Goal: Information Seeking & Learning: Learn about a topic

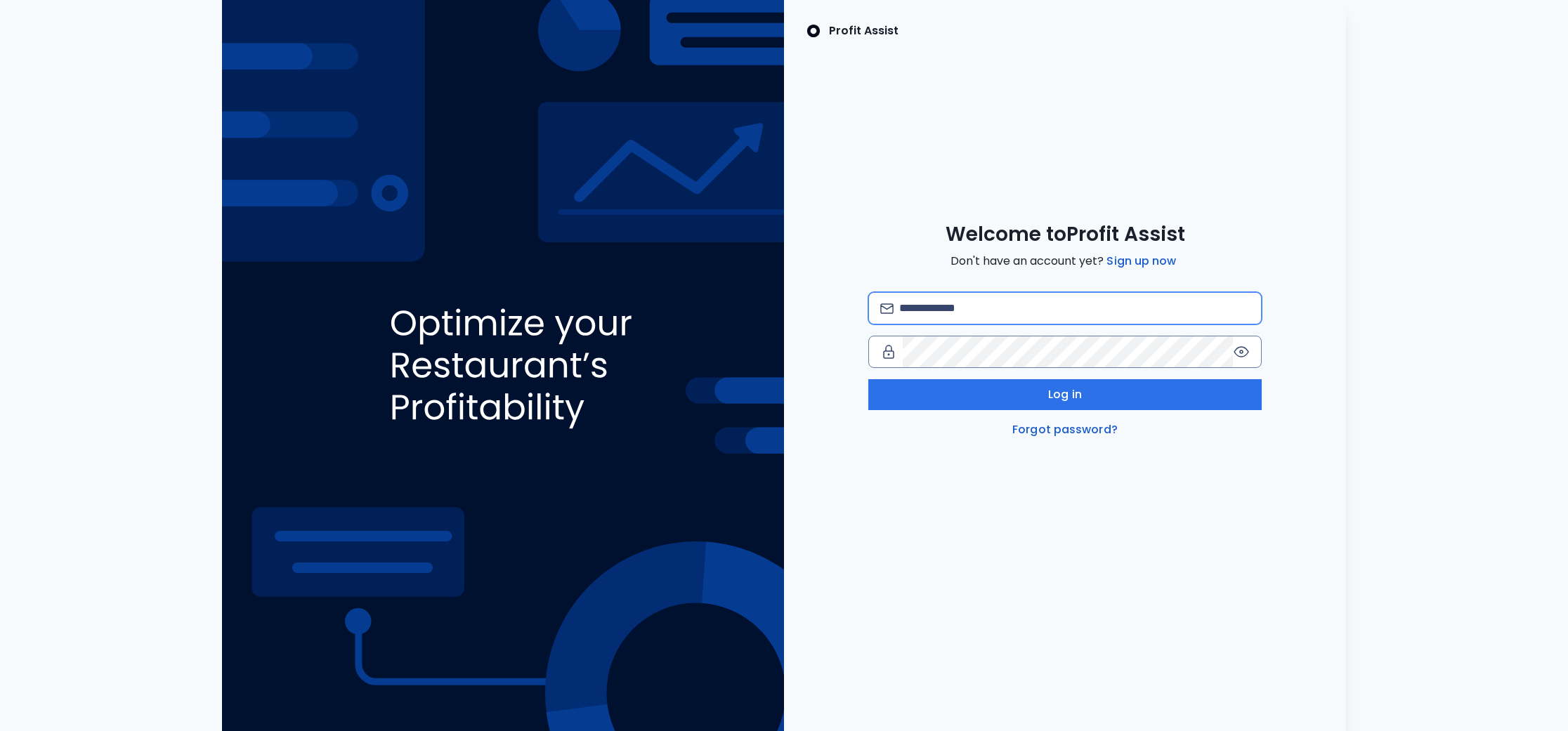
click at [998, 314] on input "email" at bounding box center [1075, 309] width 351 height 31
click at [0, 731] on com-1password-button at bounding box center [0, 731] width 0 height 0
click at [1014, 445] on div "Profit Assist Welcome to Profit Assist Don't have an account yet? Sign up now L…" at bounding box center [1066, 366] width 562 height 731
click at [976, 309] on input "email" at bounding box center [1075, 309] width 351 height 31
click at [0, 731] on com-1password-button at bounding box center [0, 731] width 0 height 0
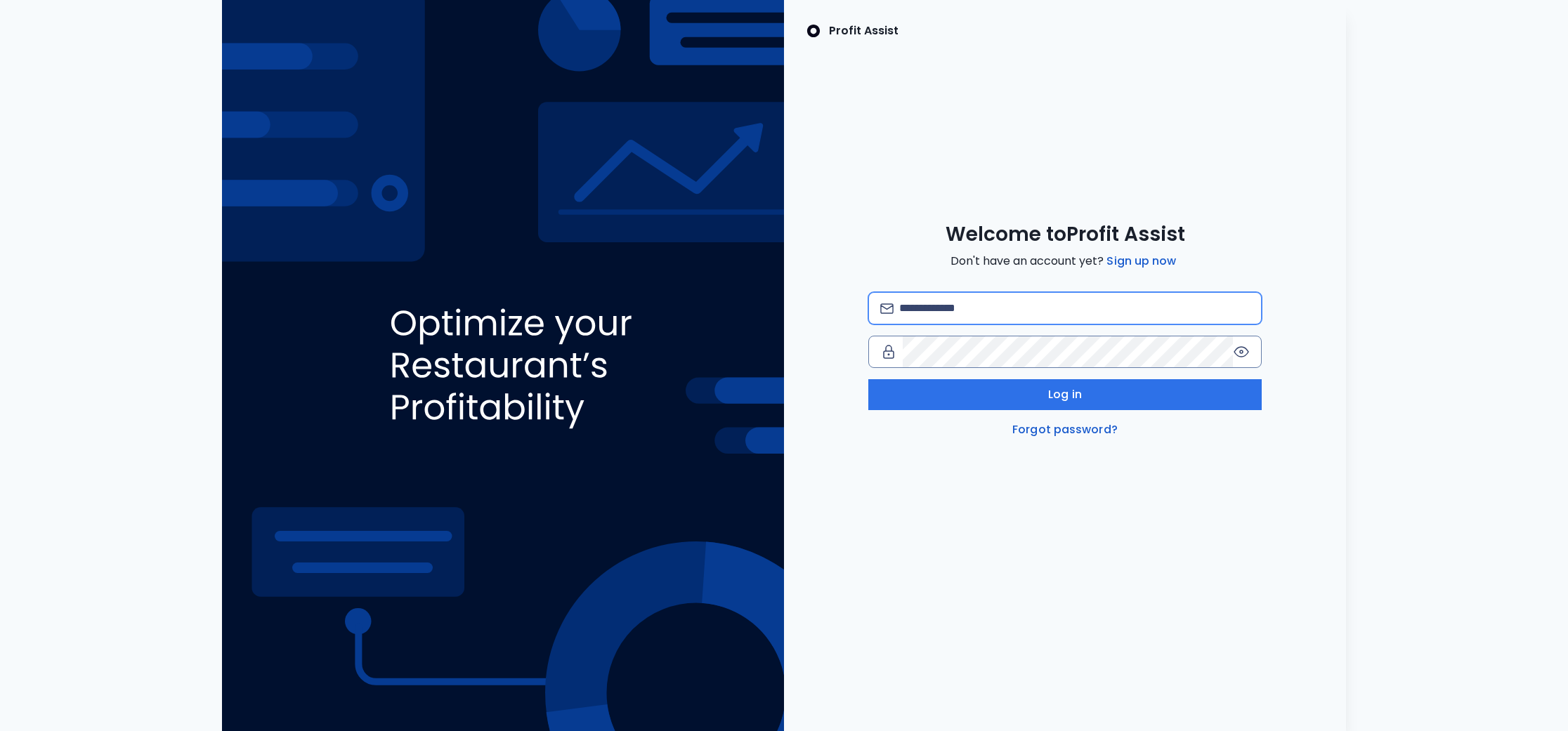
type input "**********"
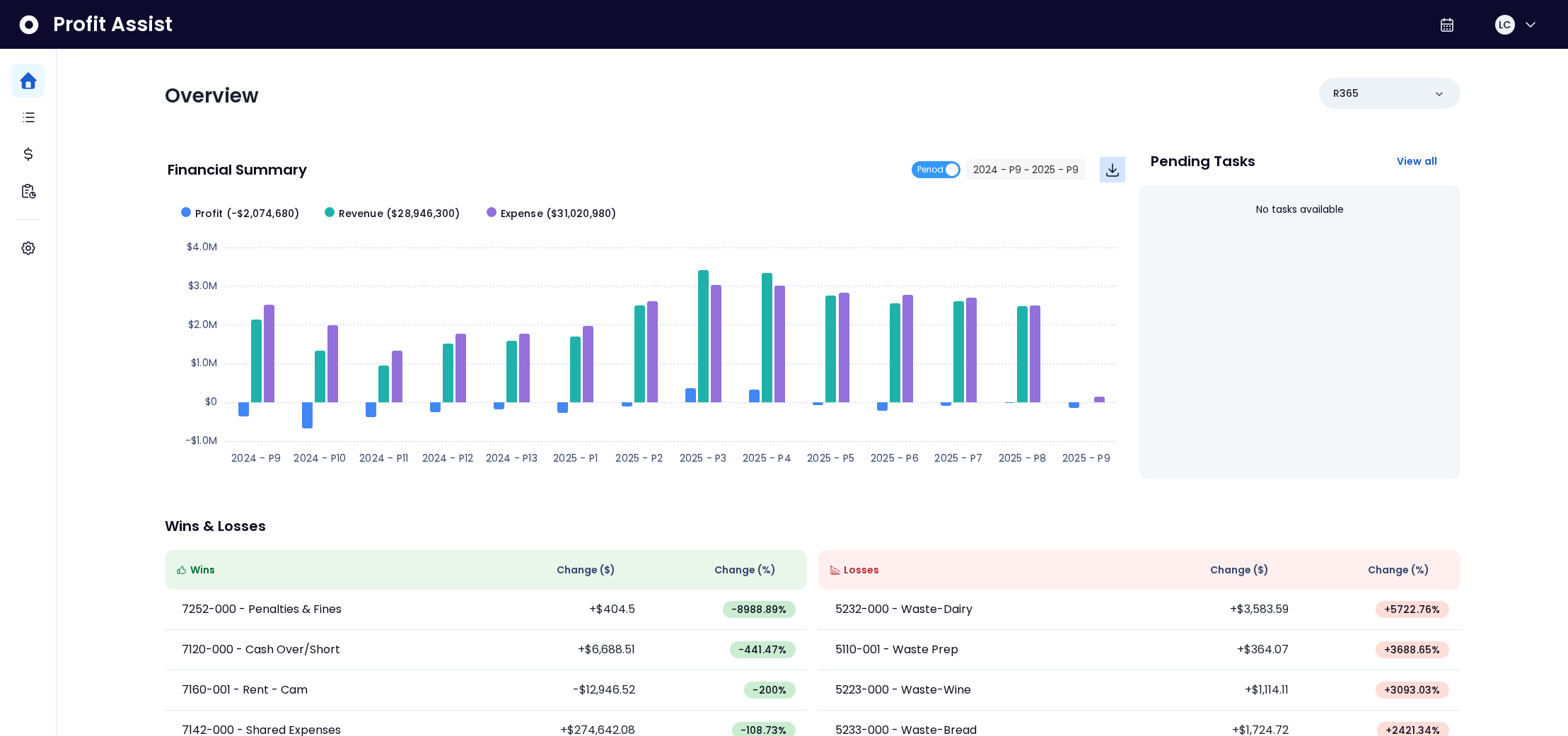
click at [1112, 171] on icon "Download" at bounding box center [1112, 169] width 11 height 12
click at [987, 206] on rect at bounding box center [646, 336] width 958 height 283
click at [1019, 170] on button "2024 - P9 ~ 2025 - P9" at bounding box center [1025, 169] width 119 height 21
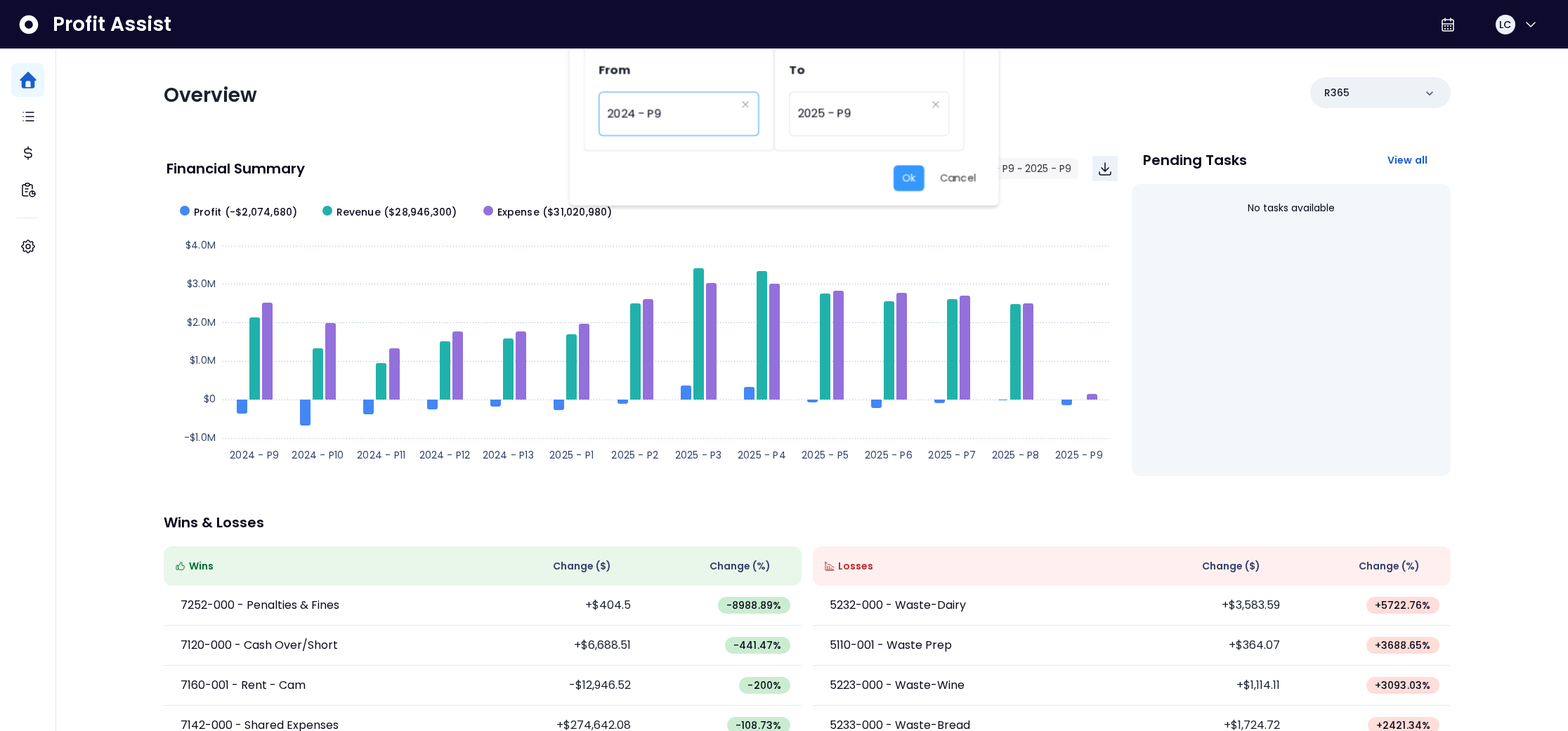
click at [674, 109] on span "2024 - P9" at bounding box center [673, 113] width 126 height 32
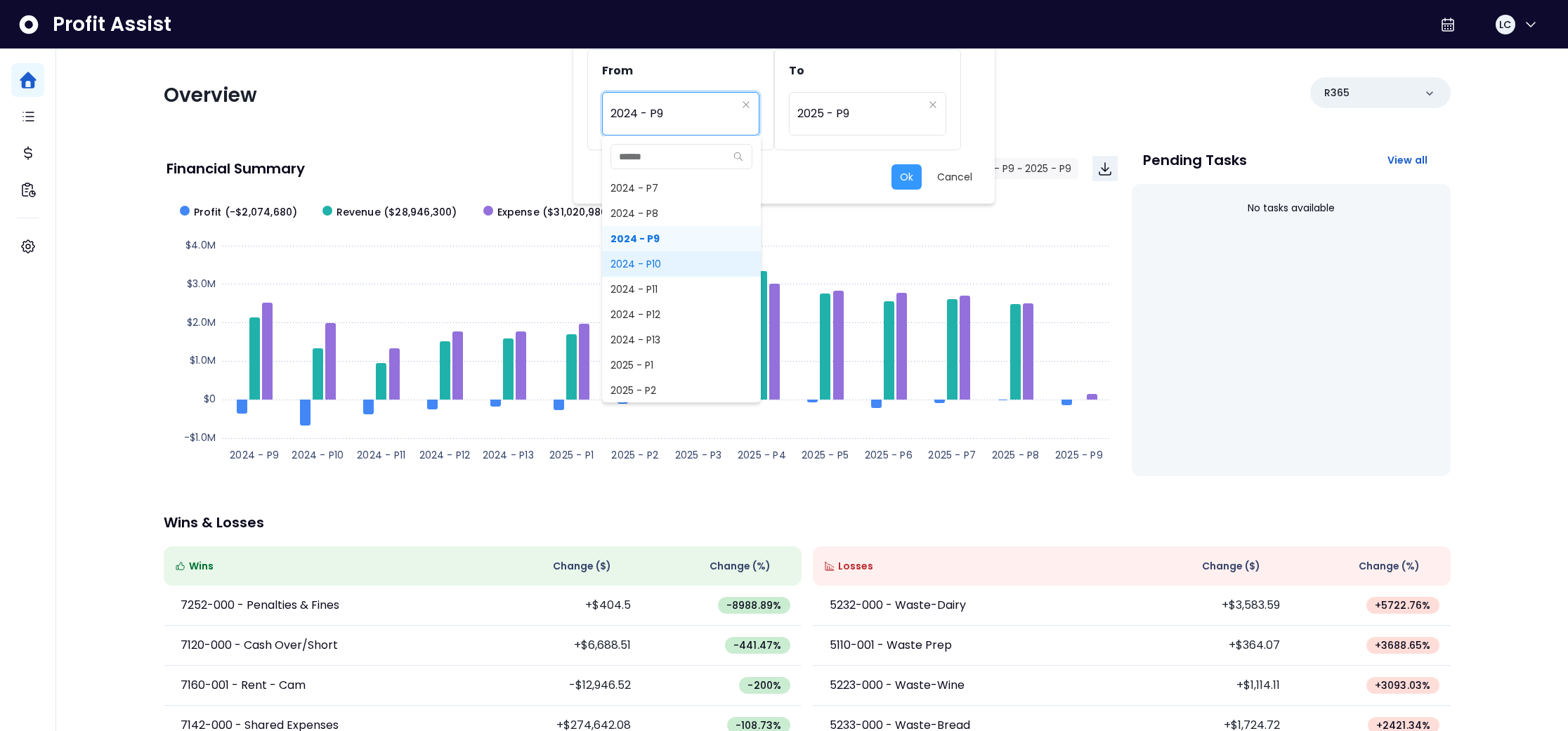
scroll to position [812, 0]
drag, startPoint x: 661, startPoint y: 186, endPoint x: 719, endPoint y: 174, distance: 59.2
click at [661, 186] on span "2024 - P7" at bounding box center [682, 185] width 159 height 26
type input "*********"
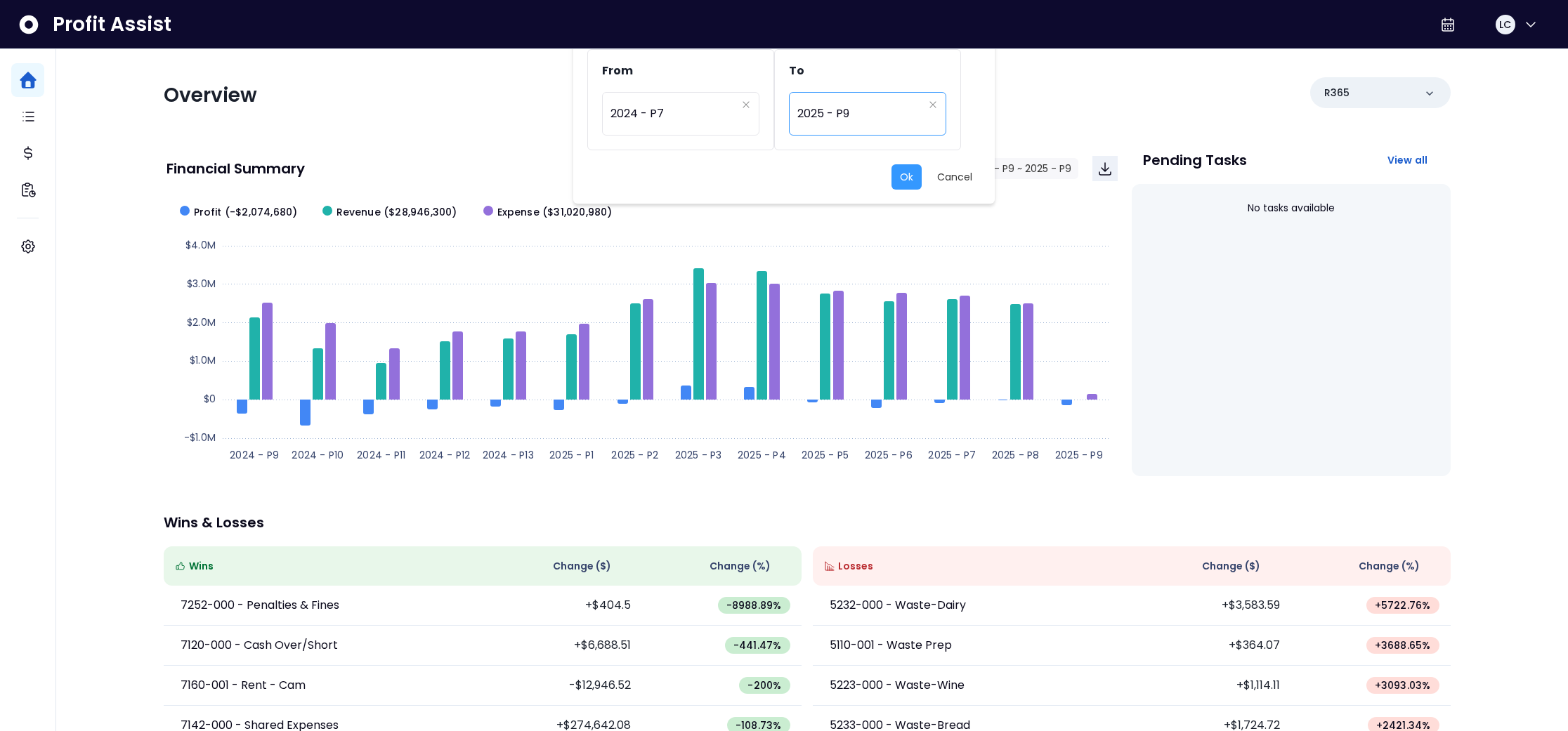
click at [845, 122] on span "2025 - P9" at bounding box center [860, 113] width 126 height 32
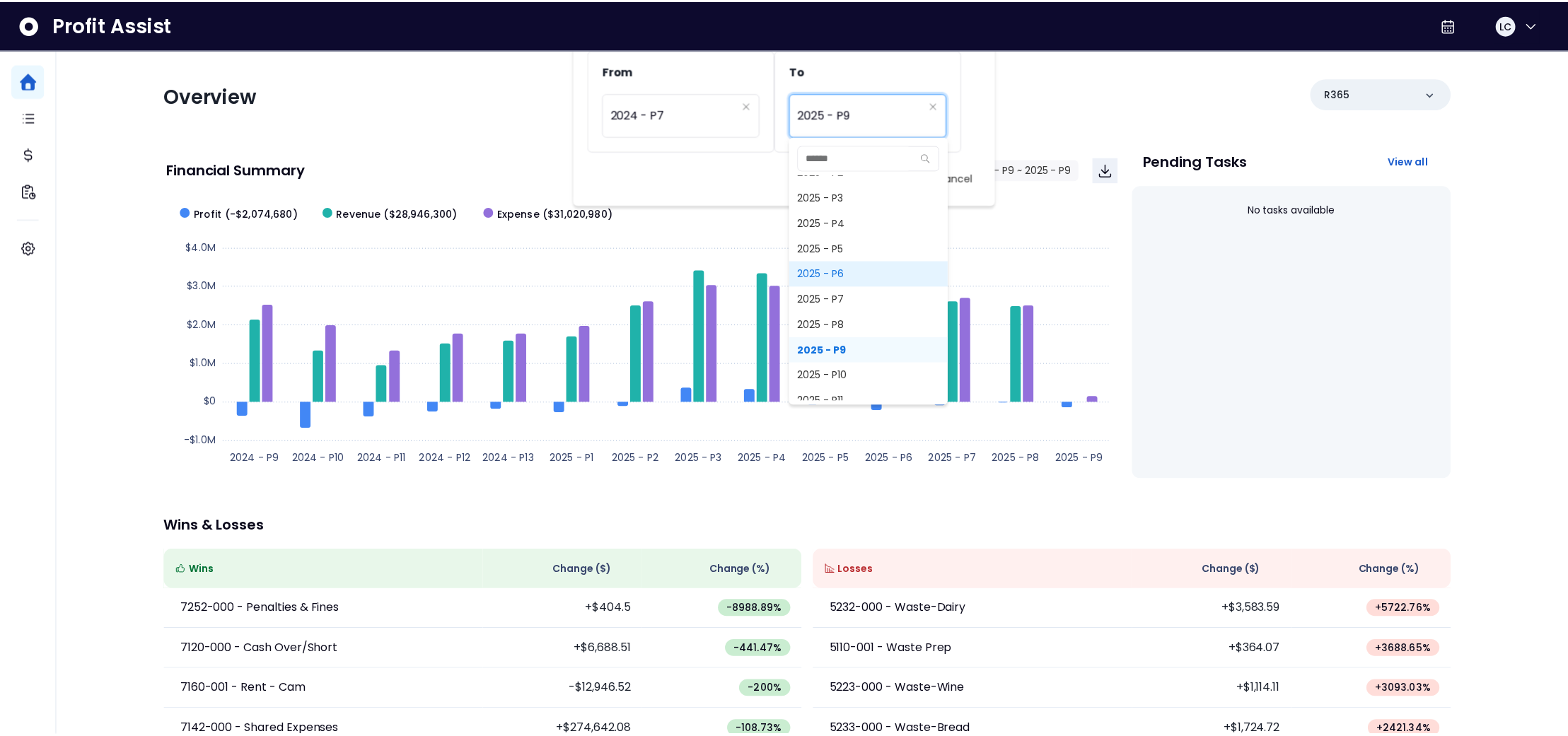
scroll to position [1037, 0]
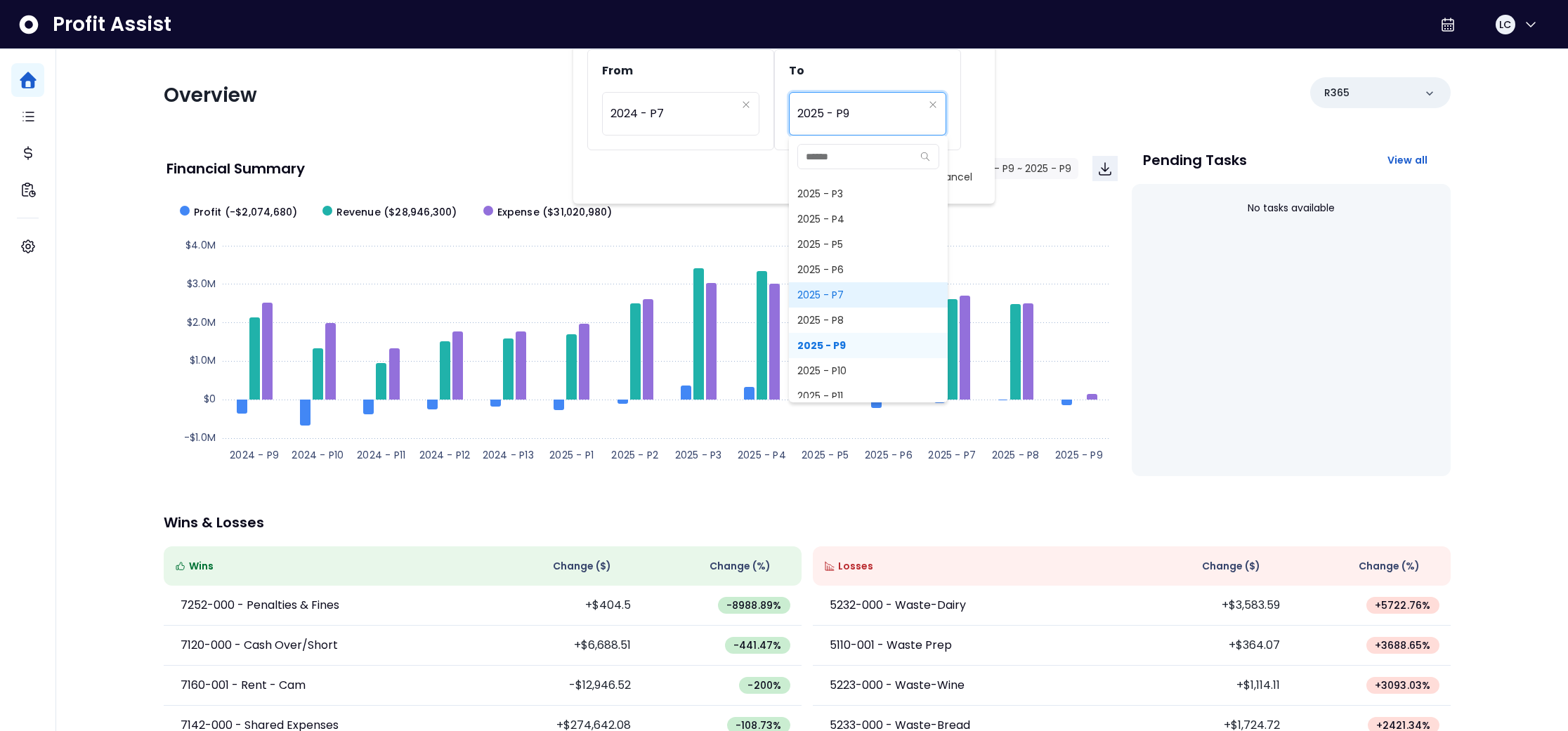
click at [828, 292] on span "2025 - P7" at bounding box center [868, 296] width 159 height 26
type input "*********"
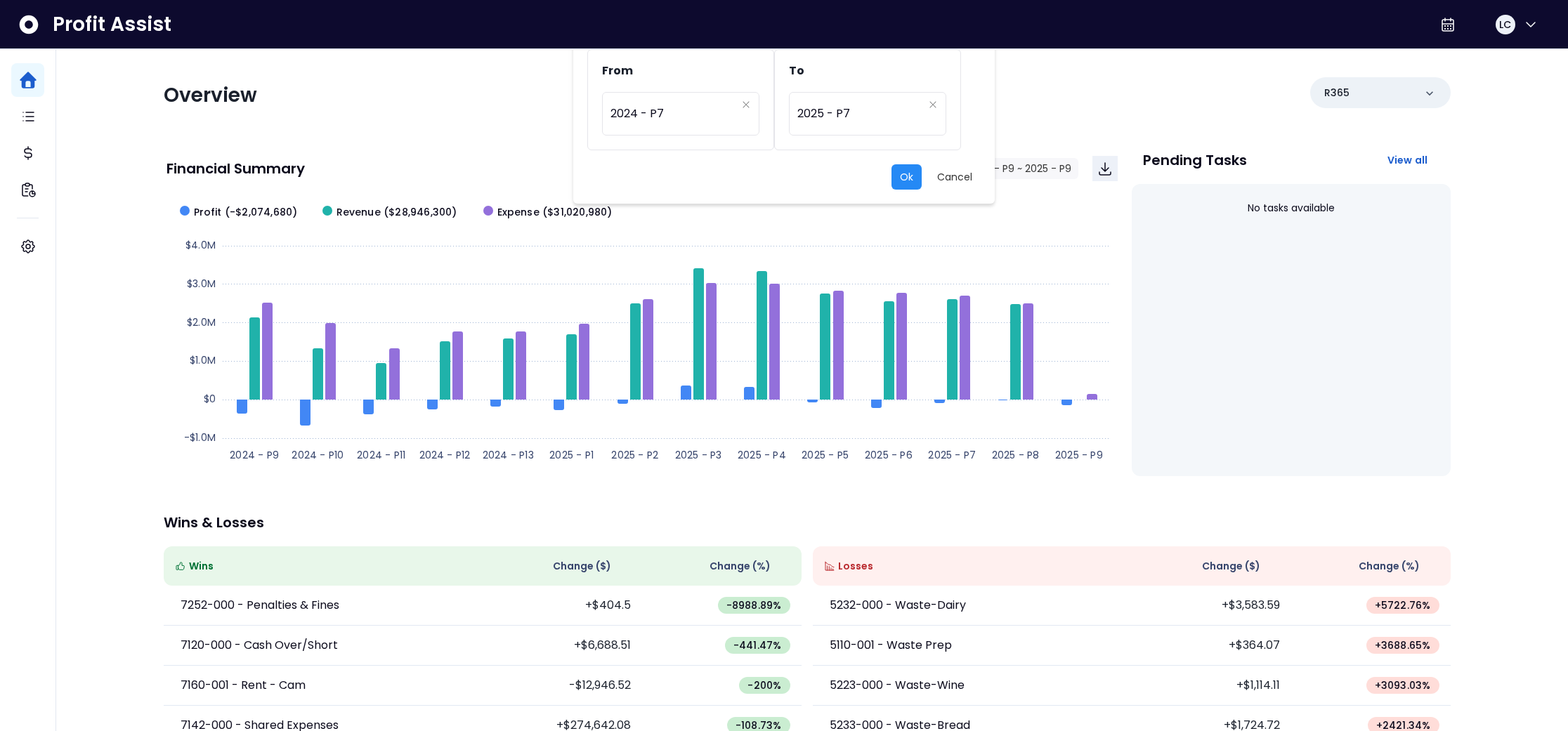
click at [908, 172] on button "Ok" at bounding box center [907, 177] width 30 height 26
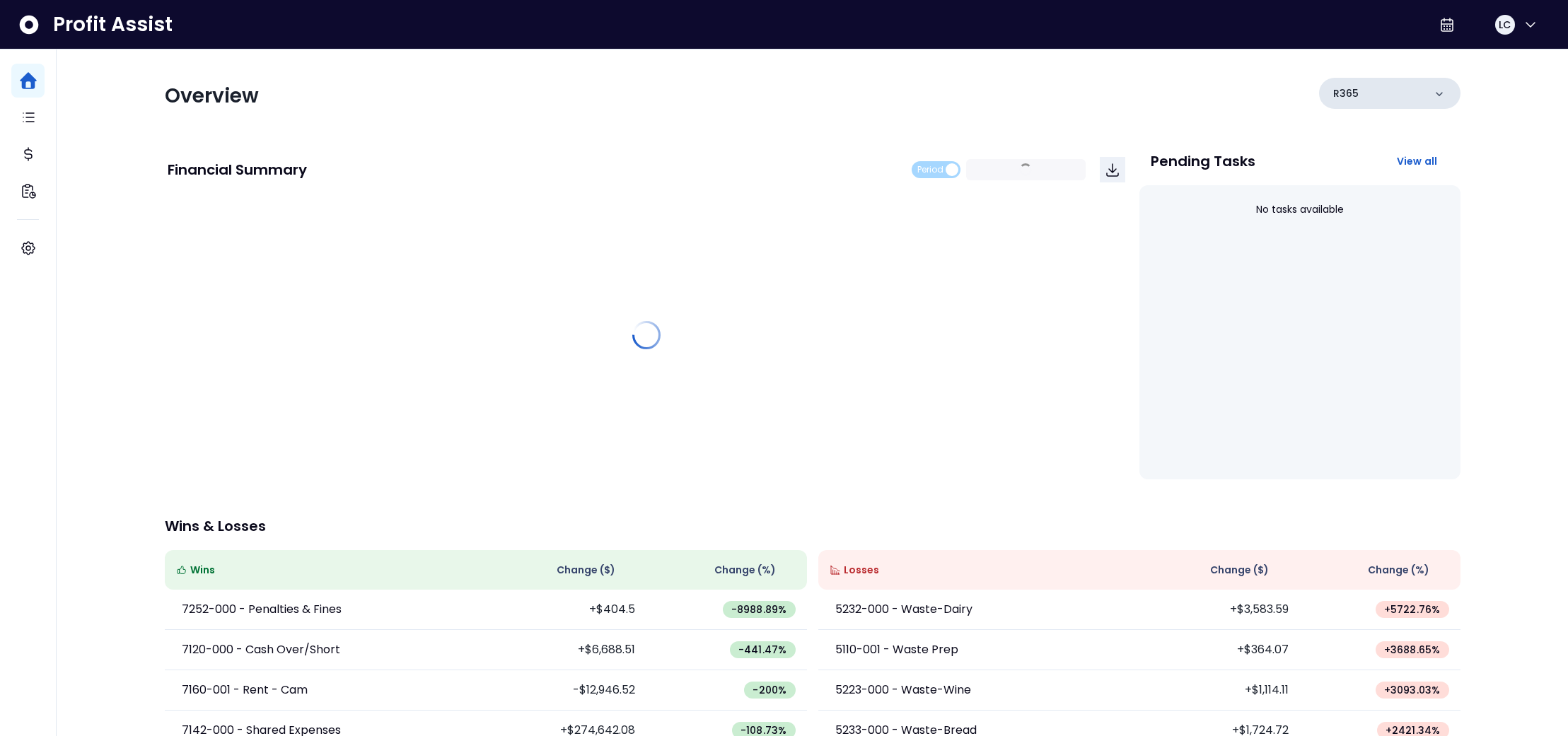
click at [1441, 95] on icon at bounding box center [1439, 93] width 14 height 14
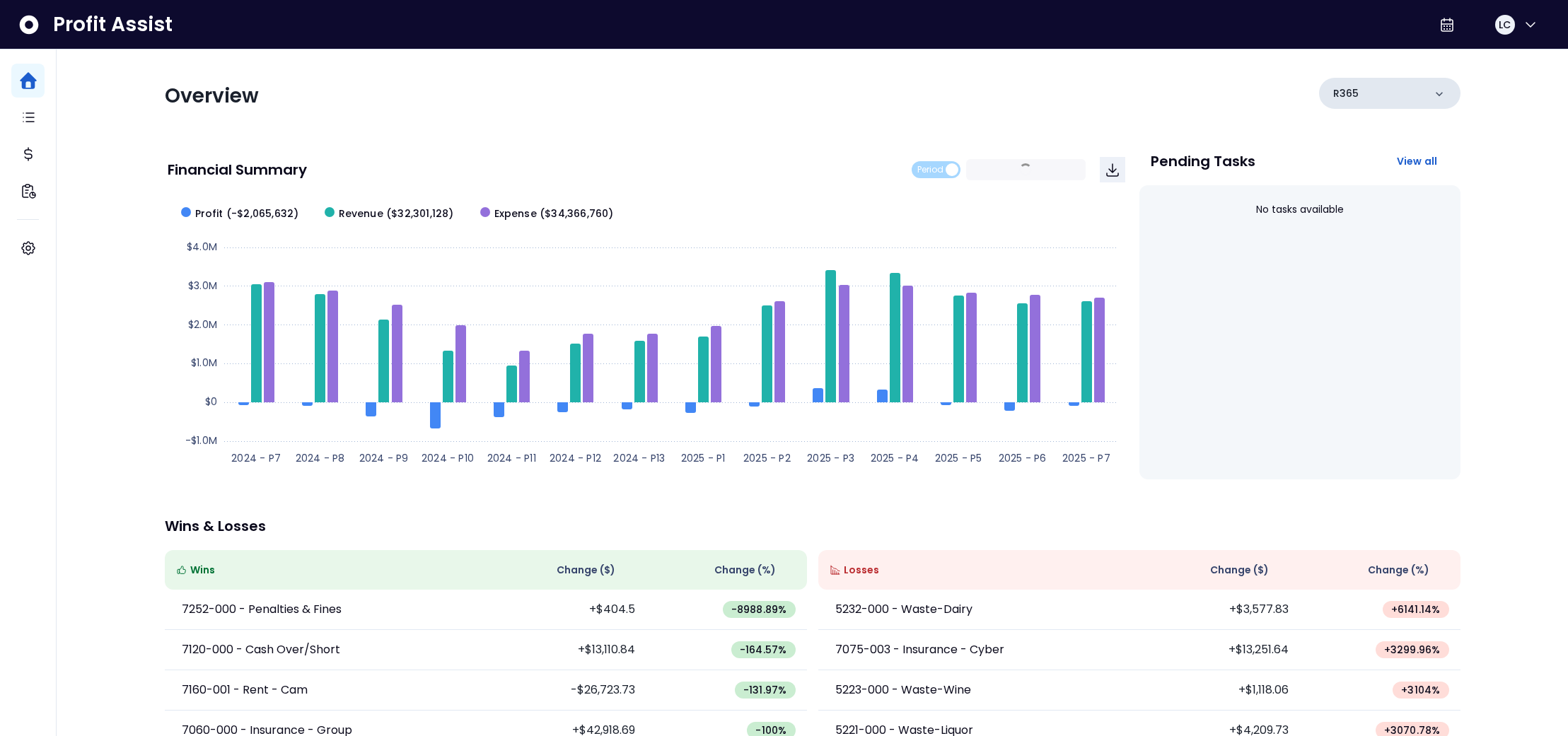
click at [1439, 92] on icon at bounding box center [1439, 93] width 14 height 14
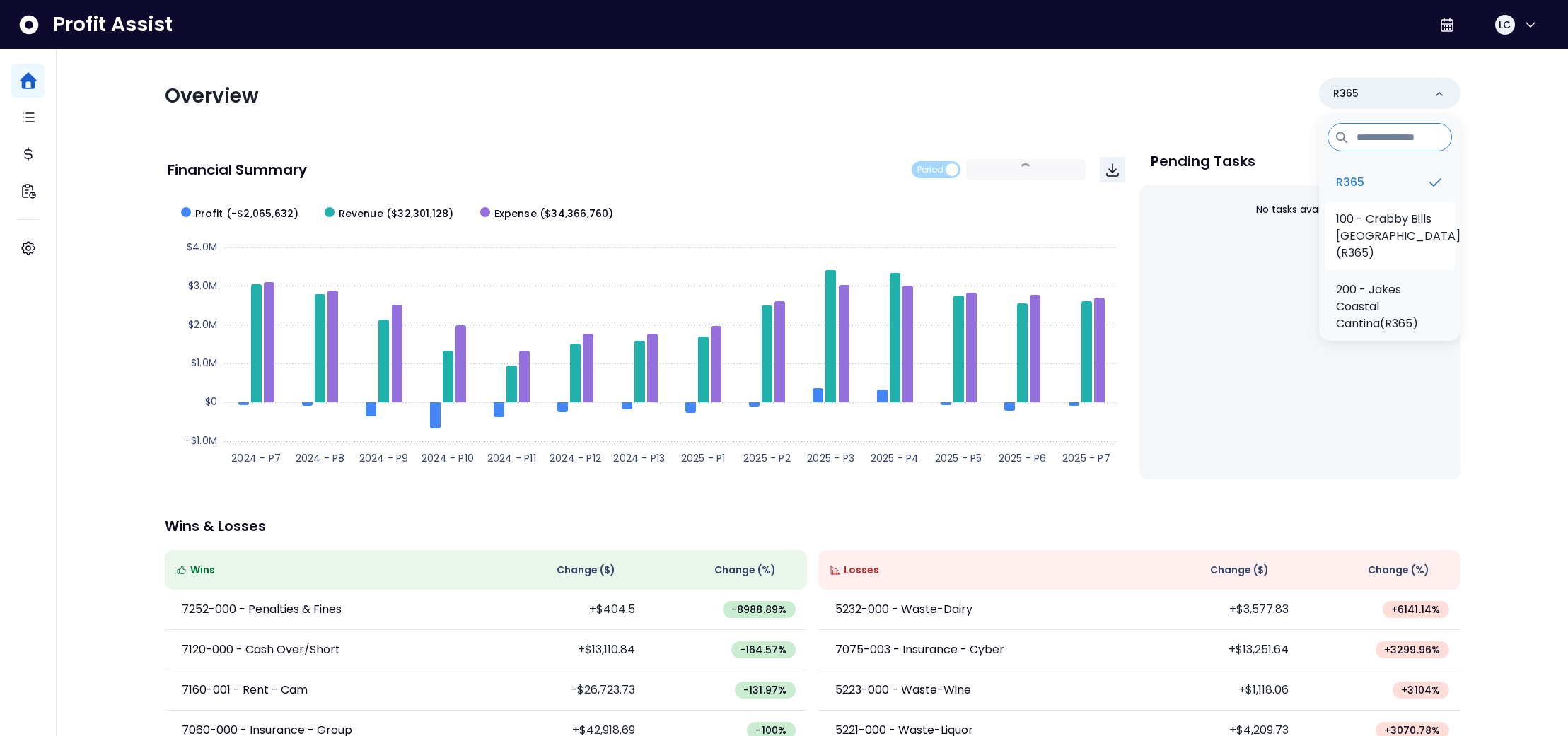
click at [1374, 243] on p "100 - Crabby Bills [GEOGRAPHIC_DATA](R365)" at bounding box center [1398, 236] width 125 height 51
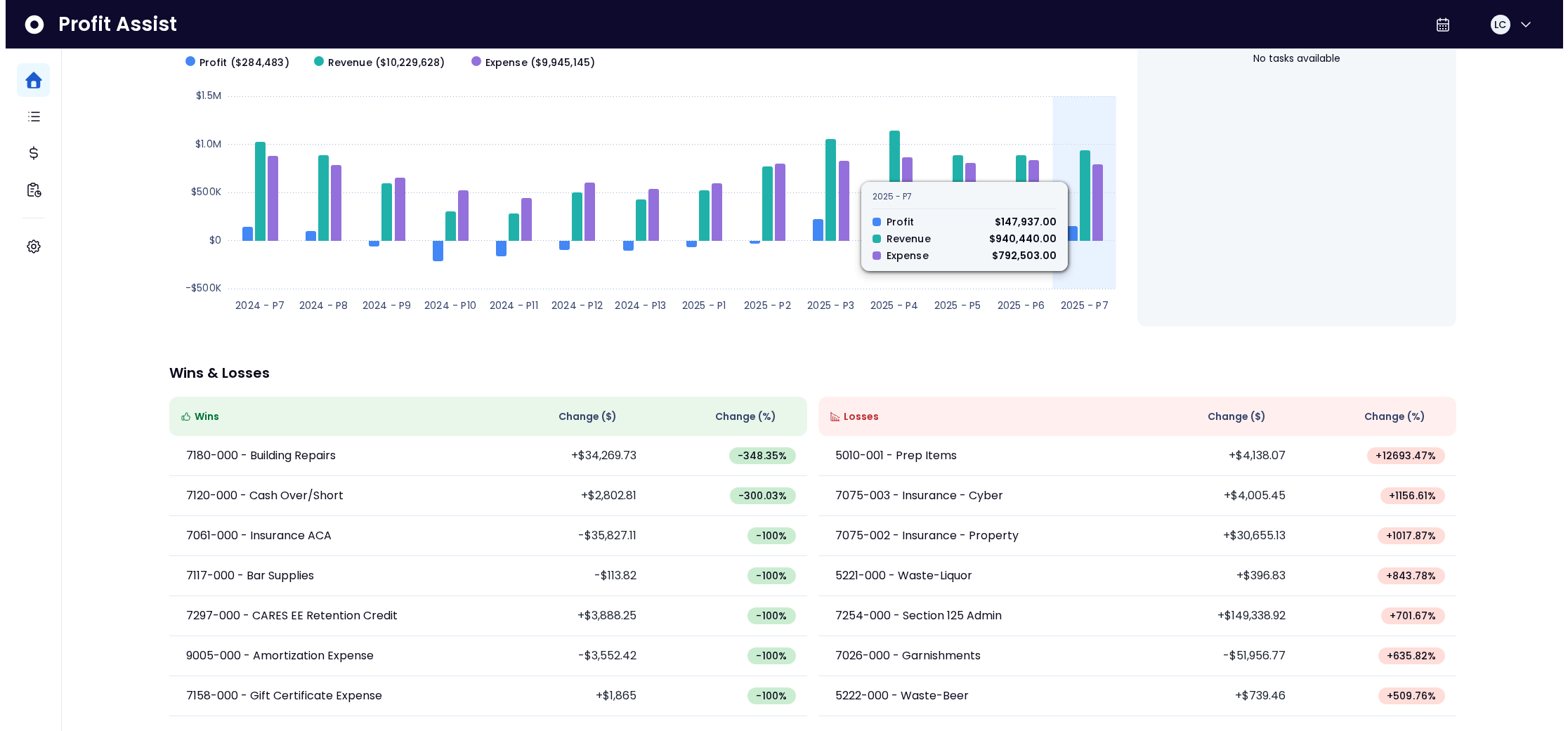
scroll to position [0, 0]
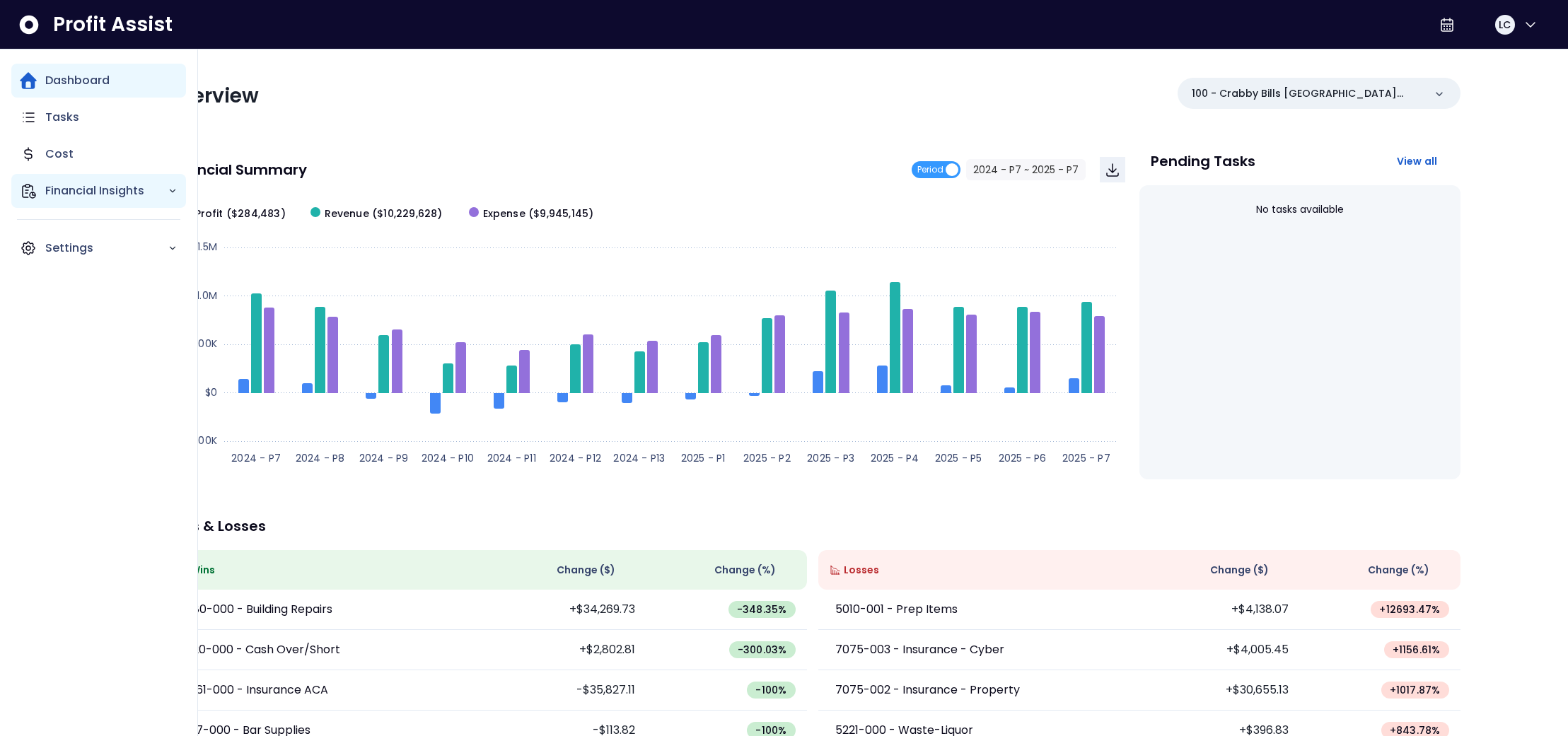
click at [65, 188] on p "Financial Insights" at bounding box center [106, 190] width 122 height 17
click at [74, 231] on p "Location Analysis" at bounding box center [104, 230] width 101 height 17
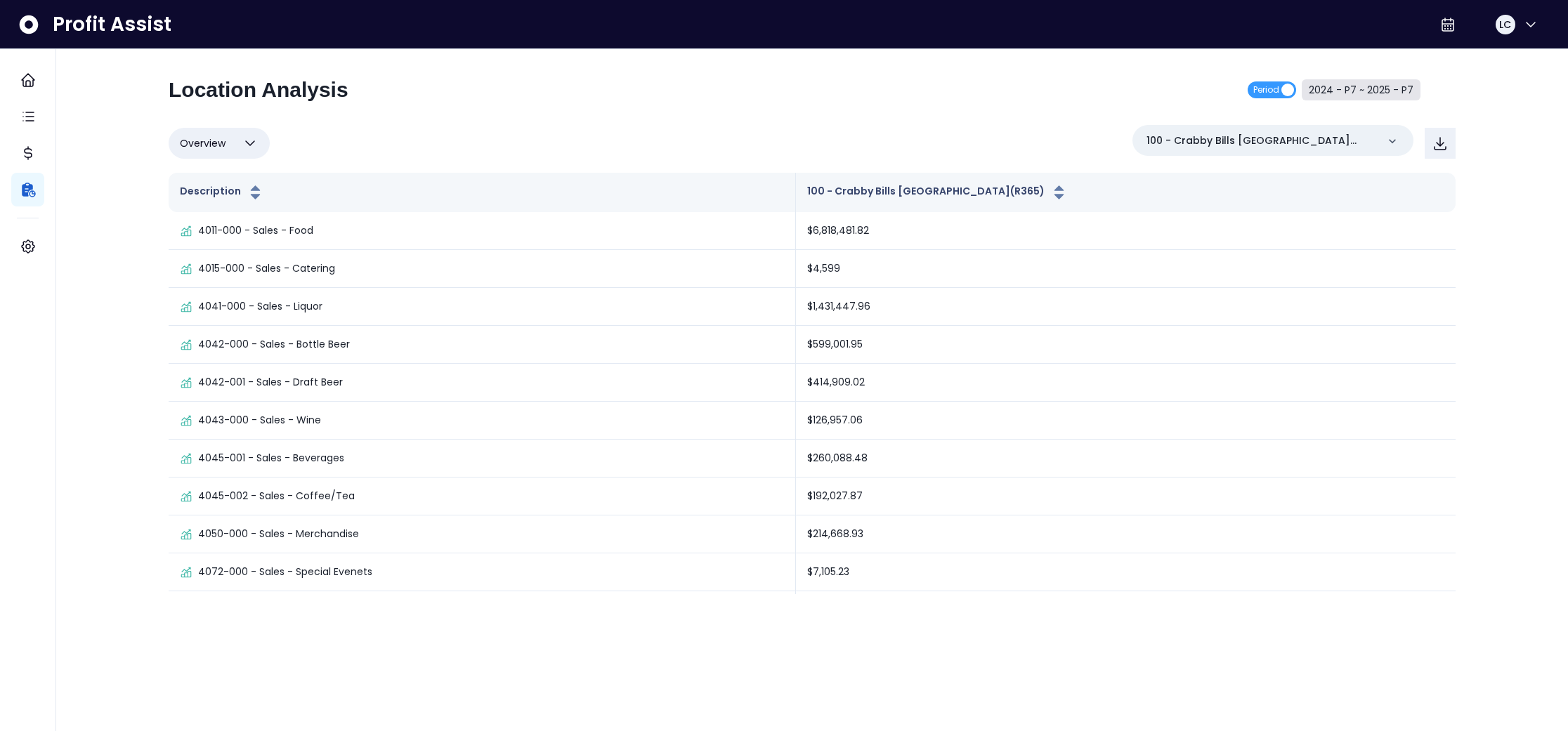
click at [1353, 86] on button "2024 - P7 ~ 2025 - P7" at bounding box center [1360, 89] width 118 height 21
click at [710, 108] on span "2024 - P7" at bounding box center [673, 113] width 126 height 32
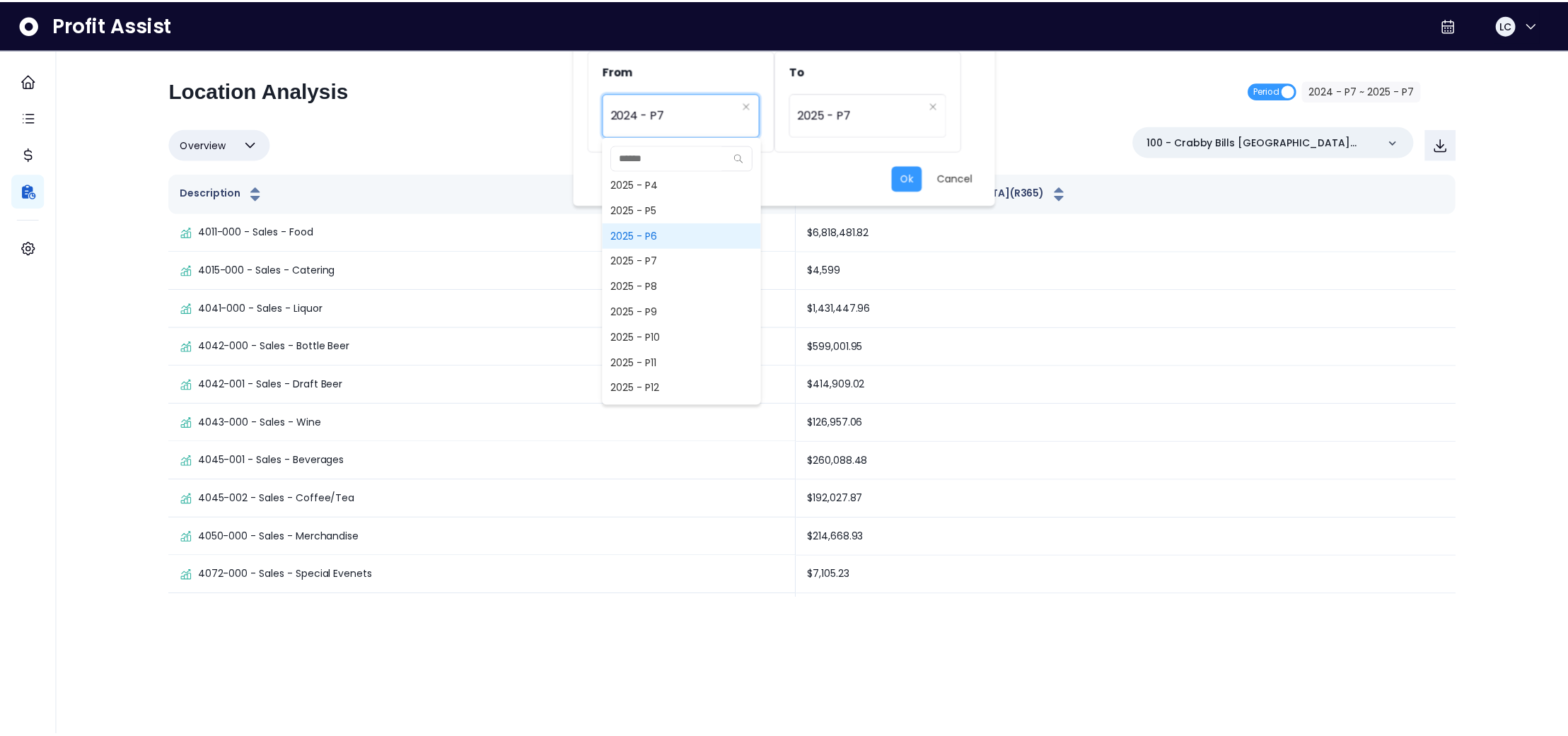
scroll to position [1070, 0]
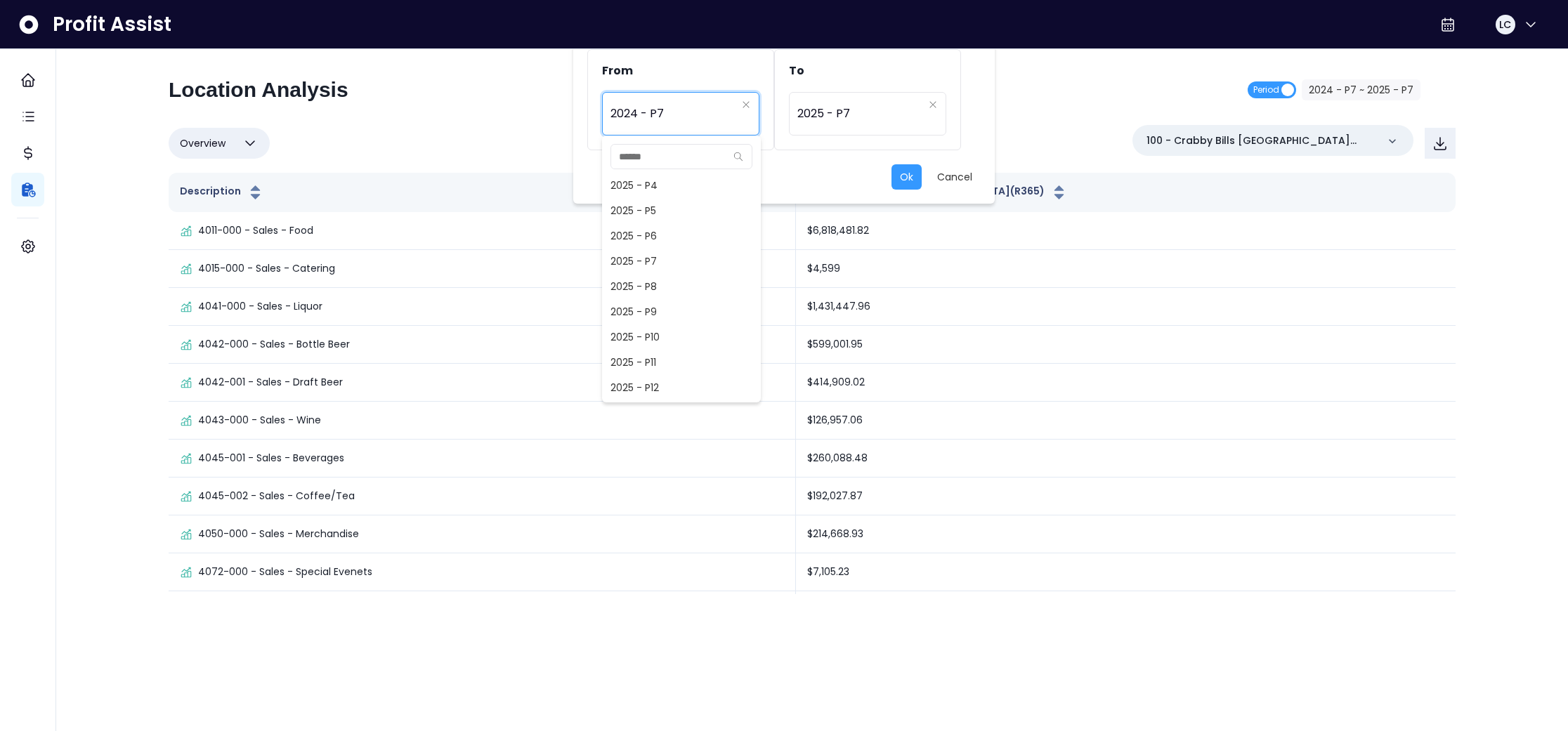
click at [645, 262] on span "2025 - P7" at bounding box center [682, 262] width 159 height 26
type input "*********"
click at [906, 172] on button "Ok" at bounding box center [907, 177] width 30 height 26
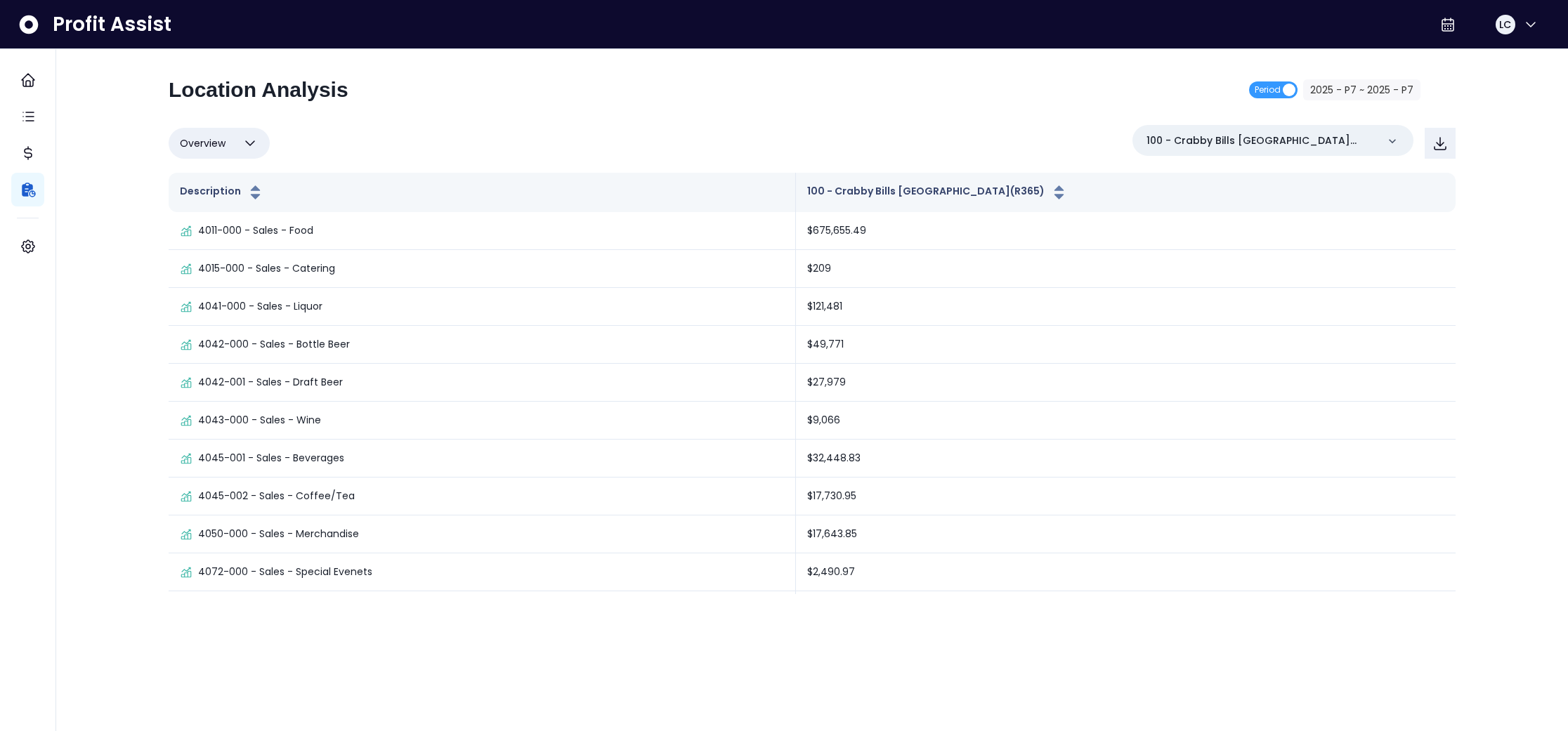
click at [243, 149] on icon "button" at bounding box center [250, 143] width 17 height 17
click at [107, 219] on div "Profit Assist LC Location Analysis Period 2025 - P7 ~ 2025 - P7 Overview Overvi…" at bounding box center [812, 304] width 1512 height 608
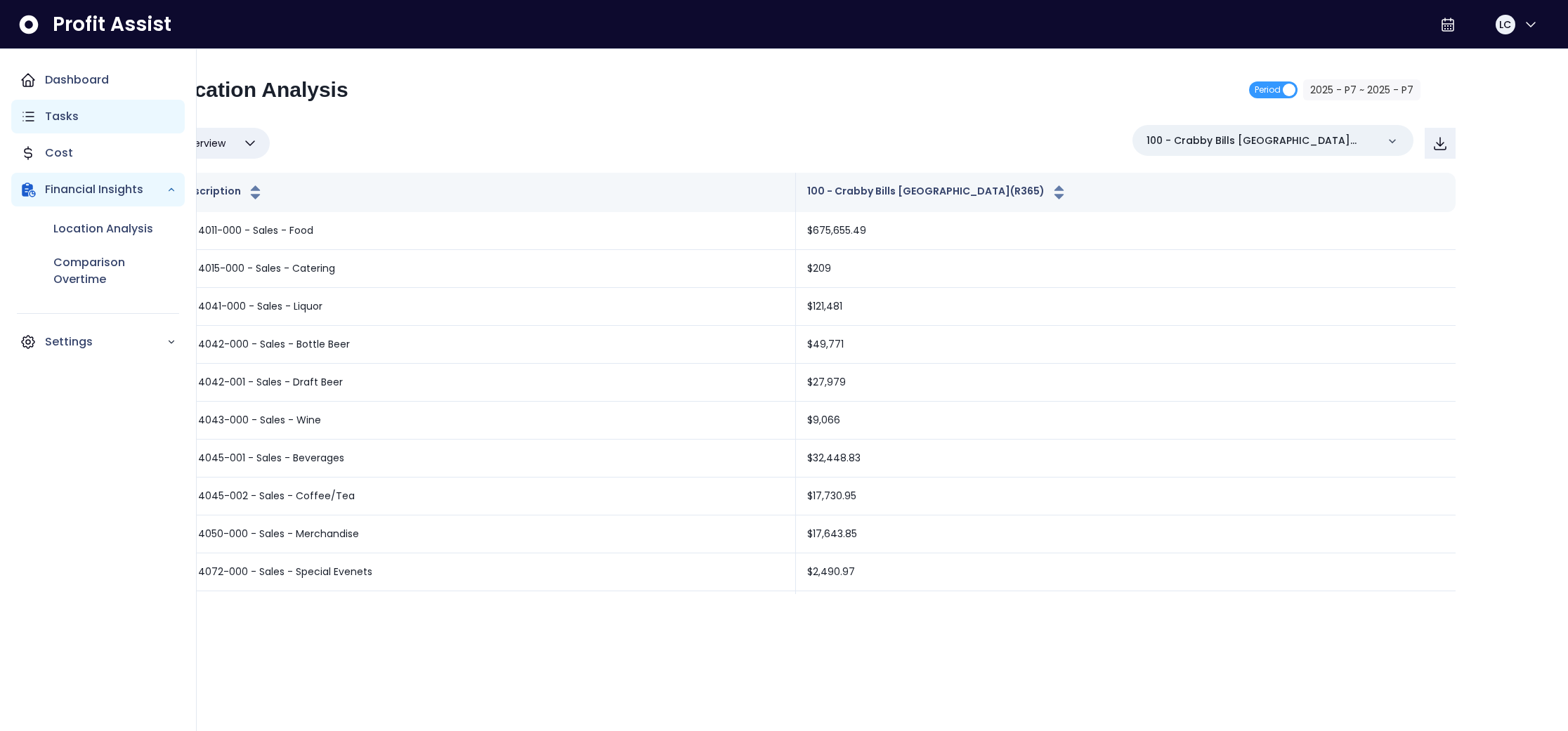
click at [26, 115] on icon "Main navigation" at bounding box center [28, 117] width 17 height 17
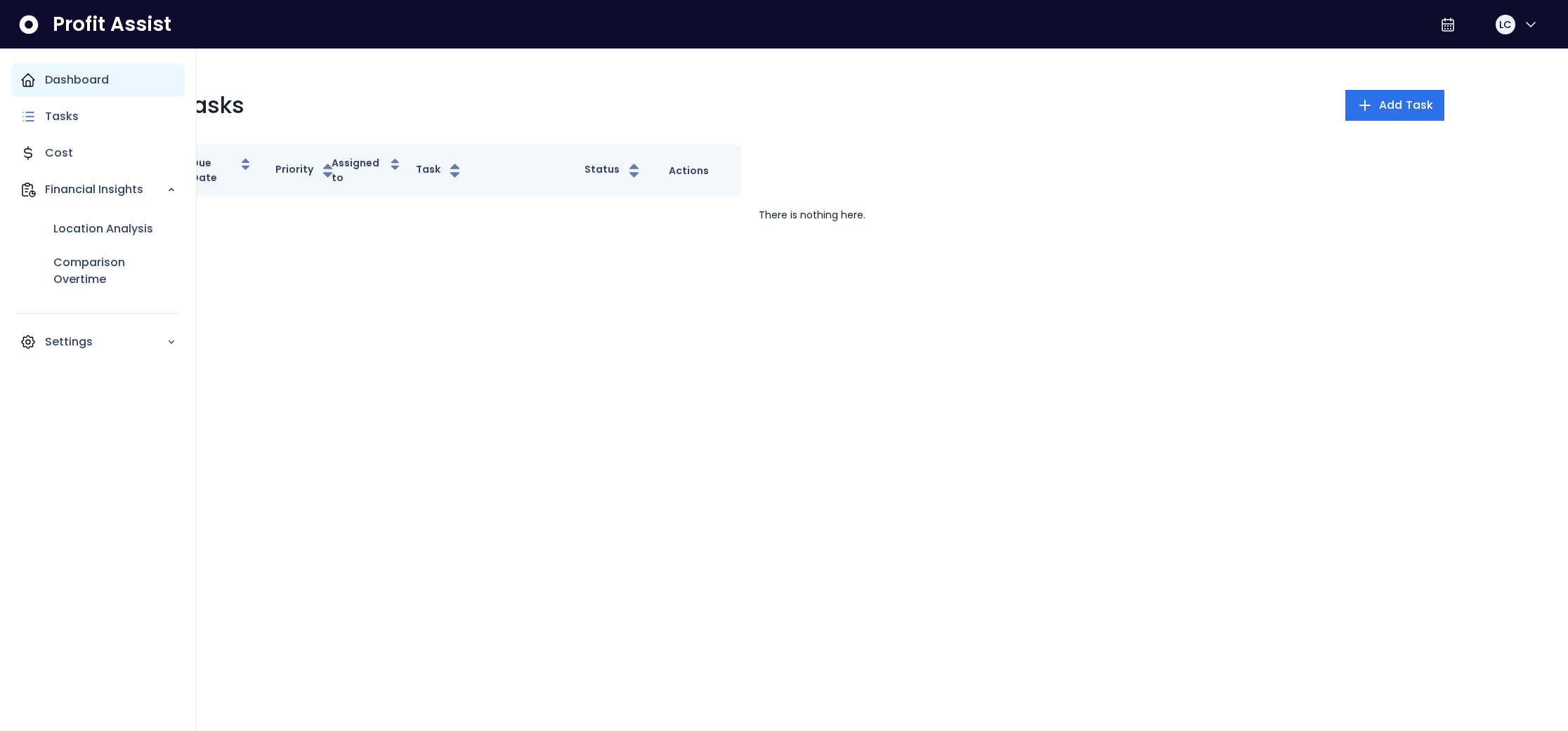
click at [52, 79] on p "Dashboard" at bounding box center [77, 80] width 64 height 17
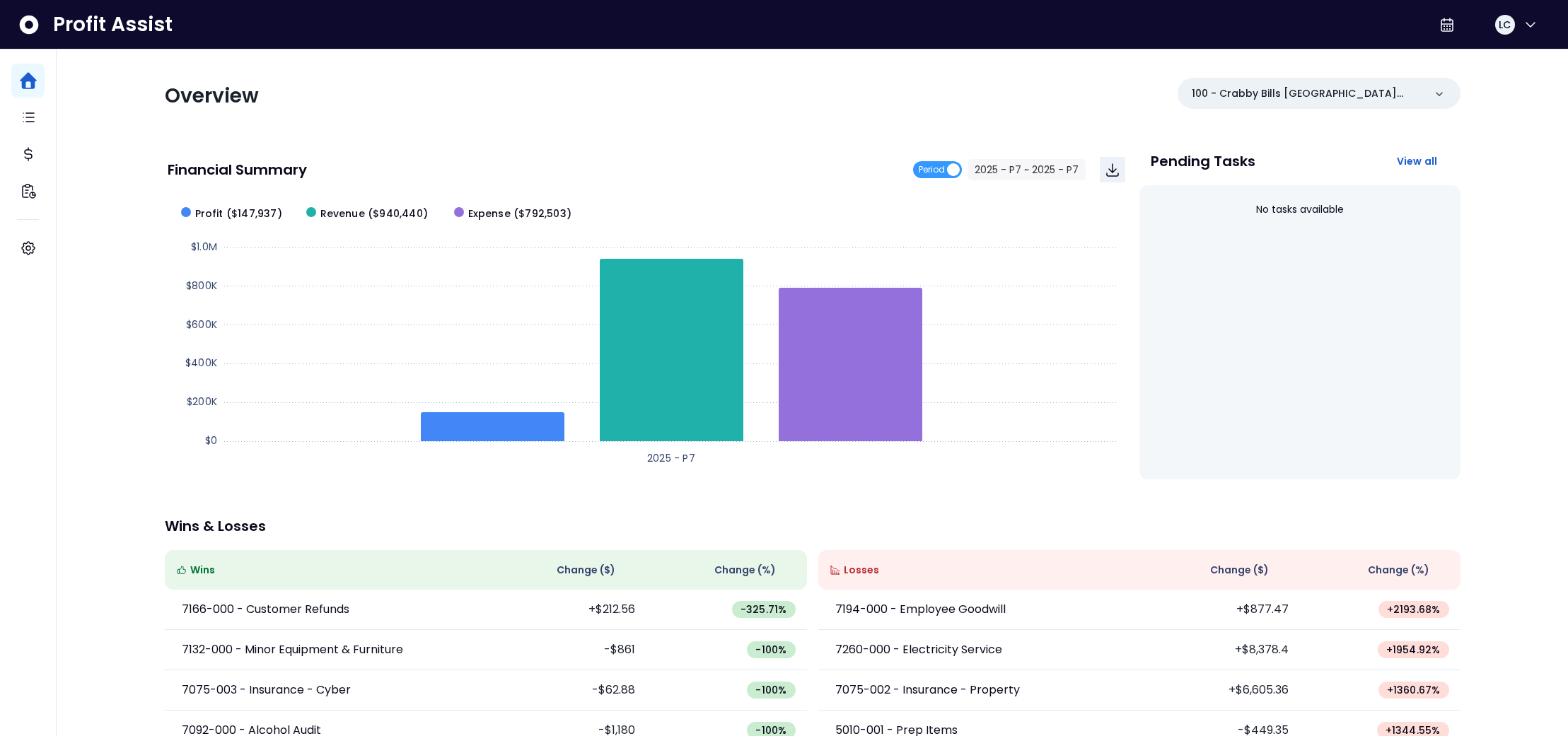
click at [374, 148] on div "Financial Summary Period 2025 - P7 ~ 2025 - P7" at bounding box center [646, 170] width 958 height 48
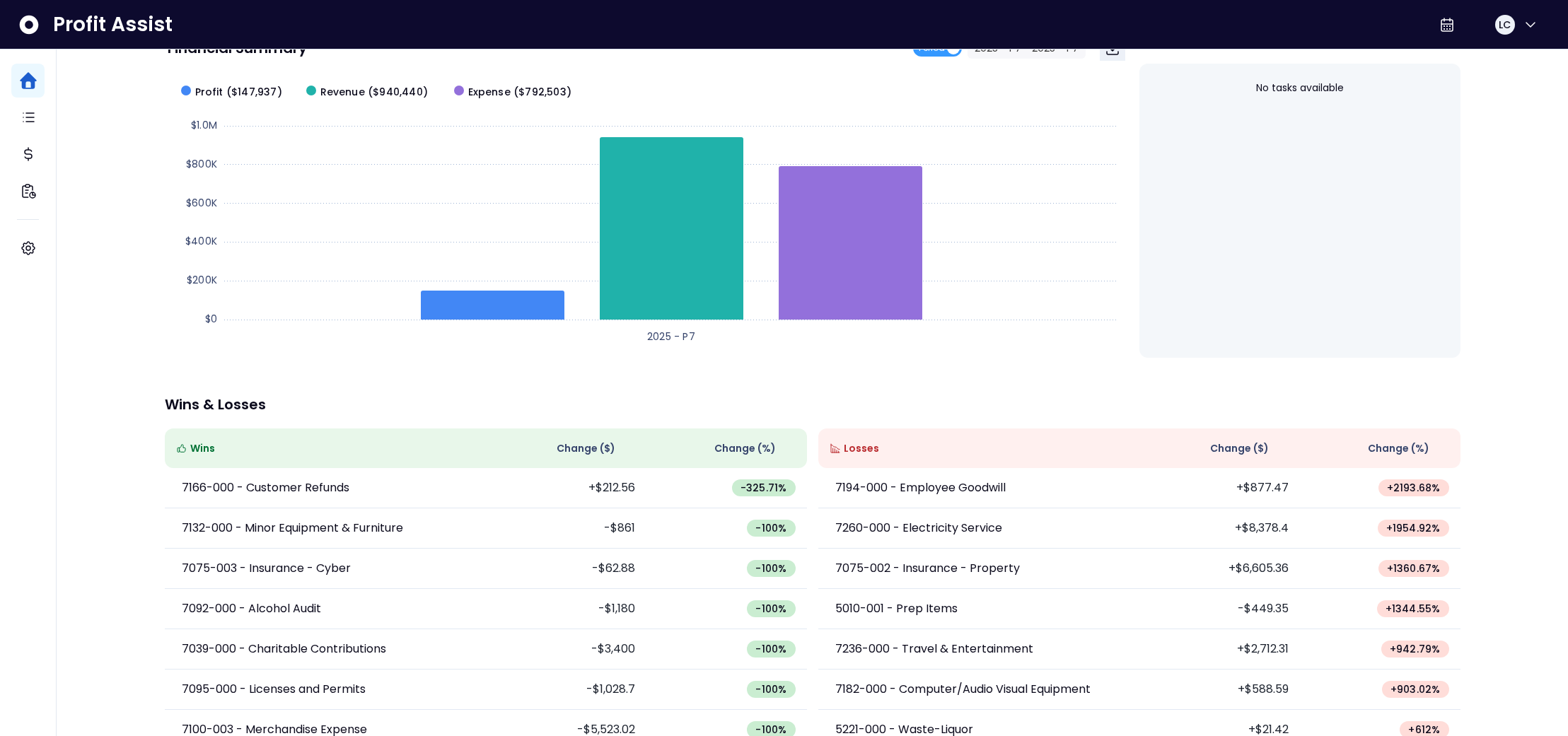
scroll to position [151, 0]
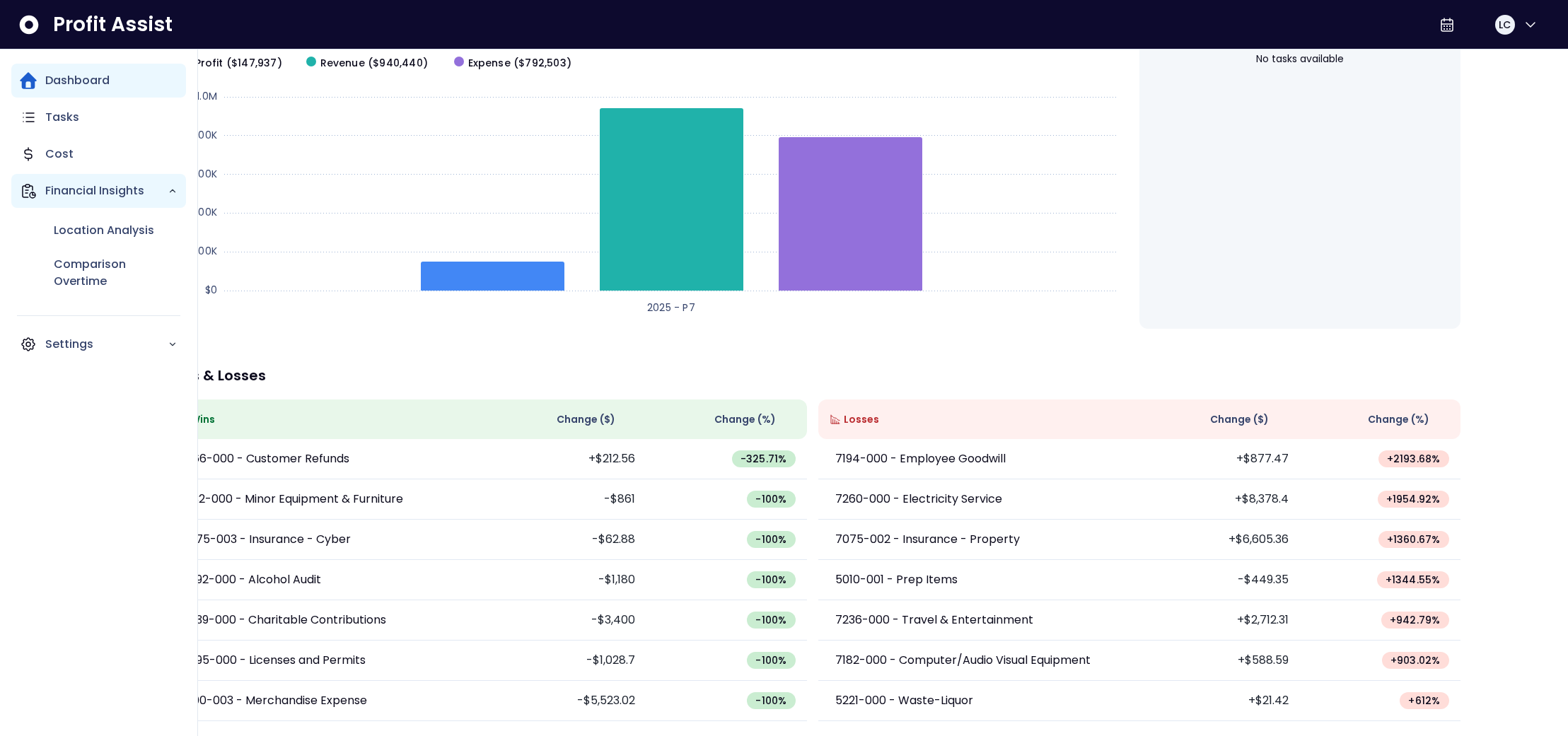
click at [65, 199] on p "Financial Insights" at bounding box center [106, 190] width 122 height 17
click at [71, 242] on div "Location Analysis" at bounding box center [116, 230] width 141 height 34
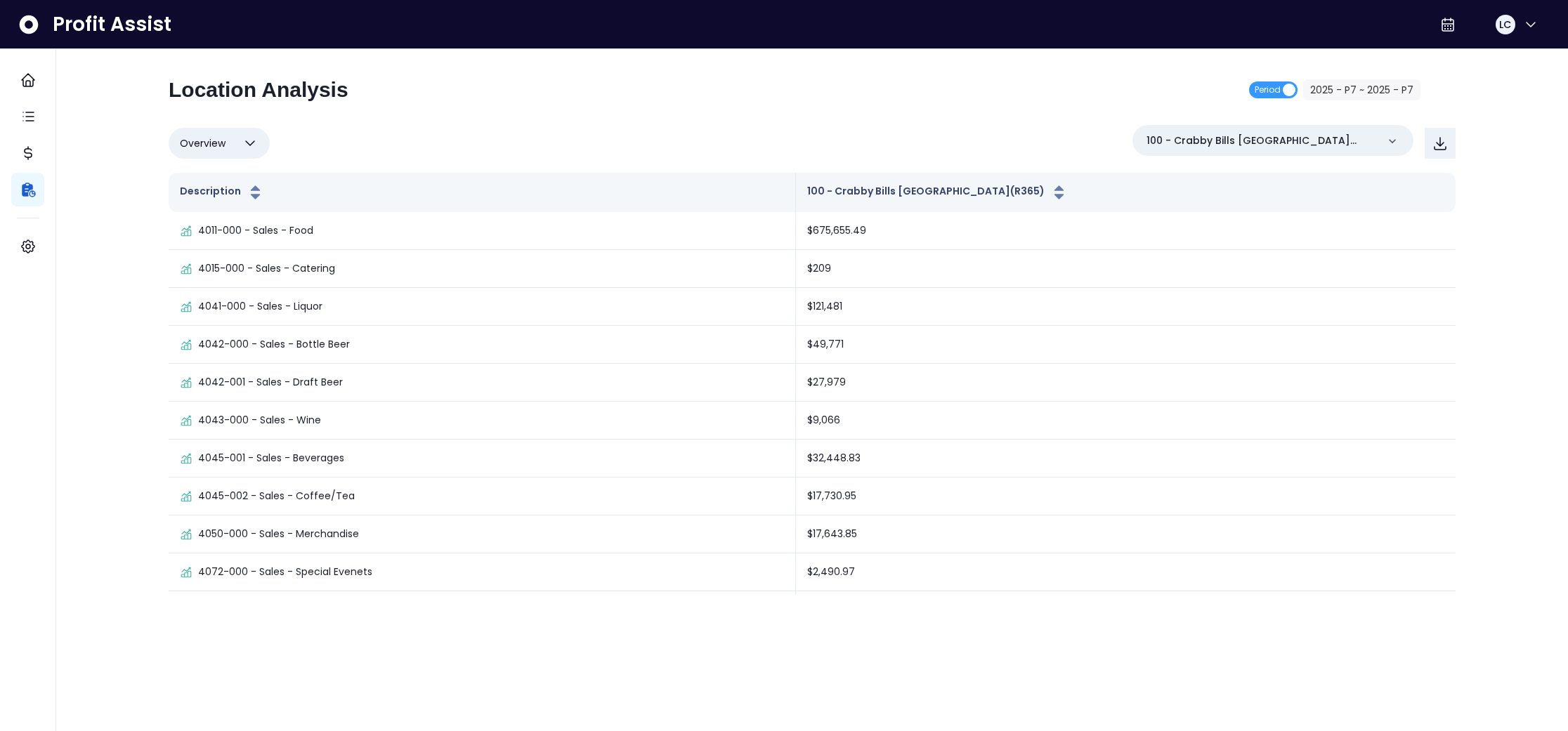
click at [250, 135] on icon "button" at bounding box center [250, 143] width 17 height 17
click at [208, 214] on li "% of cost" at bounding box center [220, 211] width 101 height 33
type input "********"
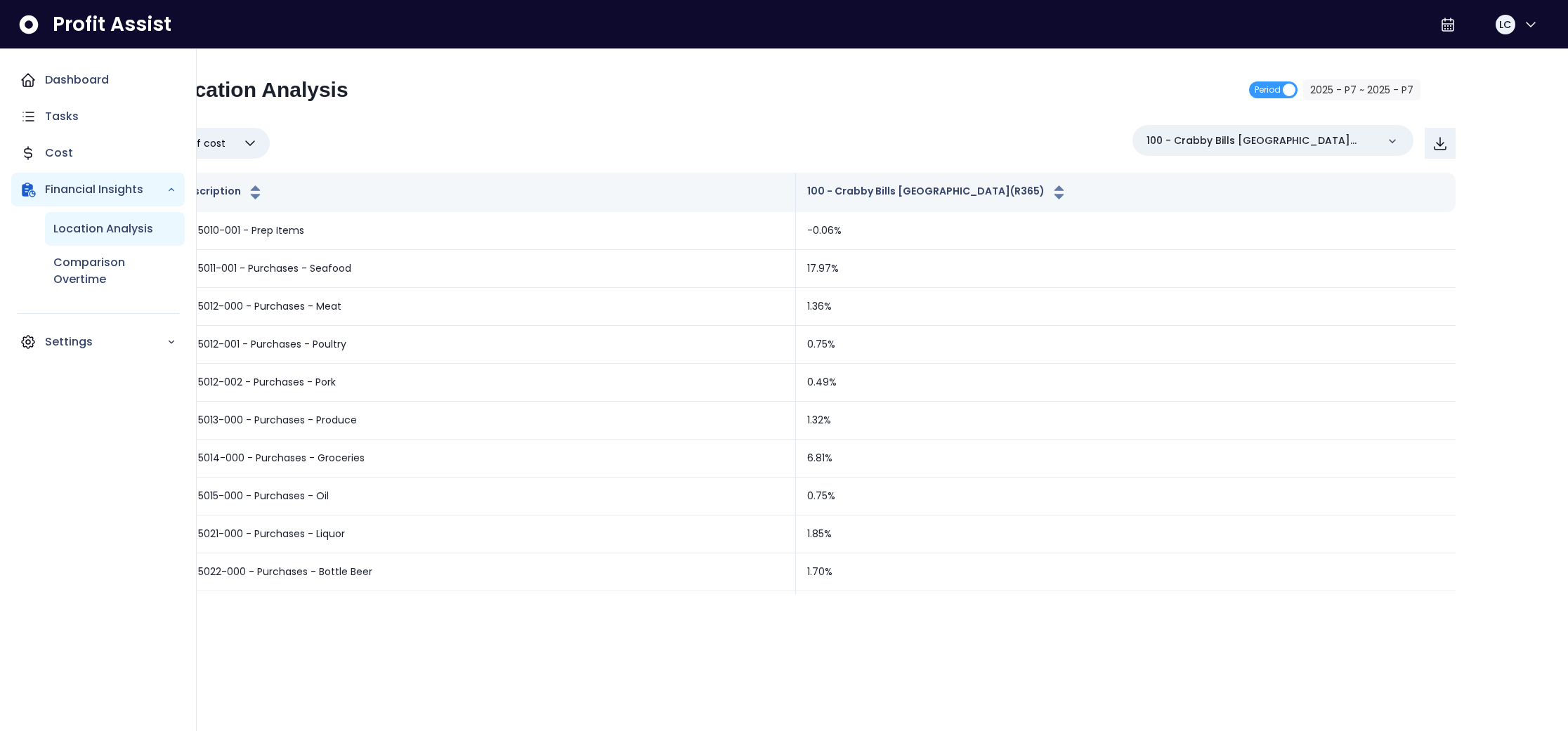
click at [67, 222] on p "Location Analysis" at bounding box center [103, 229] width 100 height 17
click at [70, 267] on p "Comparison Overtime" at bounding box center [115, 271] width 123 height 34
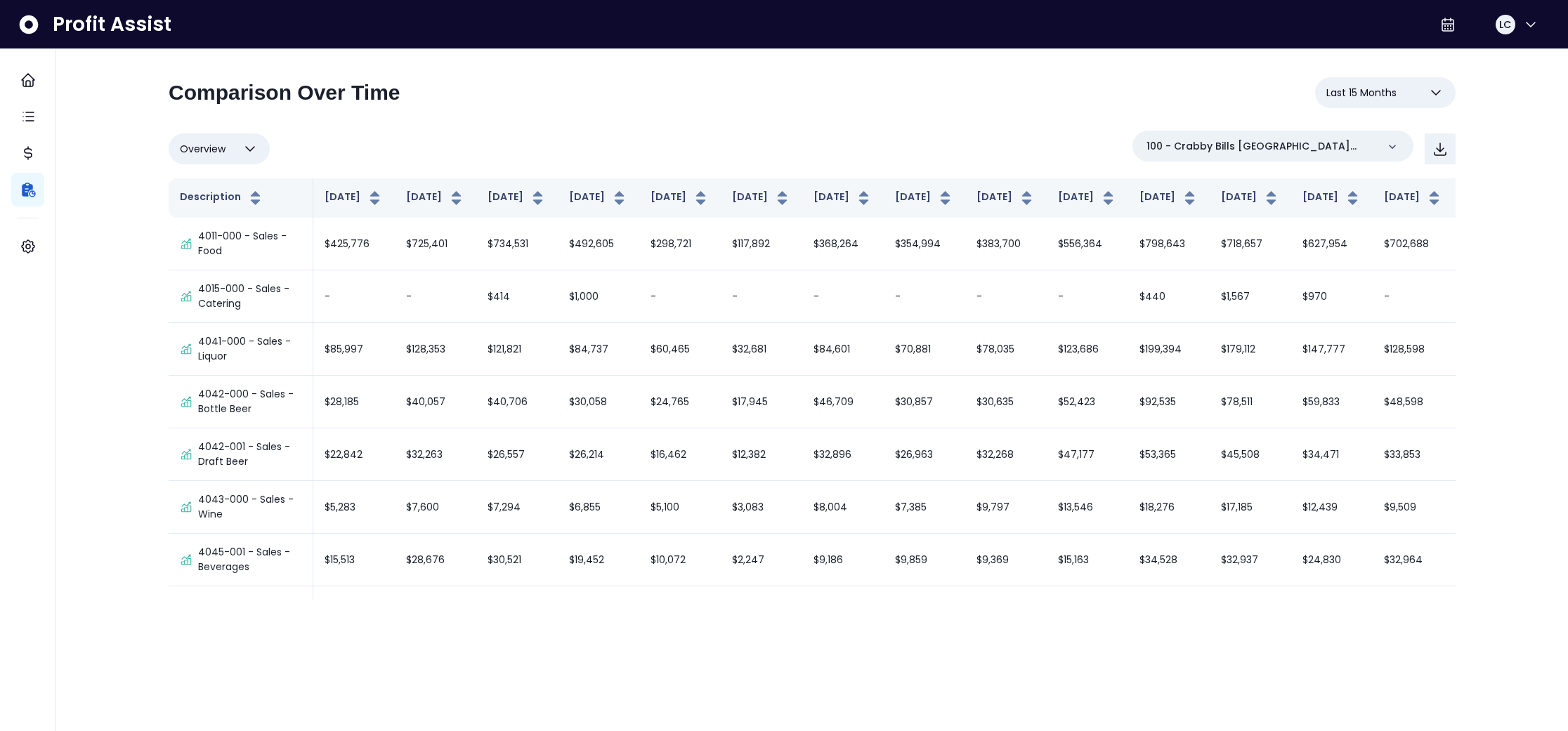
click at [1381, 96] on span "Last 15 Months" at bounding box center [1361, 93] width 70 height 17
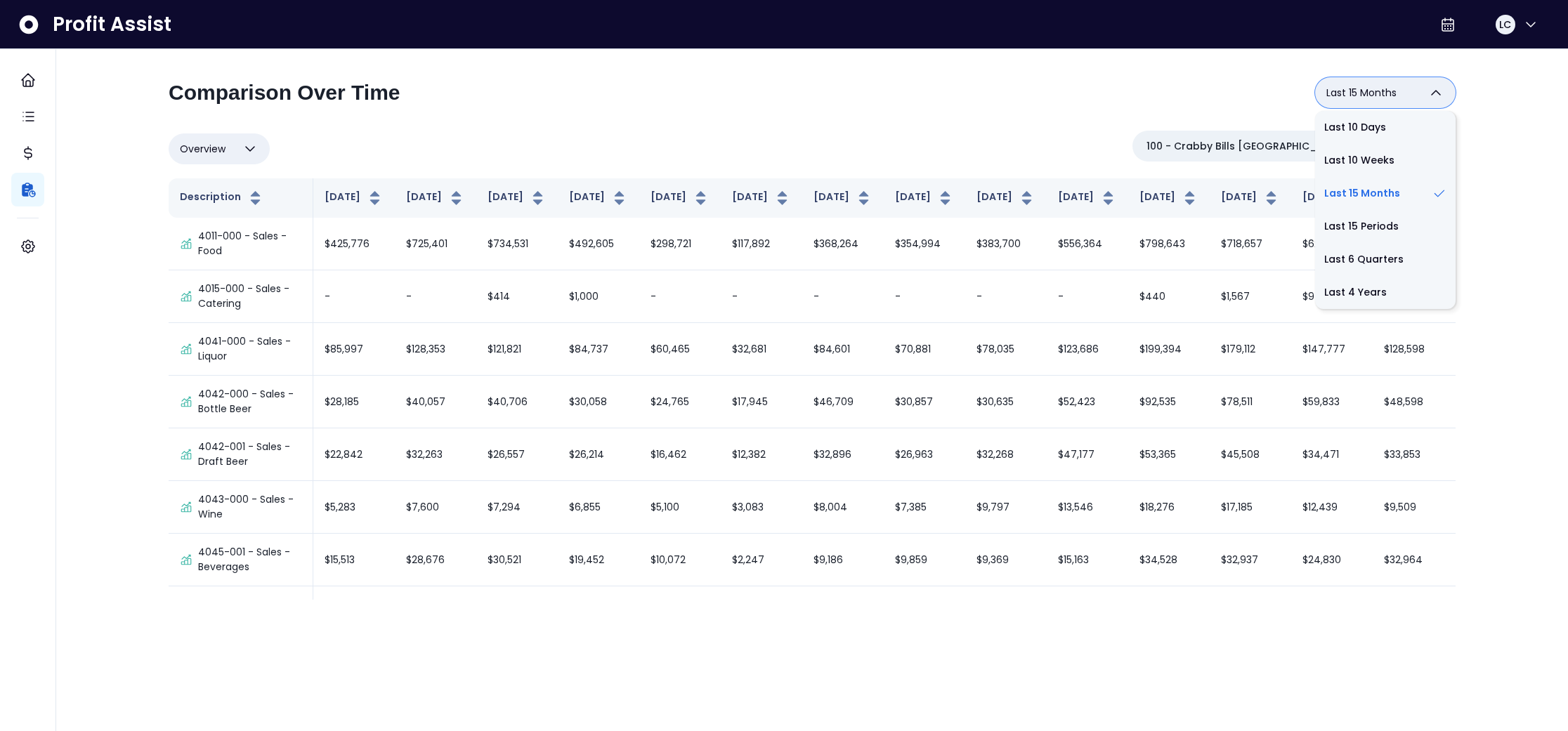
click at [1097, 112] on div "**********" at bounding box center [812, 98] width 1287 height 42
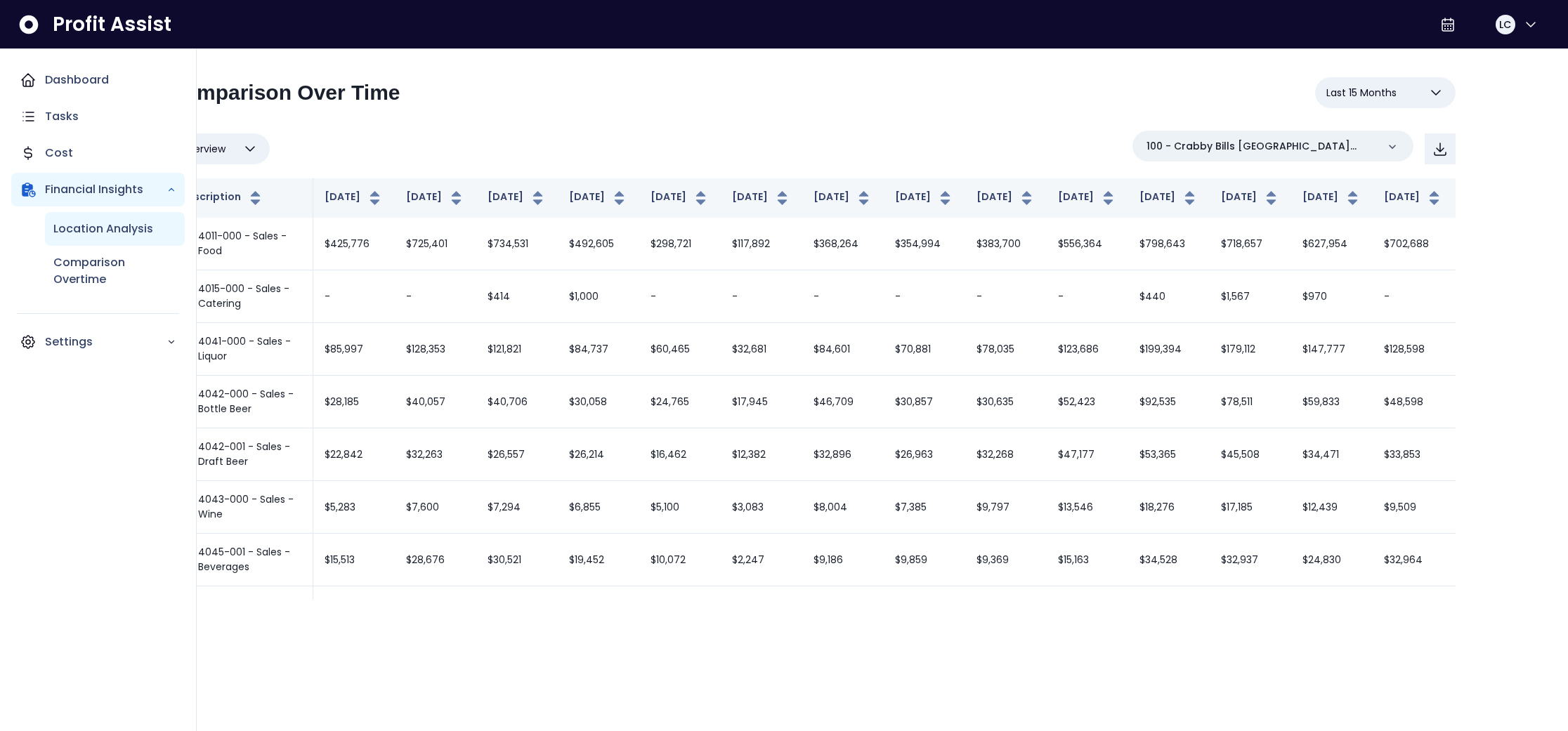
click at [82, 239] on div "Location Analysis" at bounding box center [115, 229] width 140 height 34
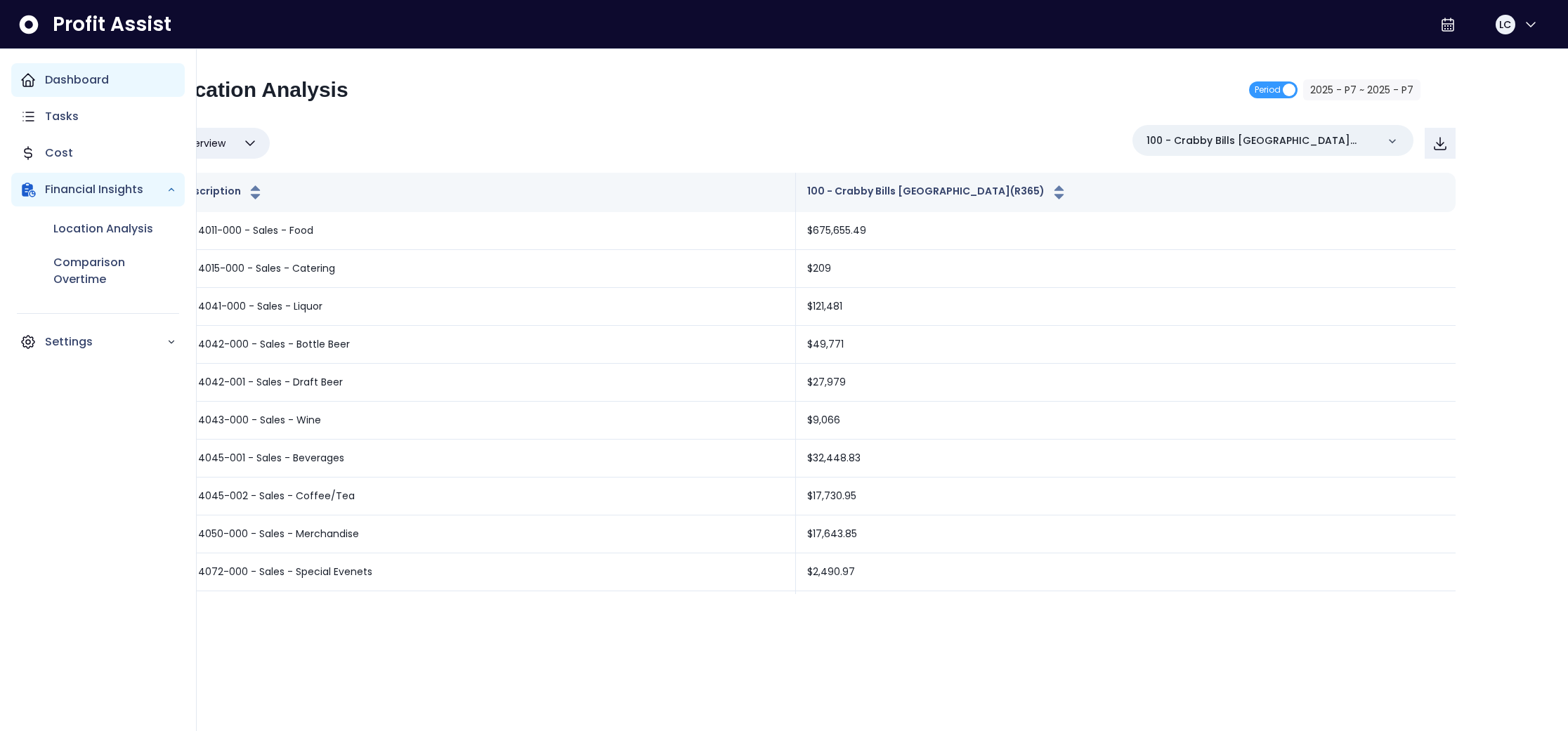
click at [46, 79] on p "Dashboard" at bounding box center [77, 80] width 64 height 17
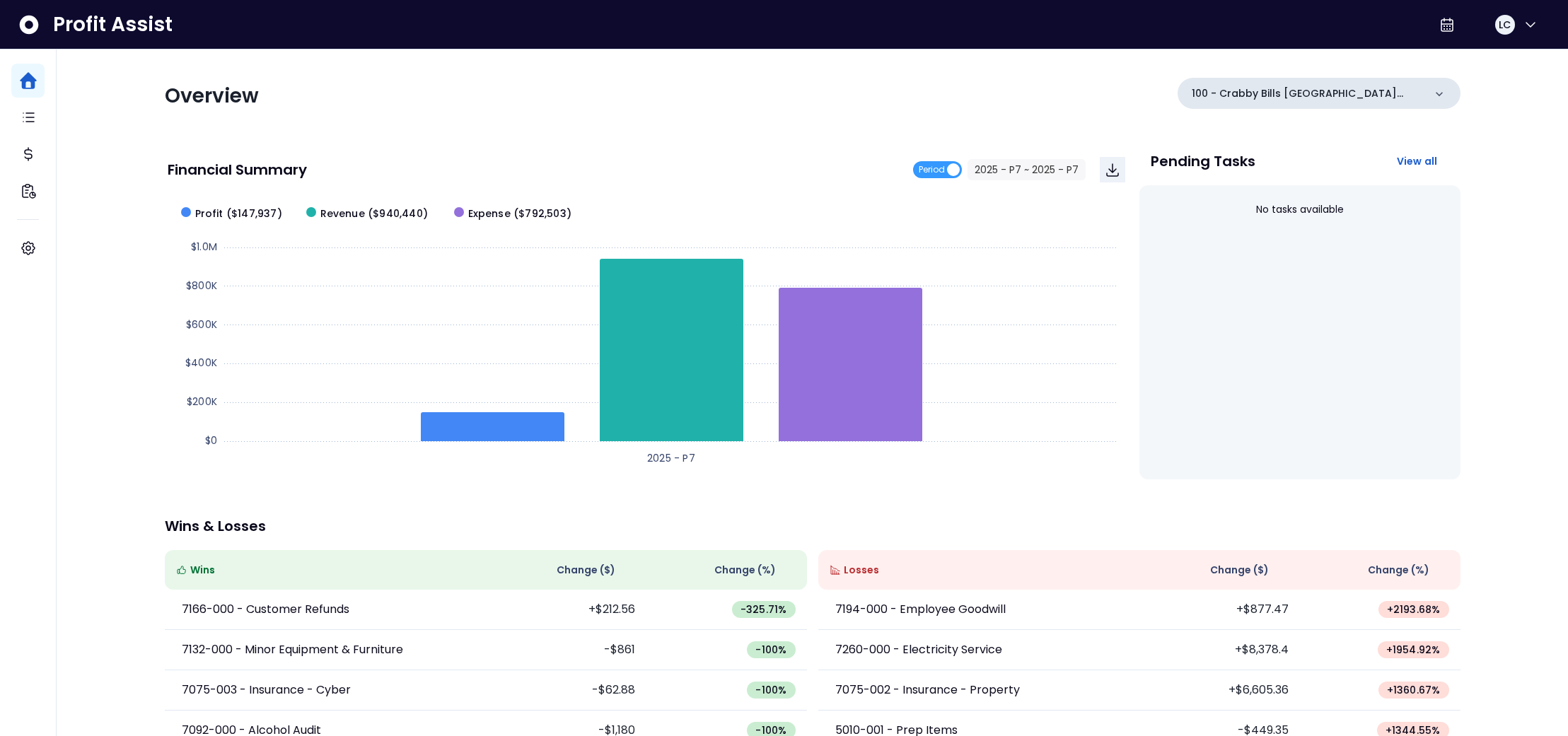
click at [1402, 101] on div "100 - Crabby Bills [GEOGRAPHIC_DATA](R365)" at bounding box center [1319, 93] width 283 height 31
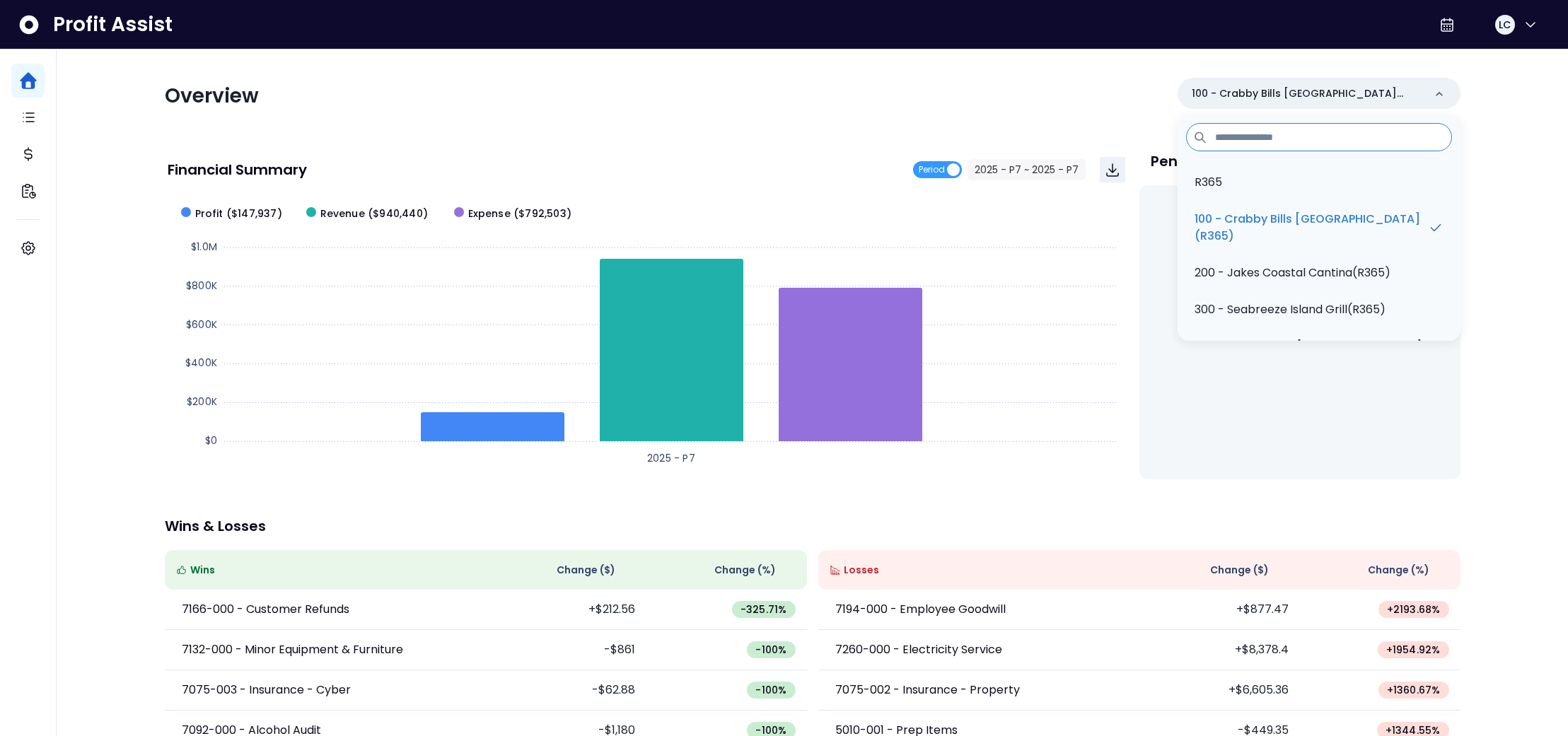
drag, startPoint x: 1081, startPoint y: 110, endPoint x: 1067, endPoint y: 107, distance: 14.3
click at [1081, 110] on div "Overview 100 - Crabby Bills [GEOGRAPHIC_DATA](R365) R365 100 - Crabby [GEOGRAPH…" at bounding box center [812, 96] width 1295 height 37
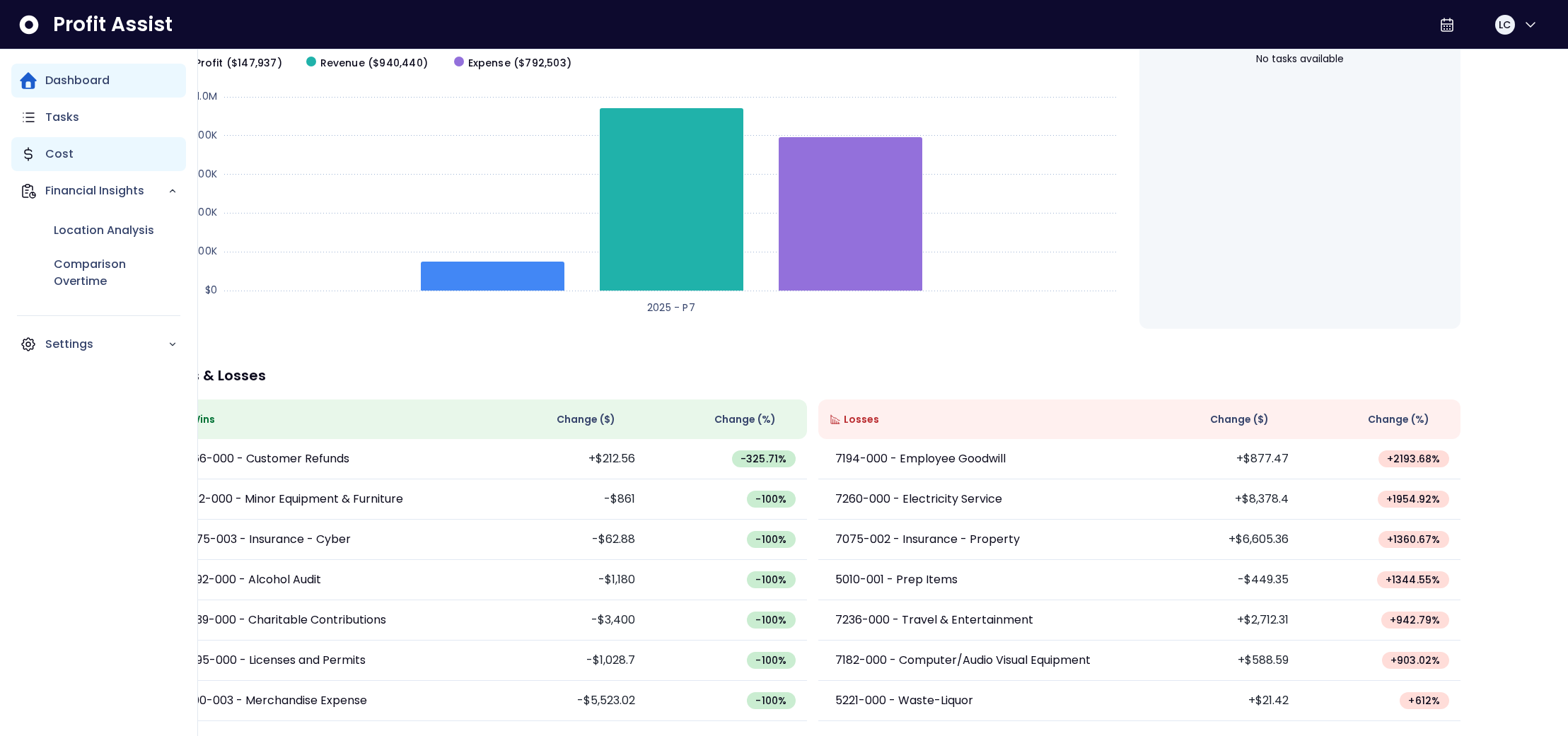
click at [36, 164] on div "Cost" at bounding box center [98, 153] width 175 height 34
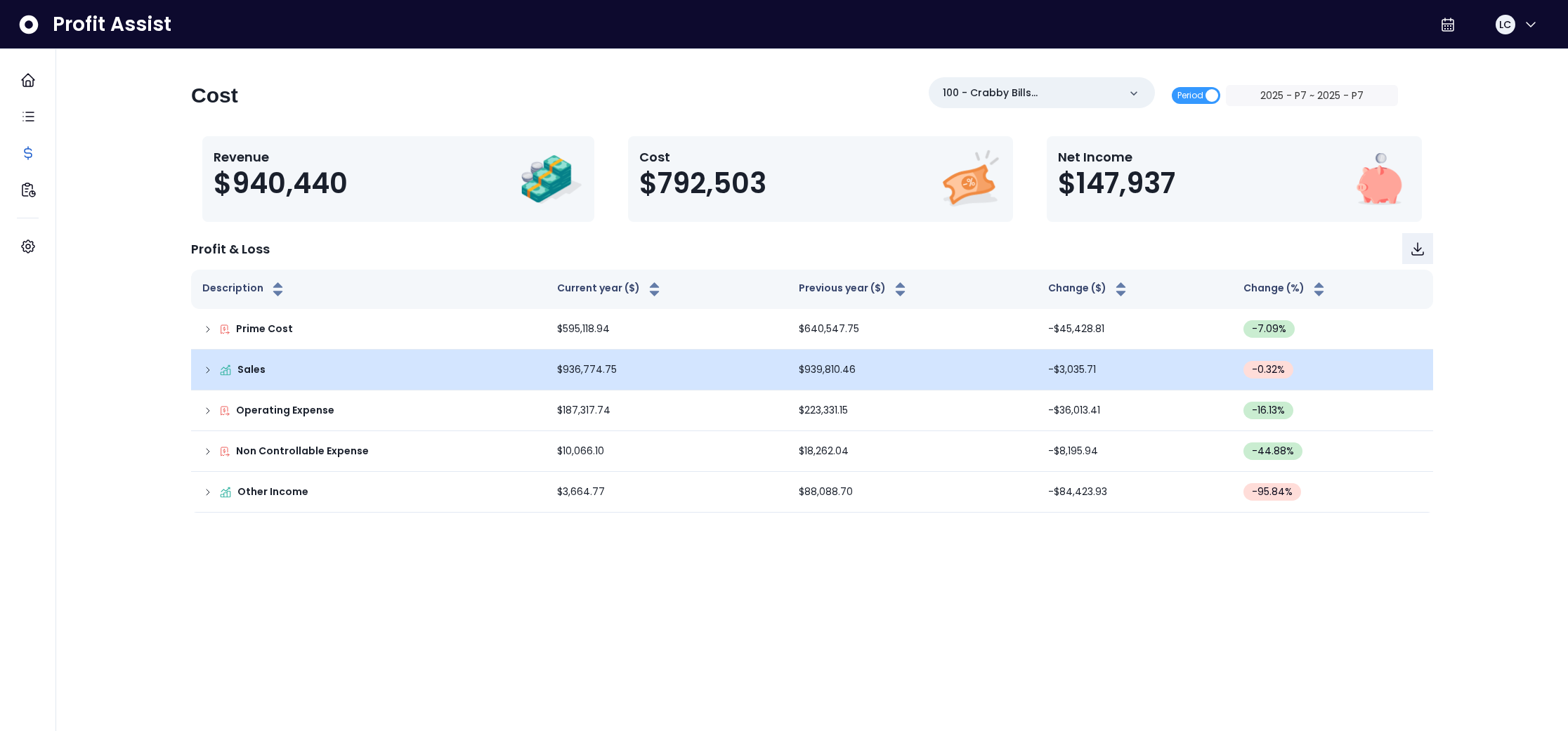
click at [205, 369] on icon at bounding box center [208, 370] width 11 height 11
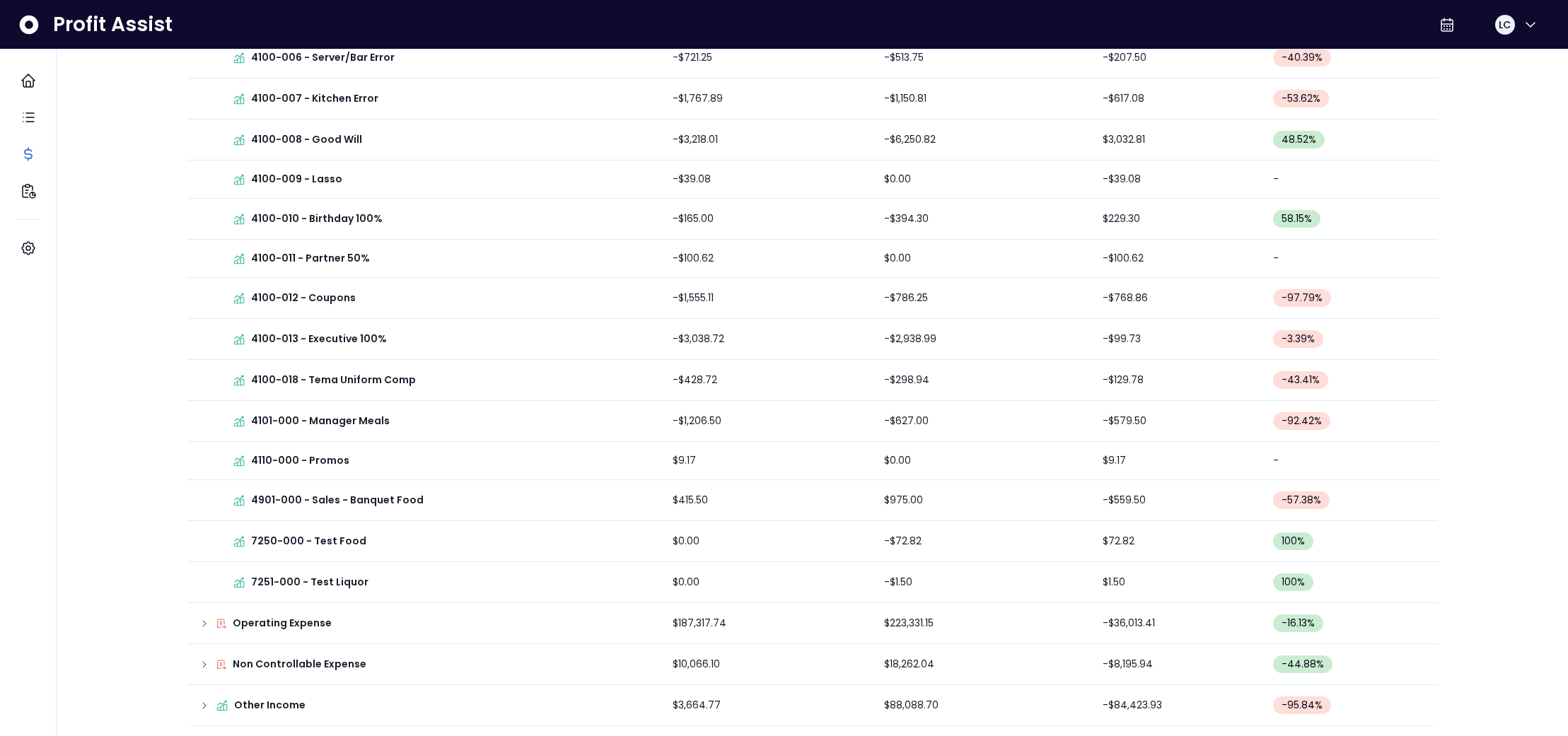
scroll to position [1051, 0]
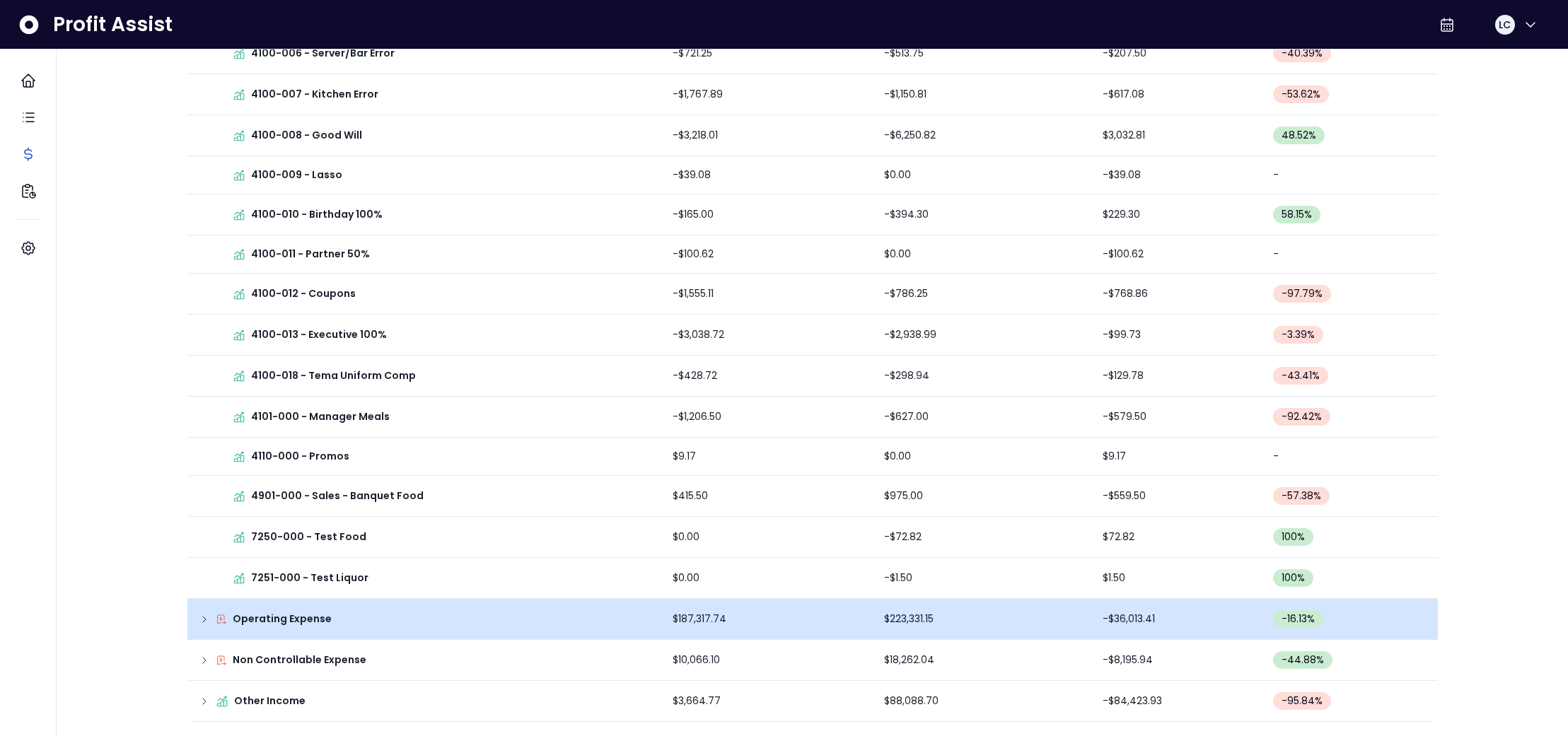
click at [203, 619] on icon at bounding box center [204, 619] width 11 height 11
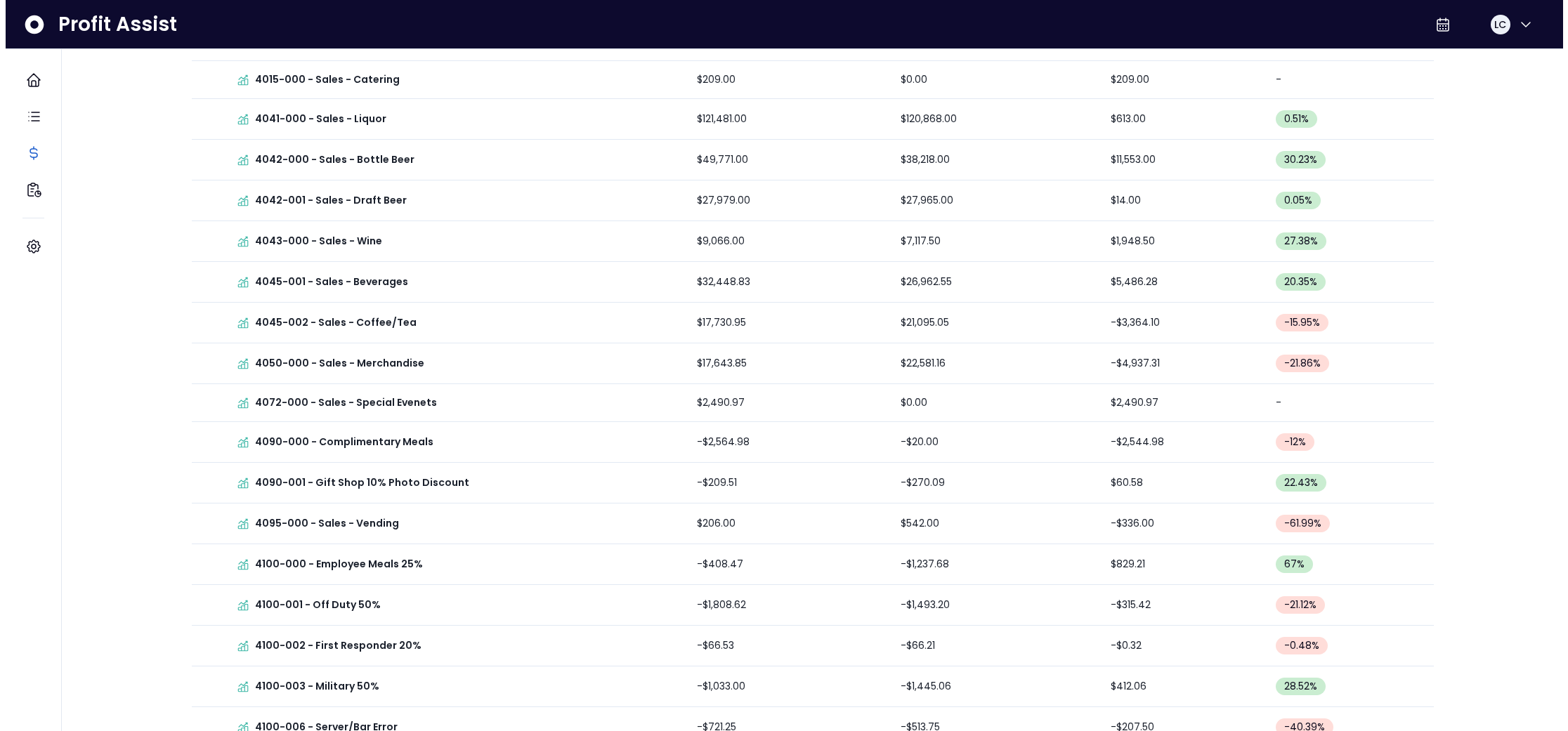
scroll to position [0, 0]
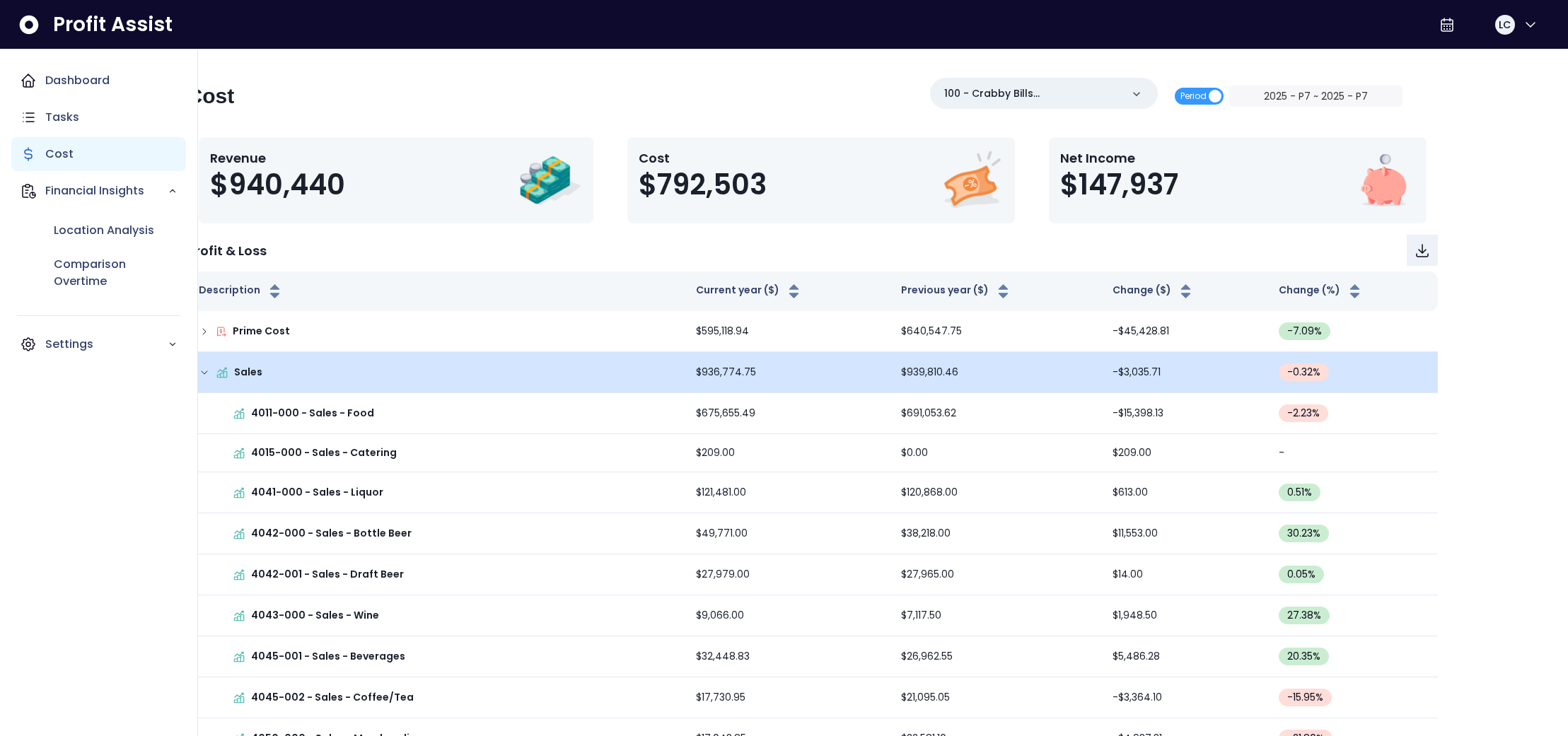
click at [27, 149] on icon "Main navigation" at bounding box center [29, 154] width 7 height 13
click at [58, 152] on p "Cost" at bounding box center [59, 154] width 29 height 17
click at [59, 157] on p "Cost" at bounding box center [59, 154] width 29 height 17
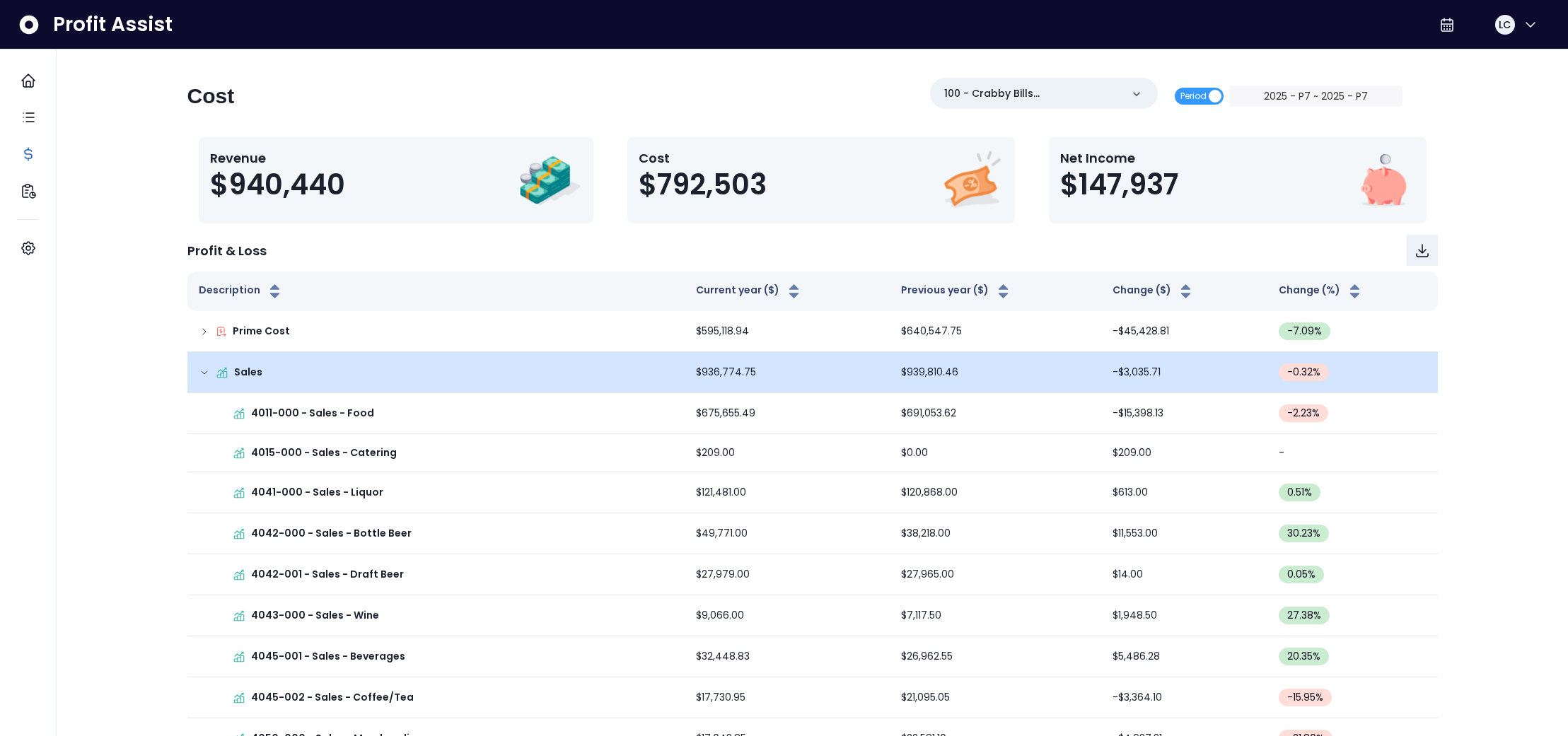
click at [410, 92] on div "Cost 100 - Crabby Bills [GEOGRAPHIC_DATA](R365) Period 2025 - P7 ~ 2025 - P7" at bounding box center [795, 102] width 1215 height 48
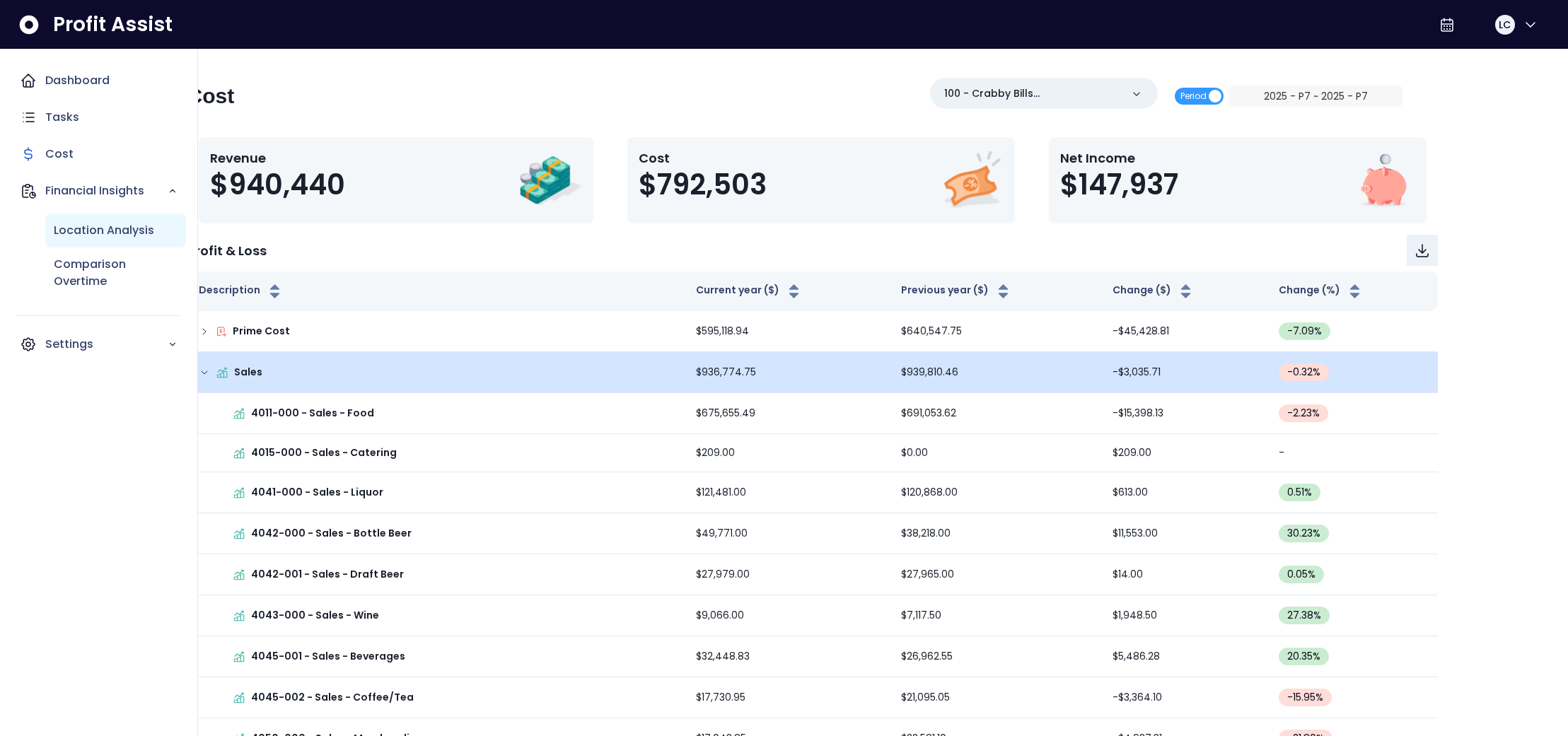
click at [77, 233] on p "Location Analysis" at bounding box center [104, 230] width 101 height 17
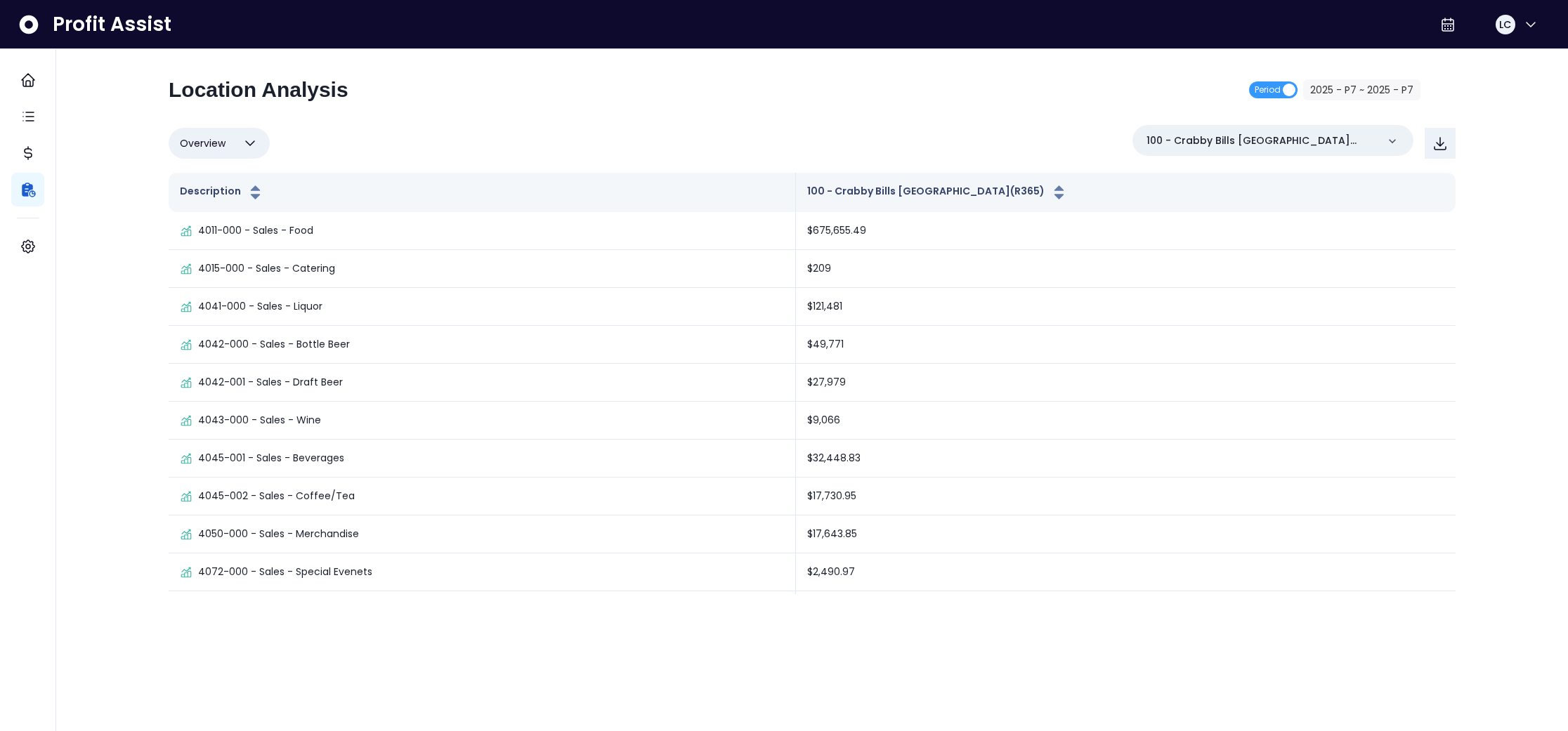
click at [242, 140] on icon "button" at bounding box center [250, 143] width 17 height 17
click at [209, 243] on li "% of sales" at bounding box center [220, 244] width 101 height 33
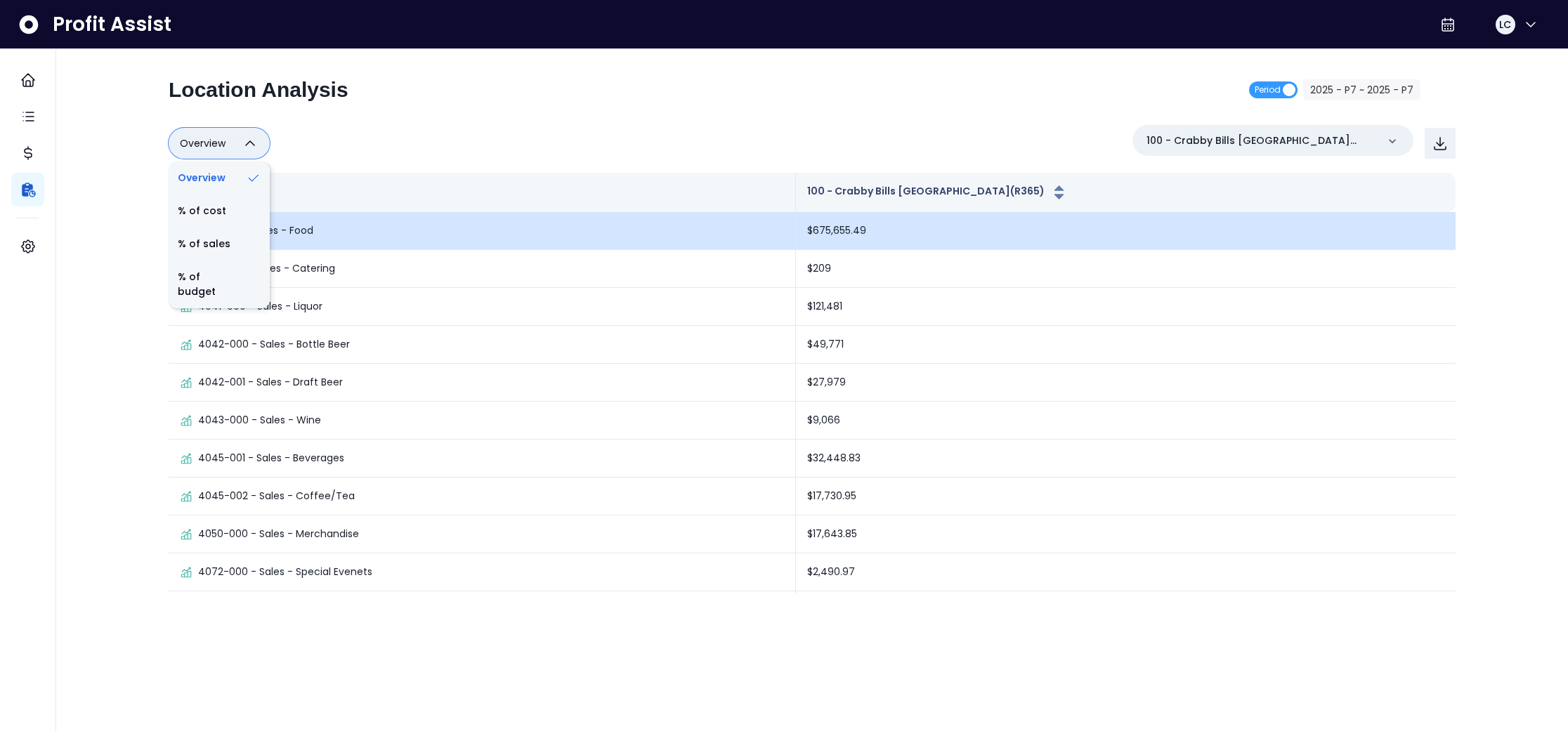
type input "*********"
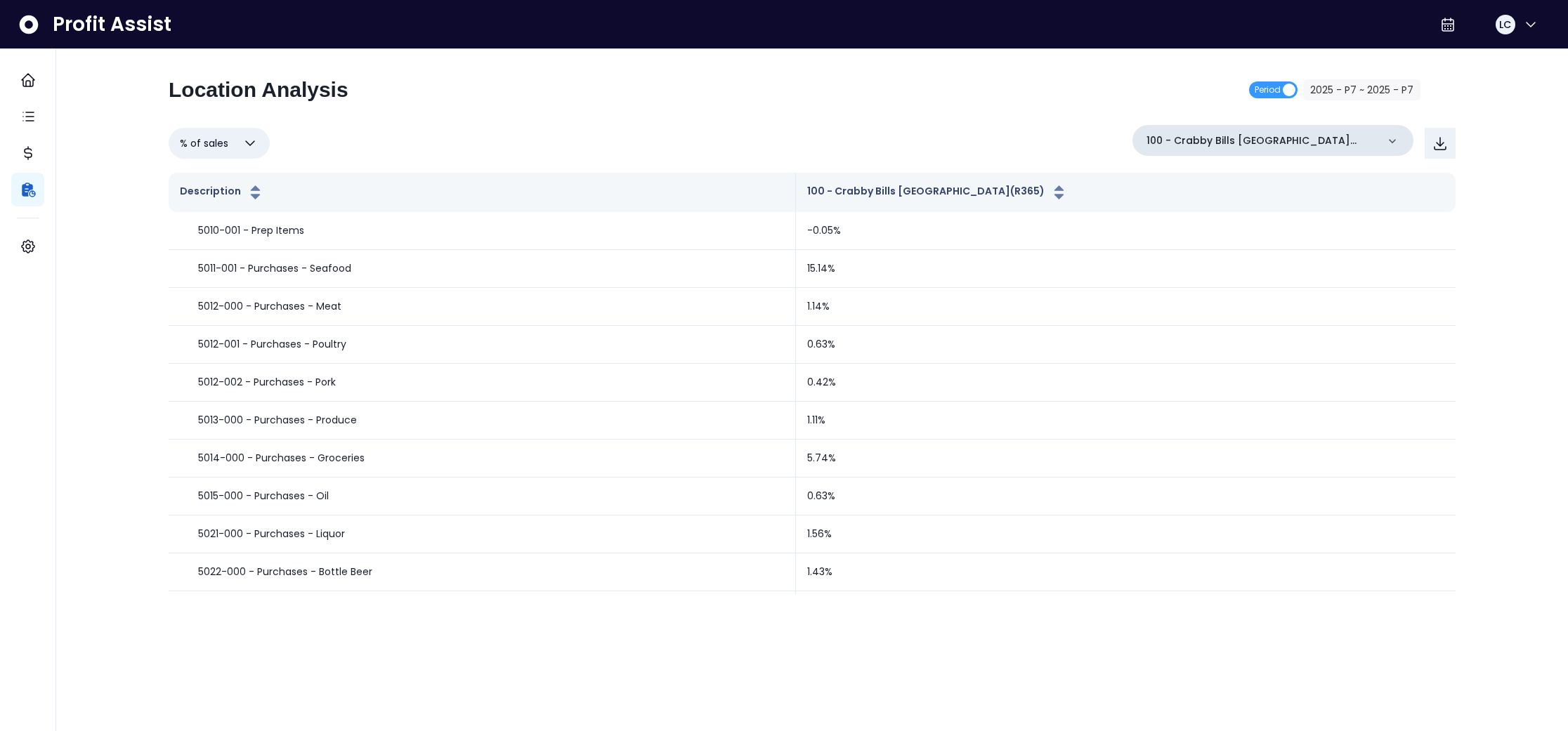
click at [1397, 142] on icon at bounding box center [1392, 141] width 14 height 14
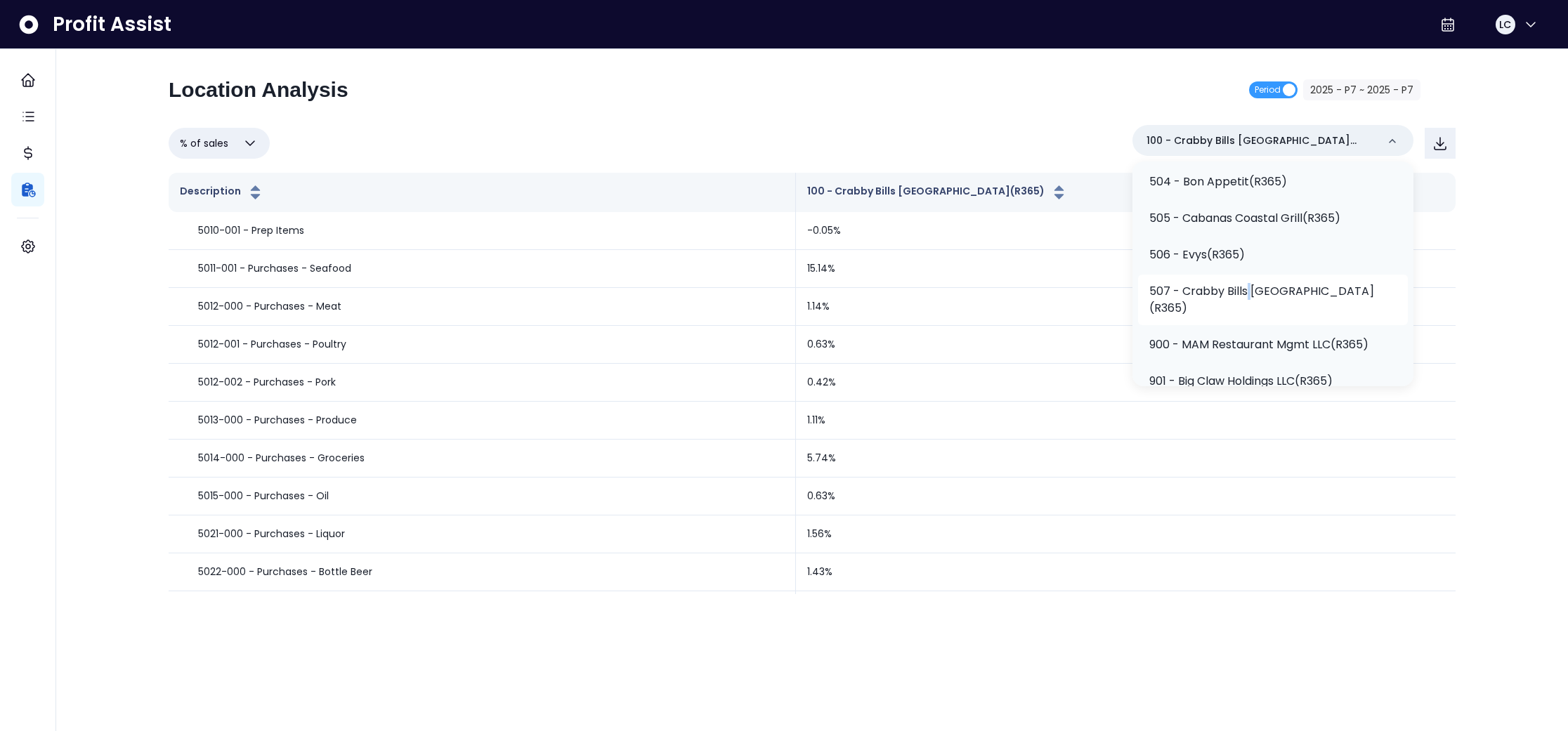
click at [1263, 295] on p "507 - Crabby Bills [GEOGRAPHIC_DATA](R365)" at bounding box center [1272, 299] width 247 height 34
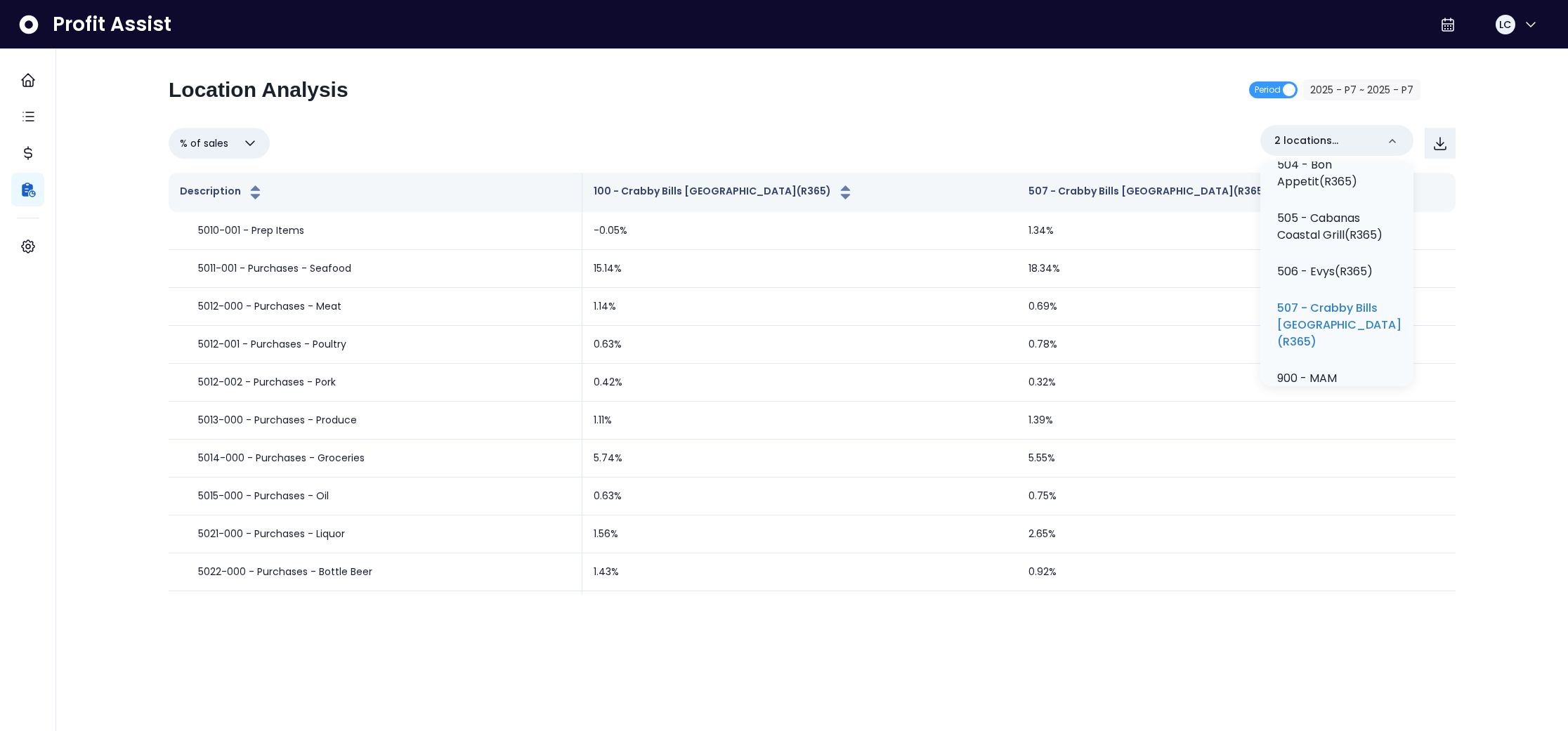
click at [1060, 95] on div "Location Analysis Period 2025 - P7 ~ 2025 - P7" at bounding box center [795, 96] width 1252 height 37
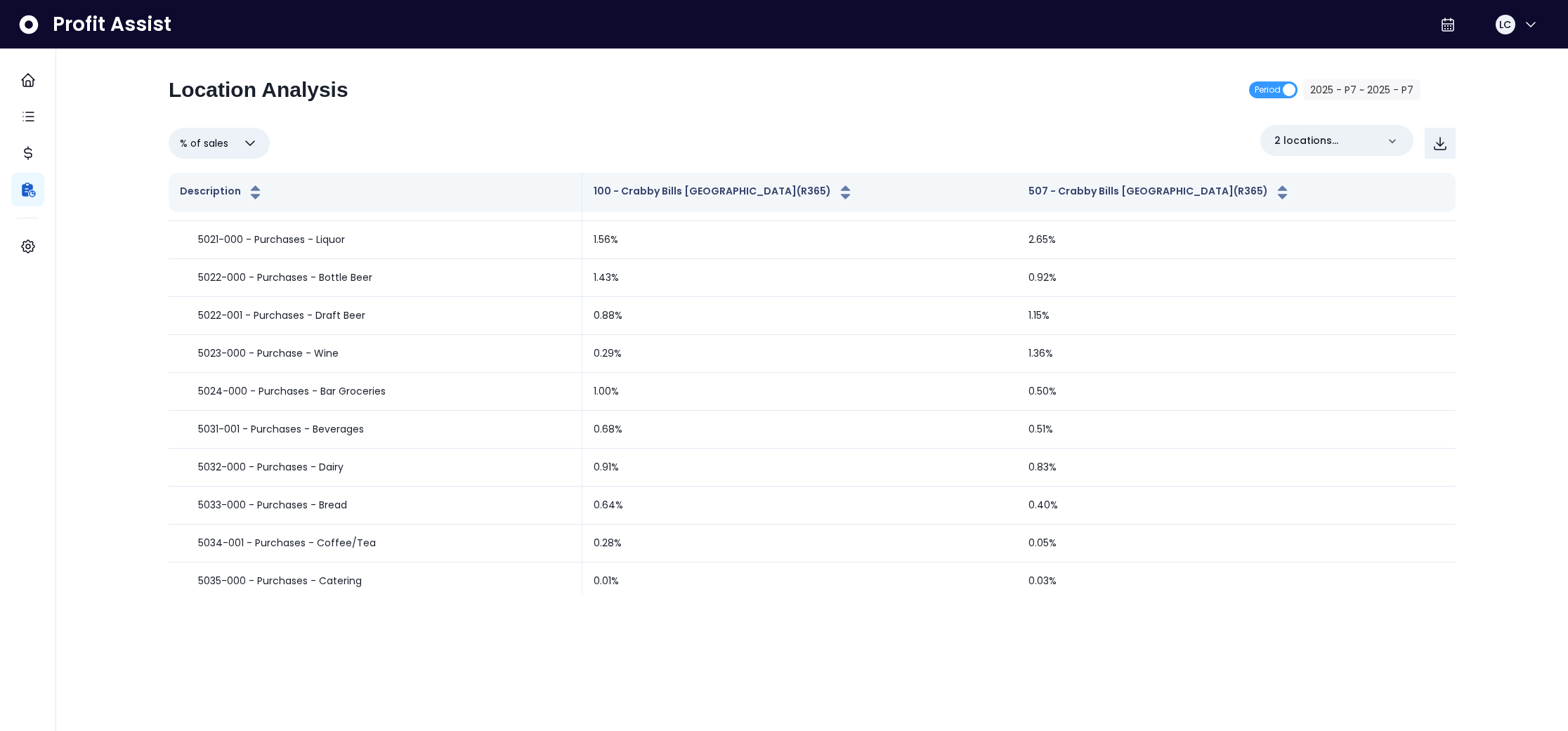
scroll to position [0, 0]
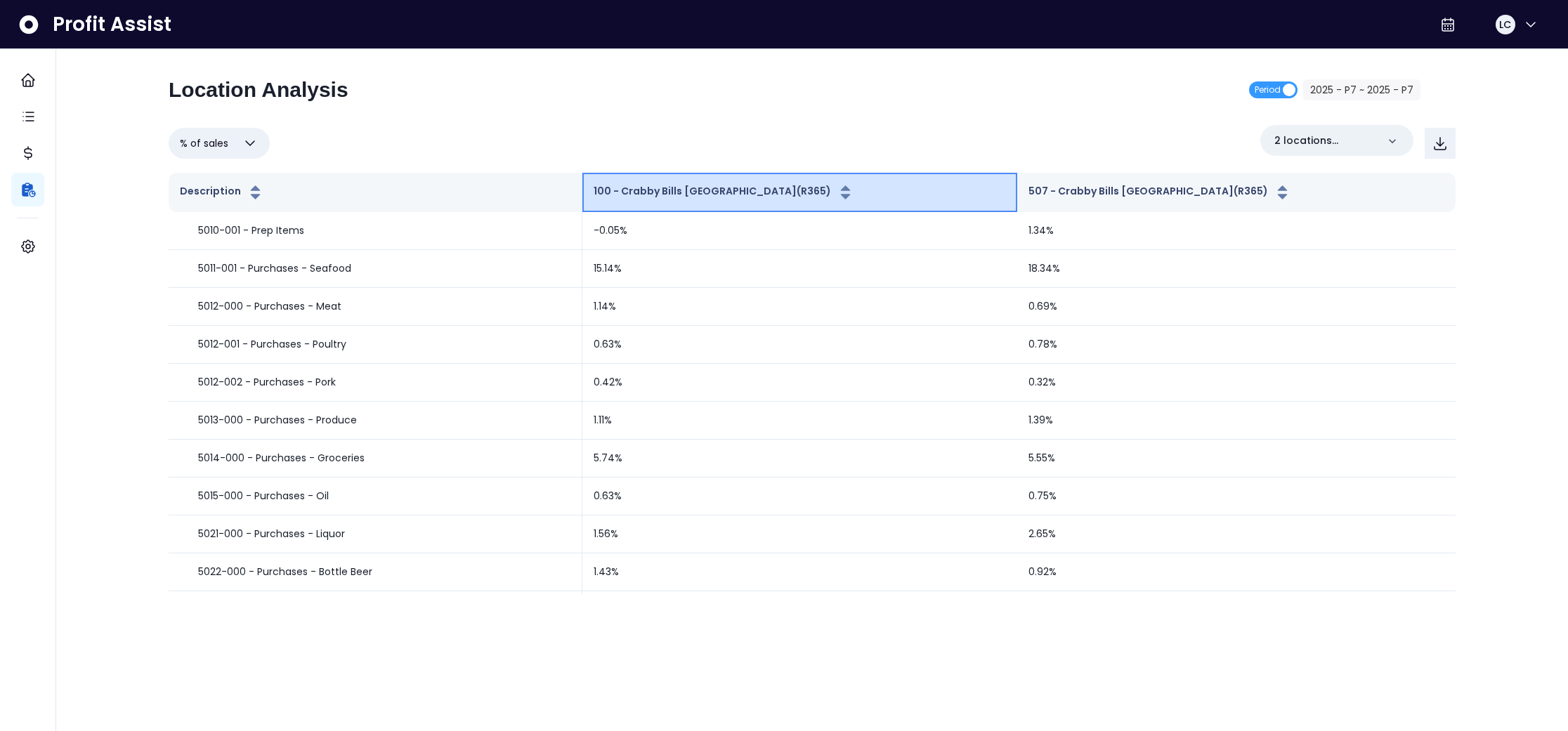
click at [850, 186] on icon "button" at bounding box center [845, 188] width 9 height 6
click at [850, 196] on icon "button" at bounding box center [845, 196] width 9 height 5
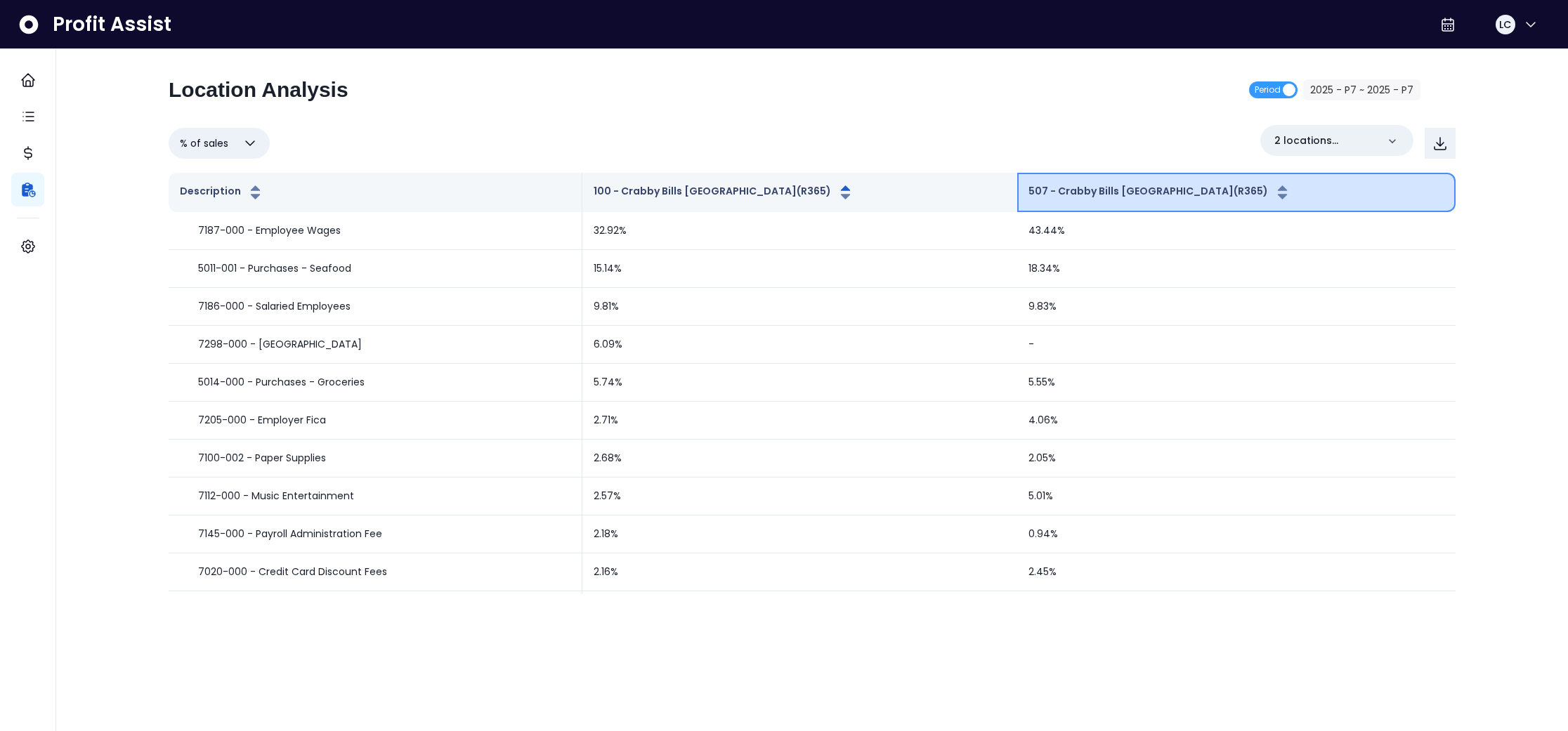
click at [1274, 186] on icon "button" at bounding box center [1282, 192] width 17 height 17
click at [1274, 185] on icon "button" at bounding box center [1282, 192] width 17 height 17
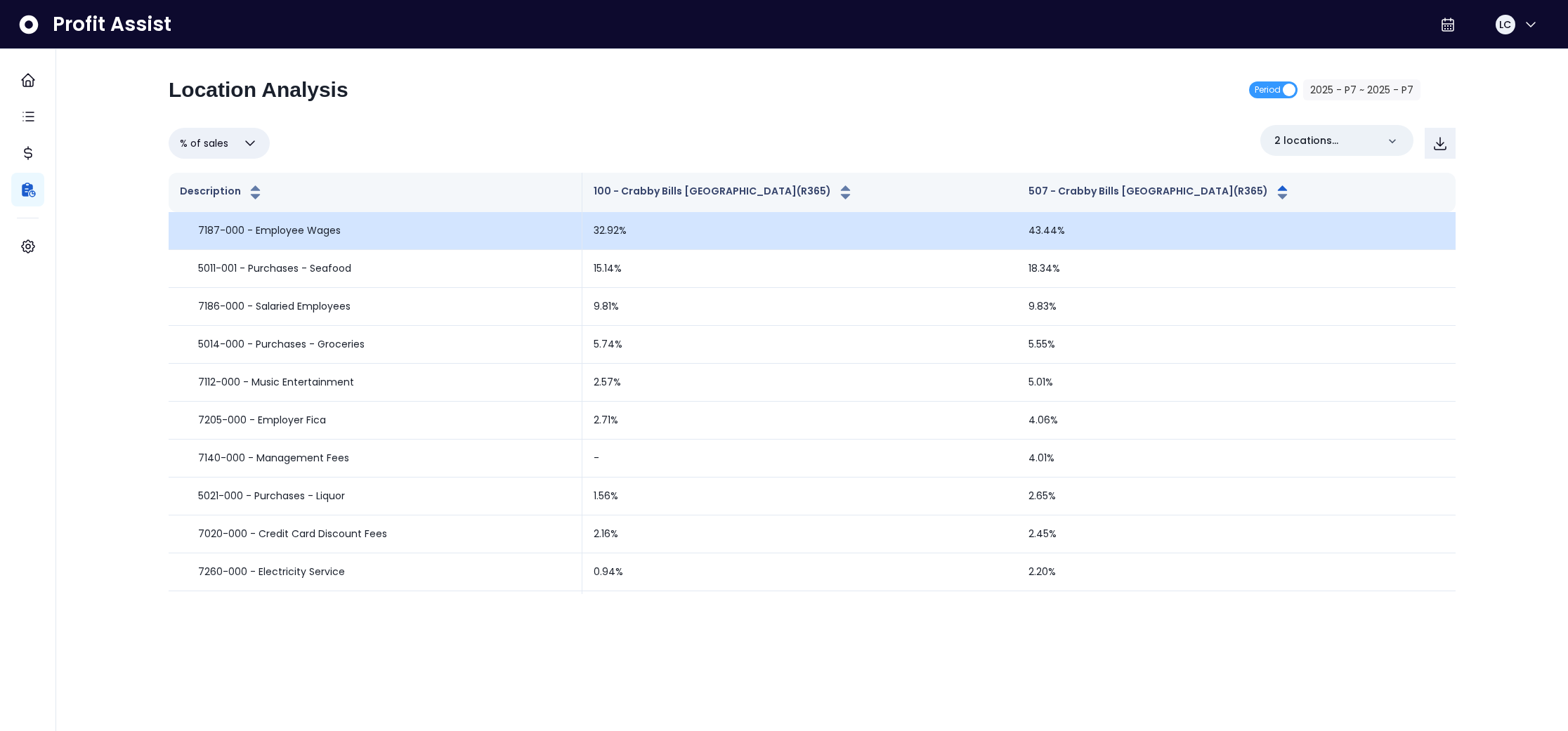
click at [626, 231] on td "32.92%" at bounding box center [800, 231] width 435 height 38
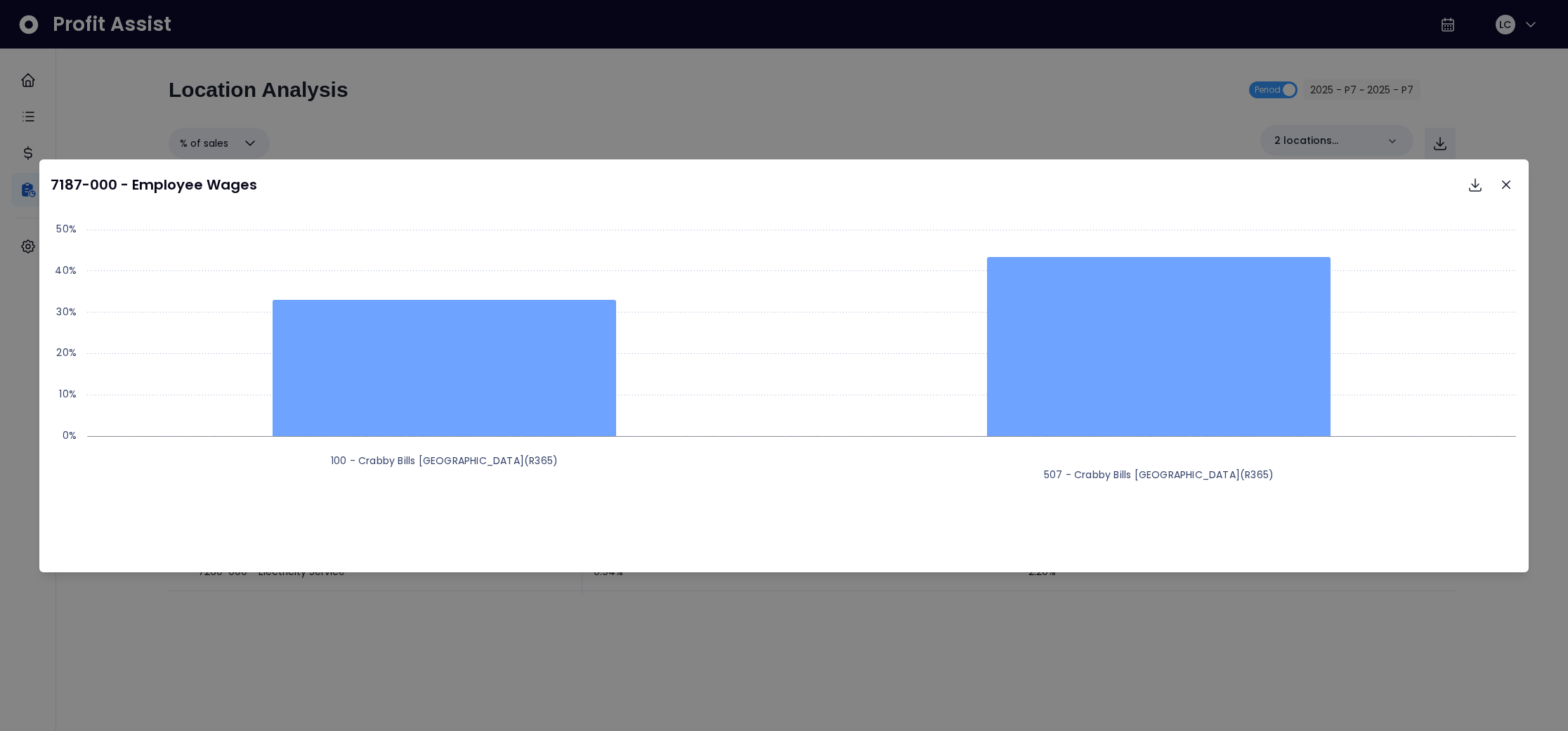
click at [1507, 184] on icon "Close" at bounding box center [1506, 185] width 8 height 8
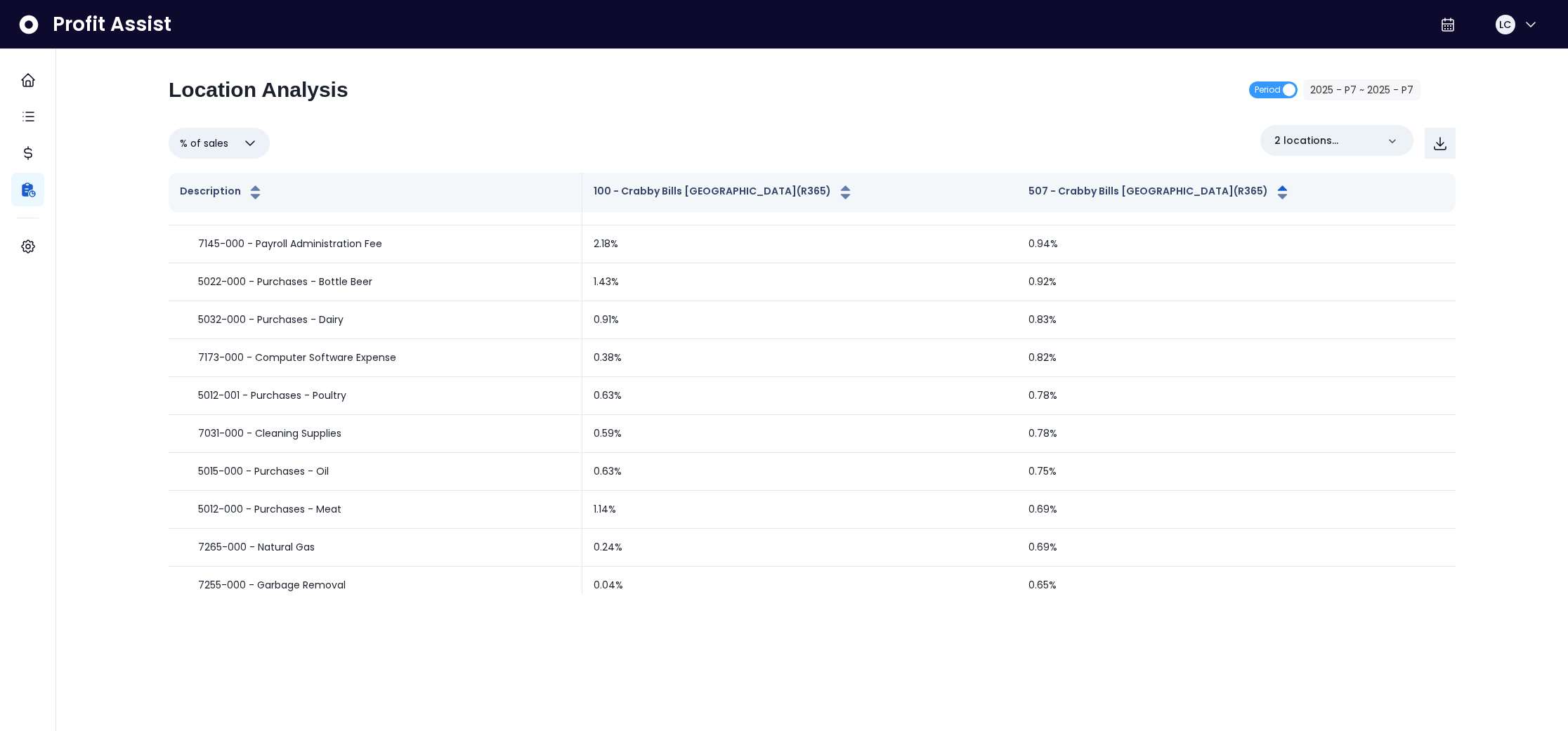
scroll to position [788, 0]
click at [1329, 94] on button "2025 - P7 ~ 2025 - P7" at bounding box center [1362, 89] width 118 height 21
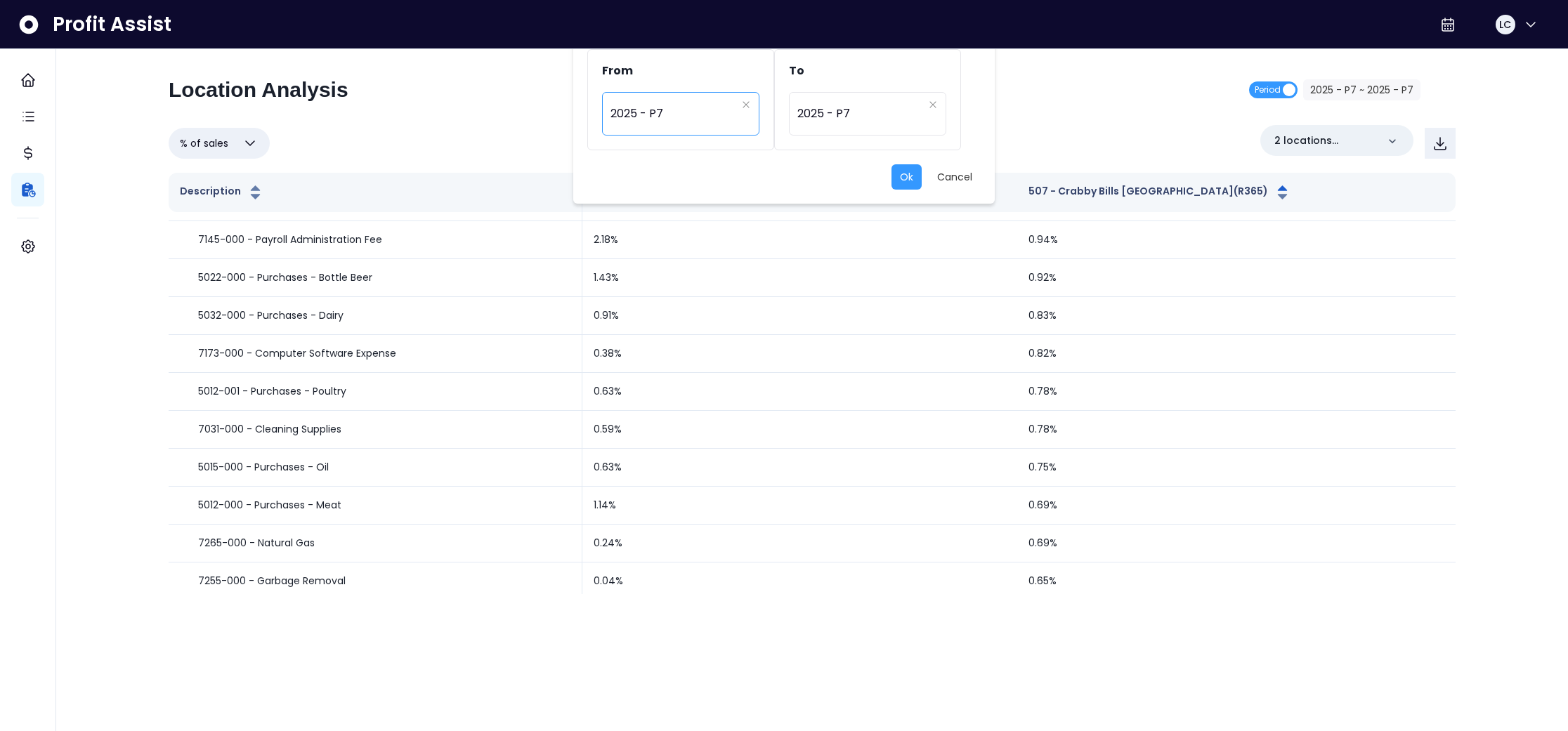
click at [704, 108] on span "2025 - P7" at bounding box center [673, 113] width 126 height 32
click at [665, 339] on span "2025 - P8" at bounding box center [682, 346] width 159 height 26
type input "*********"
click at [828, 107] on span "2025 - P7" at bounding box center [860, 113] width 126 height 32
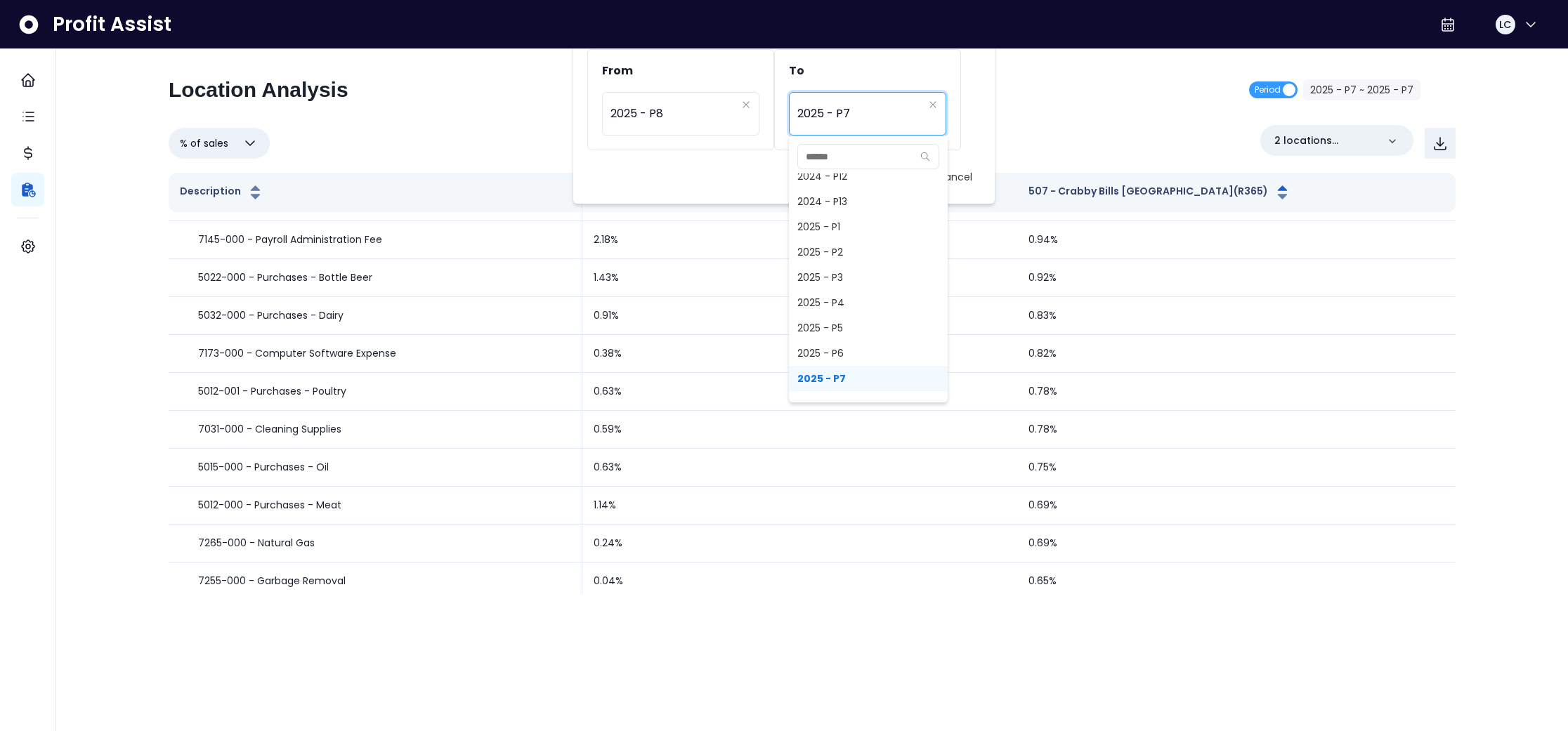
scroll to position [959, 0]
click at [840, 388] on span "2025 - P8" at bounding box center [868, 391] width 159 height 26
type input "*********"
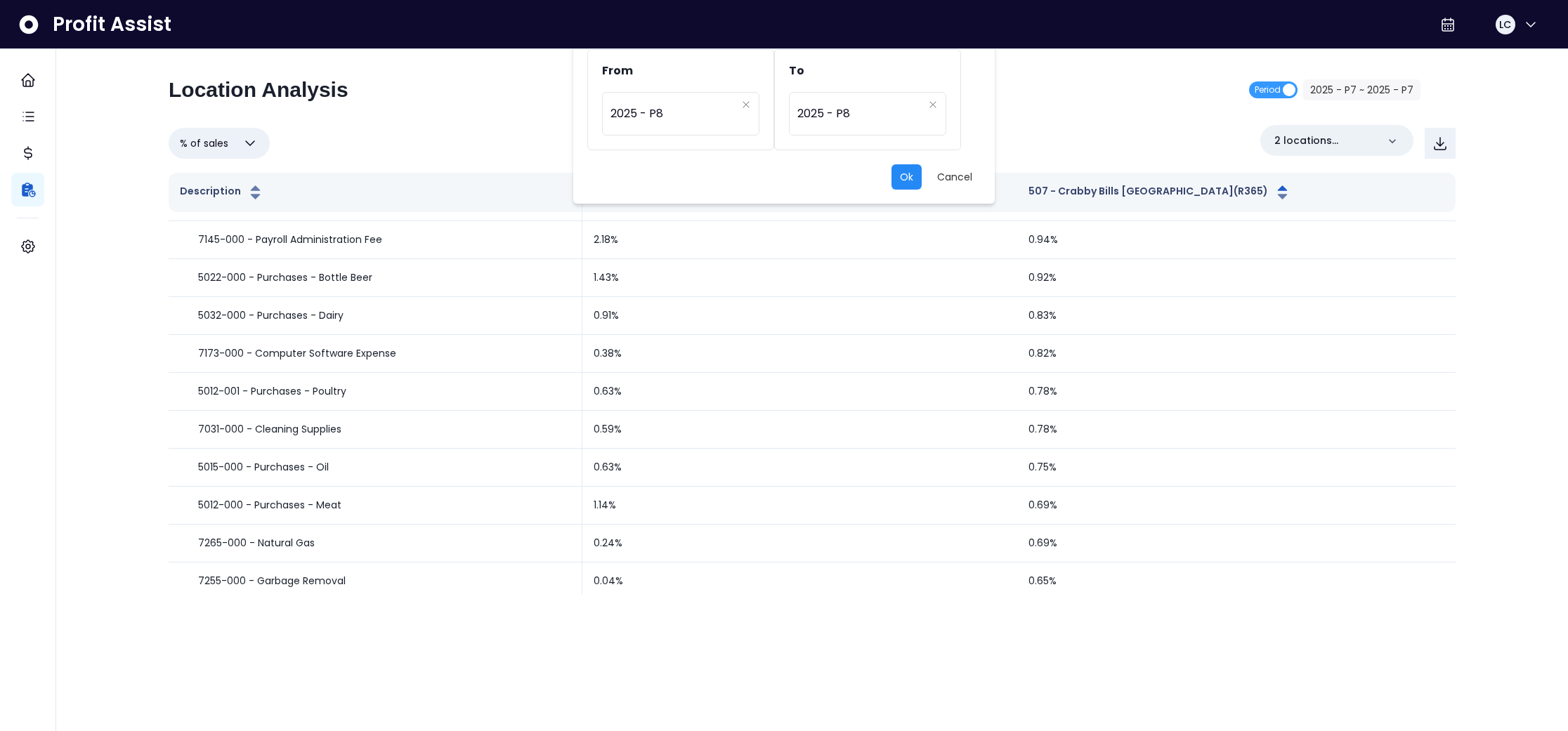
click at [904, 182] on button "Ok" at bounding box center [907, 177] width 30 height 26
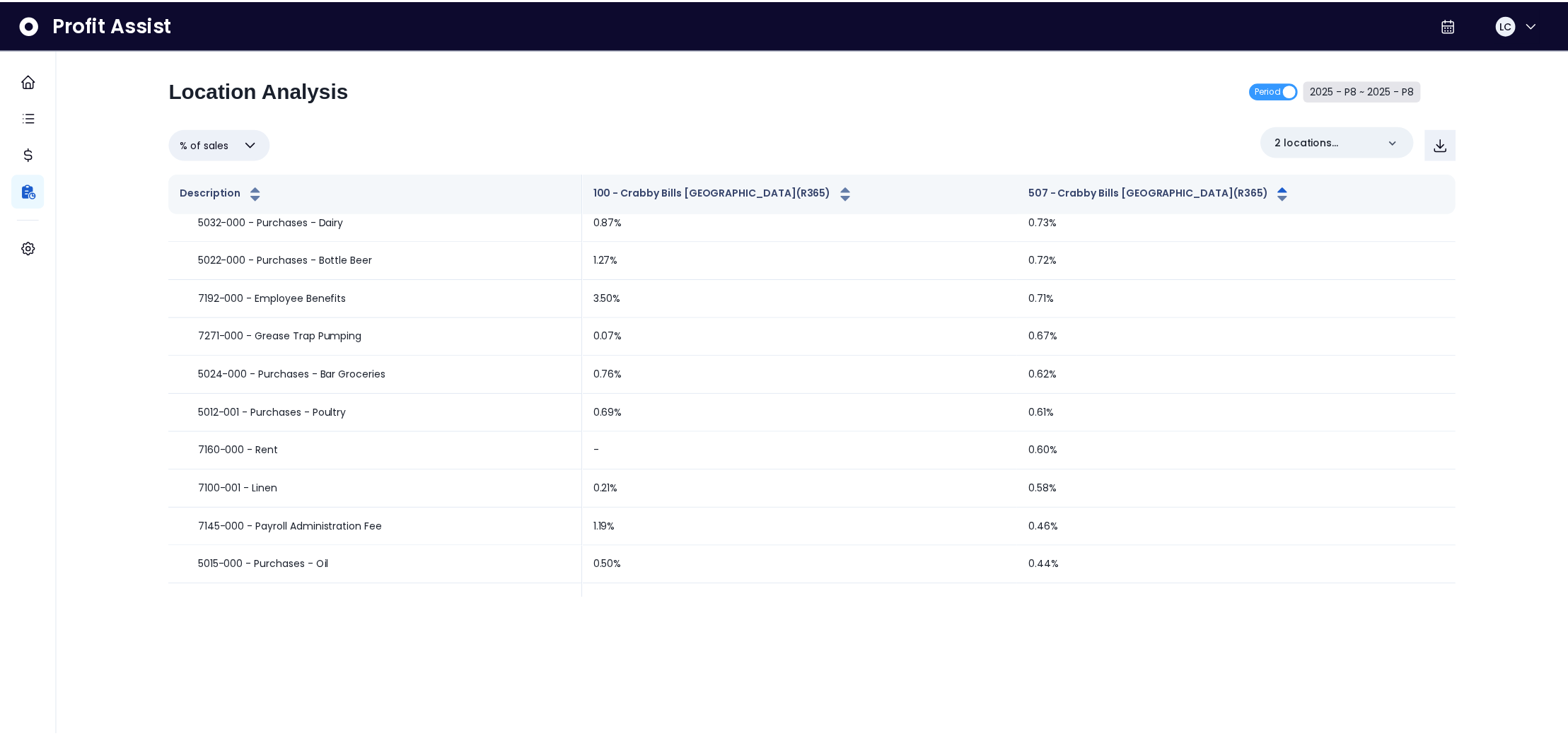
scroll to position [0, 0]
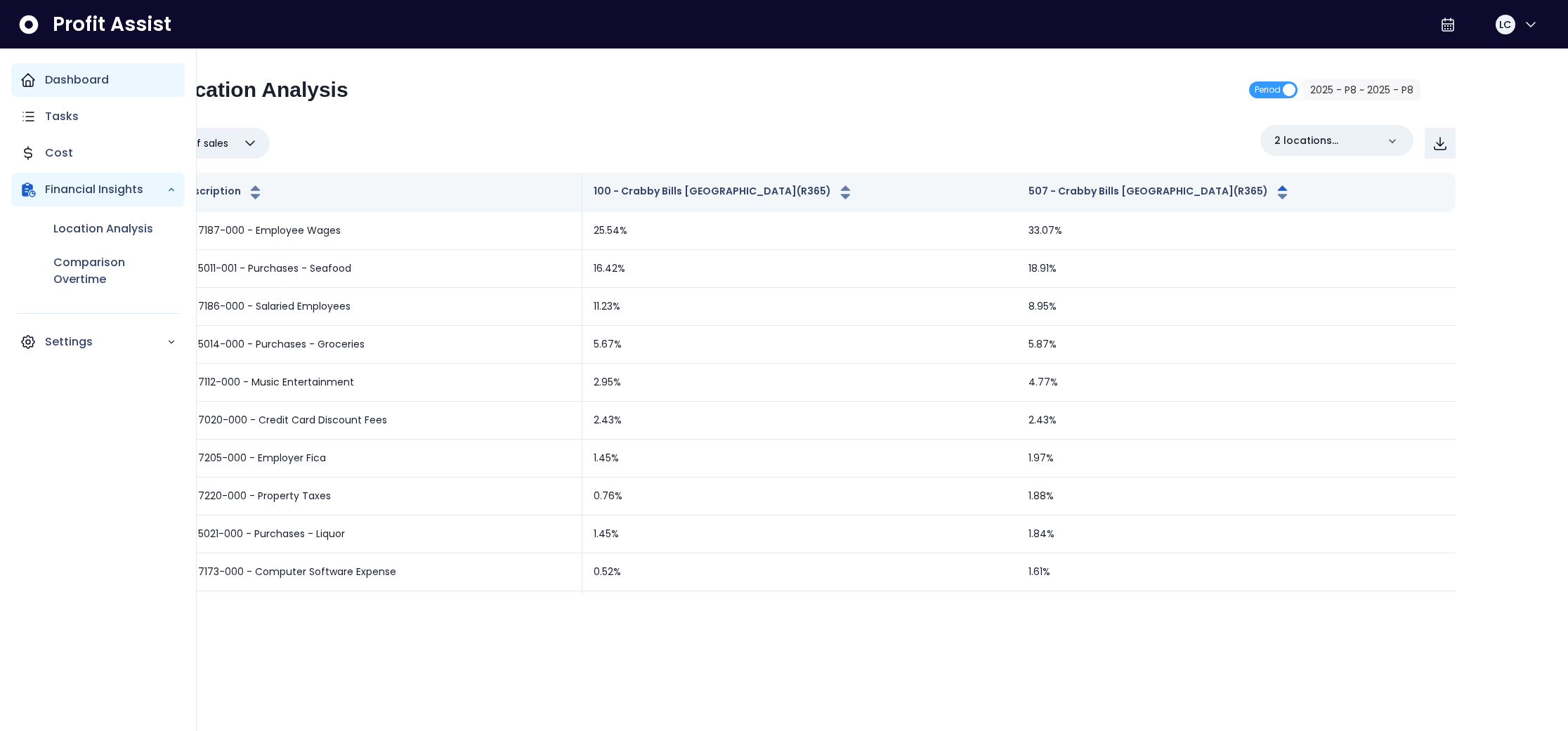
click at [19, 77] on icon "Main navigation" at bounding box center [28, 80] width 17 height 17
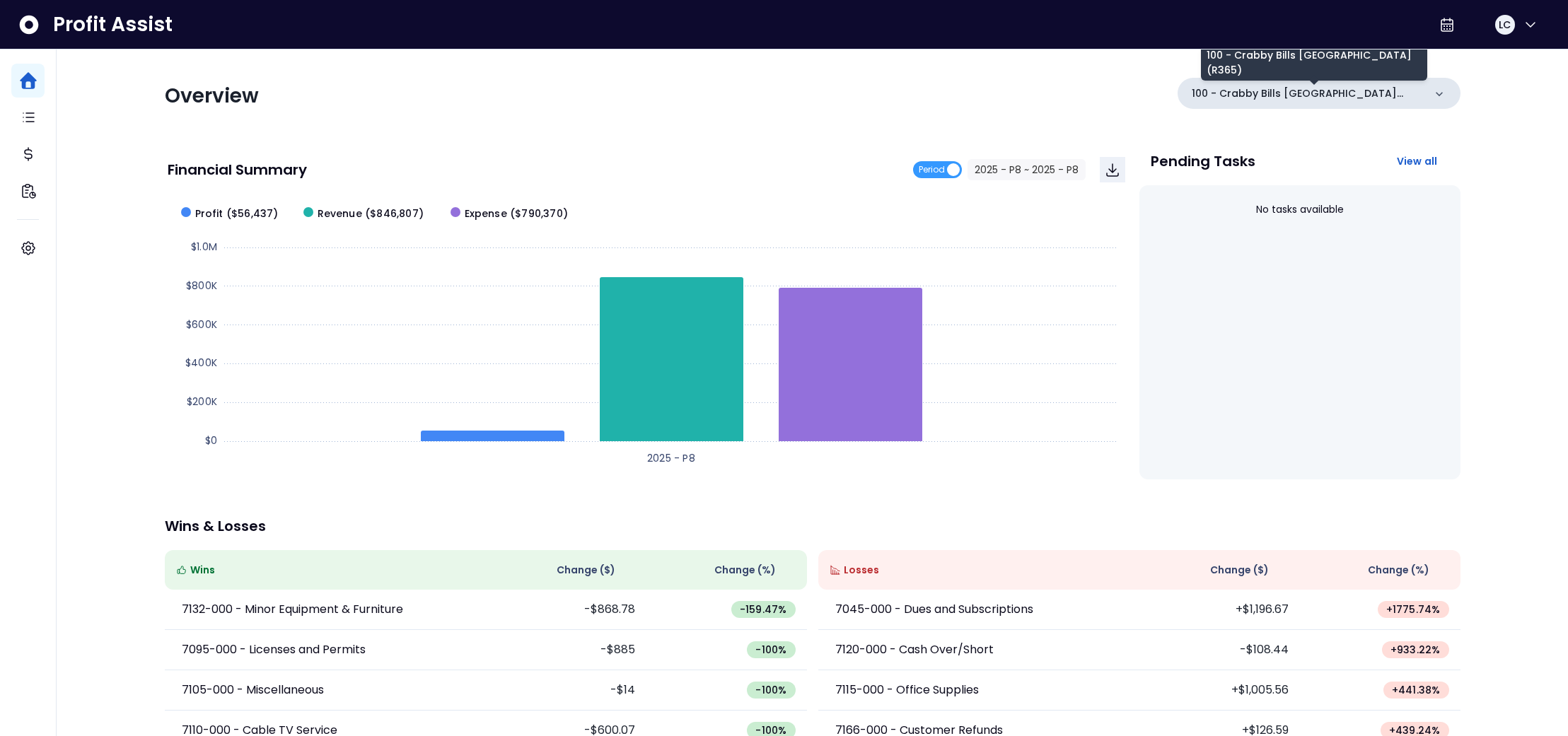
click at [1375, 101] on p "100 - Crabby Bills [GEOGRAPHIC_DATA](R365)" at bounding box center [1307, 93] width 232 height 15
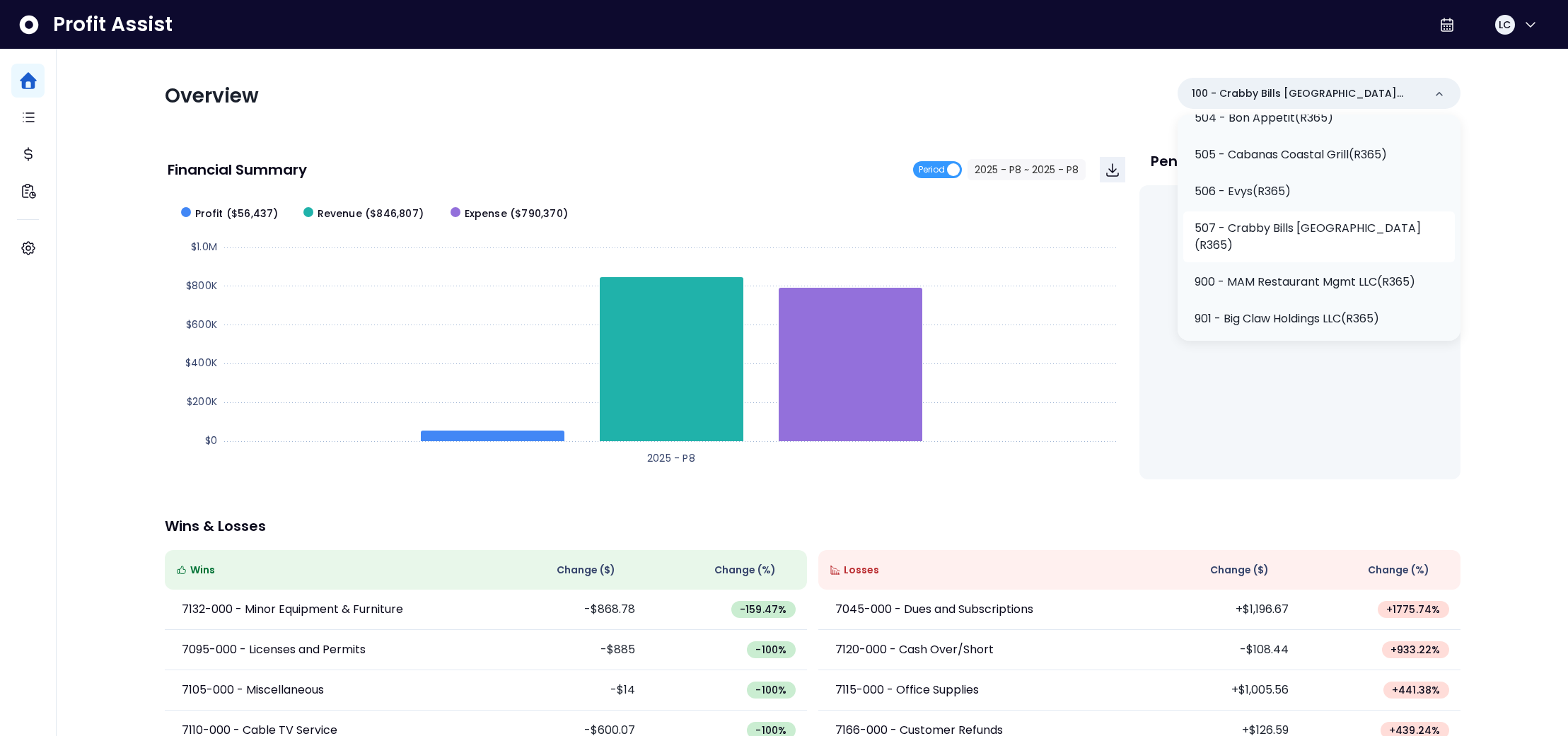
scroll to position [457, 0]
click at [1370, 236] on p "507 - Crabby Bills [GEOGRAPHIC_DATA](R365)" at bounding box center [1318, 243] width 249 height 34
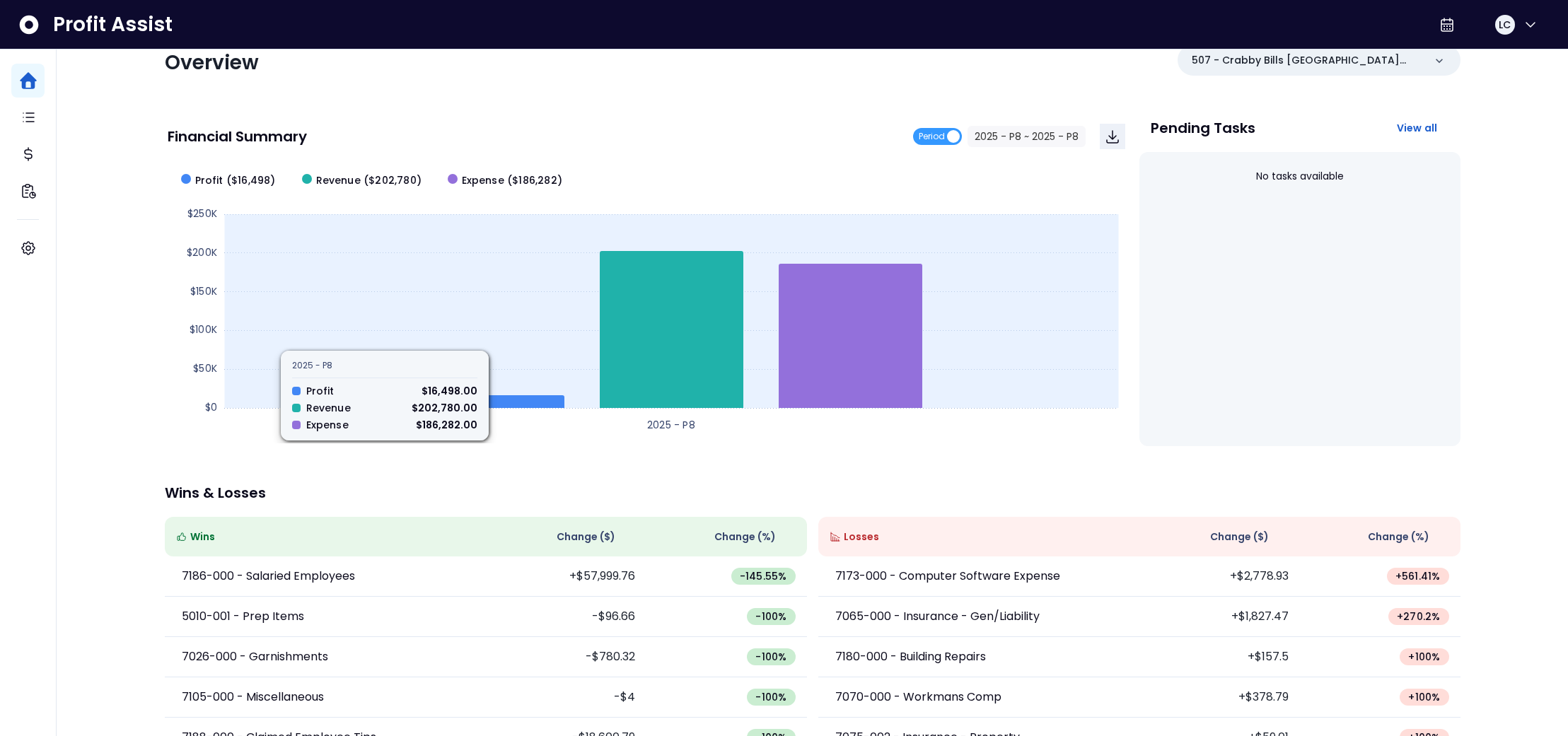
scroll to position [0, 0]
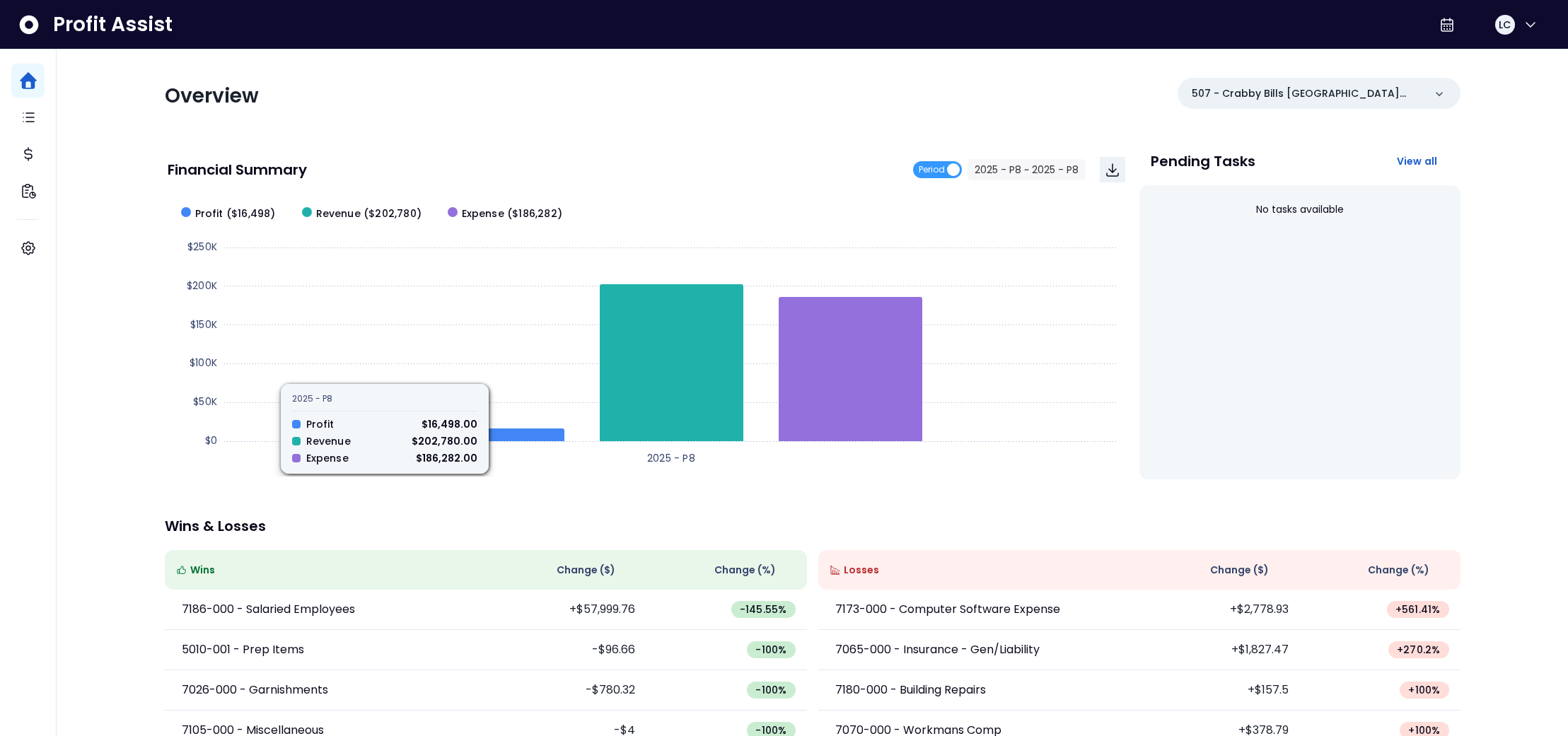
click at [595, 480] on div "Overview 507 - Crabby Bills [GEOGRAPHIC_DATA](R365) Financial Summary Period 20…" at bounding box center [813, 469] width 1324 height 838
click at [549, 474] on rect at bounding box center [646, 336] width 958 height 283
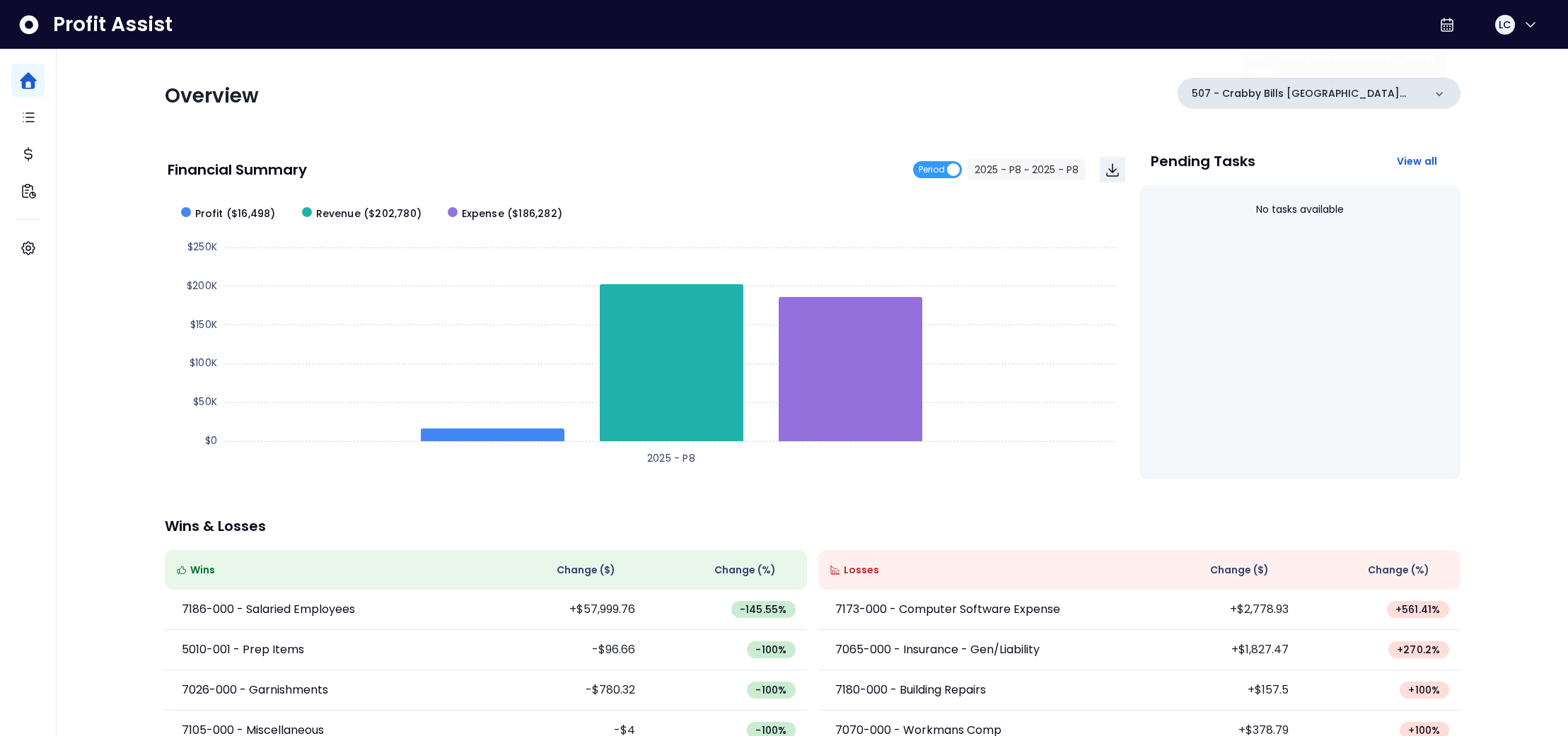
click at [1387, 93] on p "507 - Crabby Bills [GEOGRAPHIC_DATA](R365)" at bounding box center [1307, 93] width 232 height 15
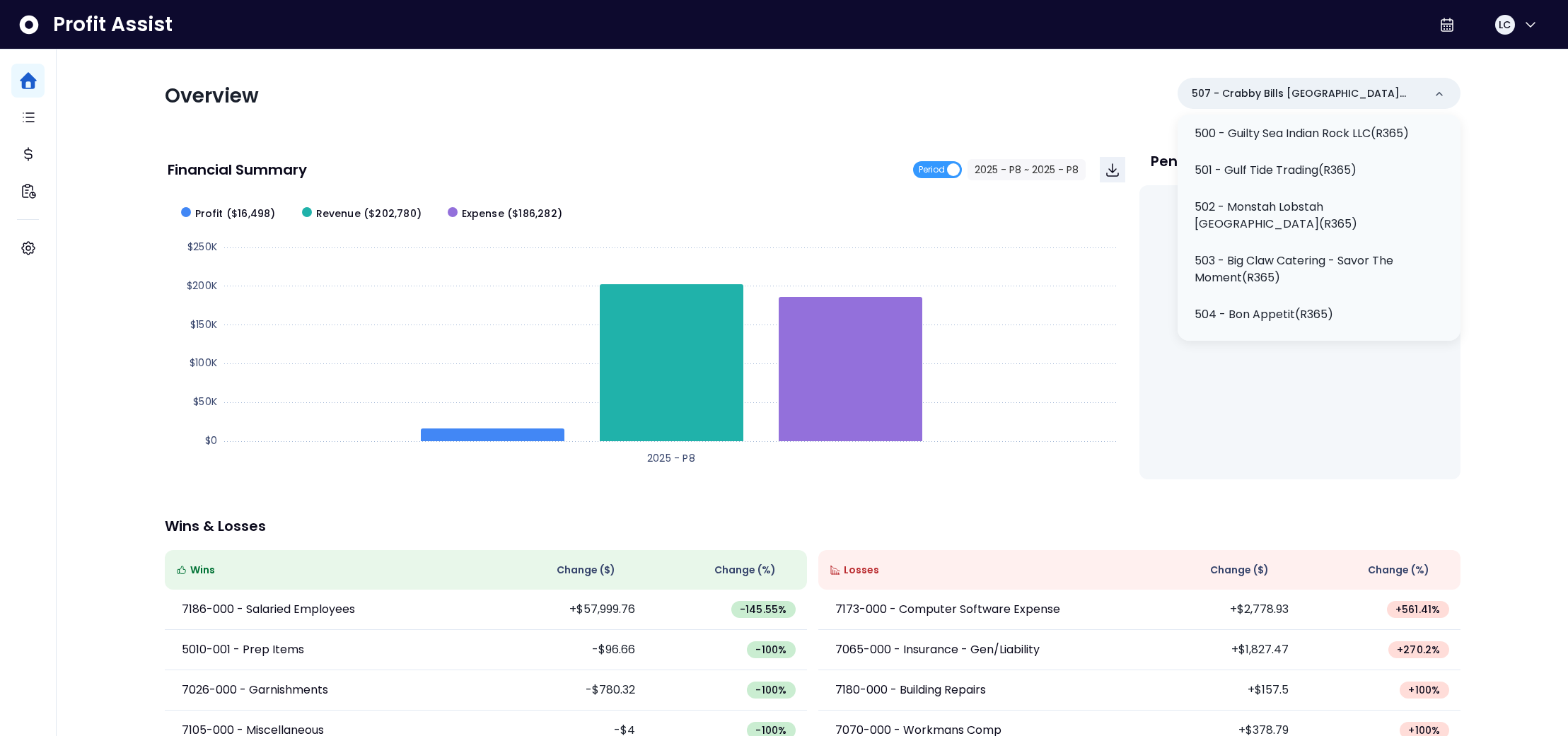
scroll to position [273, 0]
click at [1356, 227] on p "502 - Monstah Lobstah [GEOGRAPHIC_DATA](R365)" at bounding box center [1318, 210] width 249 height 34
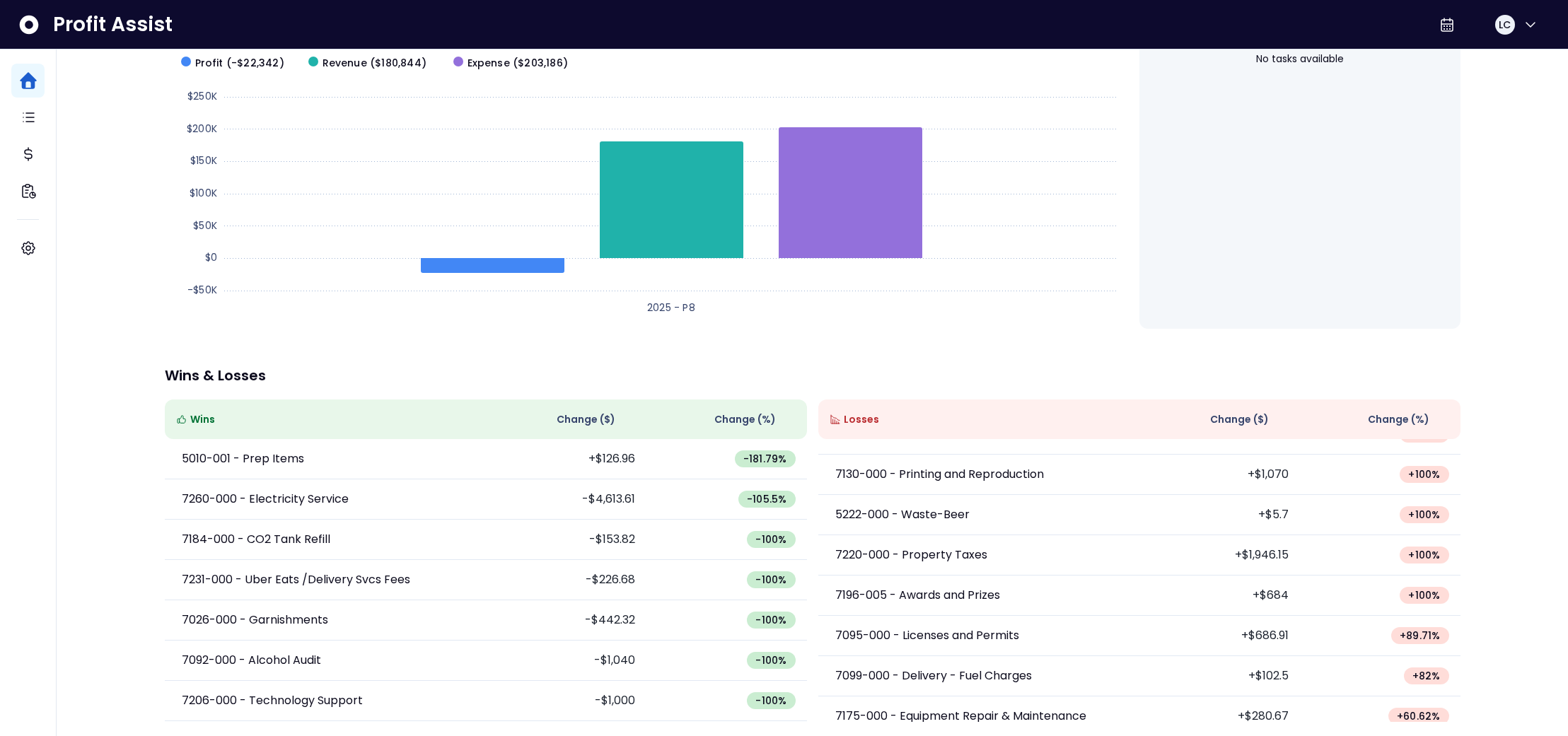
scroll to position [0, 0]
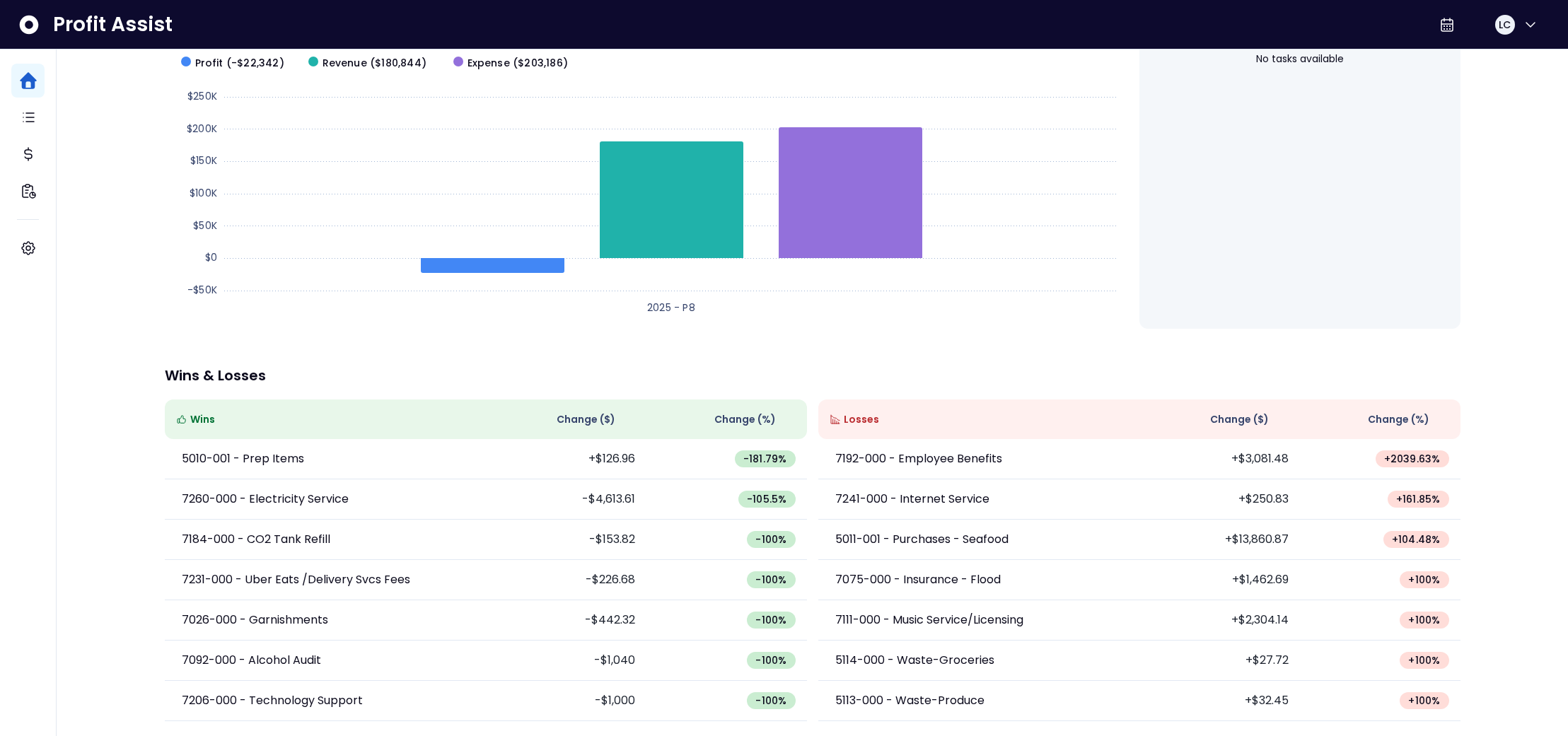
click at [856, 420] on span "Losses" at bounding box center [862, 420] width 35 height 15
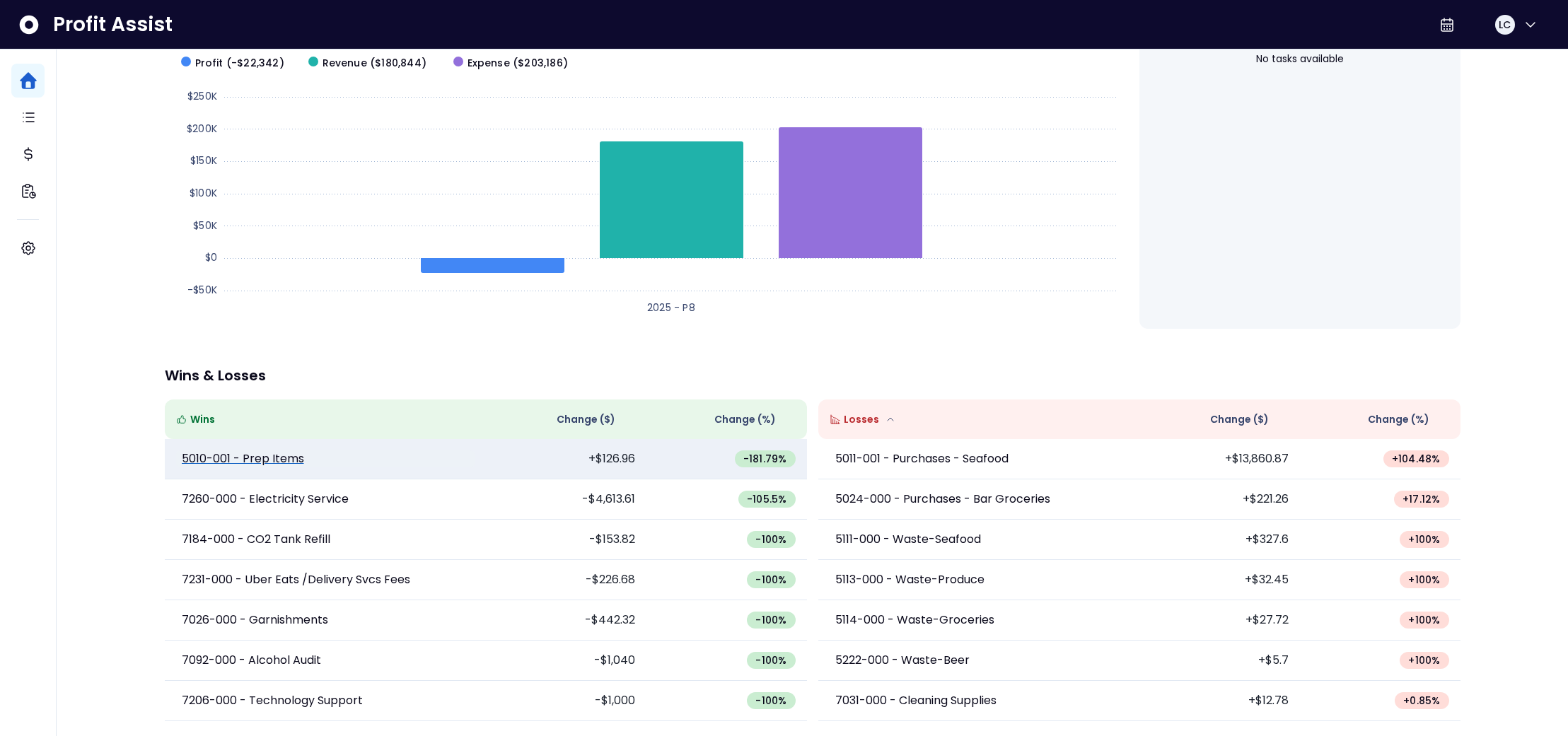
click at [261, 461] on p "5010-001 - Prep Items" at bounding box center [243, 459] width 122 height 17
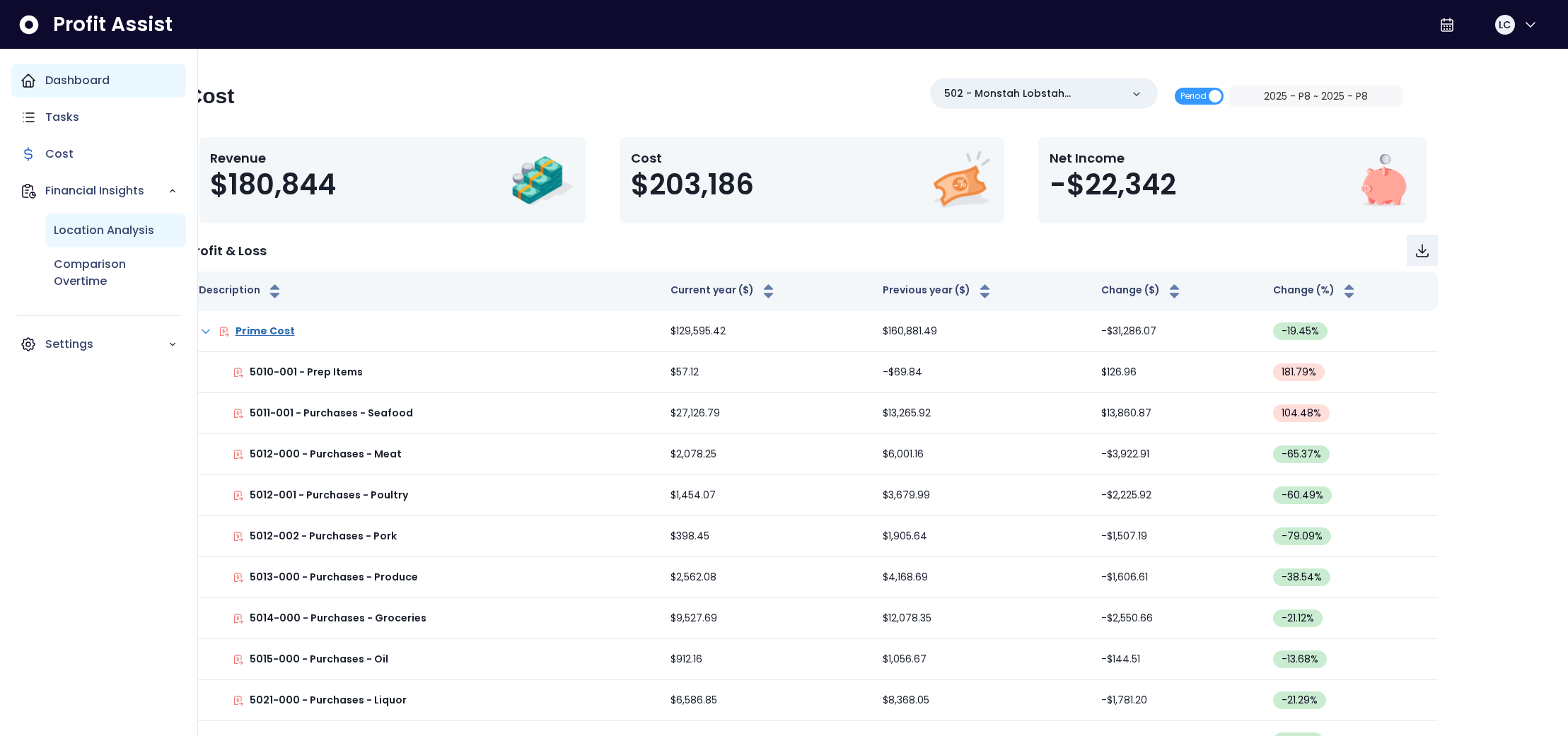
click at [72, 227] on p "Location Analysis" at bounding box center [104, 230] width 101 height 17
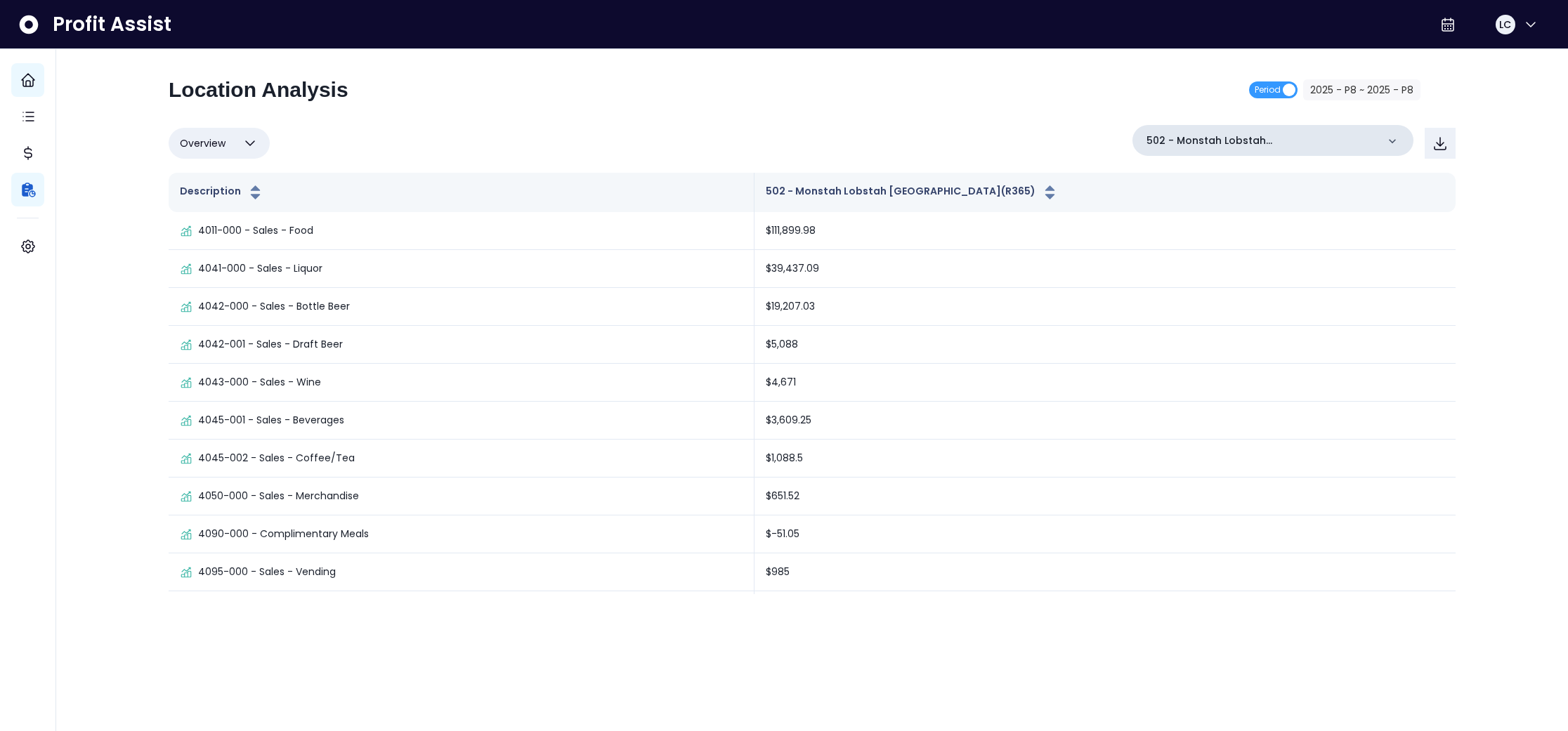
click at [1397, 141] on icon at bounding box center [1392, 141] width 14 height 14
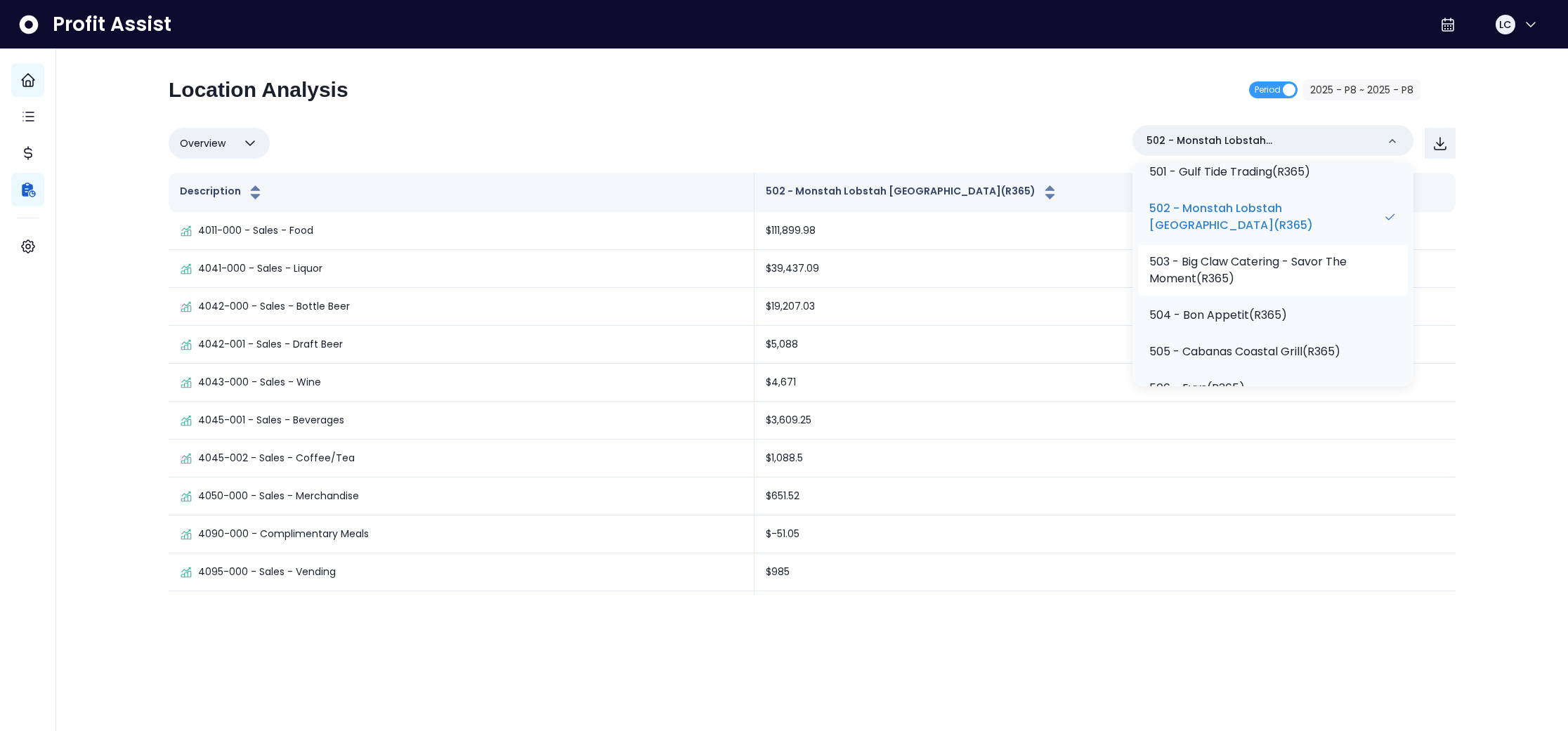
scroll to position [527, 0]
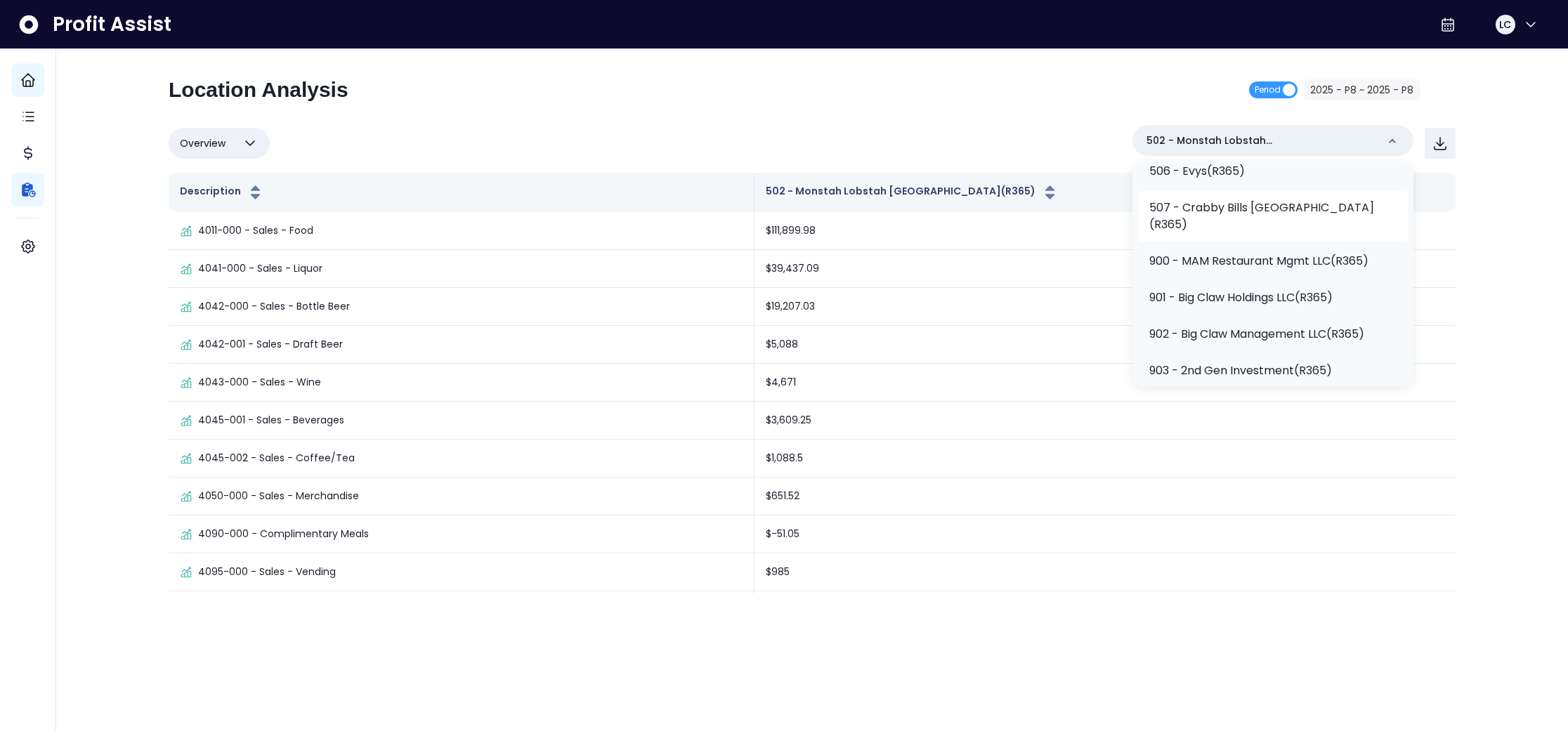
click at [1230, 205] on p "507 - Crabby Bills [GEOGRAPHIC_DATA](R365)" at bounding box center [1272, 216] width 247 height 34
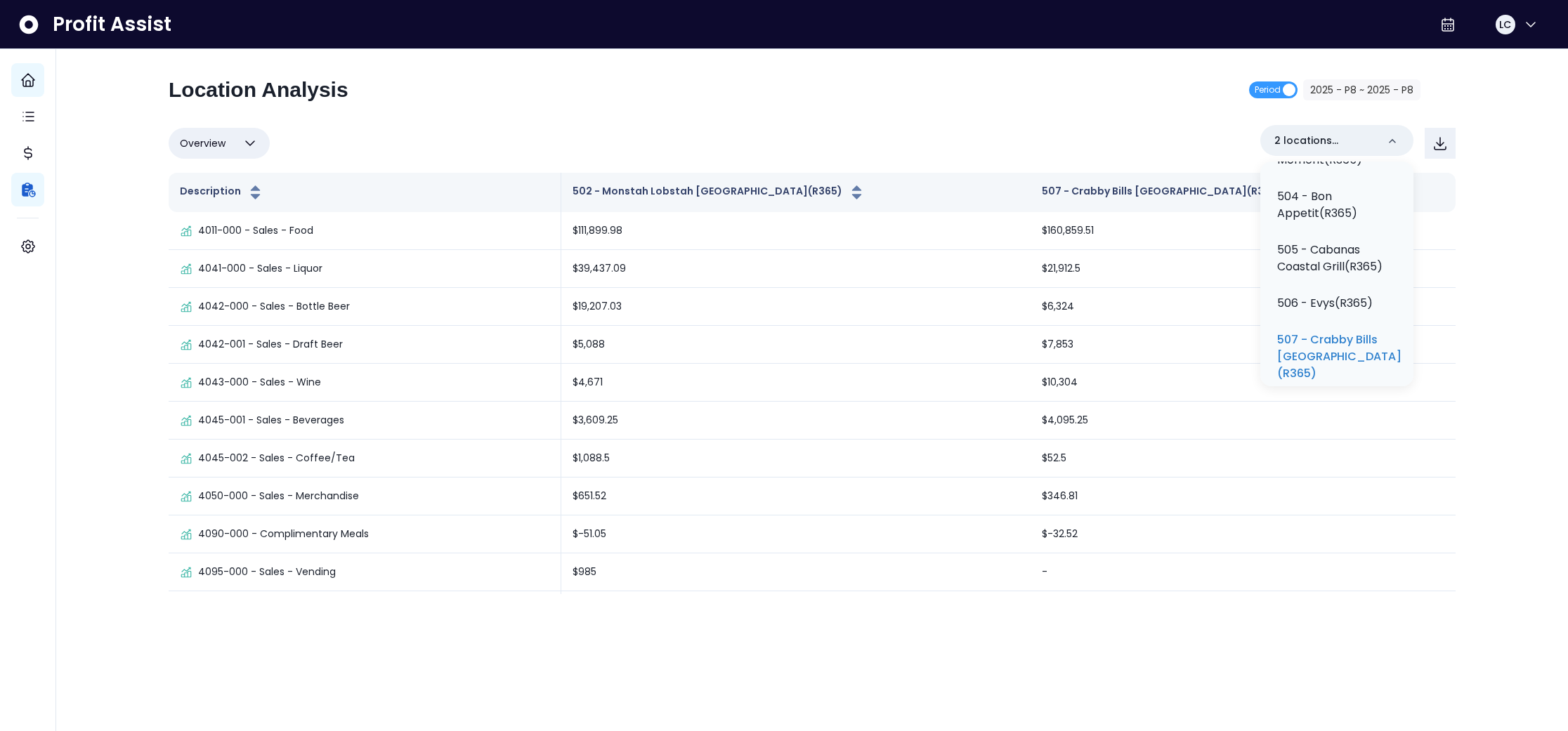
scroll to position [599, 0]
click at [1316, 274] on p "505 - Cabanas Coastal Grill(R365)" at bounding box center [1337, 257] width 119 height 34
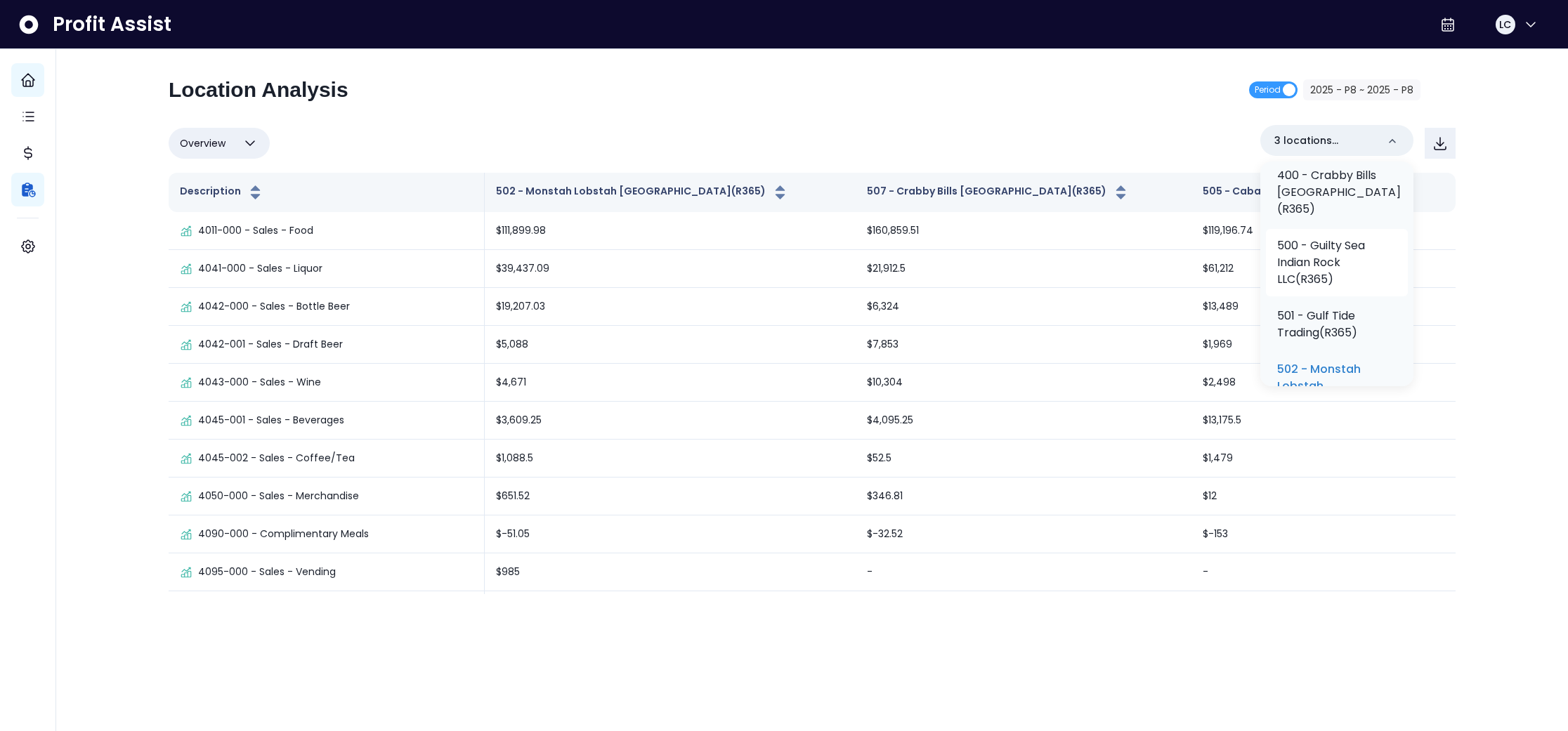
scroll to position [262, 0]
click at [1330, 269] on p "500 - Guilty Sea Indian Rock LLC(R365)" at bounding box center [1337, 267] width 119 height 51
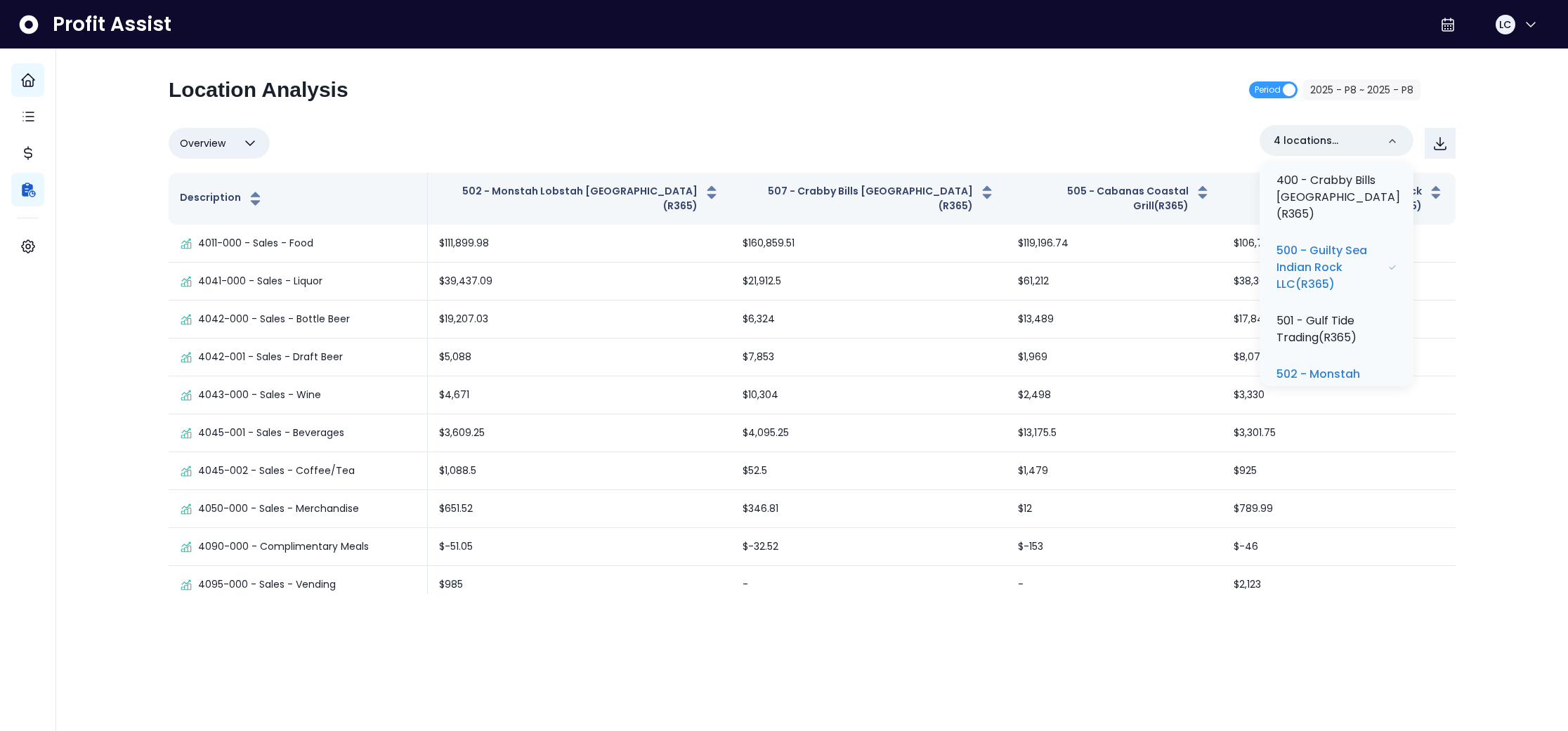
click at [985, 120] on div "Location Analysis Period 2025 - P8 ~ 2025 - P8 Overview Overview % of cost % of…" at bounding box center [812, 335] width 1287 height 517
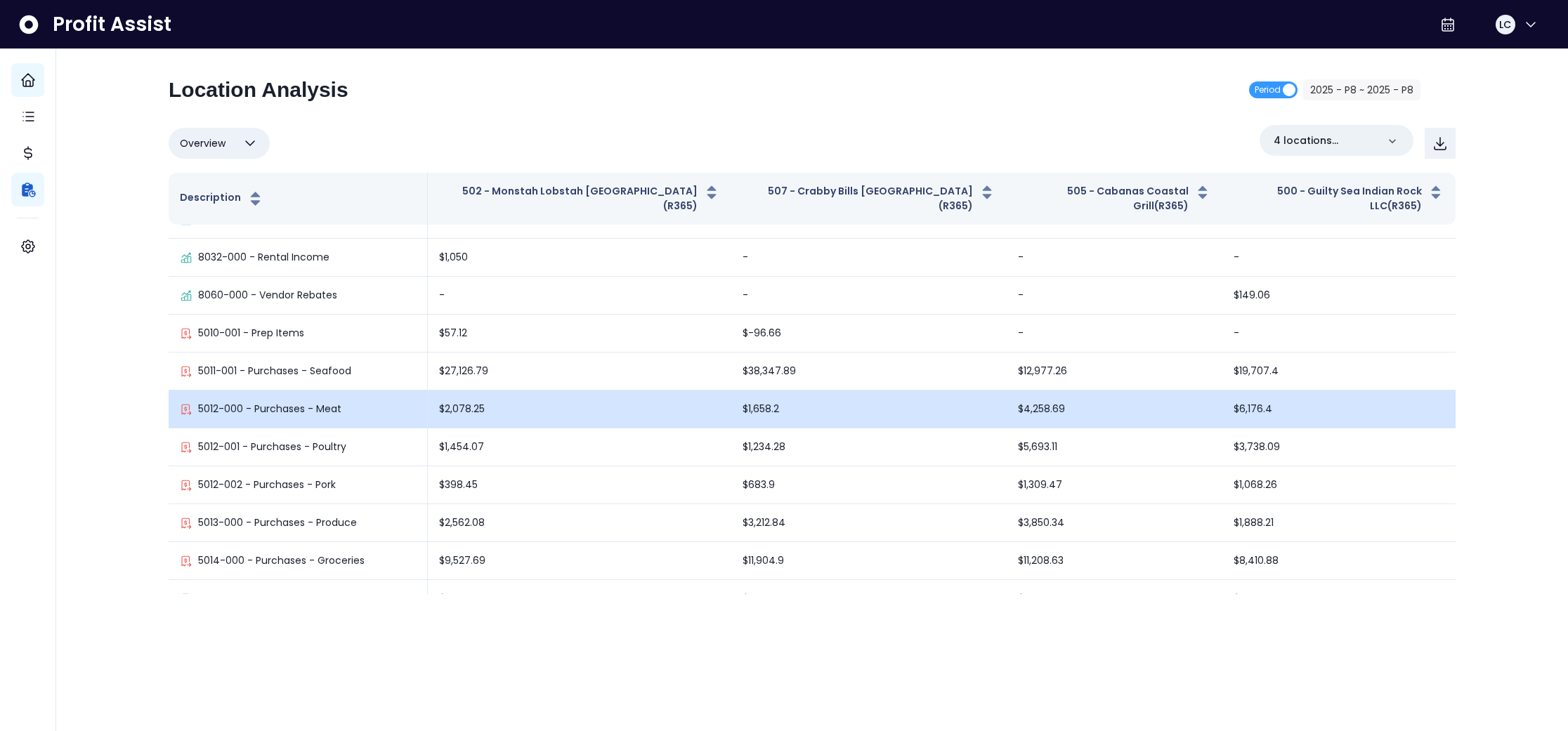
scroll to position [1048, 0]
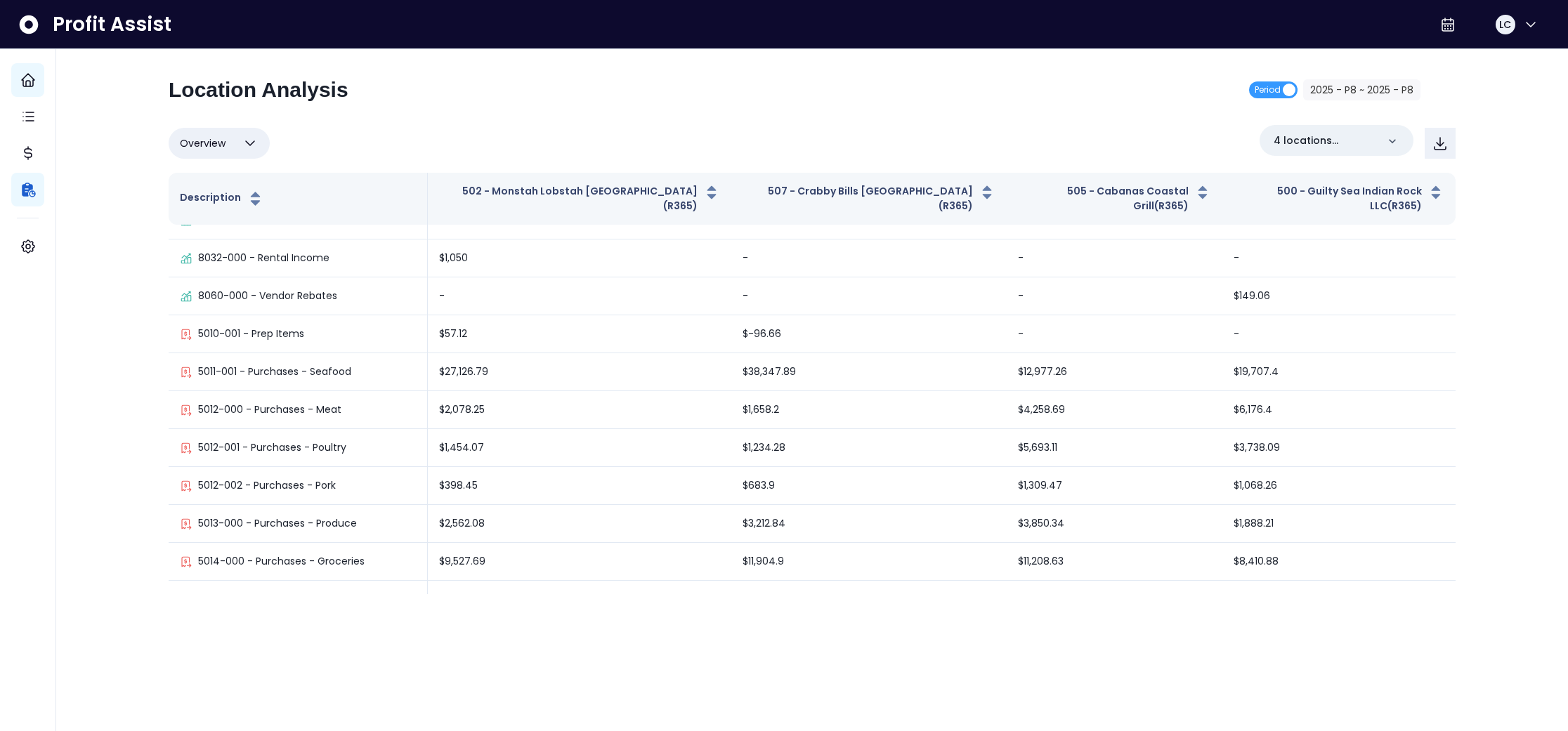
click at [250, 139] on icon "button" at bounding box center [250, 143] width 17 height 17
click at [215, 247] on li "% of sales" at bounding box center [220, 244] width 101 height 33
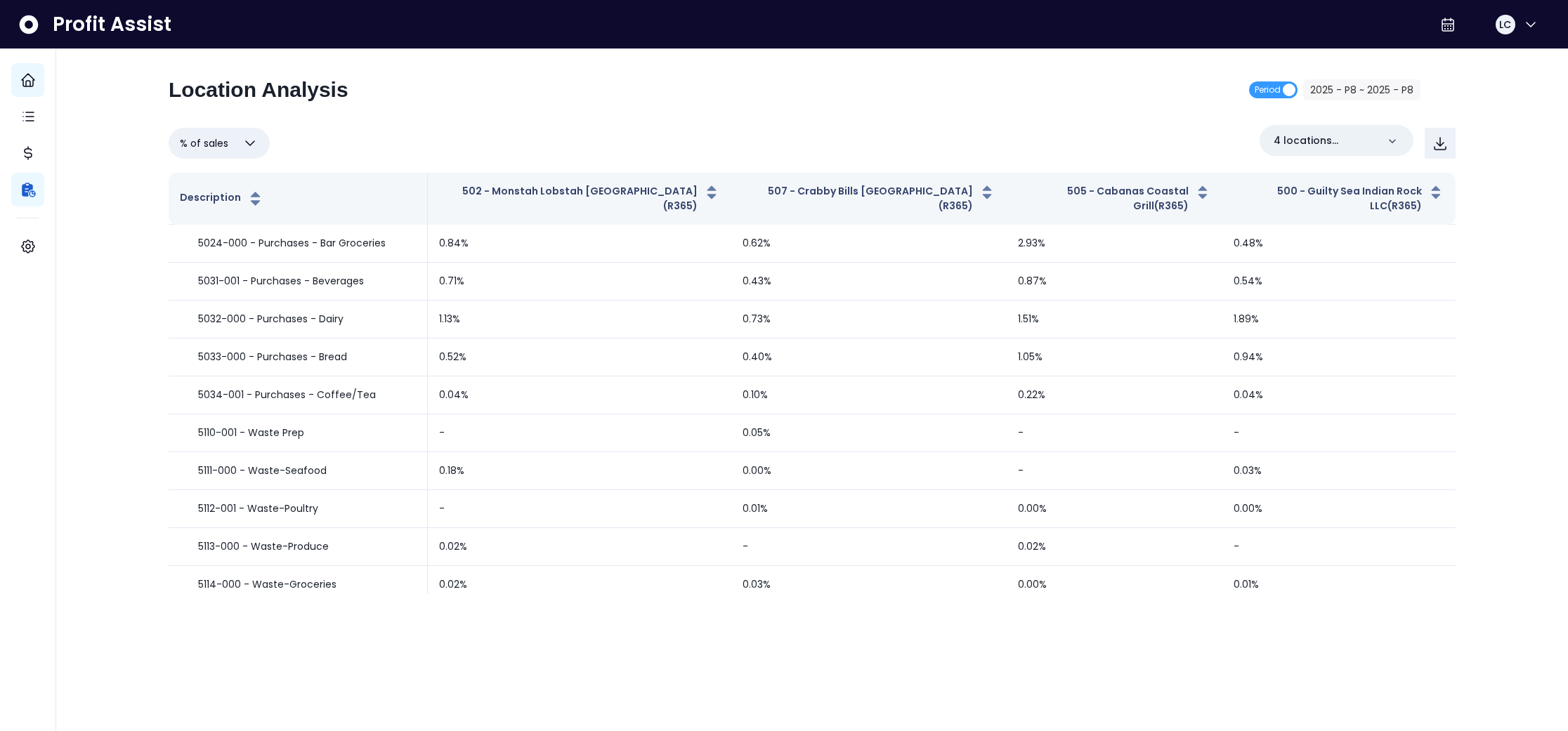
scroll to position [0, 0]
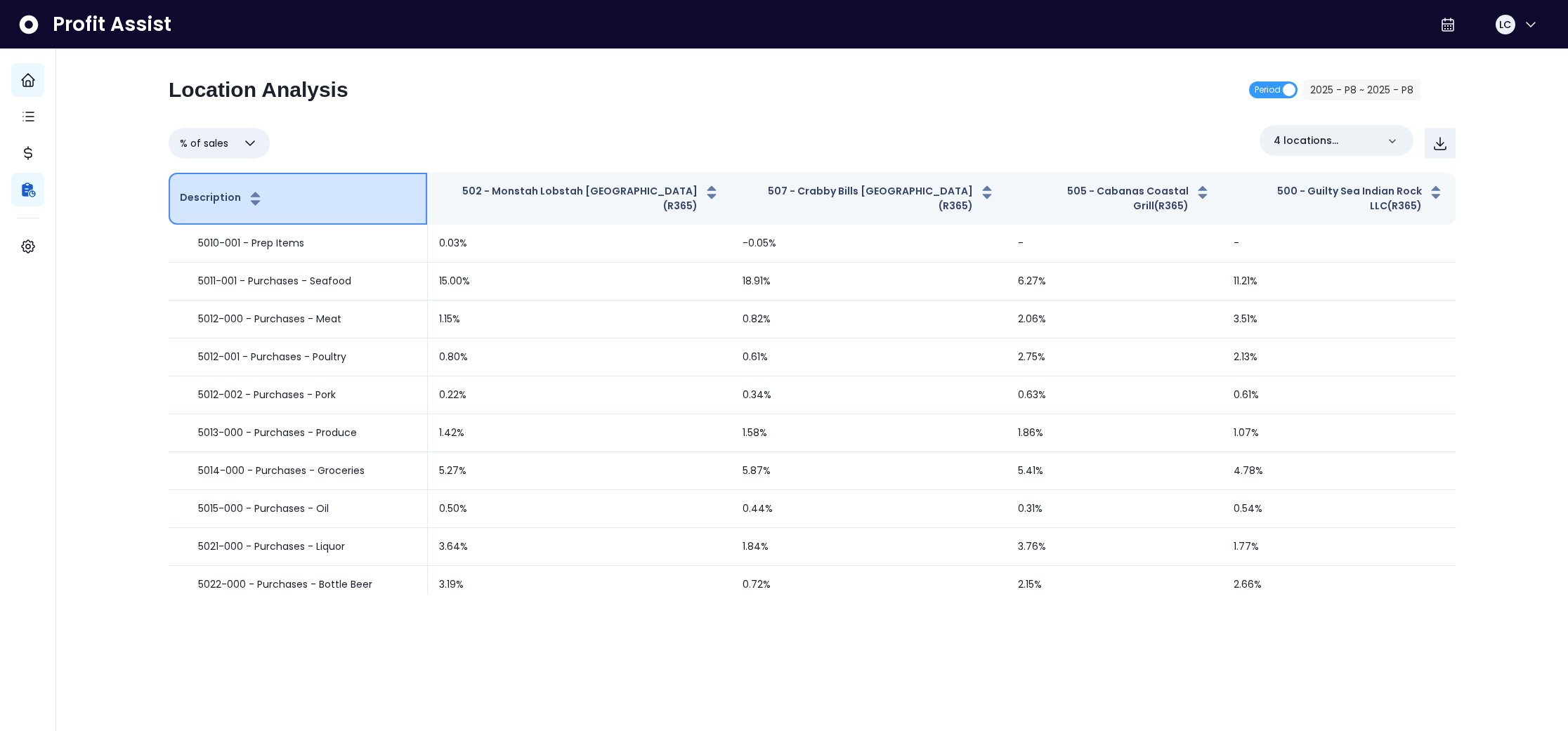
click at [253, 192] on icon "button" at bounding box center [255, 195] width 9 height 6
click at [251, 192] on icon "button" at bounding box center [255, 195] width 9 height 6
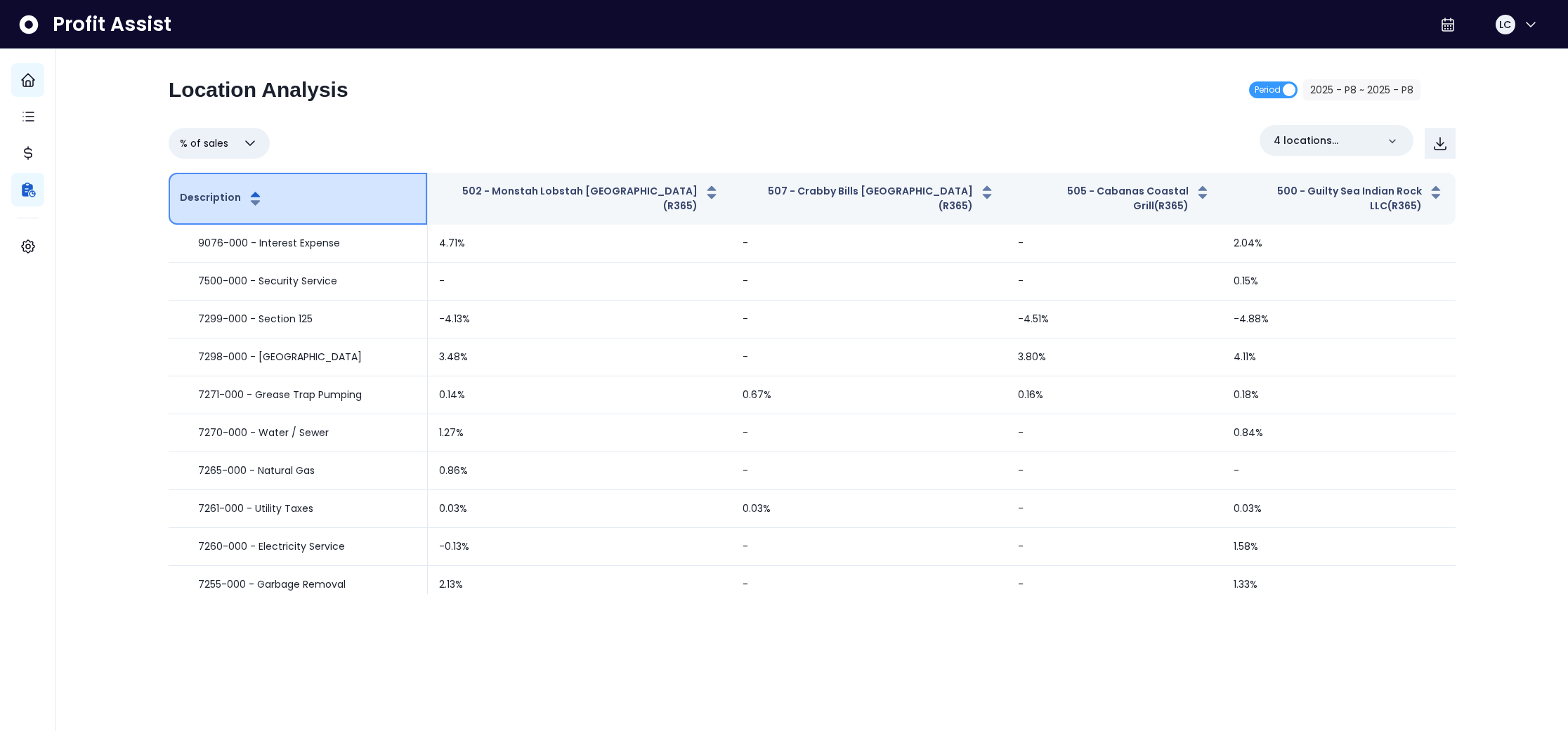
click at [251, 200] on icon "button" at bounding box center [255, 202] width 9 height 5
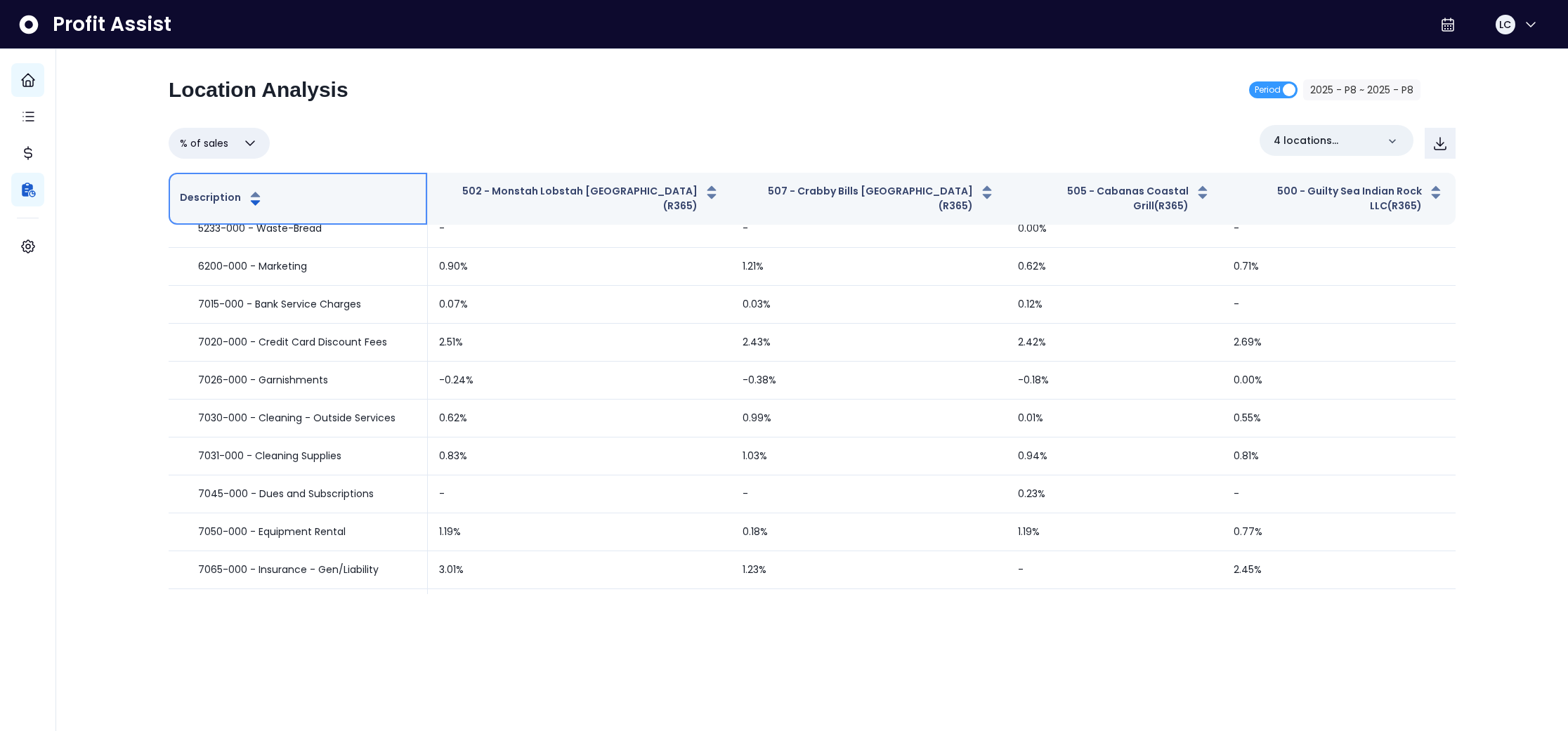
scroll to position [1046, 0]
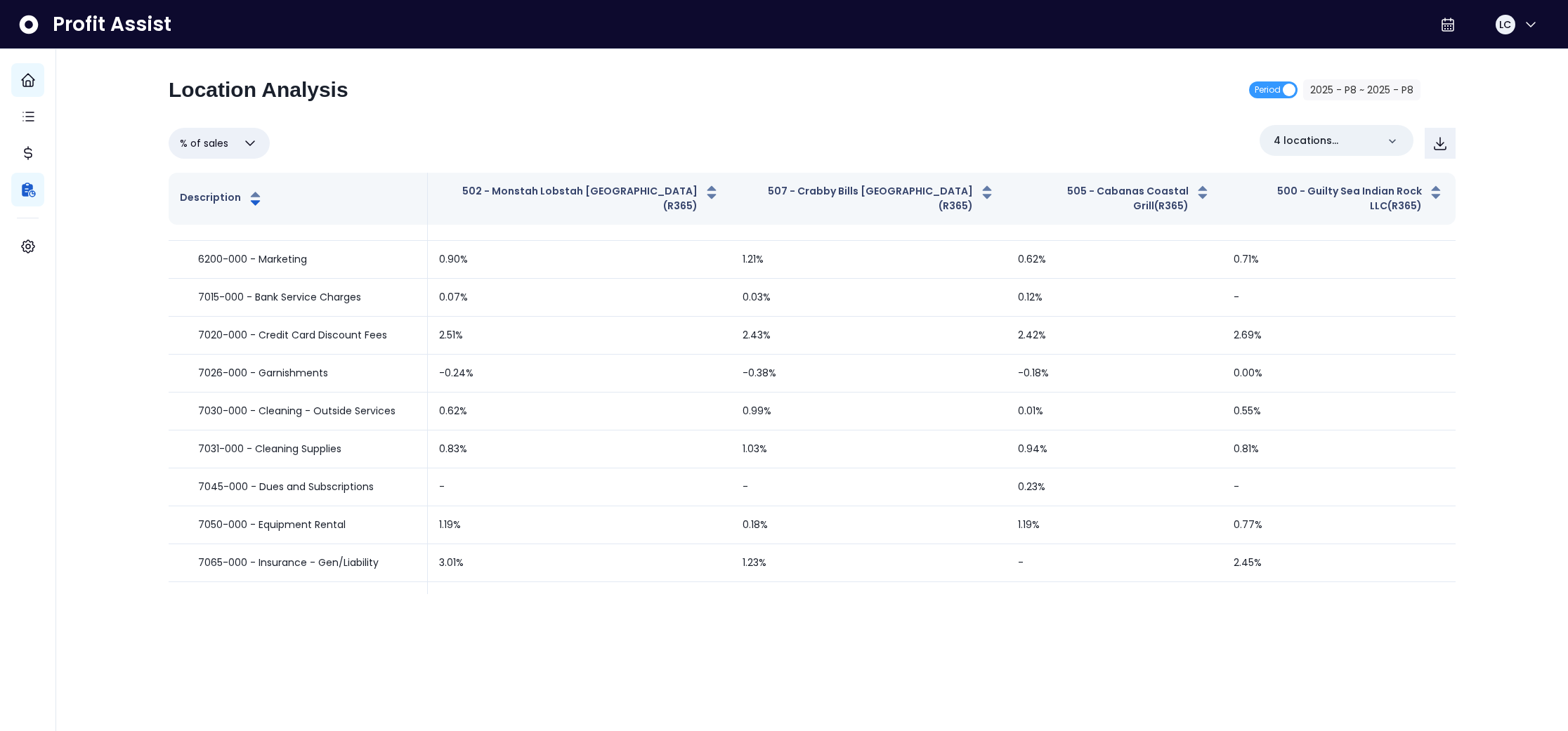
click at [253, 141] on icon "button" at bounding box center [250, 143] width 17 height 17
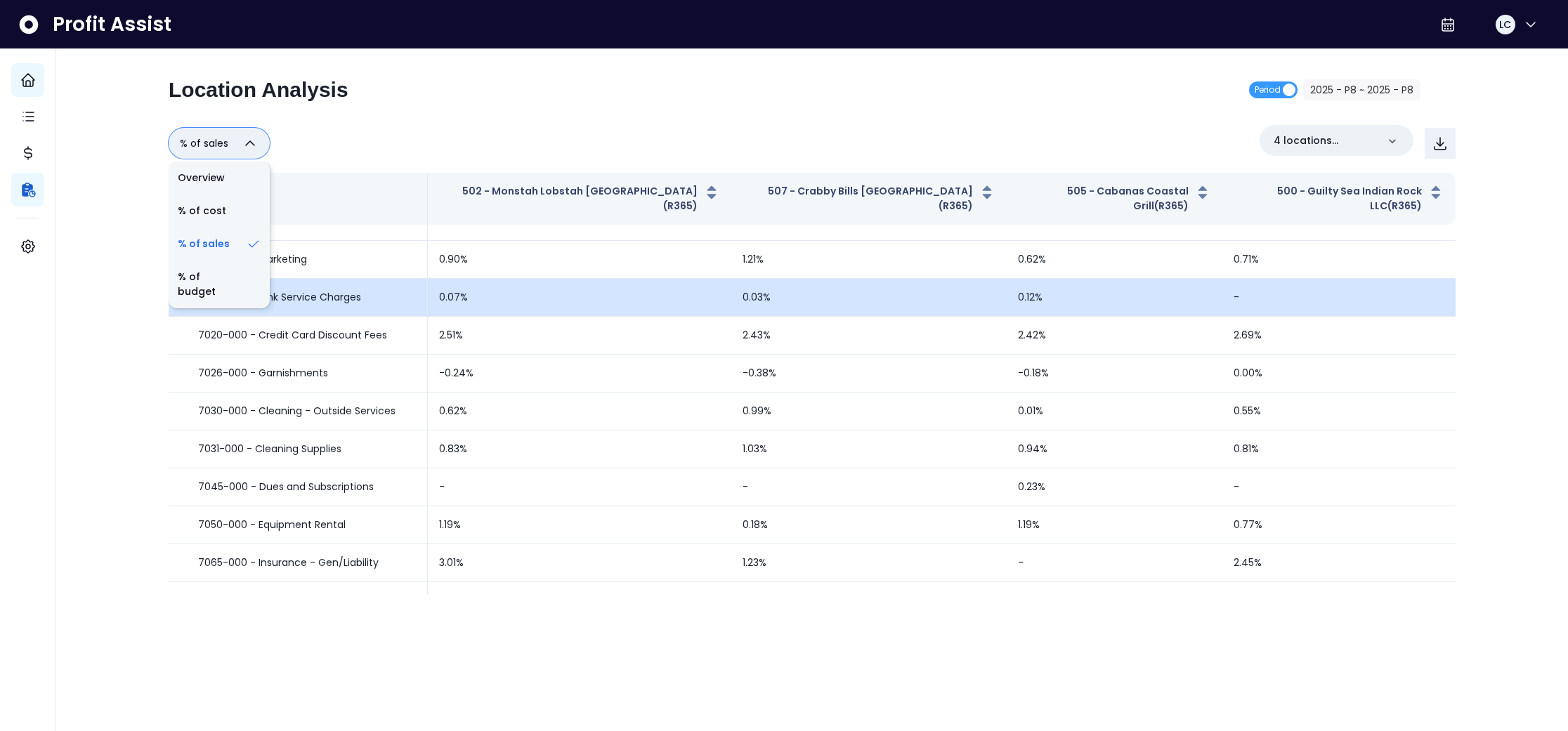
click at [184, 295] on li "% of budget" at bounding box center [220, 285] width 101 height 48
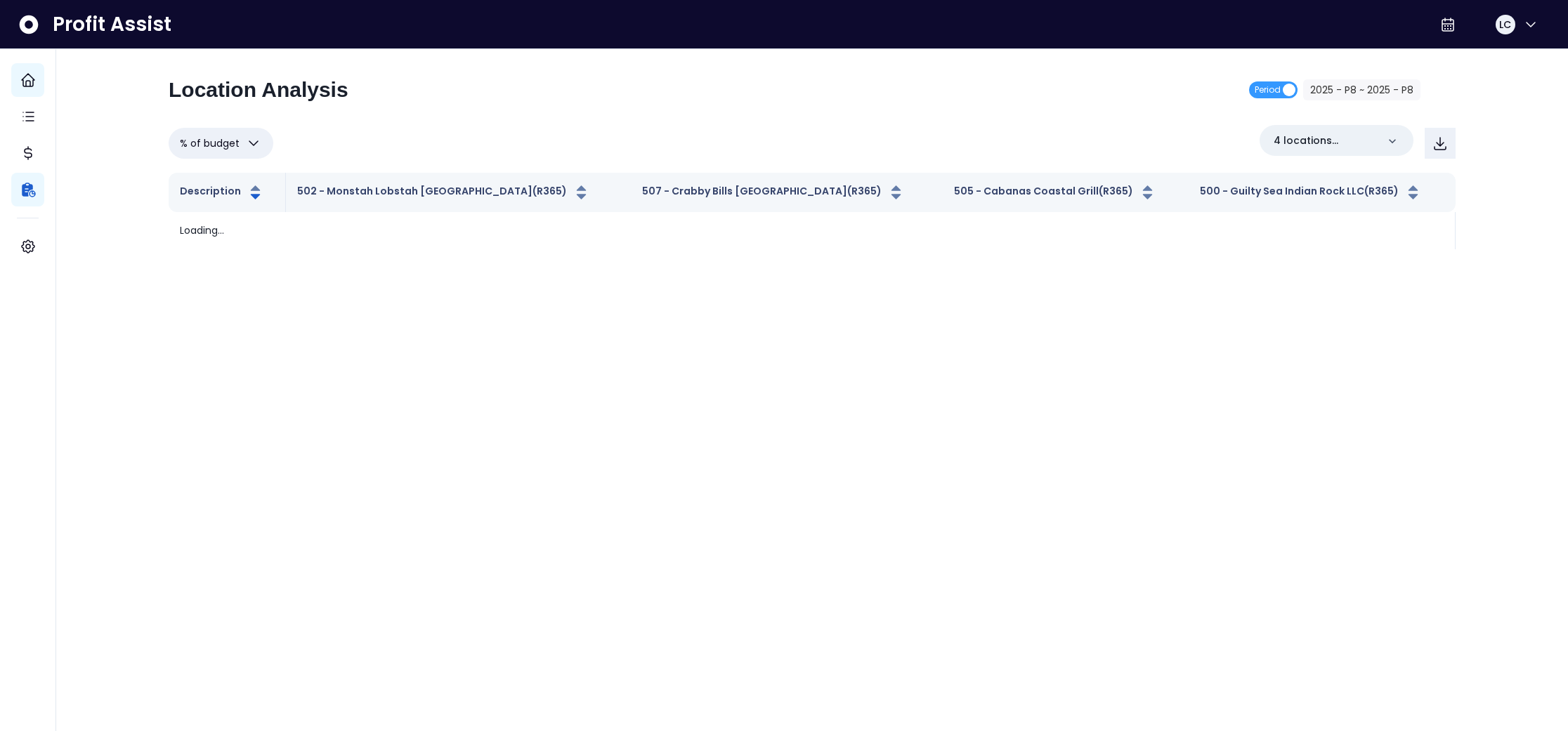
scroll to position [0, 0]
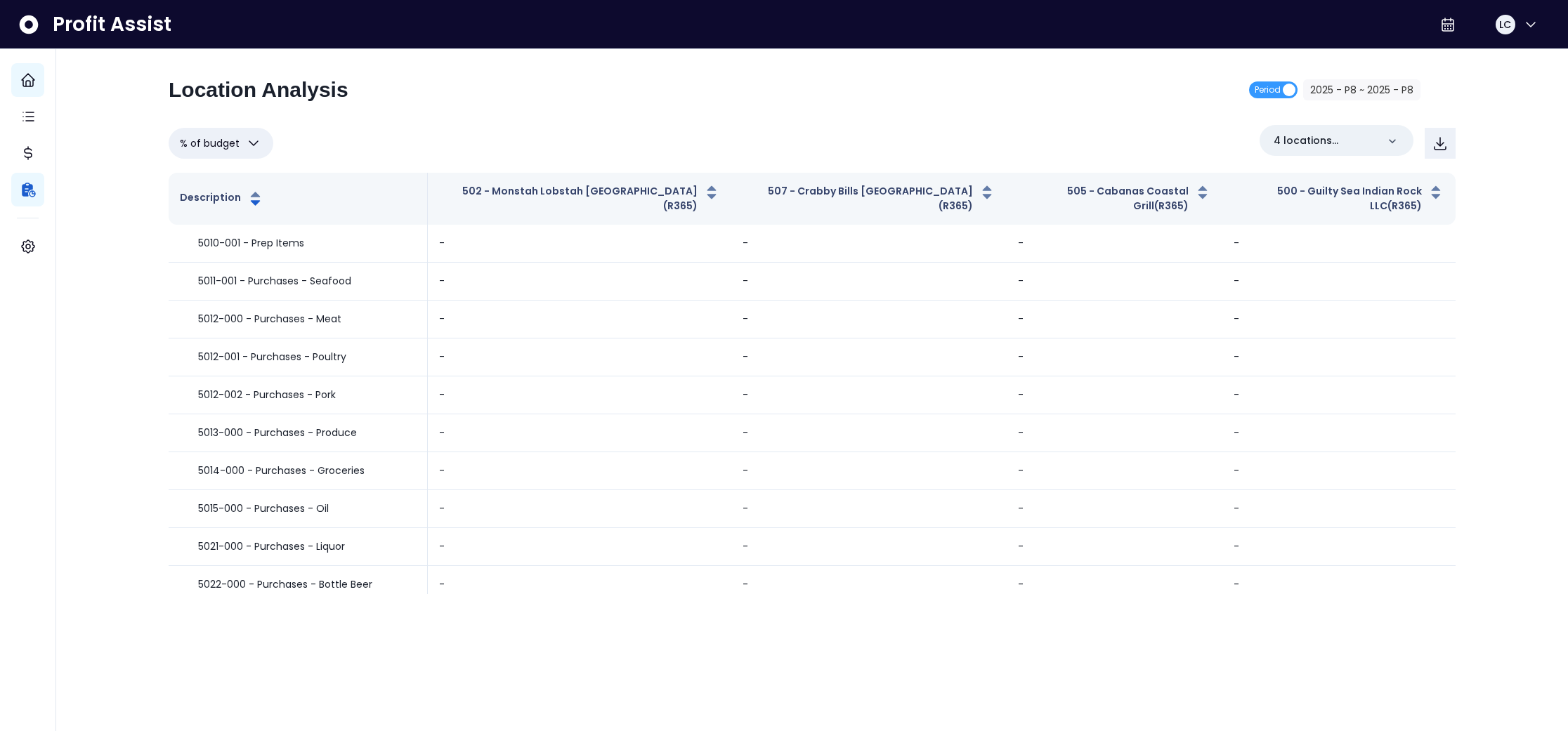
click at [258, 140] on icon "button" at bounding box center [254, 143] width 17 height 17
click at [212, 217] on li "% of cost" at bounding box center [221, 211] width 105 height 33
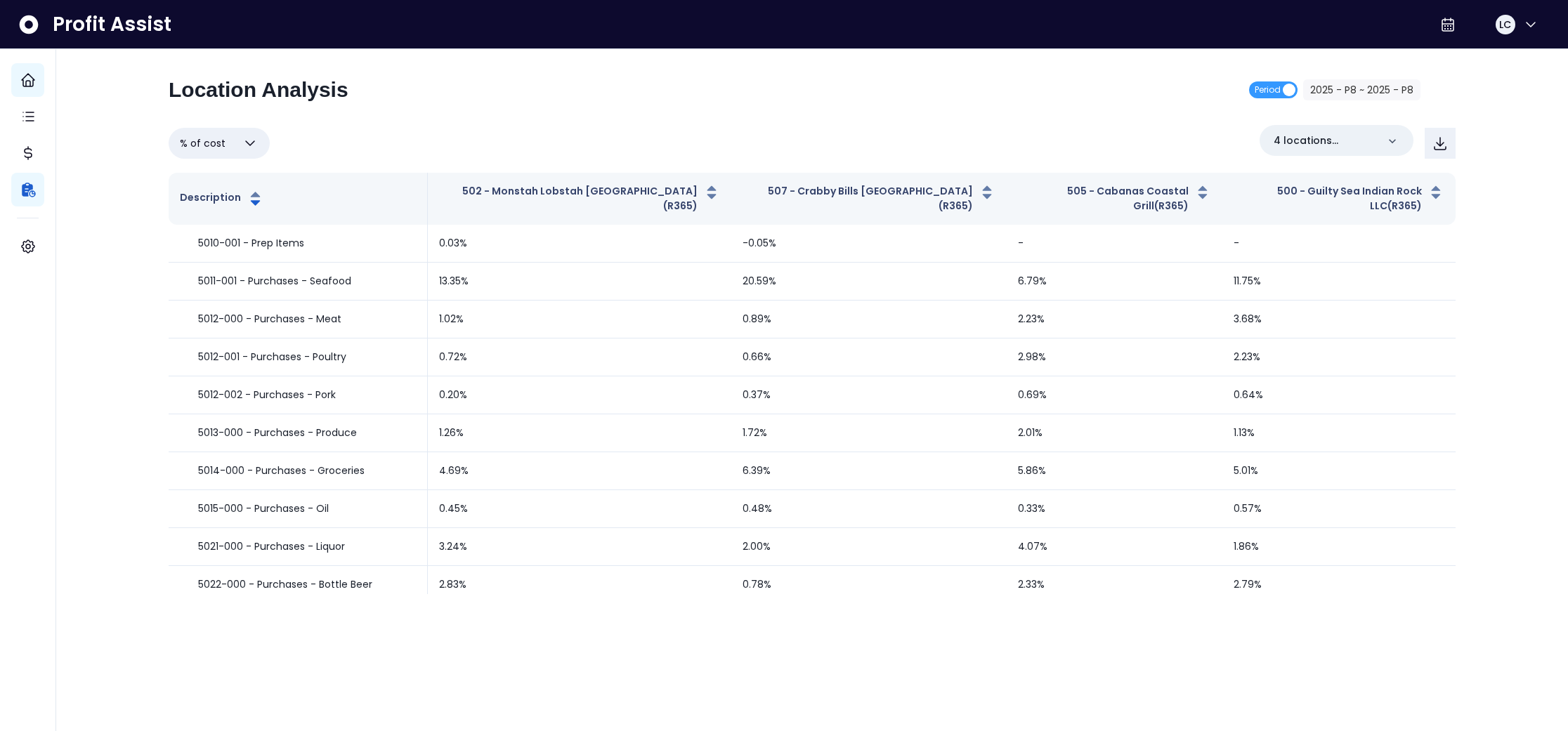
click at [253, 141] on icon "button" at bounding box center [250, 143] width 17 height 17
click at [217, 242] on li "% of sales" at bounding box center [220, 244] width 101 height 33
click at [250, 140] on icon "button" at bounding box center [250, 143] width 17 height 17
click at [213, 174] on li "Overview" at bounding box center [220, 178] width 101 height 33
type input "********"
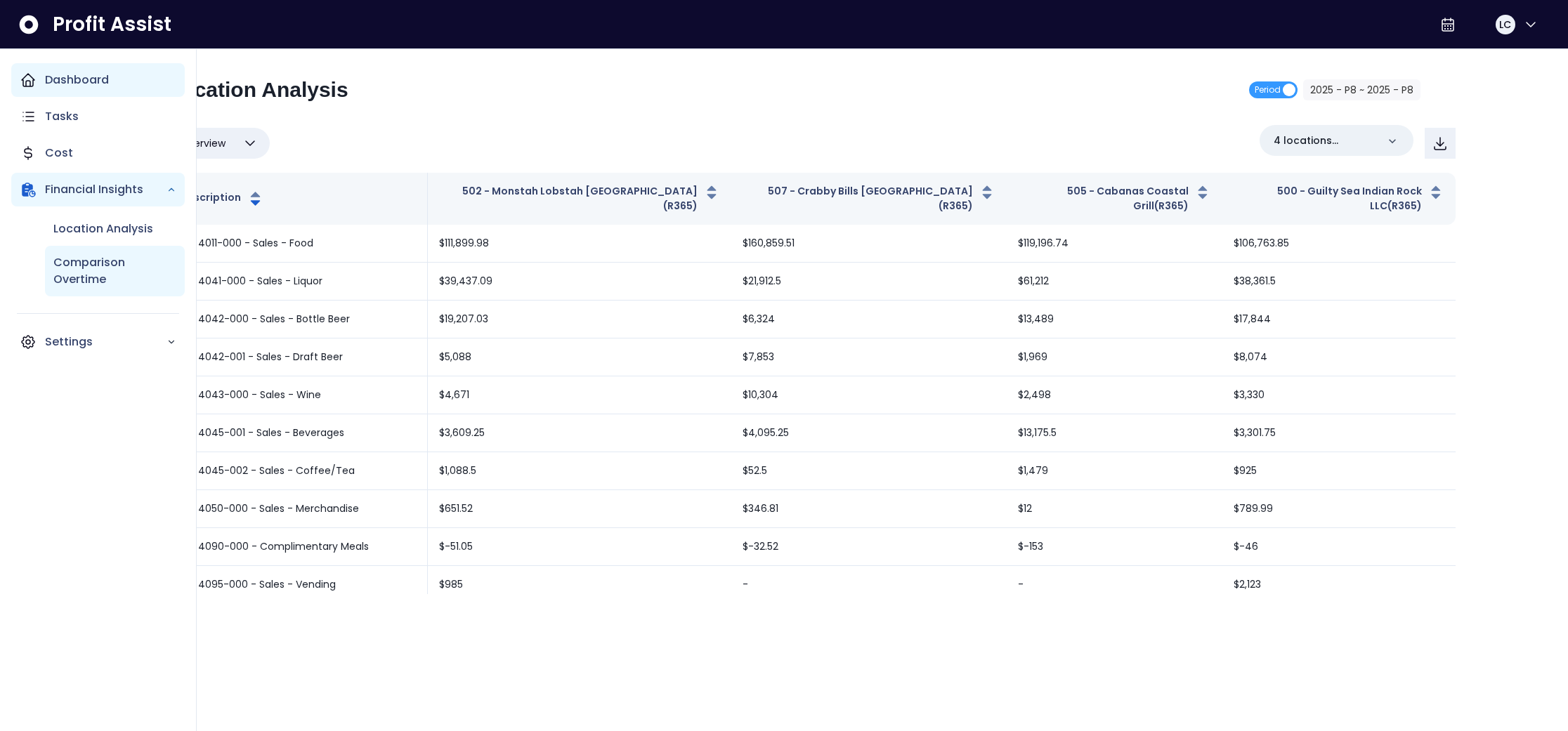
click at [106, 264] on p "Comparison Overtime" at bounding box center [115, 271] width 123 height 34
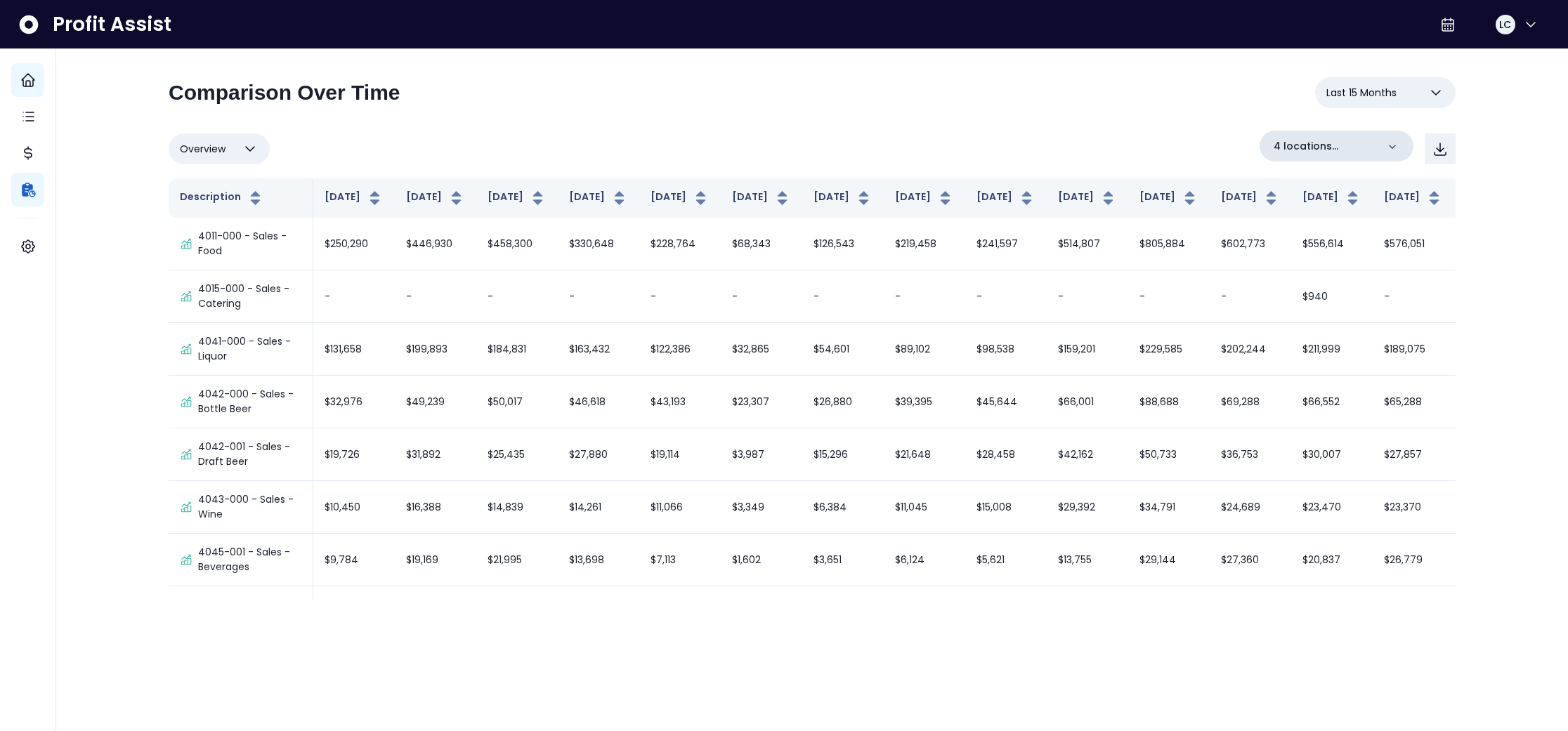
click at [1345, 137] on div "4 locations selected" at bounding box center [1337, 146] width 154 height 31
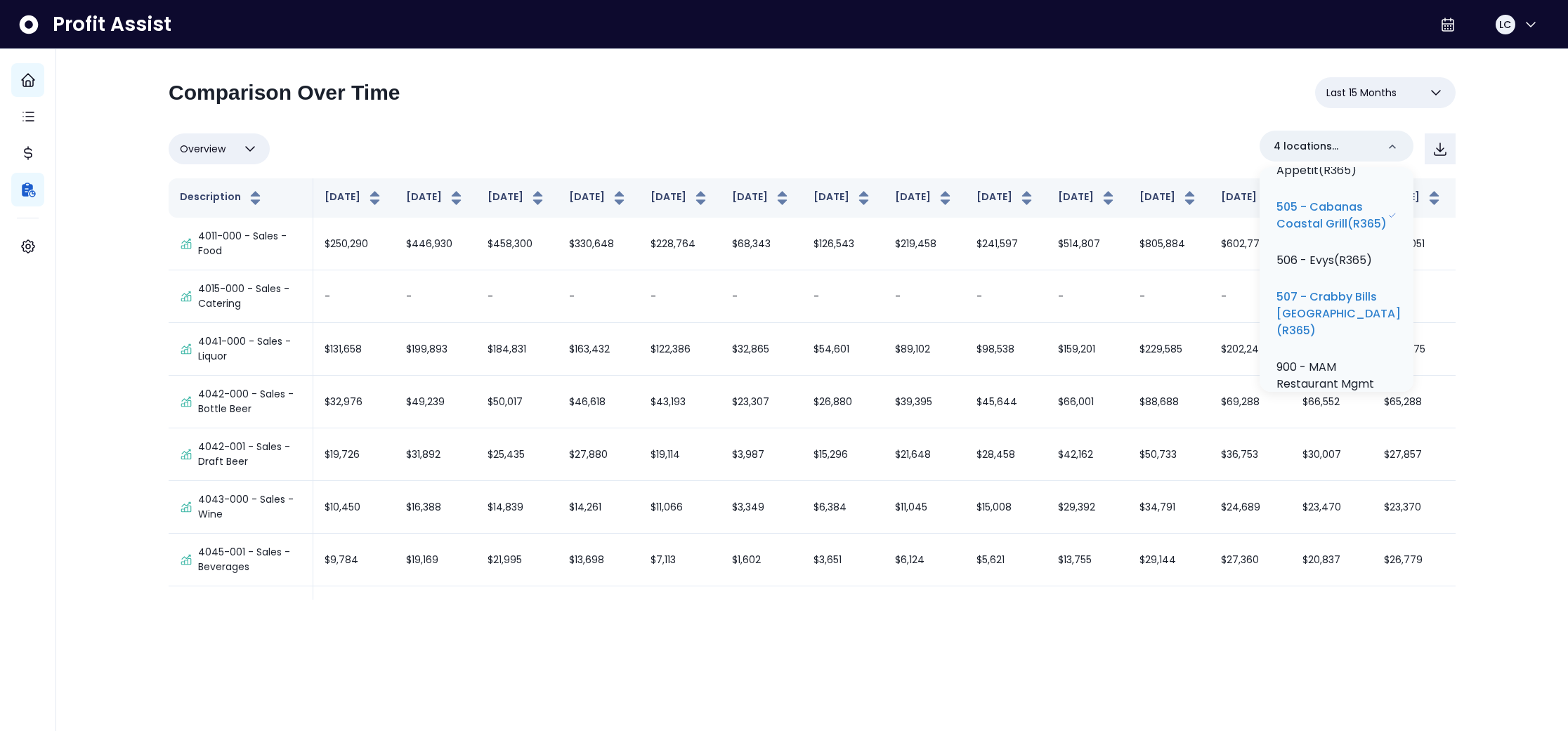
scroll to position [653, 0]
click at [1352, 226] on p "505 - Cabanas Coastal Grill(R365)" at bounding box center [1332, 208] width 111 height 34
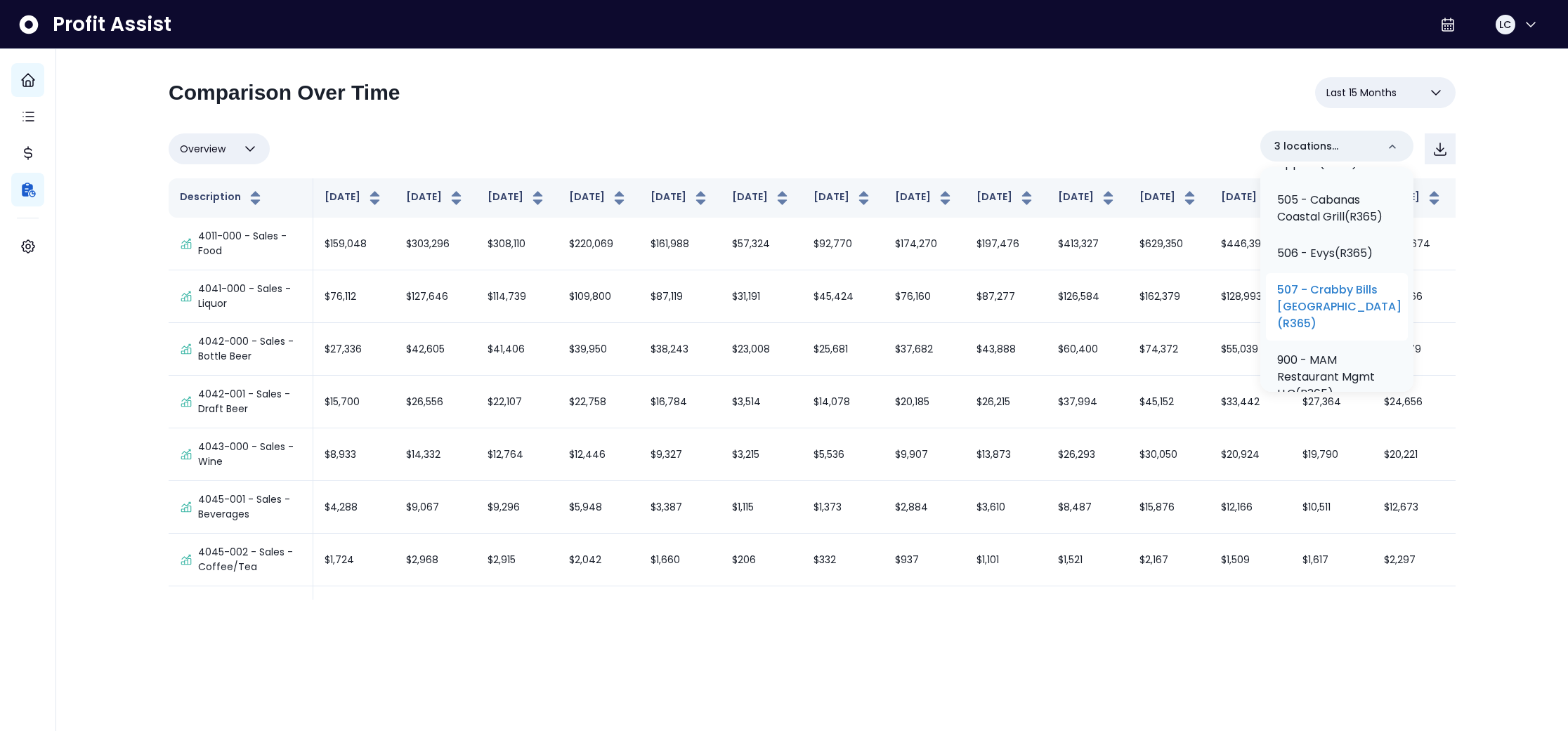
click at [1334, 332] on p "507 - Crabby Bills [GEOGRAPHIC_DATA](R365)" at bounding box center [1339, 307] width 124 height 51
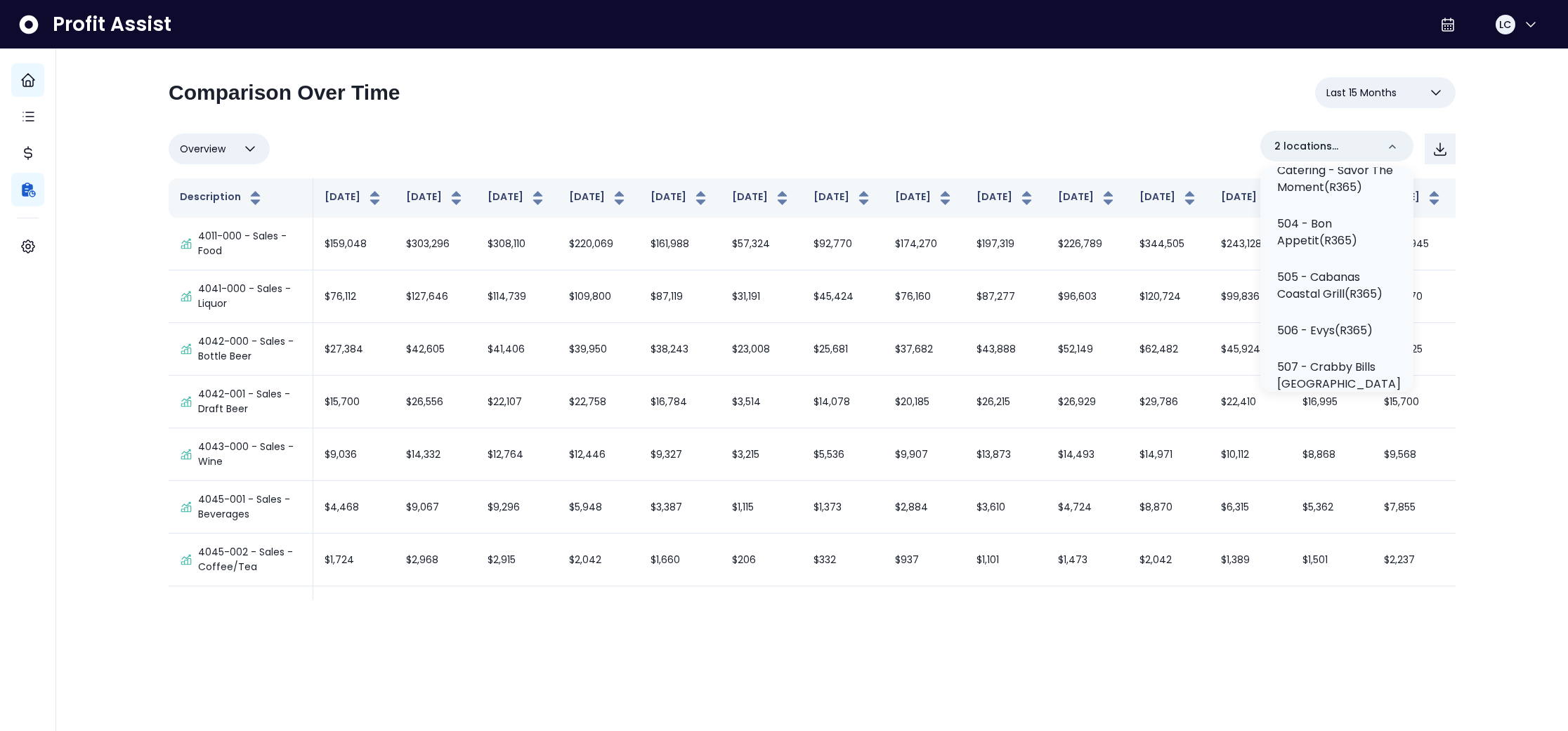
scroll to position [590, 0]
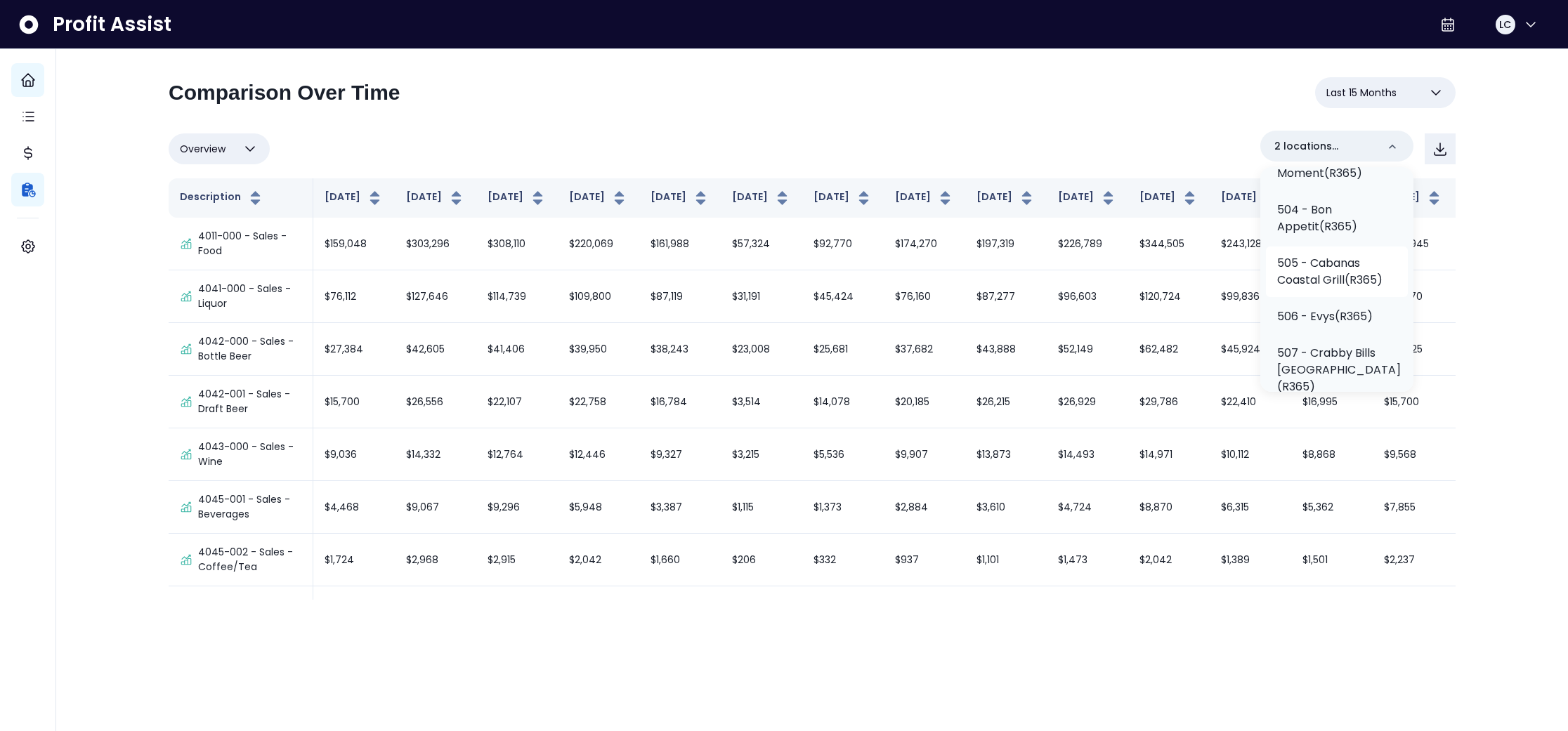
click at [1357, 288] on p "505 - Cabanas Coastal Grill(R365)" at bounding box center [1337, 272] width 119 height 34
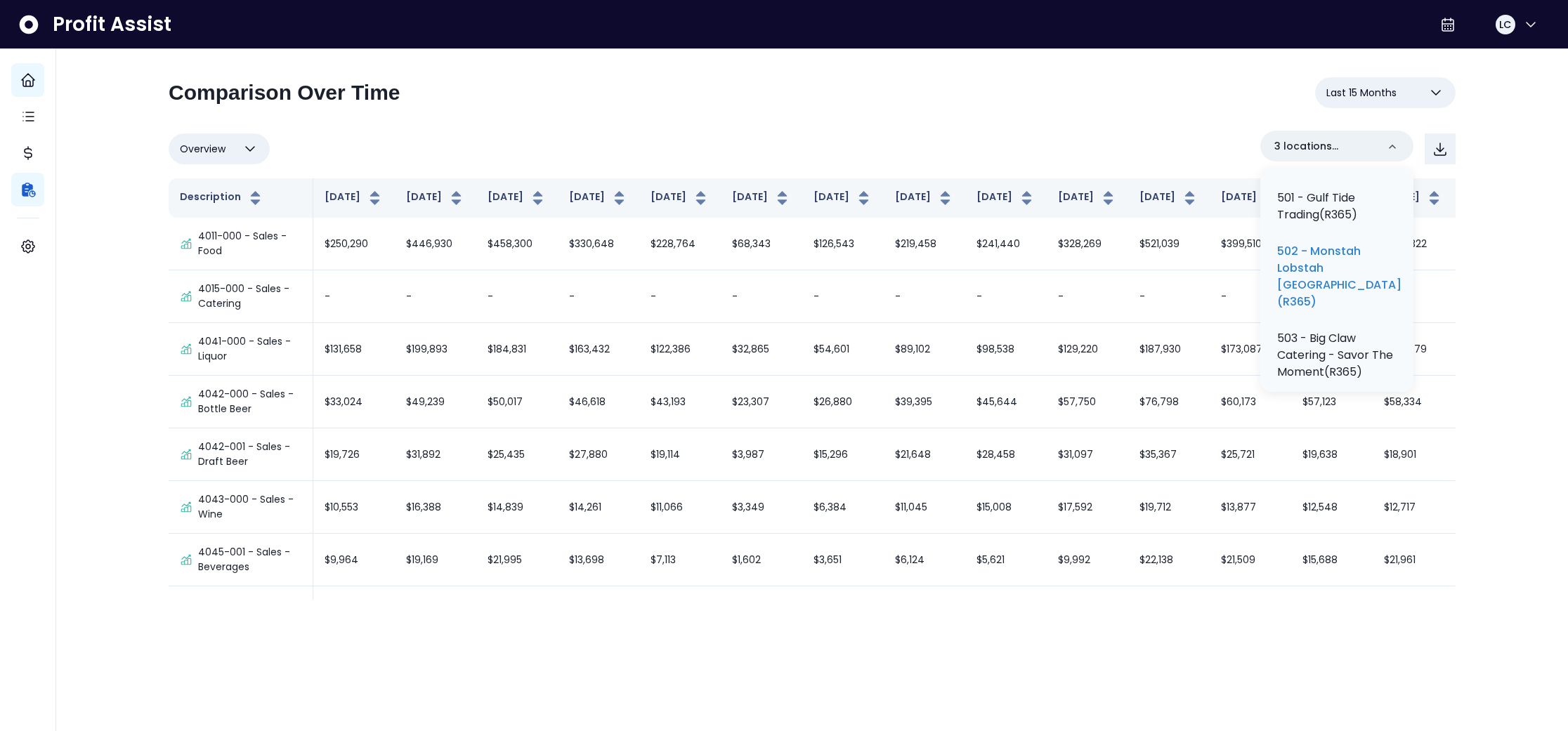
scroll to position [405, 0]
click at [1337, 276] on p "502 - Monstah Lobstah [GEOGRAPHIC_DATA](R365)" at bounding box center [1339, 262] width 124 height 67
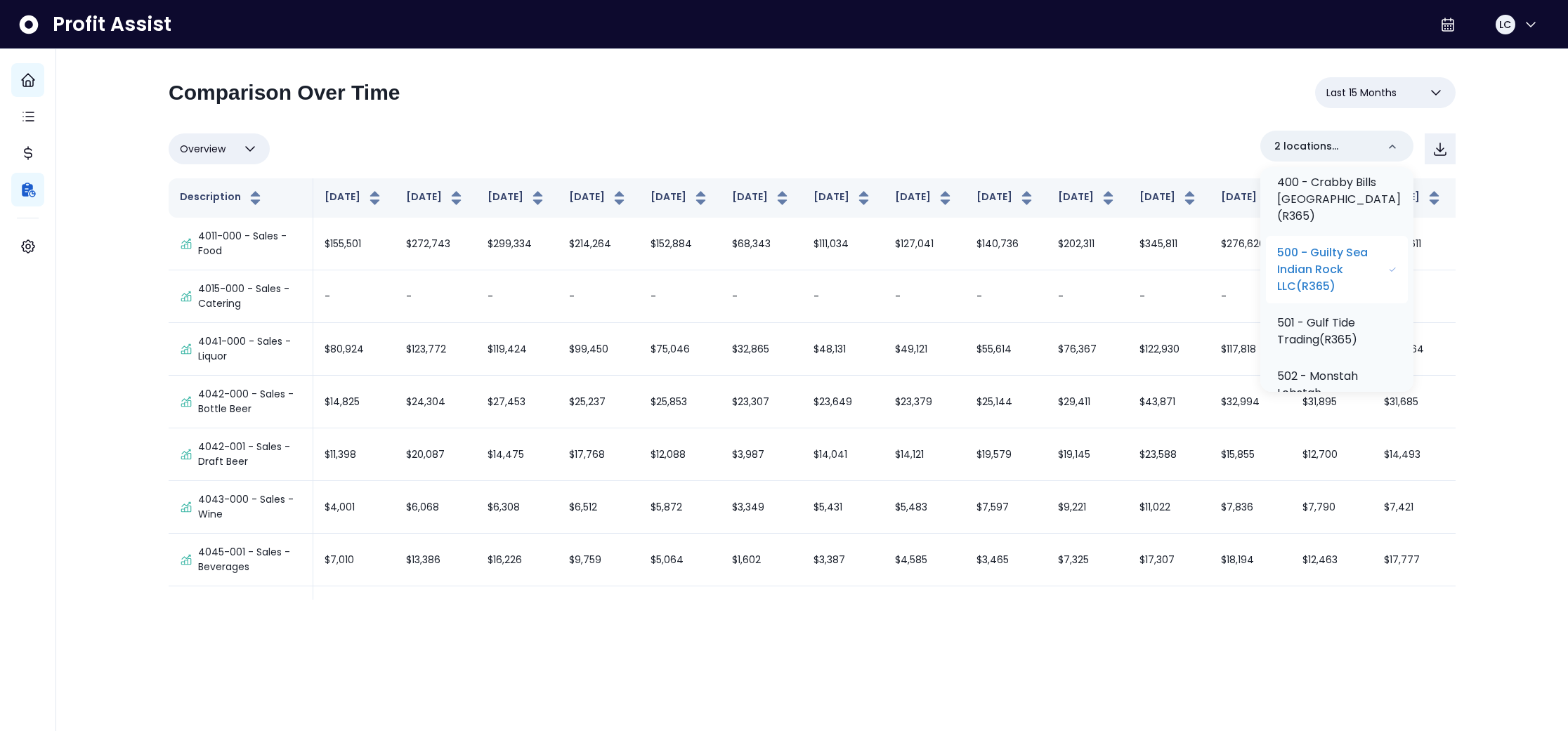
click at [1347, 282] on p "500 - Guilty Sea Indian Rock LLC(R365)" at bounding box center [1333, 269] width 111 height 51
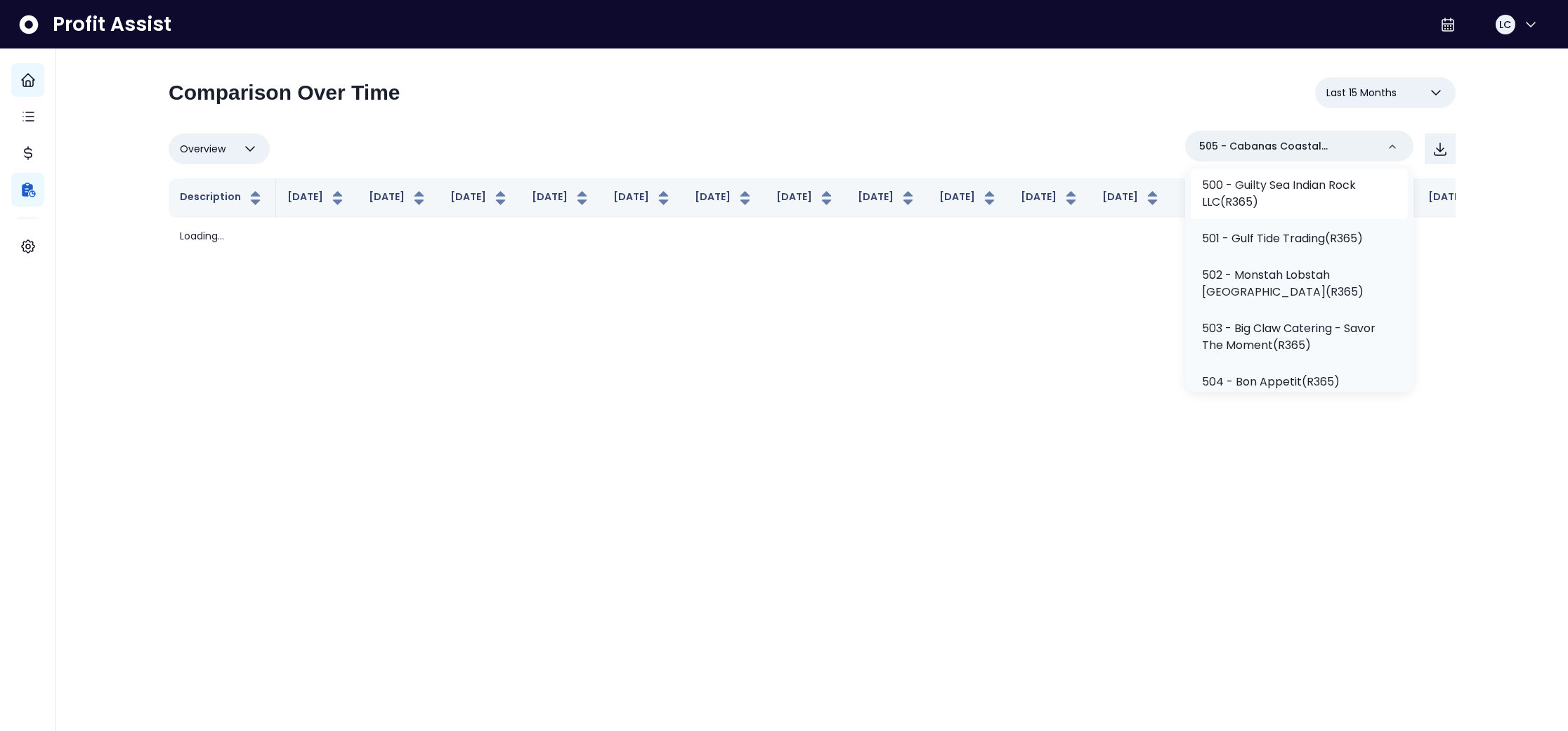
scroll to position [231, 0]
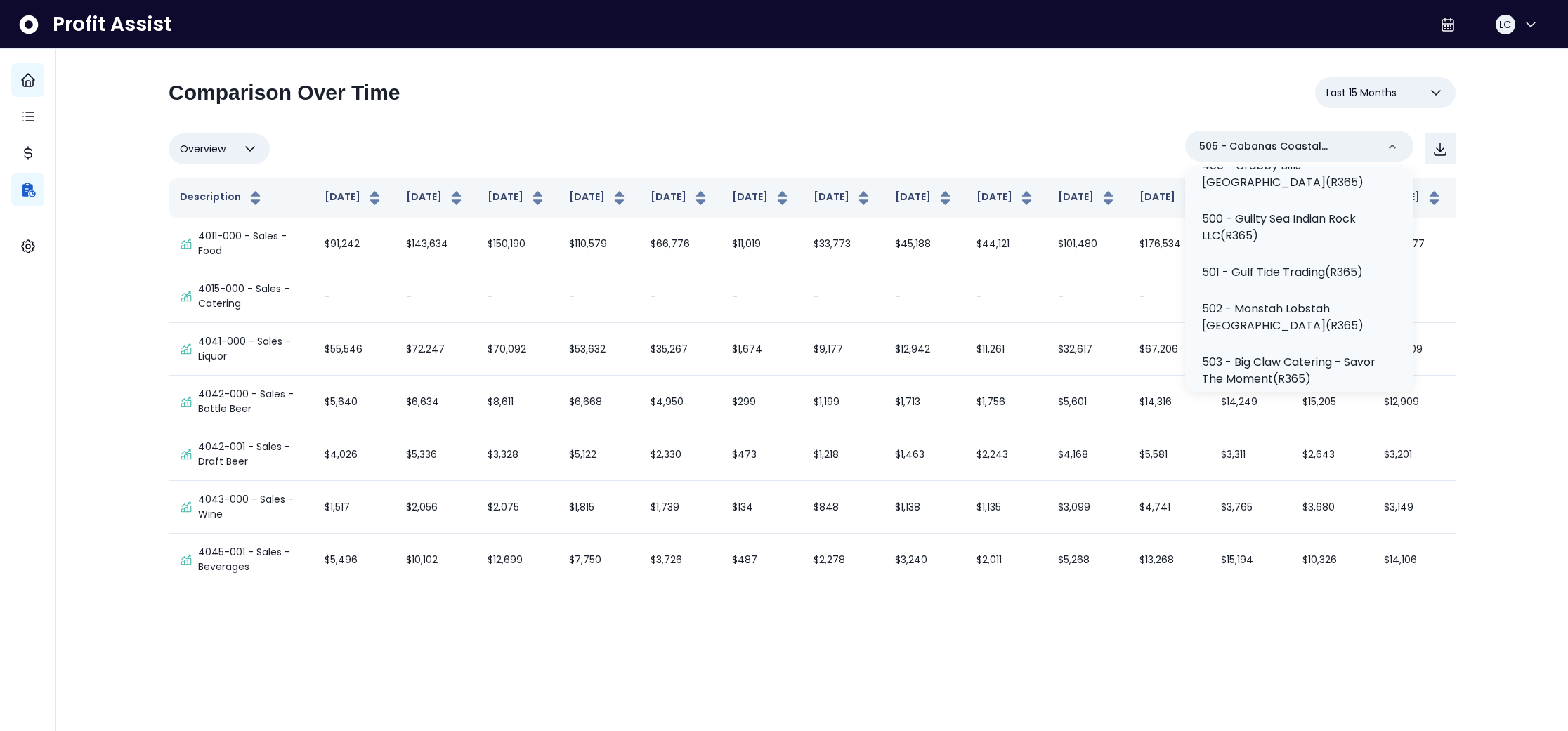
click at [1115, 138] on div "Overview Overview % of cost % of sales % of budget ******** 505 - Cabanas Coast…" at bounding box center [812, 149] width 1287 height 37
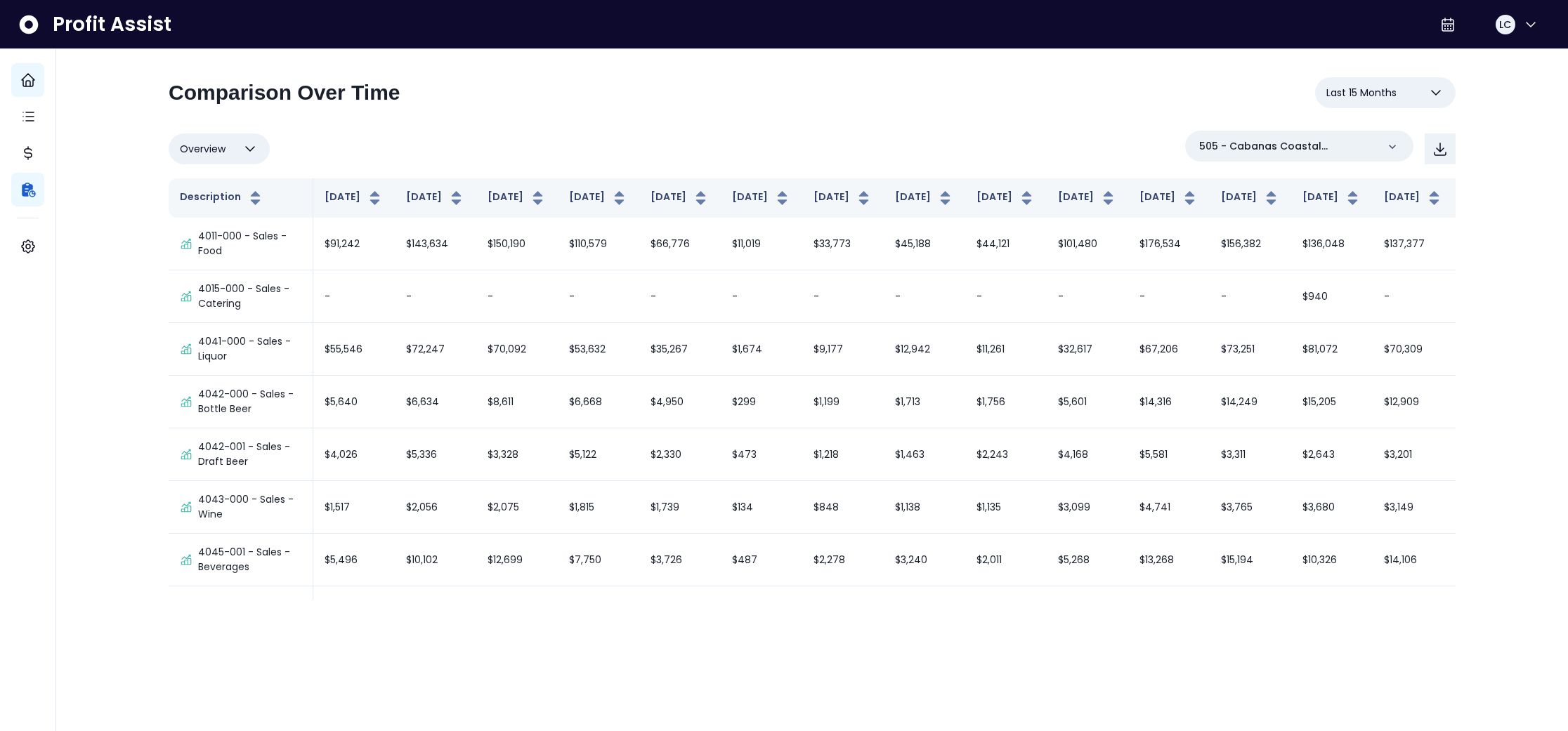
click at [1371, 94] on span "Last 15 Months" at bounding box center [1361, 93] width 70 height 17
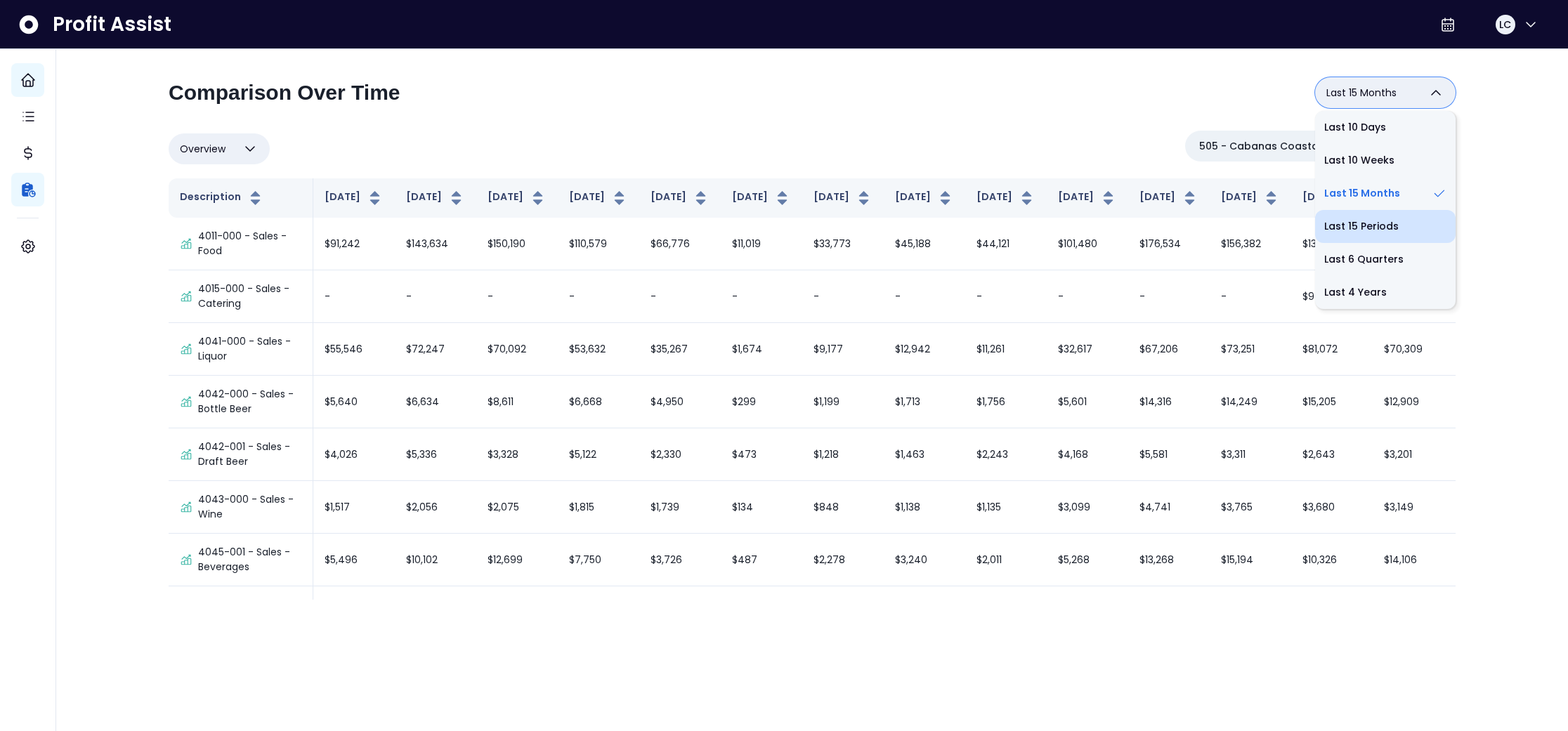
click at [1364, 231] on li "Last 15 Periods" at bounding box center [1385, 227] width 141 height 33
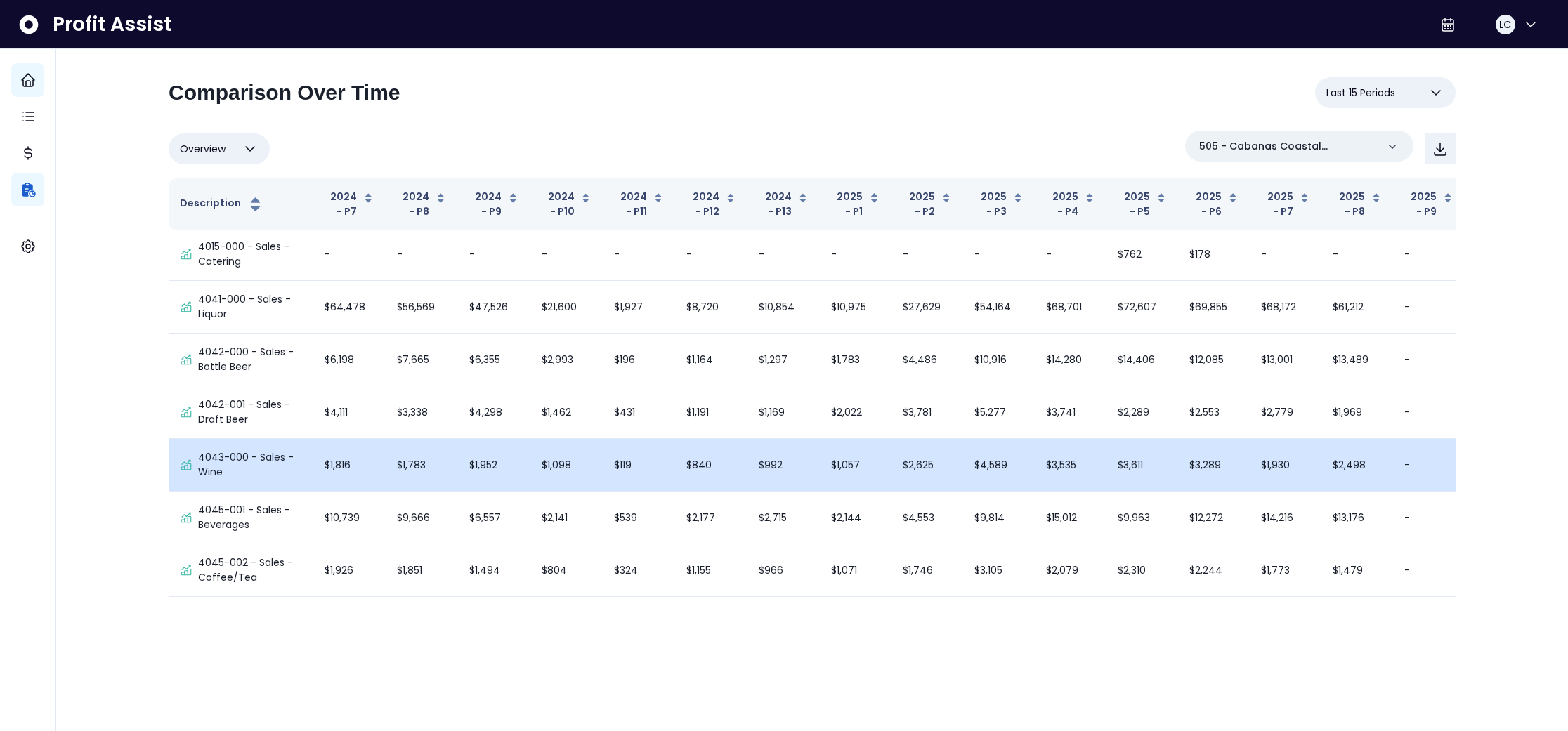
scroll to position [0, 0]
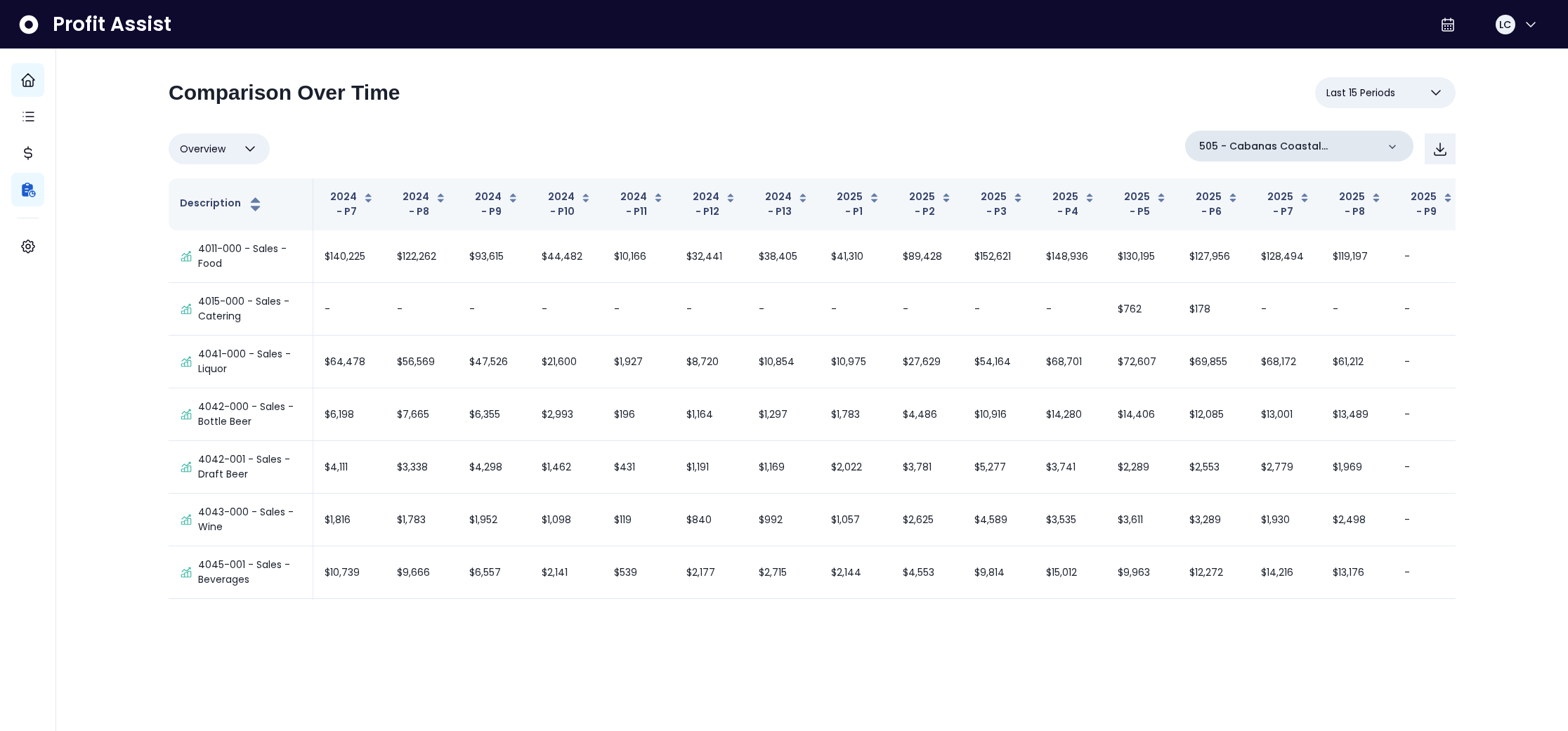
click at [1384, 141] on div "505 - Cabanas Coastal Grill(R365)" at bounding box center [1299, 146] width 229 height 31
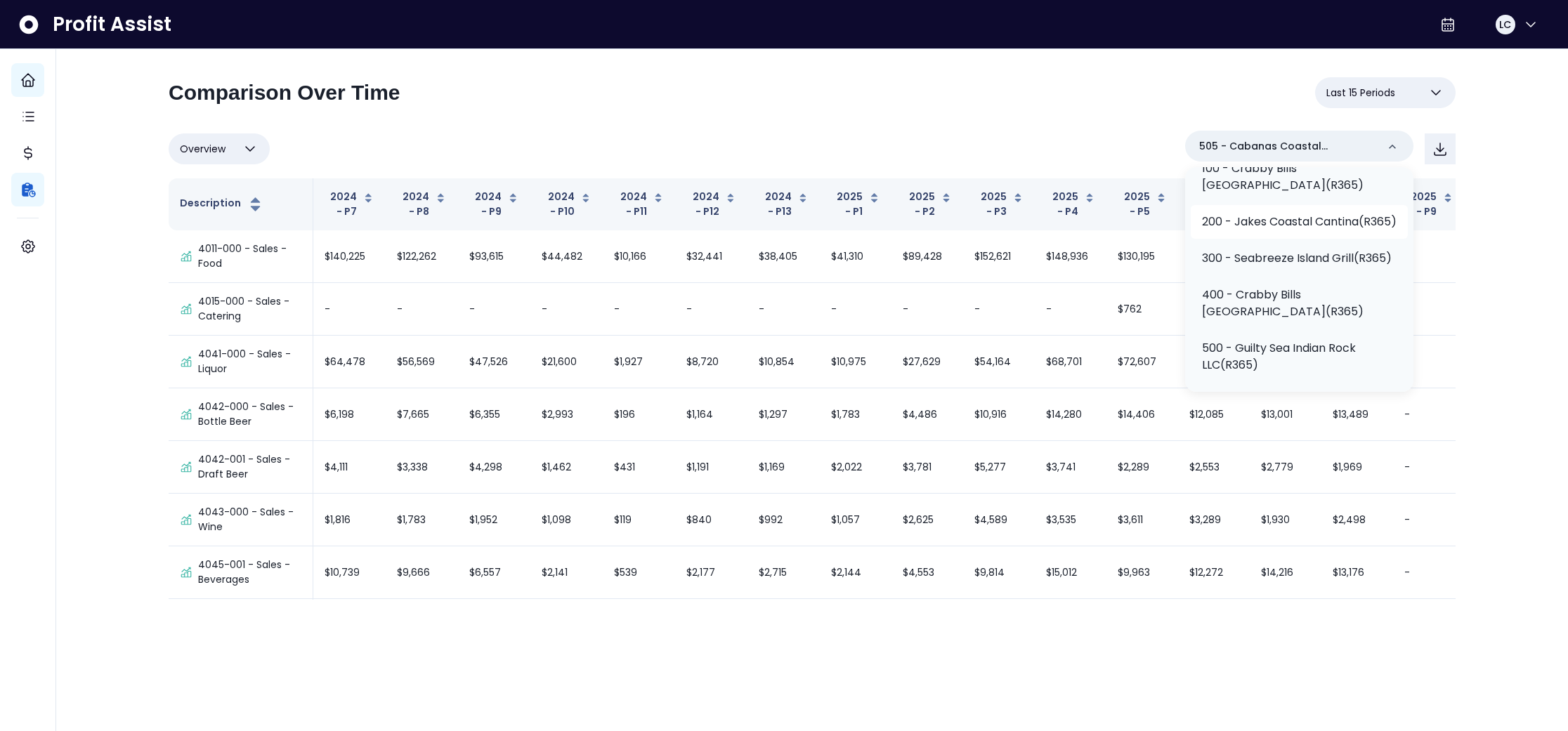
scroll to position [118, 0]
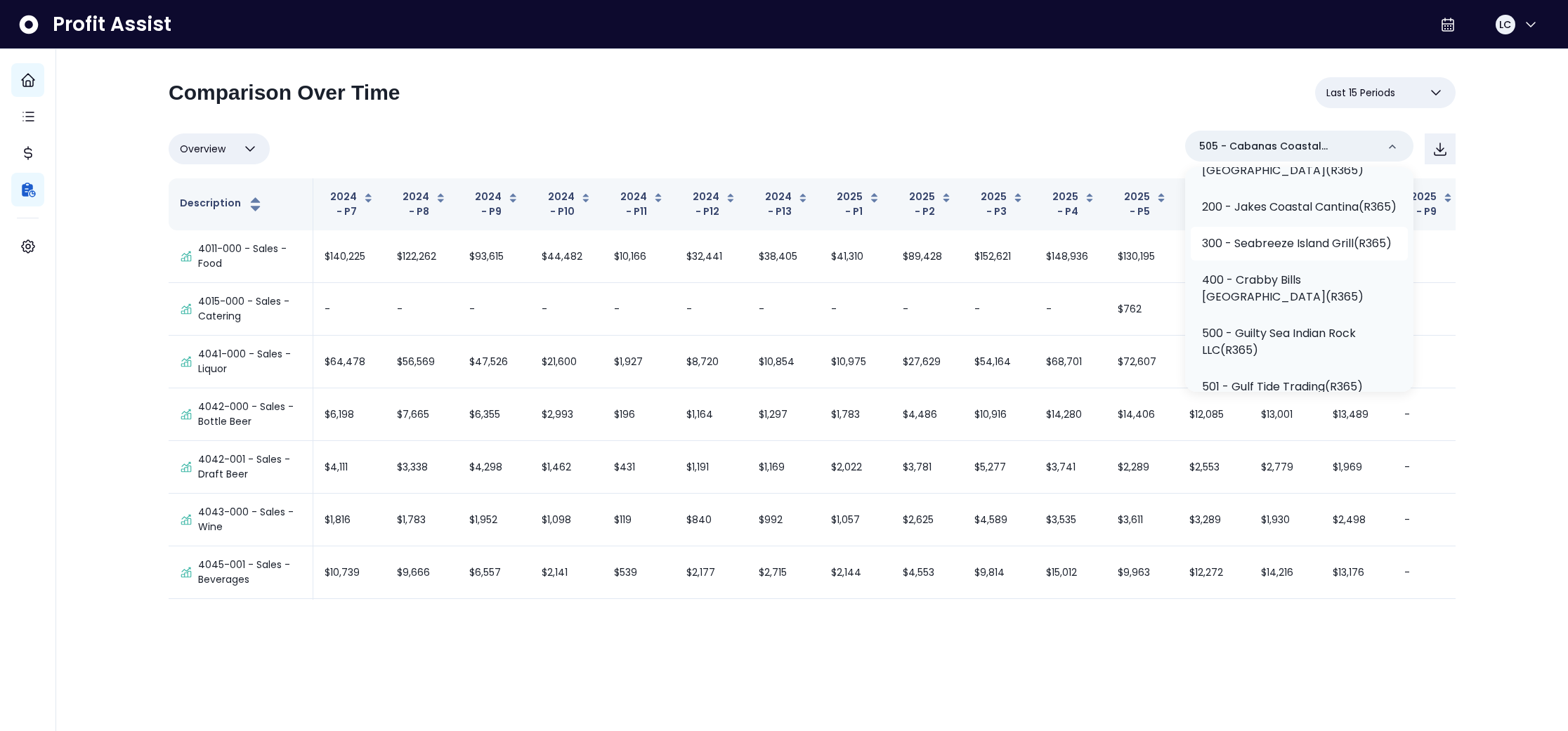
click at [1309, 253] on p "300 - Seabreeze Island Grill(R365)" at bounding box center [1297, 243] width 190 height 17
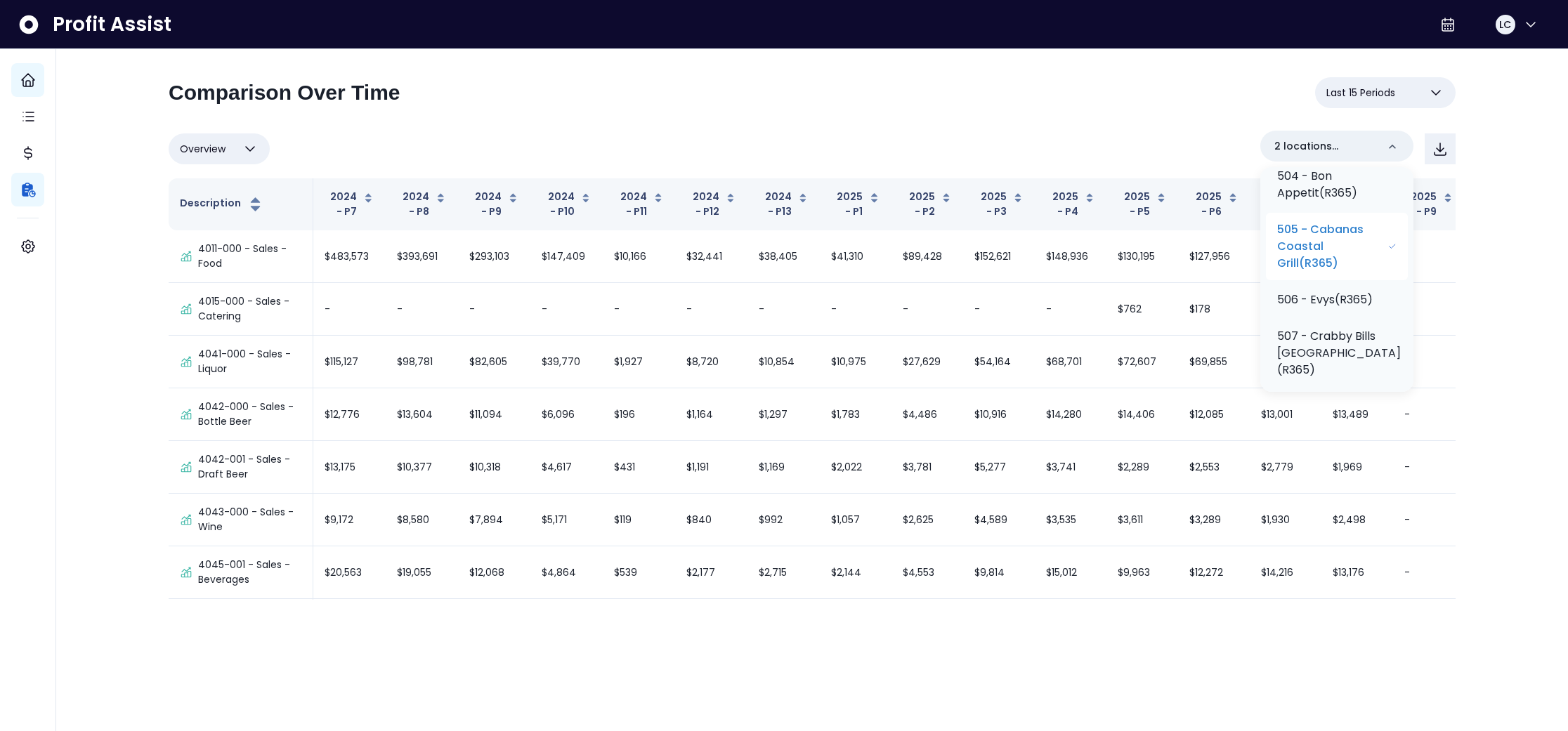
click at [1348, 272] on p "505 - Cabanas Coastal Grill(R365)" at bounding box center [1333, 246] width 110 height 51
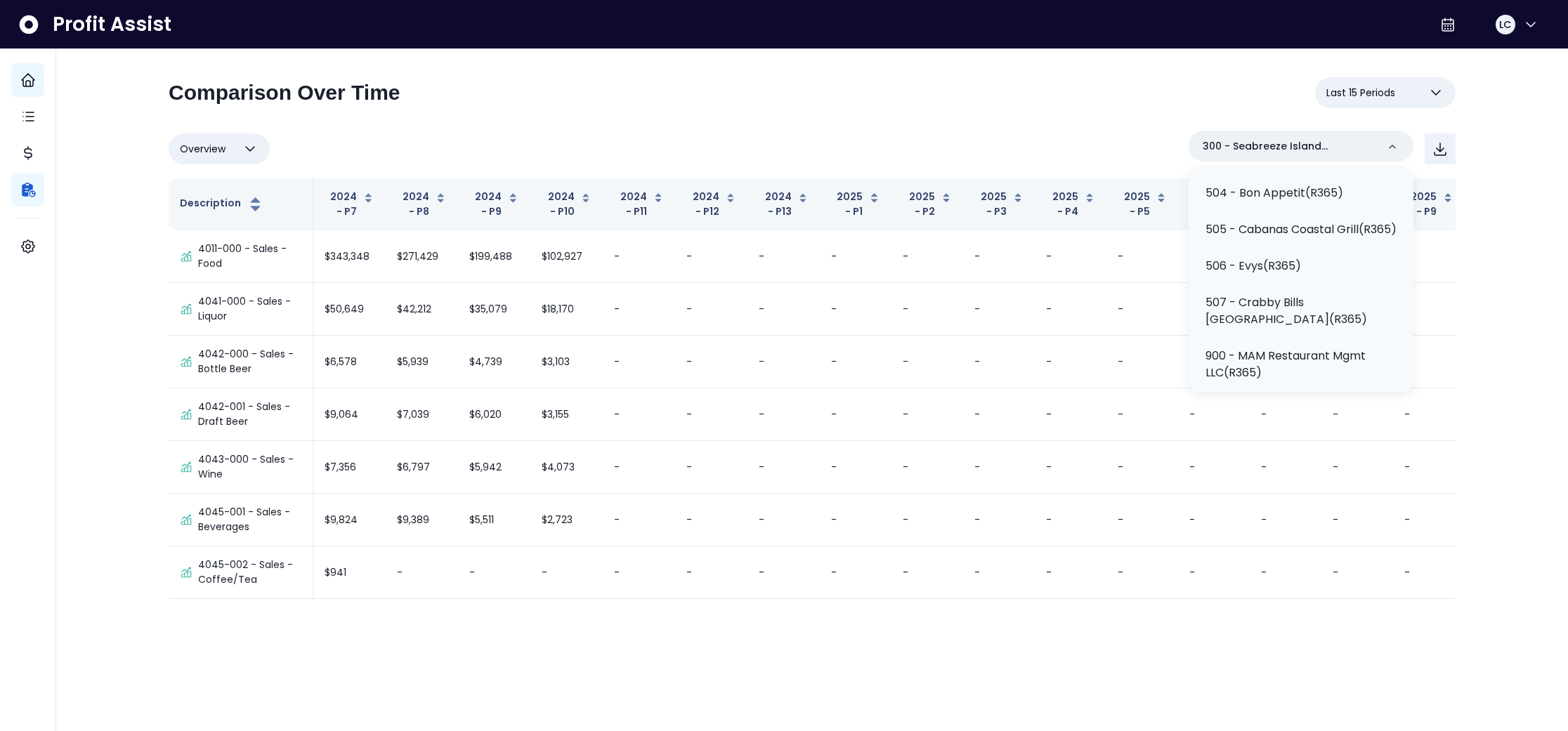
click at [1034, 101] on div "**********" at bounding box center [812, 98] width 1287 height 42
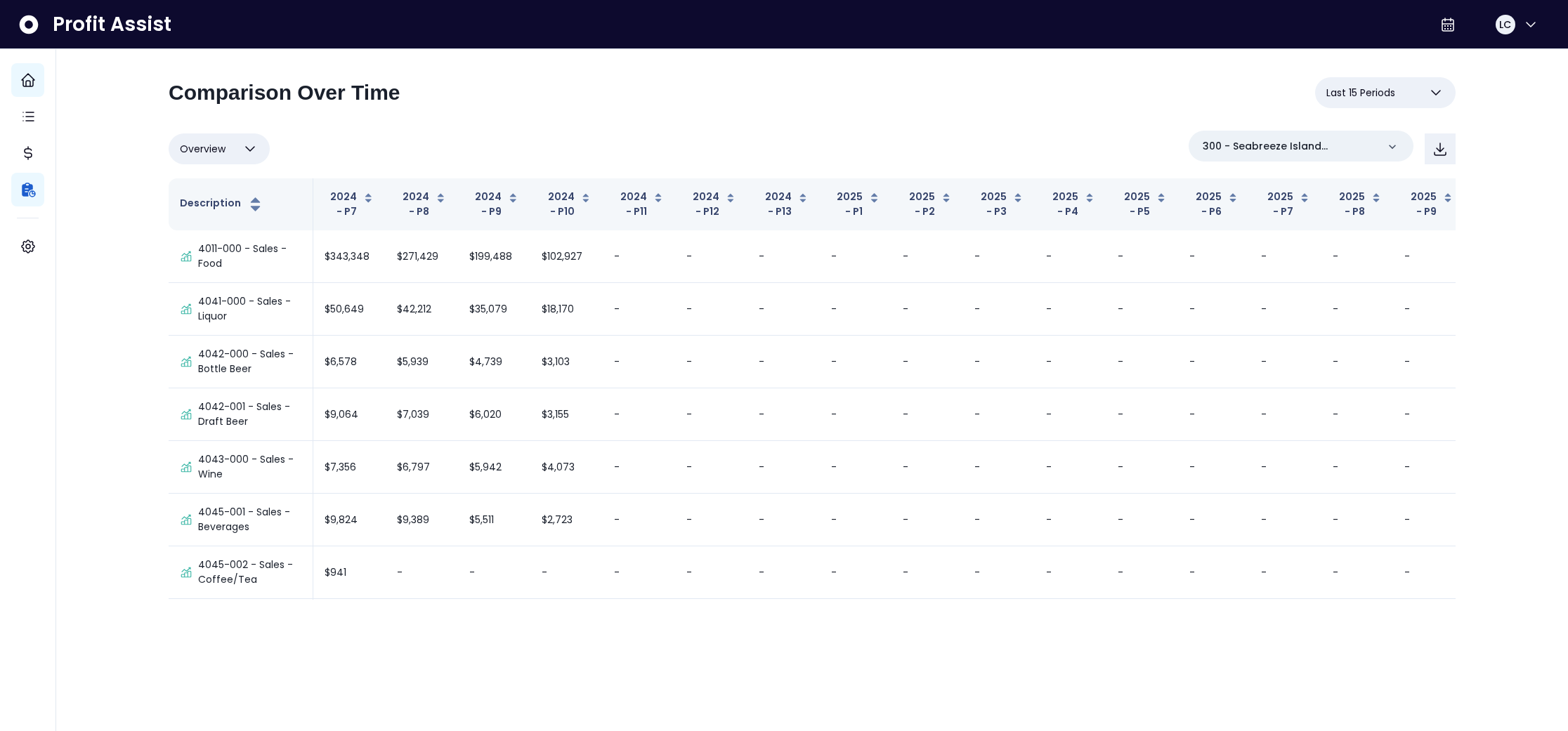
click at [1398, 95] on button "Last 15 Periods" at bounding box center [1385, 93] width 141 height 31
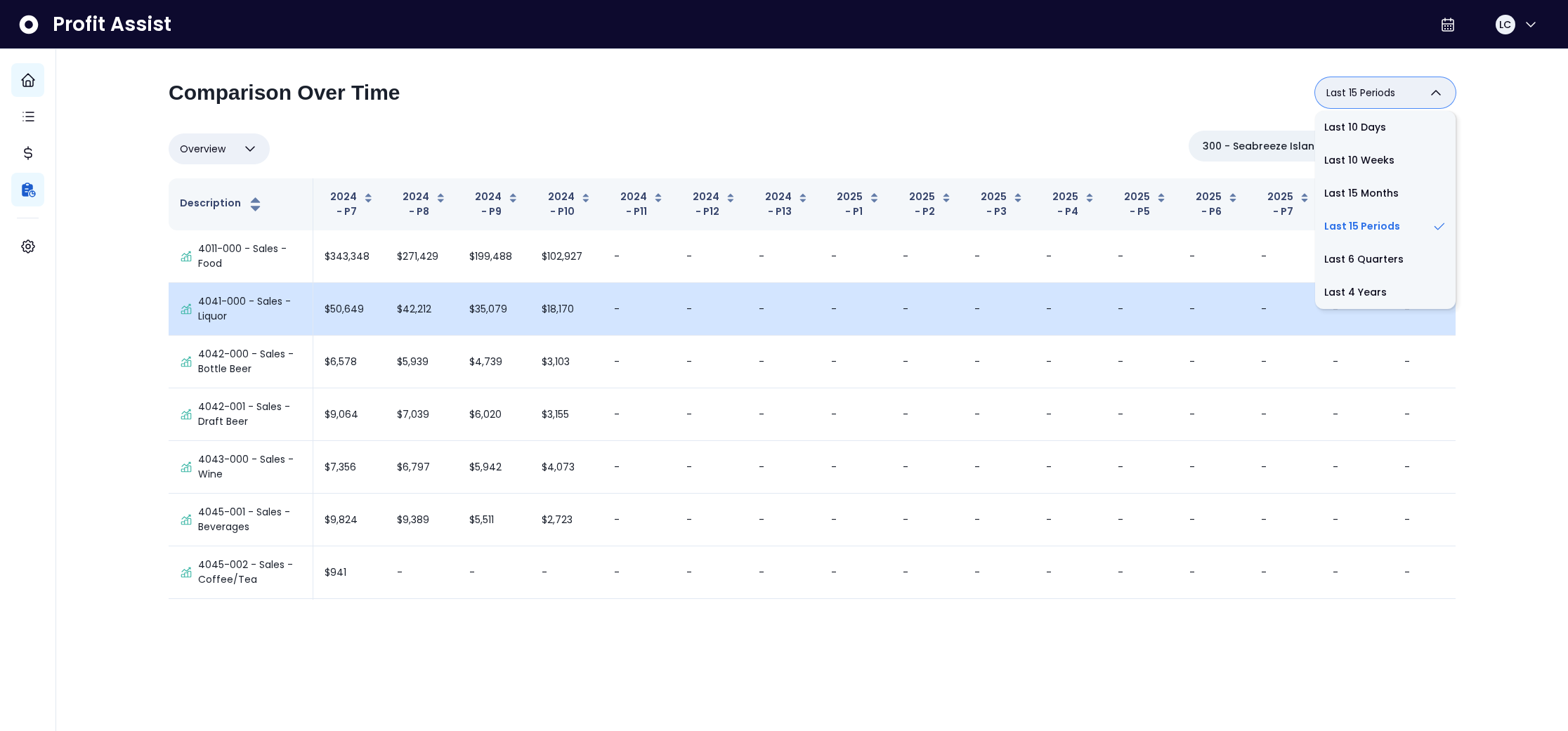
click at [1385, 295] on li "Last 4 Years" at bounding box center [1385, 293] width 141 height 33
type input "**********"
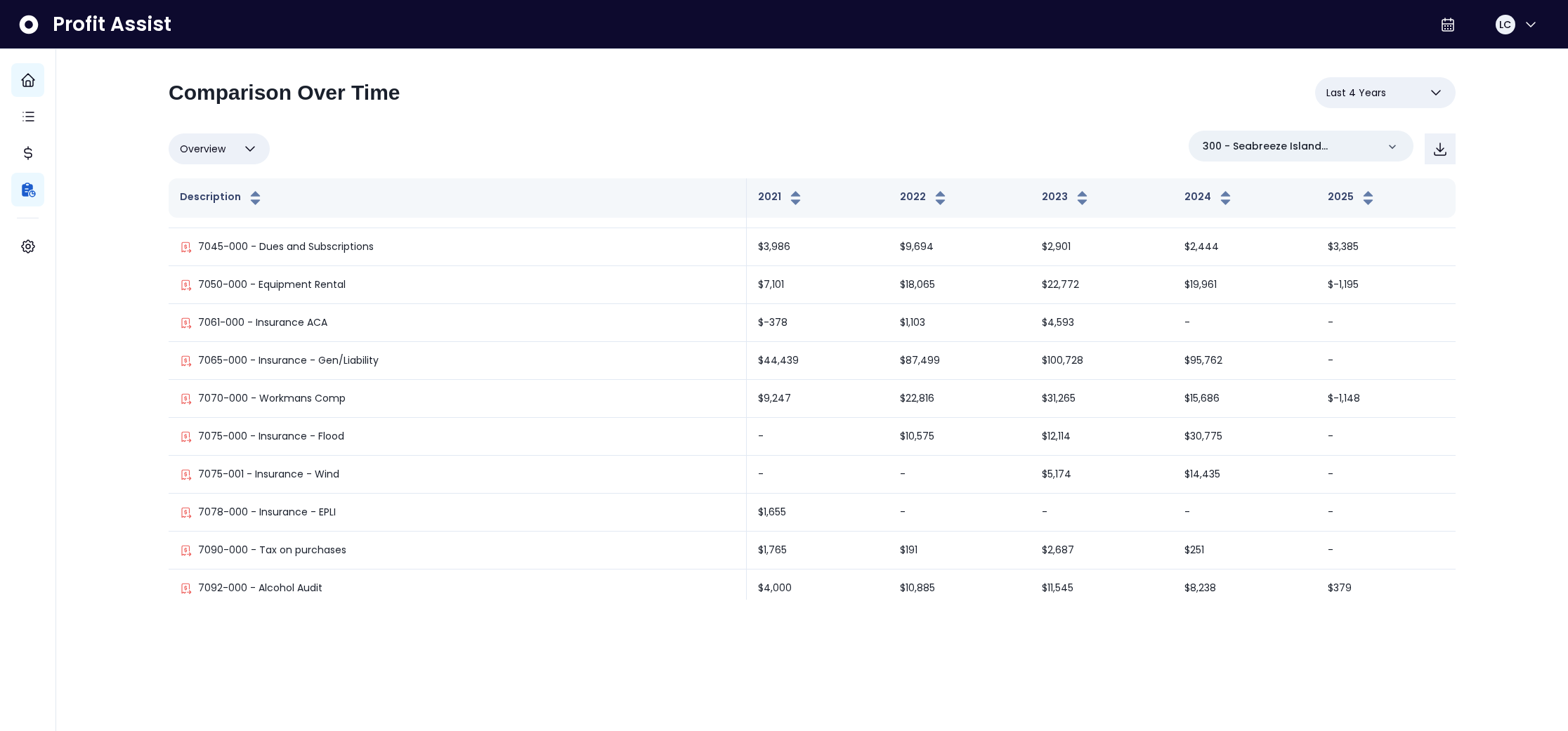
scroll to position [3503, 0]
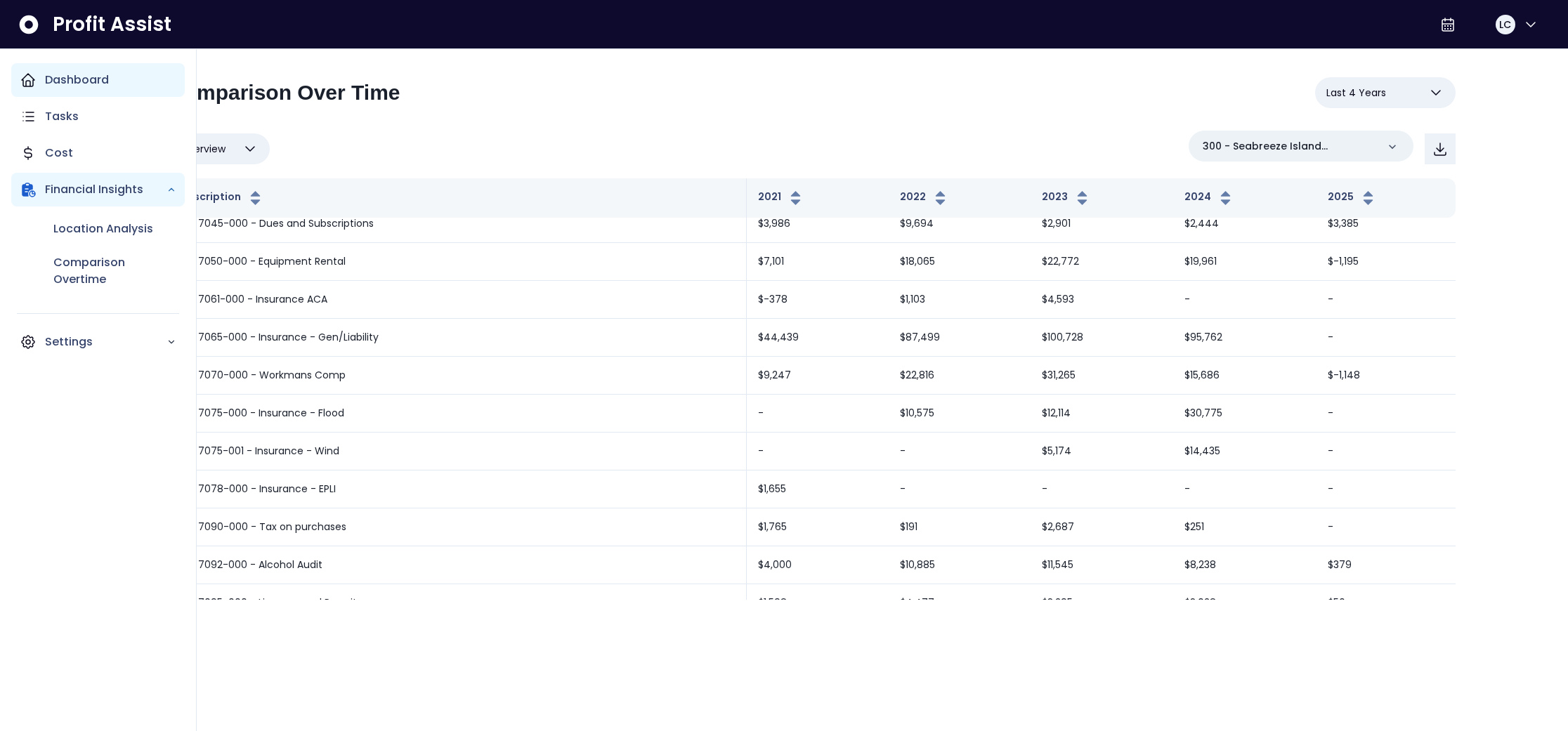
click at [32, 91] on div "Dashboard" at bounding box center [97, 80] width 174 height 34
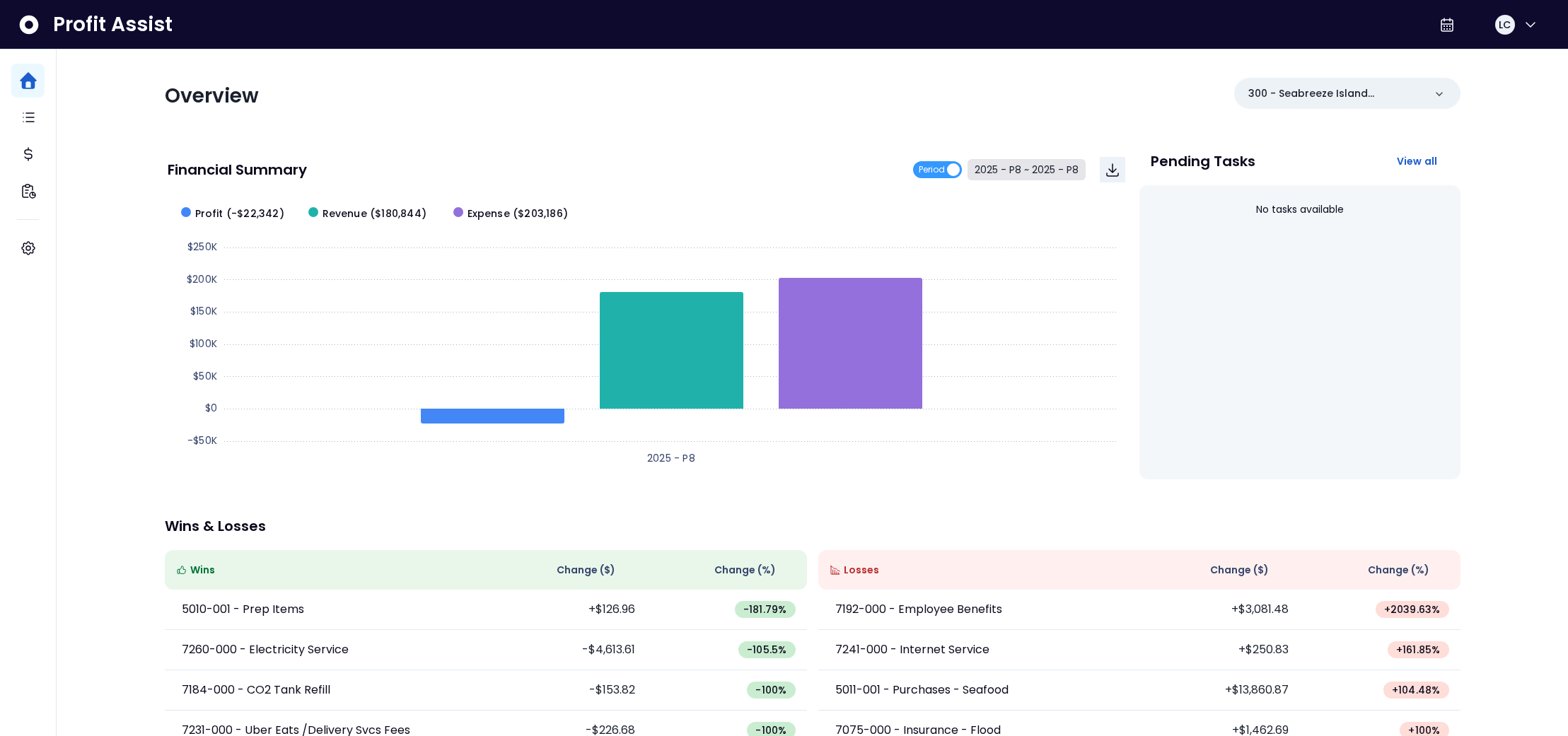
click at [1035, 166] on button "2025 - P8 ~ 2025 - P8" at bounding box center [1026, 169] width 118 height 21
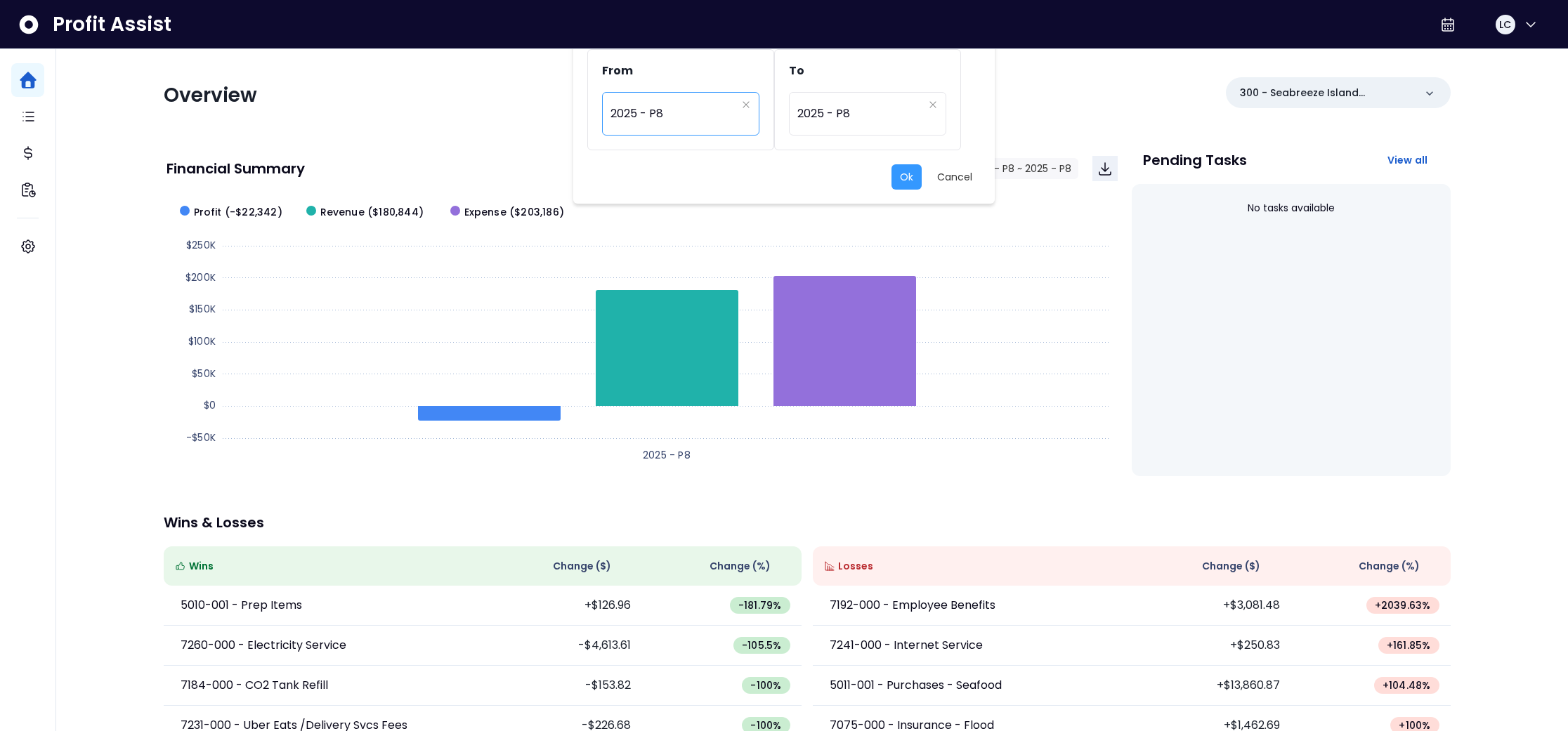
click at [703, 112] on span "2025 - P8" at bounding box center [673, 113] width 126 height 32
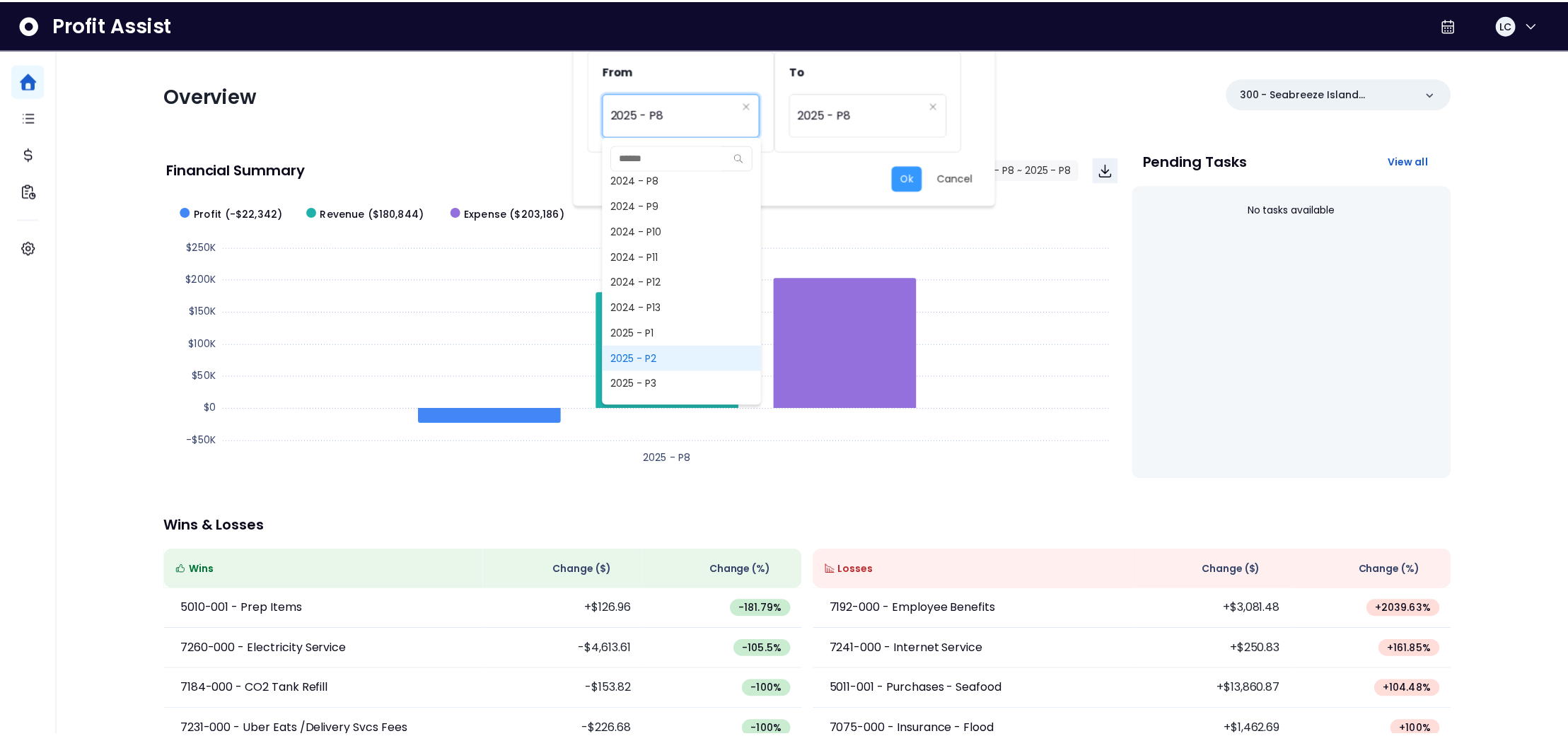
scroll to position [840, 0]
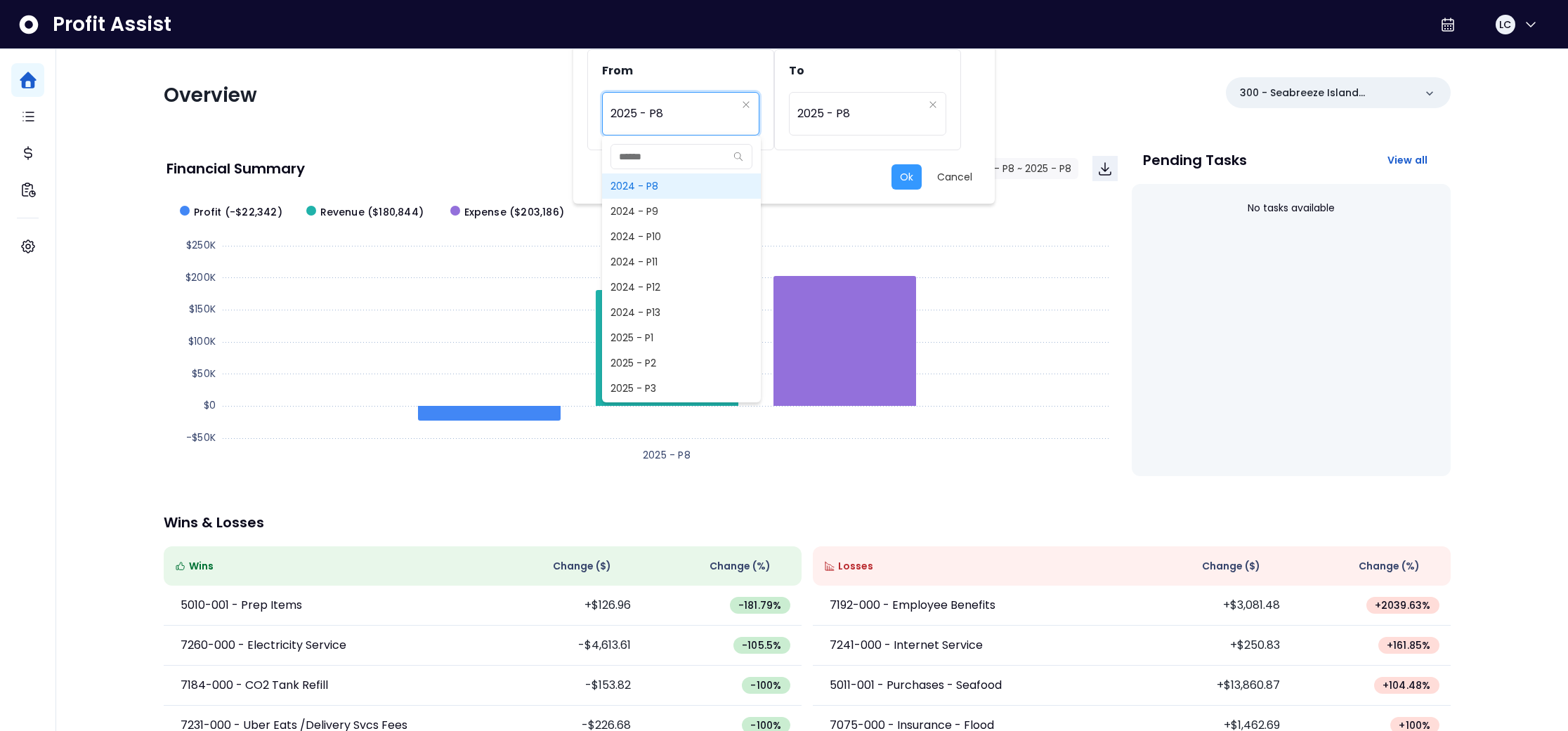
click at [655, 185] on span "2024 - P8" at bounding box center [682, 186] width 159 height 26
type input "*********"
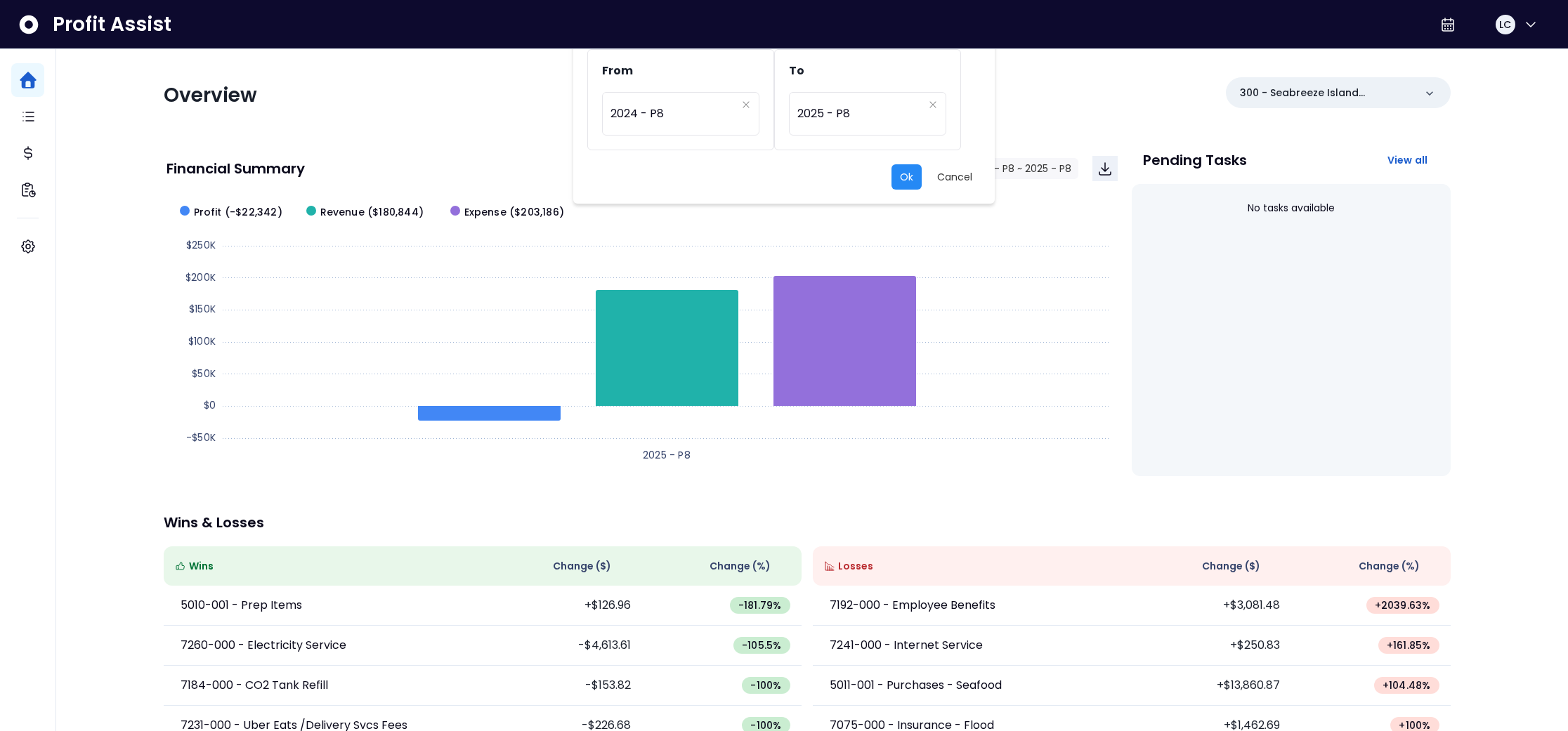
click at [904, 184] on button "Ok" at bounding box center [907, 177] width 30 height 26
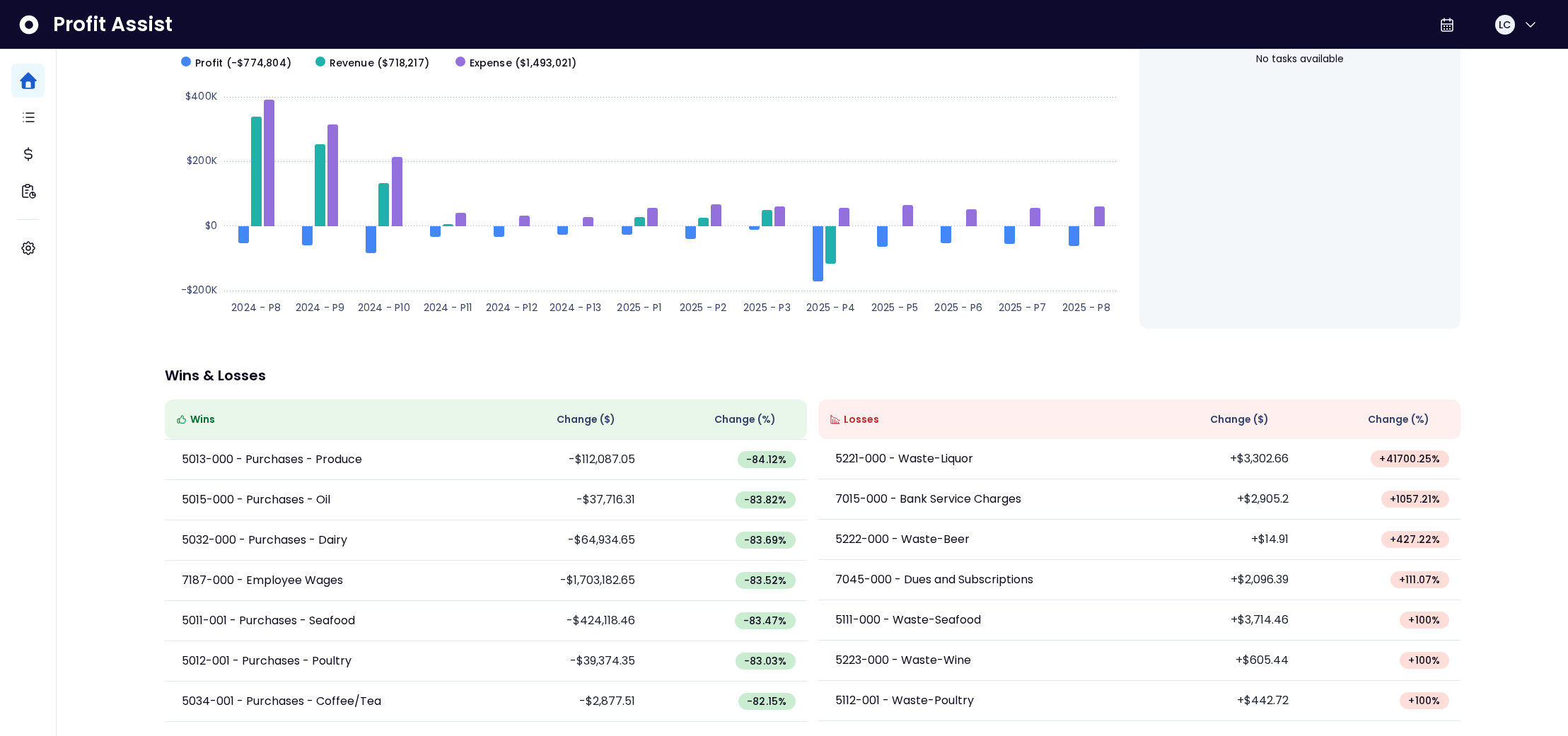
scroll to position [0, 0]
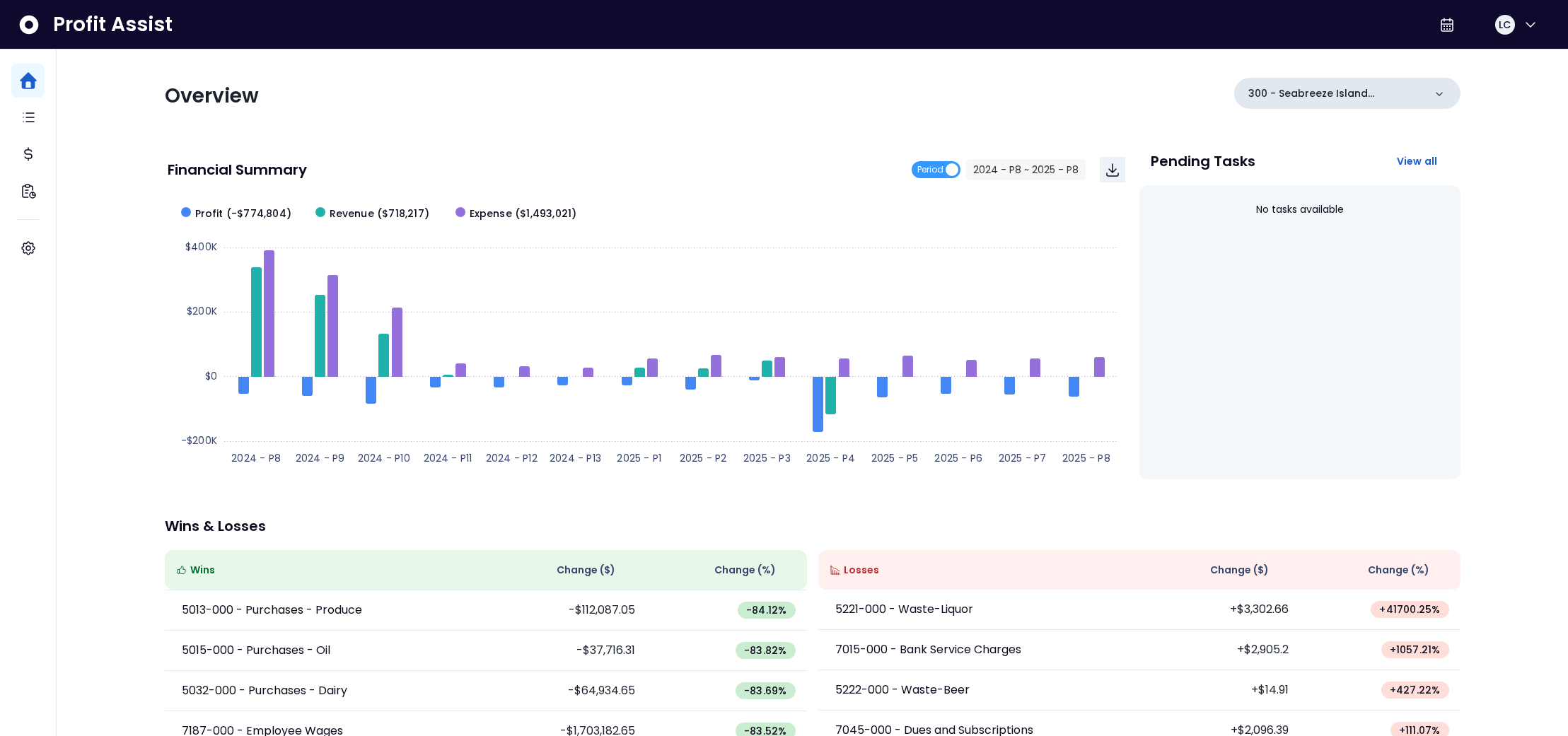
click at [1446, 98] on div "300 - Seabreeze Island Grill(R365)" at bounding box center [1347, 93] width 227 height 31
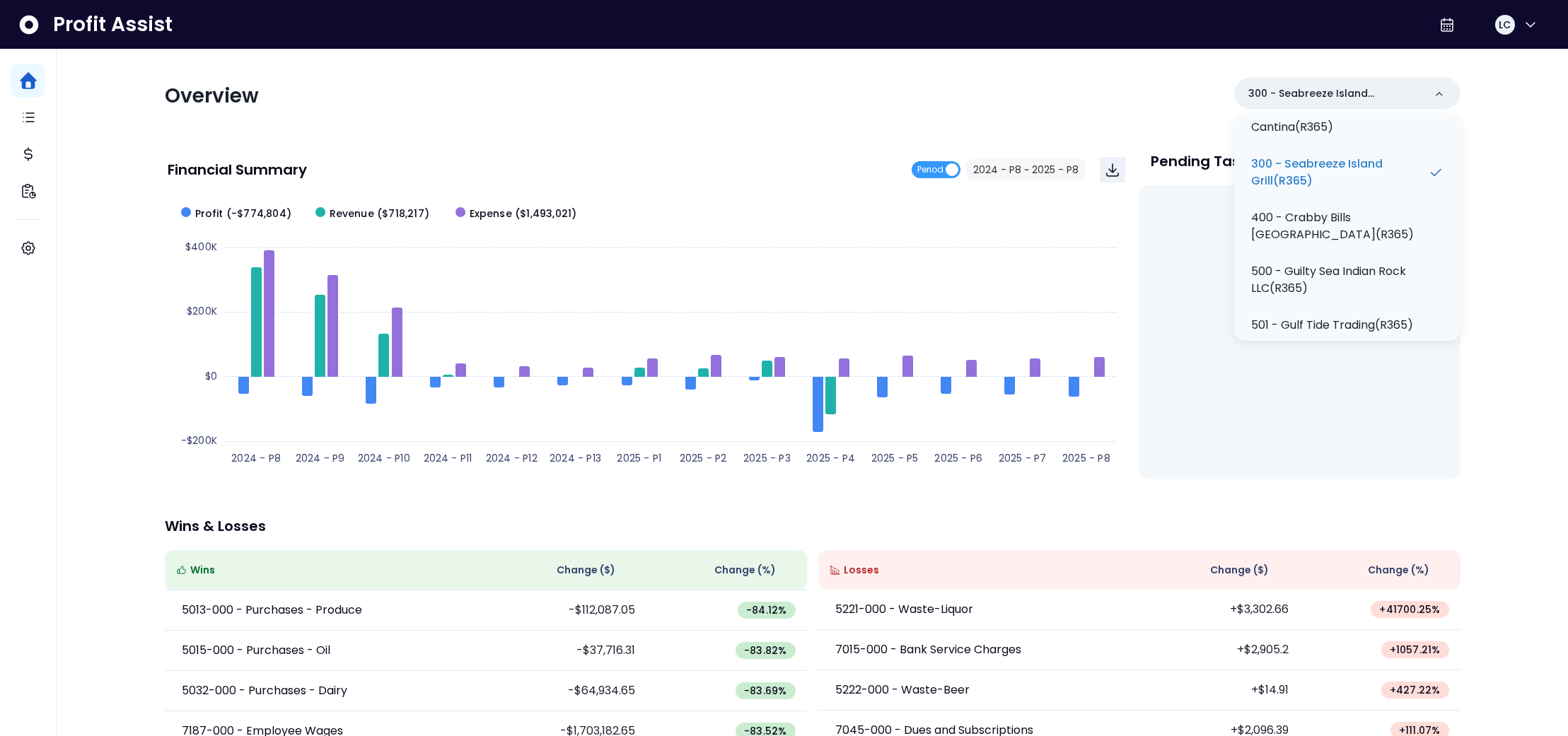
scroll to position [174, 0]
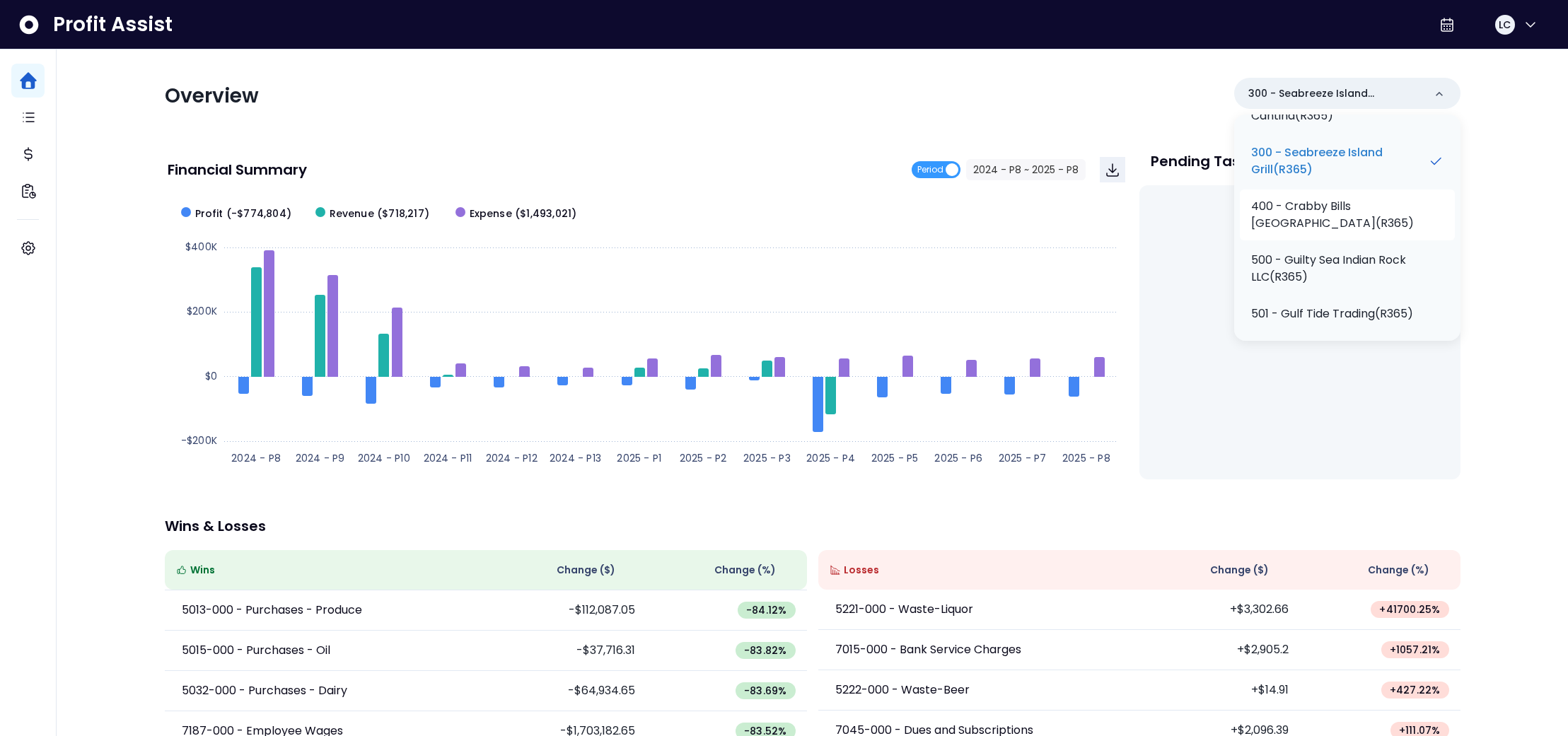
click at [1350, 215] on p "400 - Crabby Bills [GEOGRAPHIC_DATA](R365)" at bounding box center [1347, 215] width 192 height 34
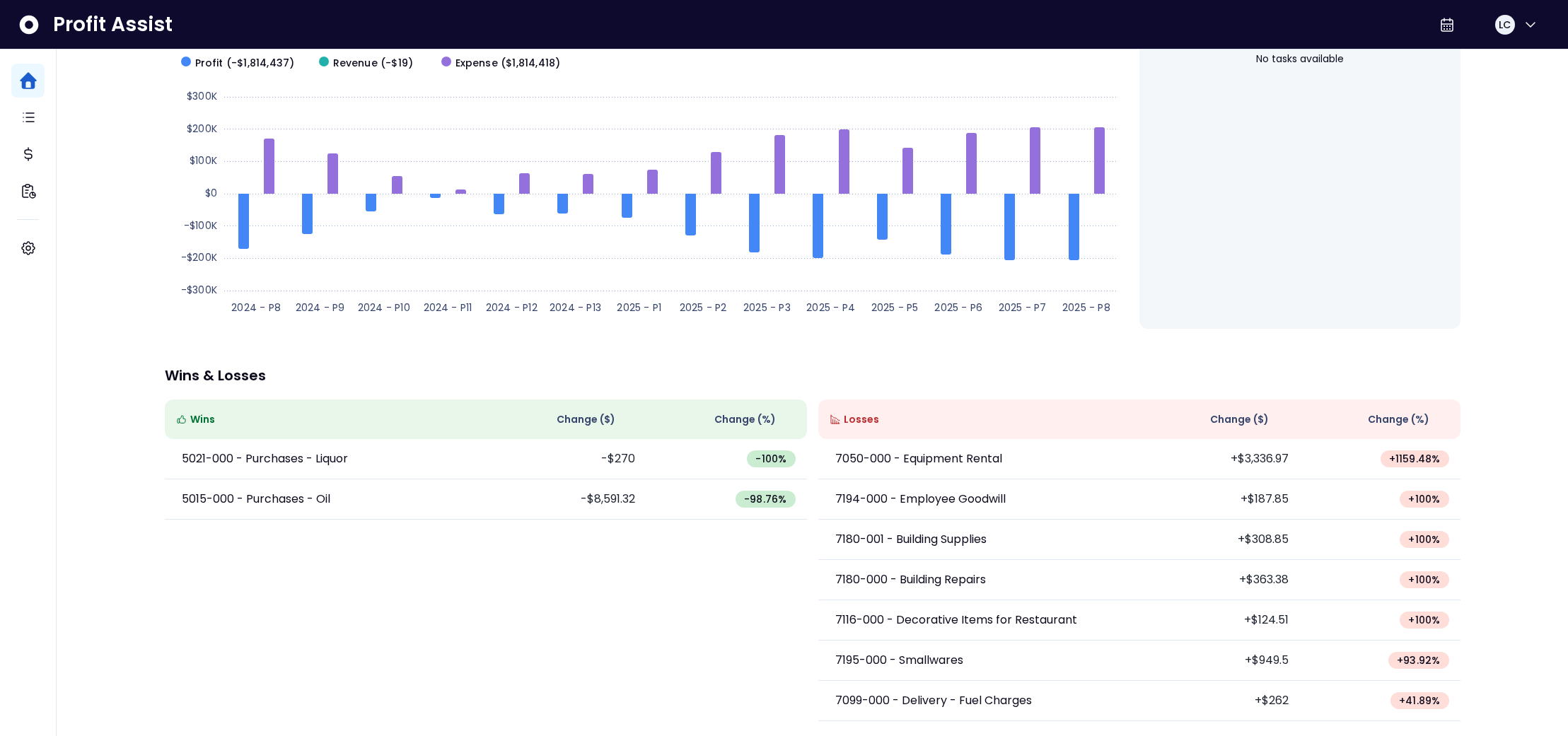
scroll to position [0, 0]
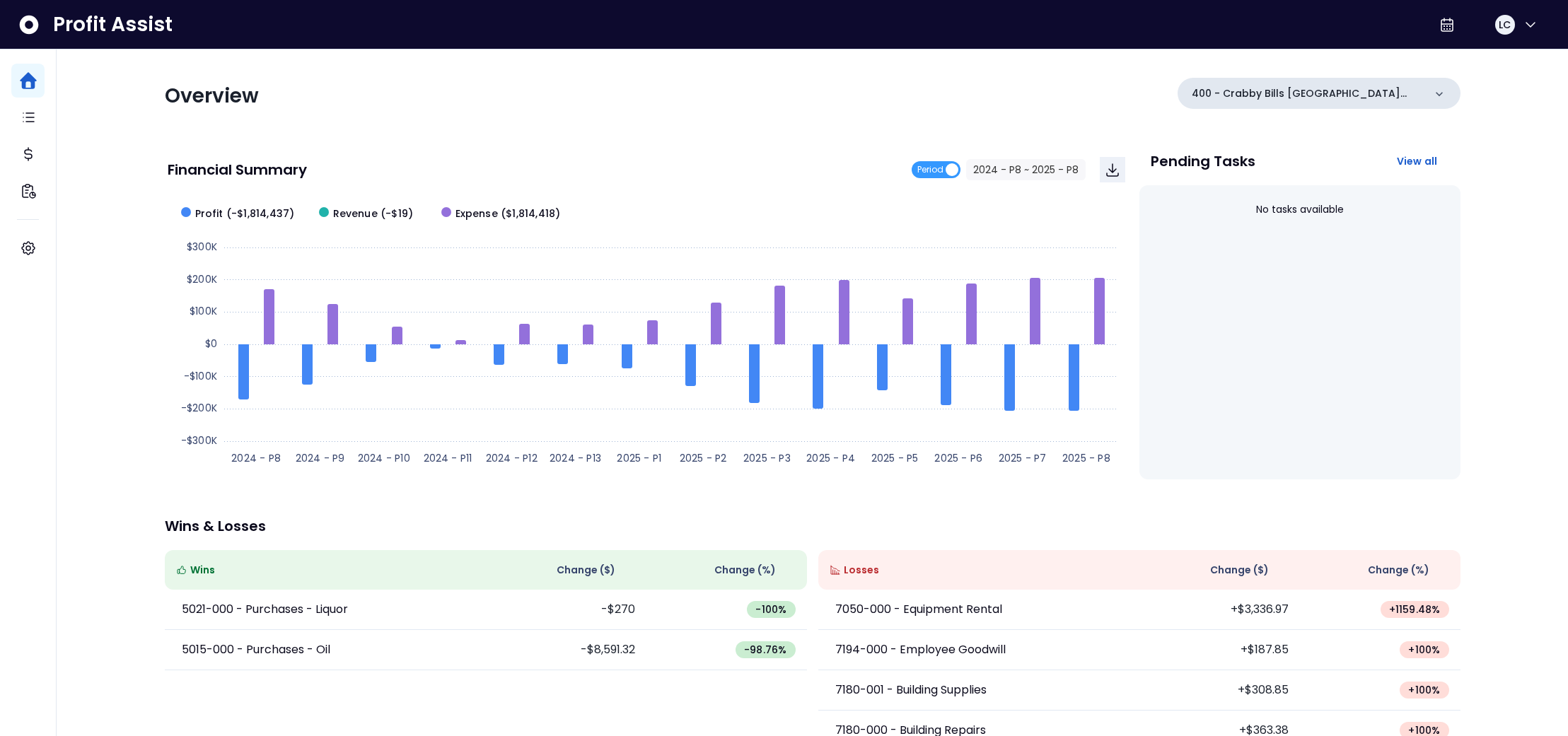
click at [1329, 101] on div "400 - Crabby Bills [GEOGRAPHIC_DATA](R365)" at bounding box center [1319, 93] width 283 height 31
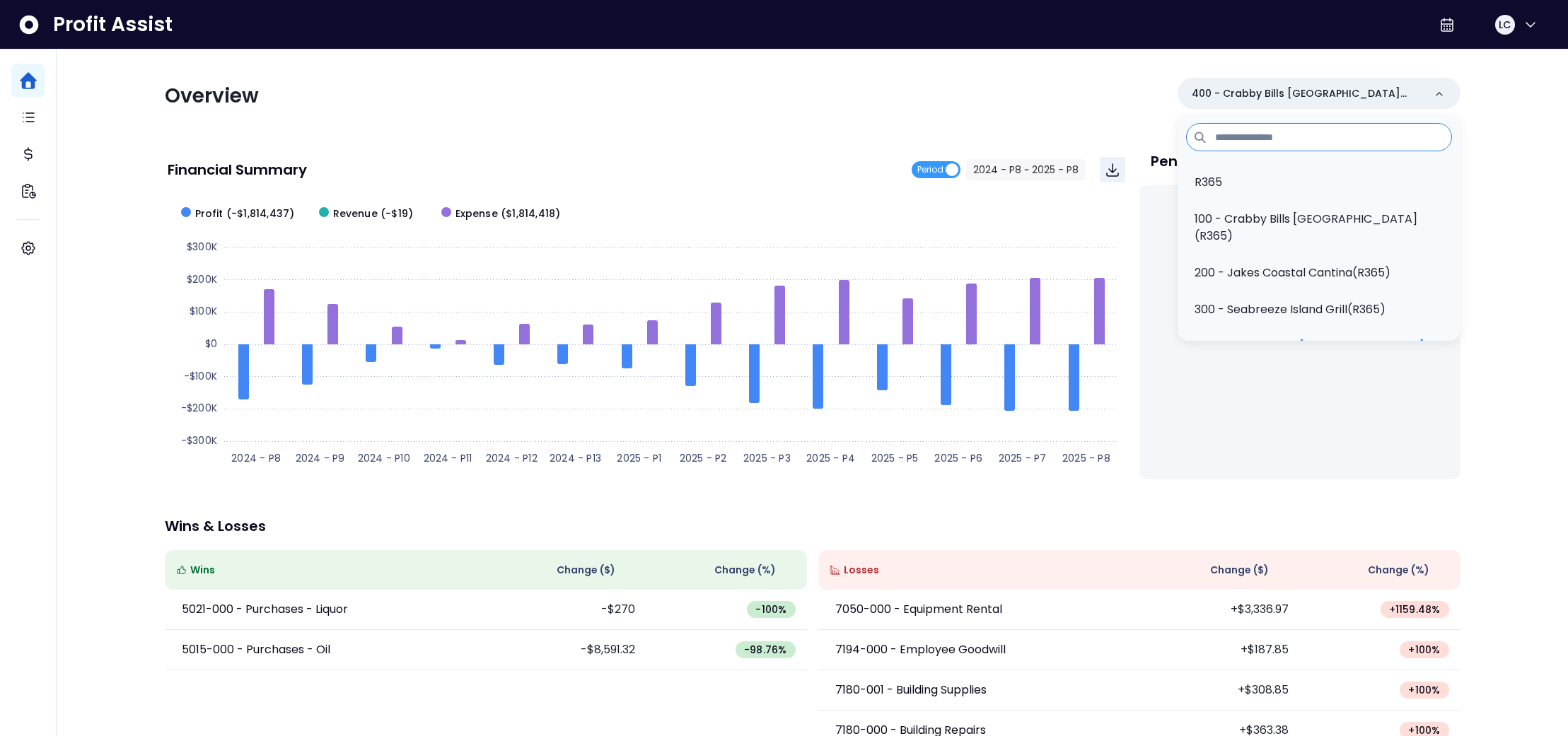
click at [1045, 112] on div "Overview 400 - Crabby Bills [GEOGRAPHIC_DATA](R365) R365 100 - Crabby [GEOGRAPH…" at bounding box center [812, 96] width 1295 height 37
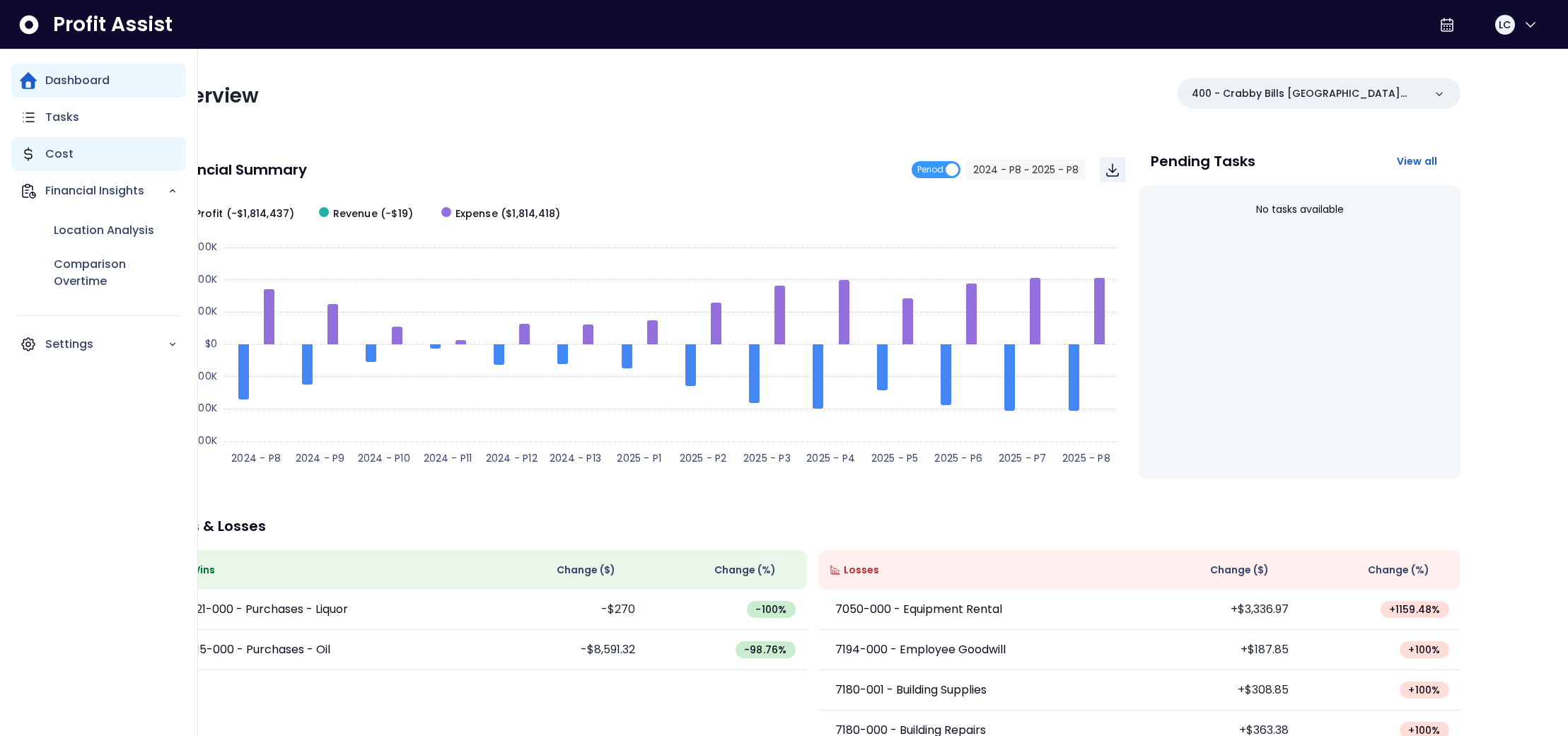
click at [50, 155] on p "Cost" at bounding box center [59, 154] width 29 height 17
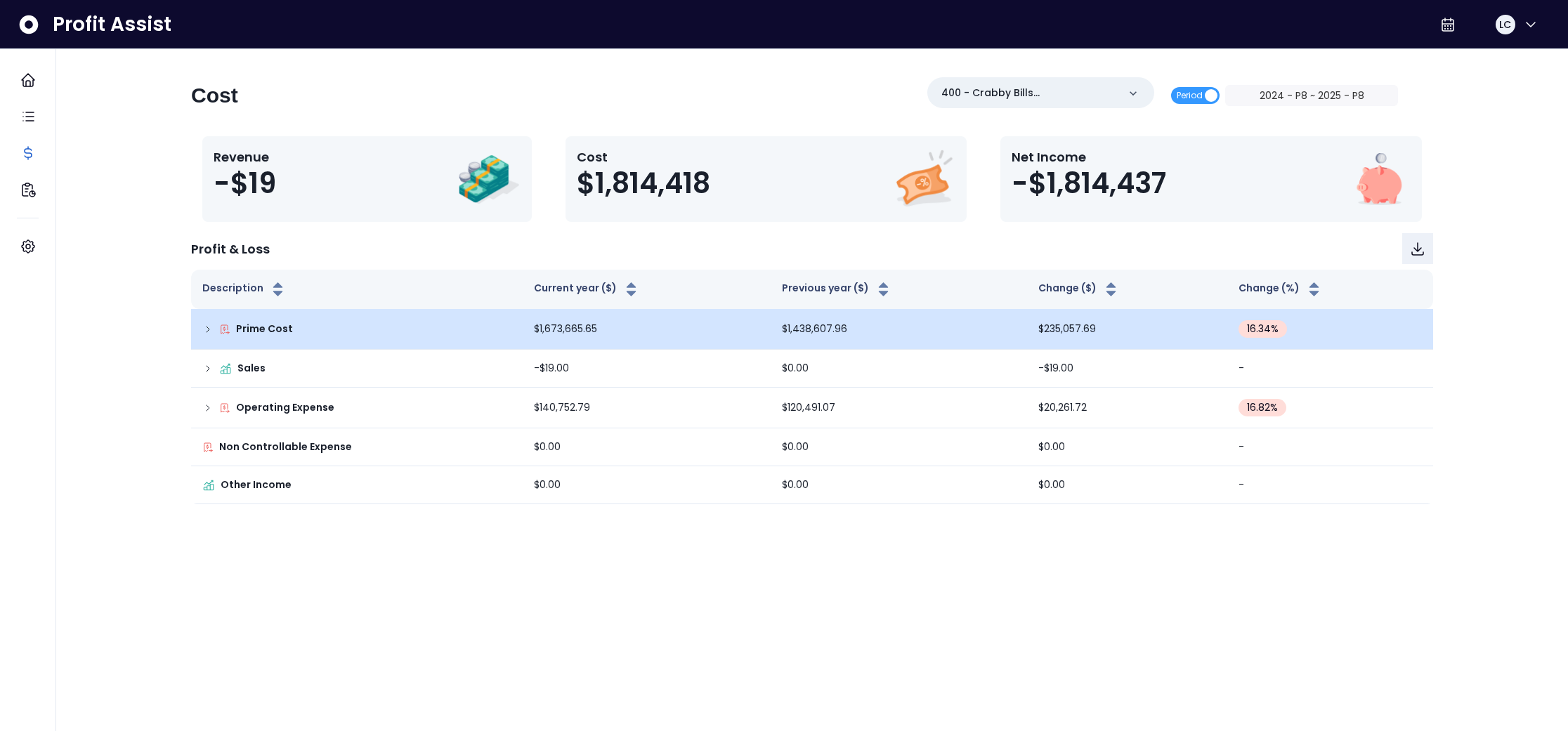
click at [209, 331] on icon at bounding box center [208, 330] width 11 height 11
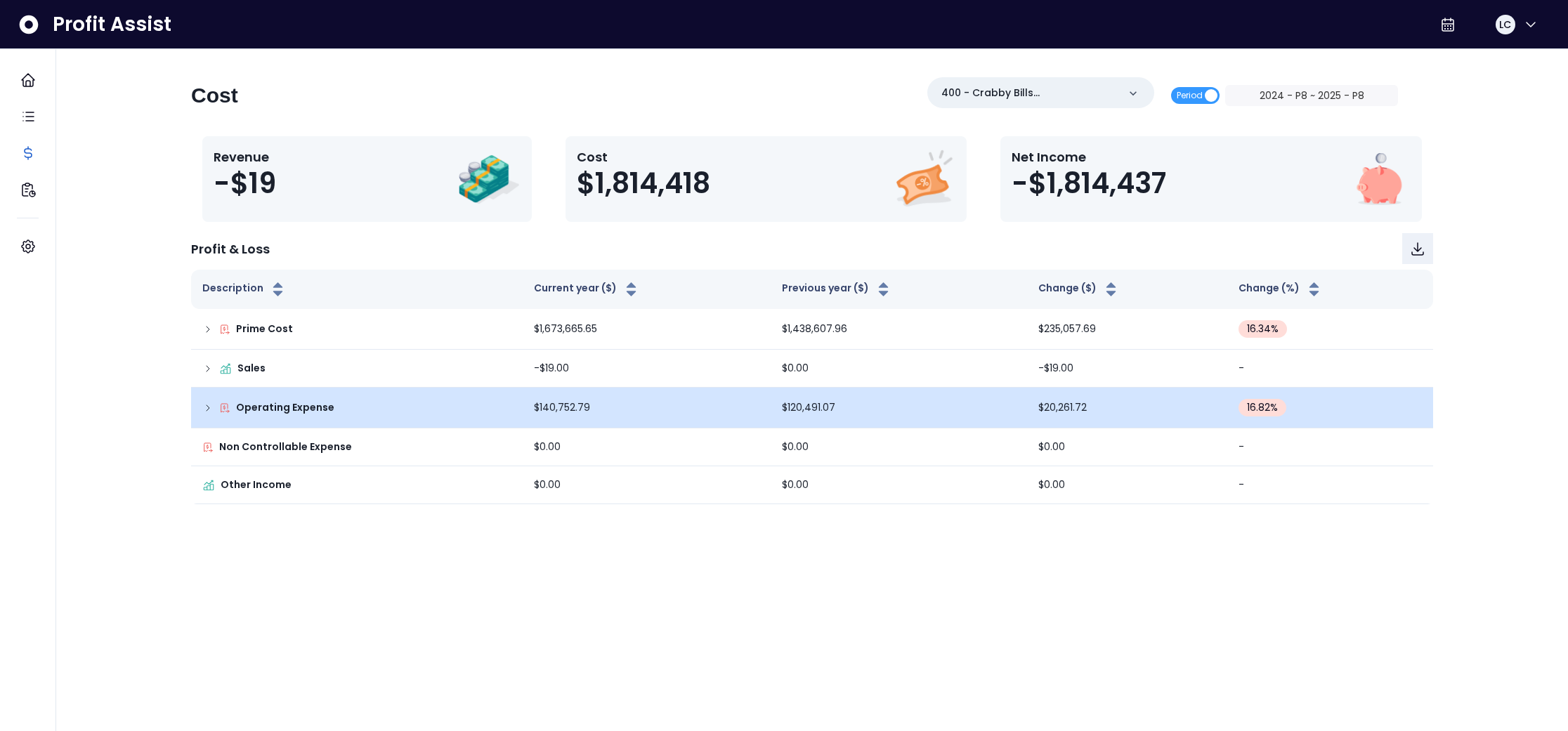
click at [205, 407] on icon at bounding box center [208, 408] width 11 height 11
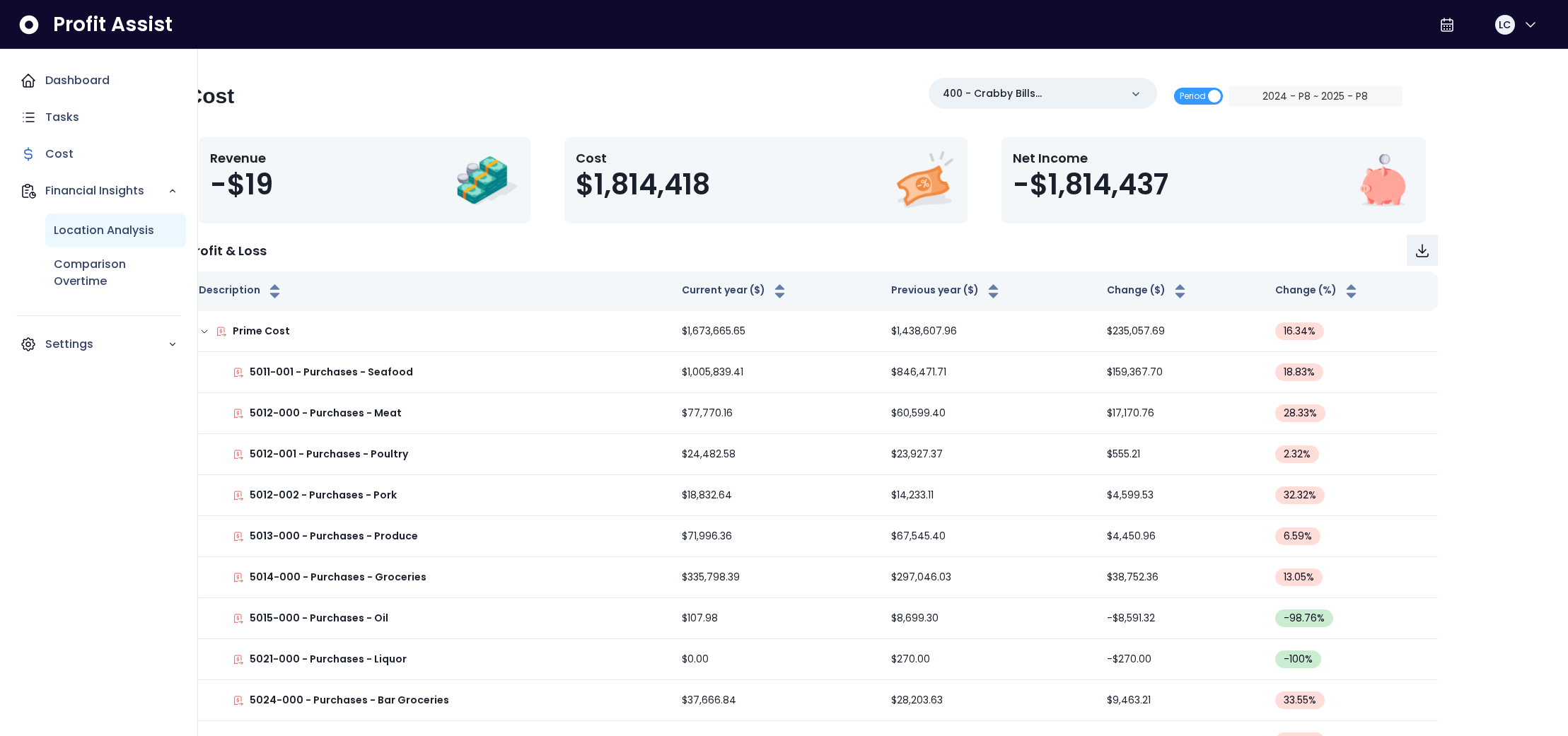
click at [89, 233] on p "Location Analysis" at bounding box center [104, 230] width 101 height 17
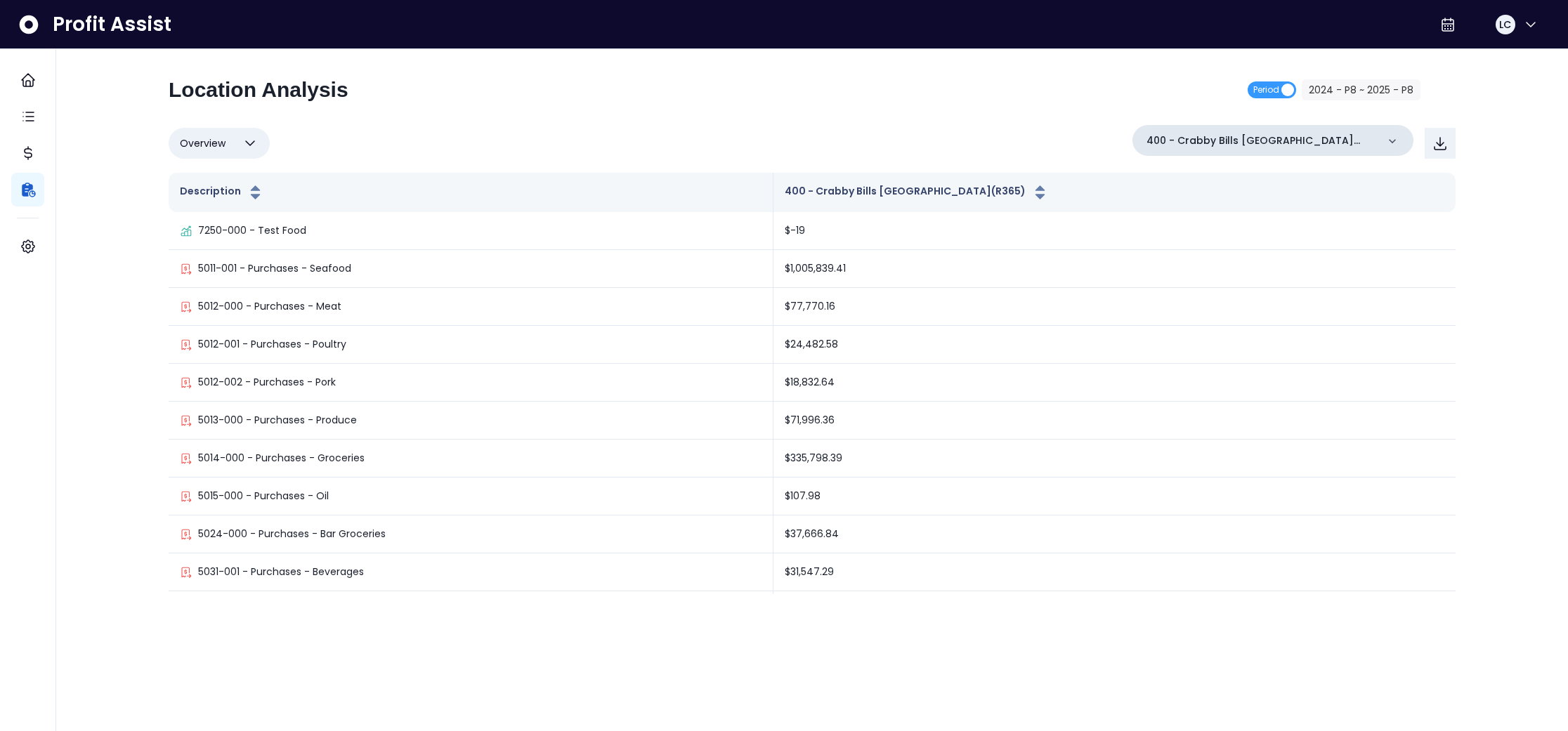
click at [1391, 139] on icon at bounding box center [1392, 141] width 14 height 14
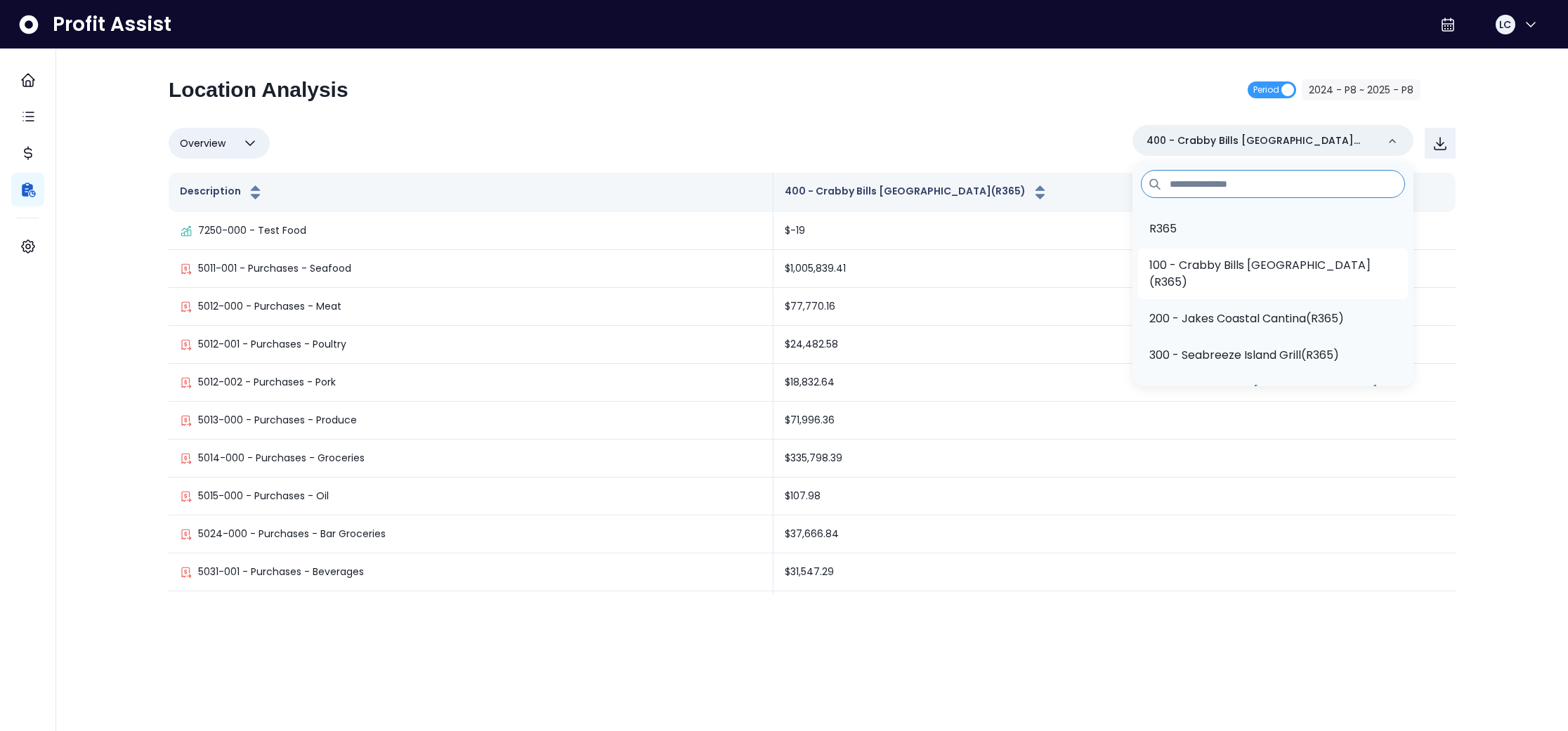
click at [1287, 267] on p "100 - Crabby Bills [GEOGRAPHIC_DATA](R365)" at bounding box center [1272, 274] width 247 height 34
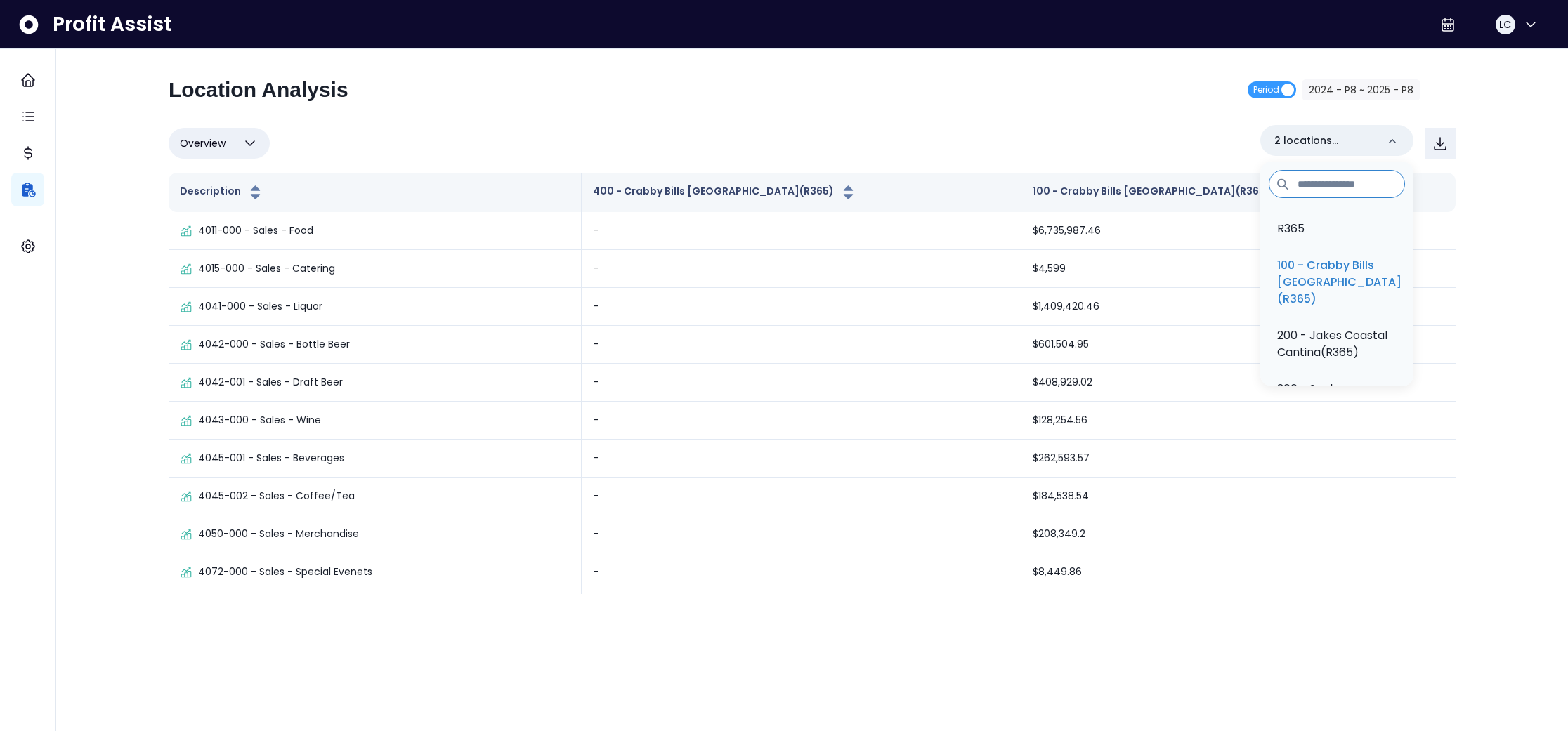
click at [1009, 95] on div "Location Analysis Period 2024 - P8 ~ 2025 - P8" at bounding box center [795, 96] width 1252 height 37
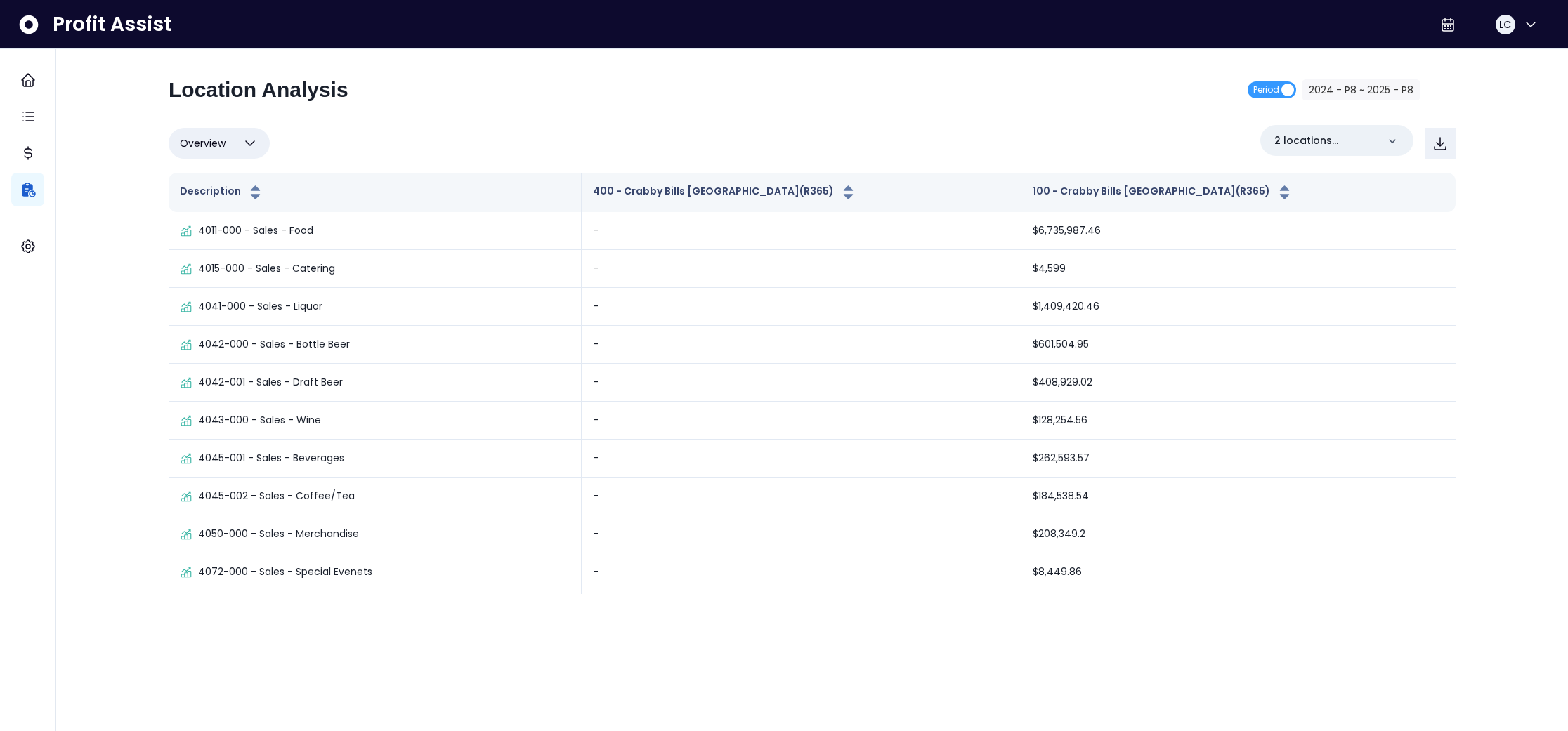
click at [1359, 124] on div "Location Analysis Period 2024 - P8 ~ 2025 - P8 Overview Overview % of cost % of…" at bounding box center [812, 335] width 1287 height 517
click at [1361, 142] on p "2 locations selected" at bounding box center [1326, 141] width 103 height 15
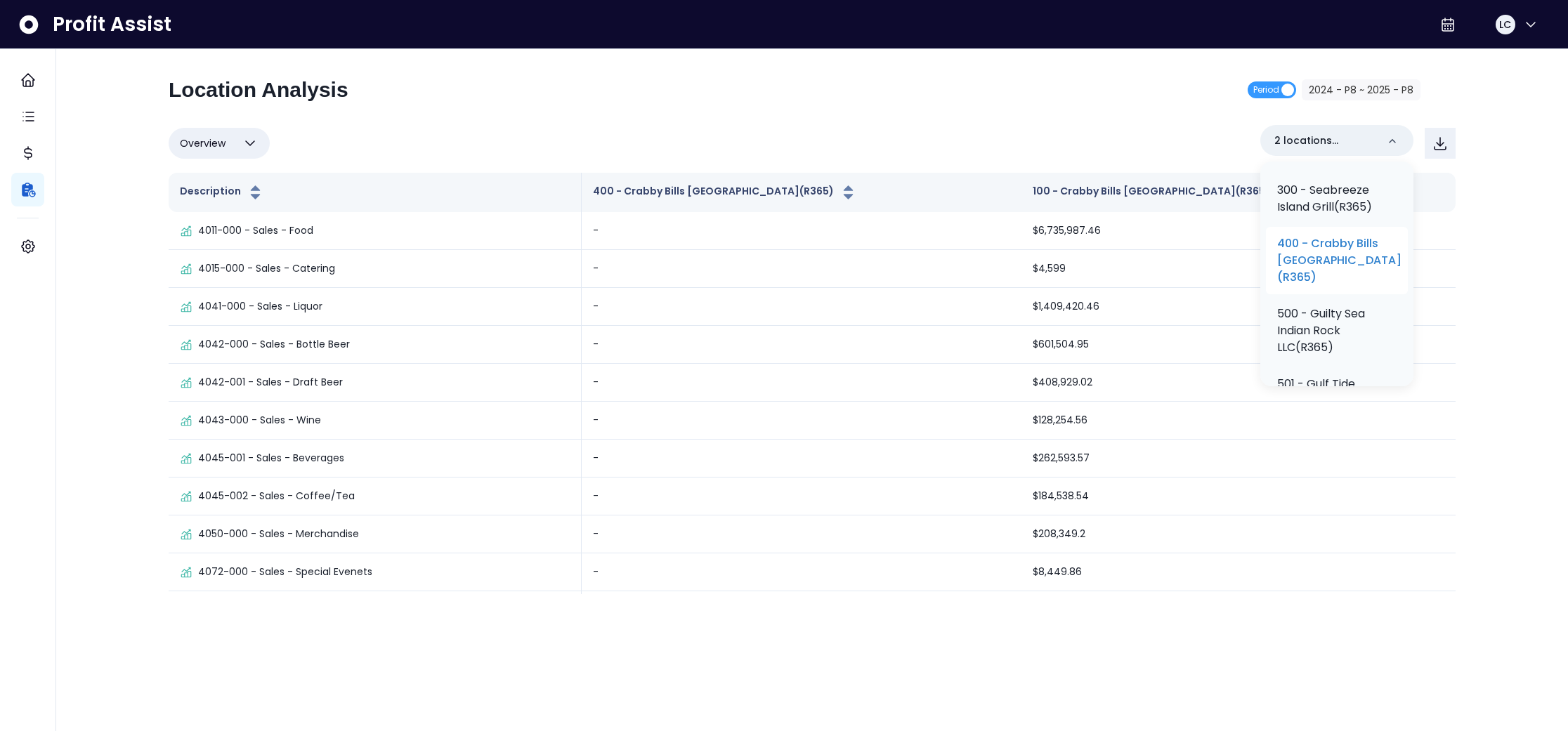
click at [1325, 274] on p "400 - Crabby Bills [GEOGRAPHIC_DATA](R365)" at bounding box center [1339, 260] width 124 height 51
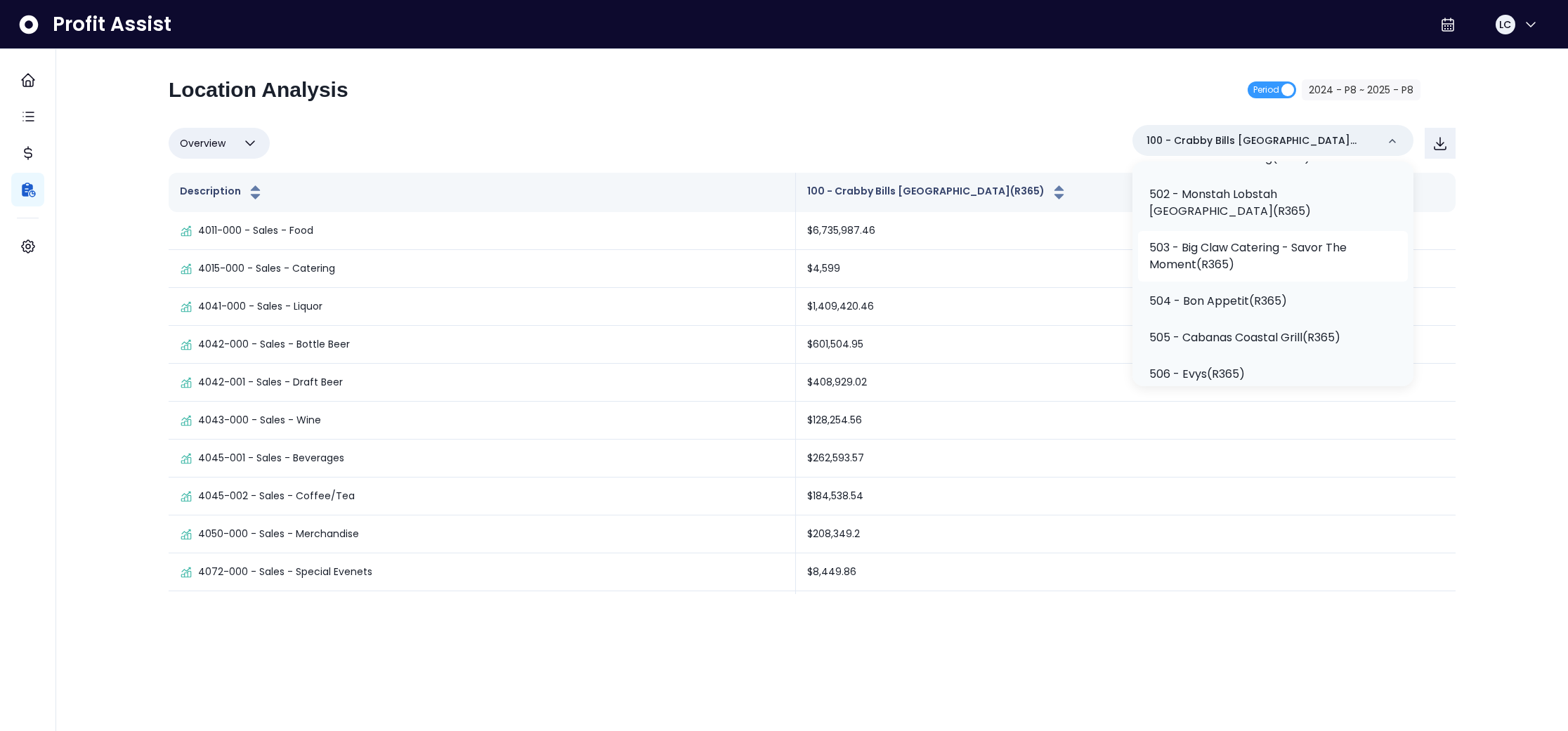
scroll to position [328, 0]
click at [1276, 291] on p "504 - Bon Appetit(R365)" at bounding box center [1218, 297] width 138 height 17
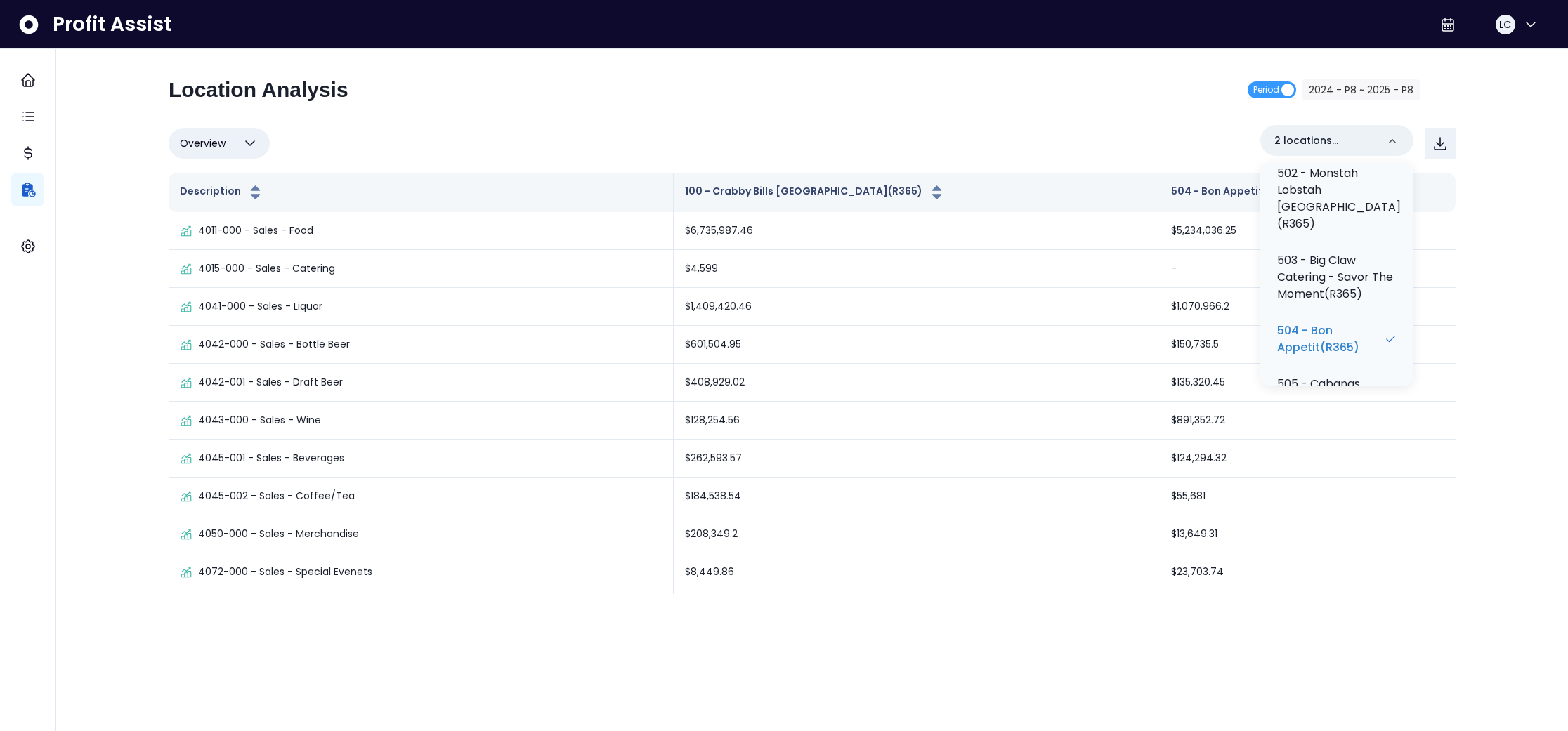
click at [988, 126] on div "Overview Overview % of cost % of sales % of budget ******** 2 locations selecte…" at bounding box center [812, 143] width 1287 height 37
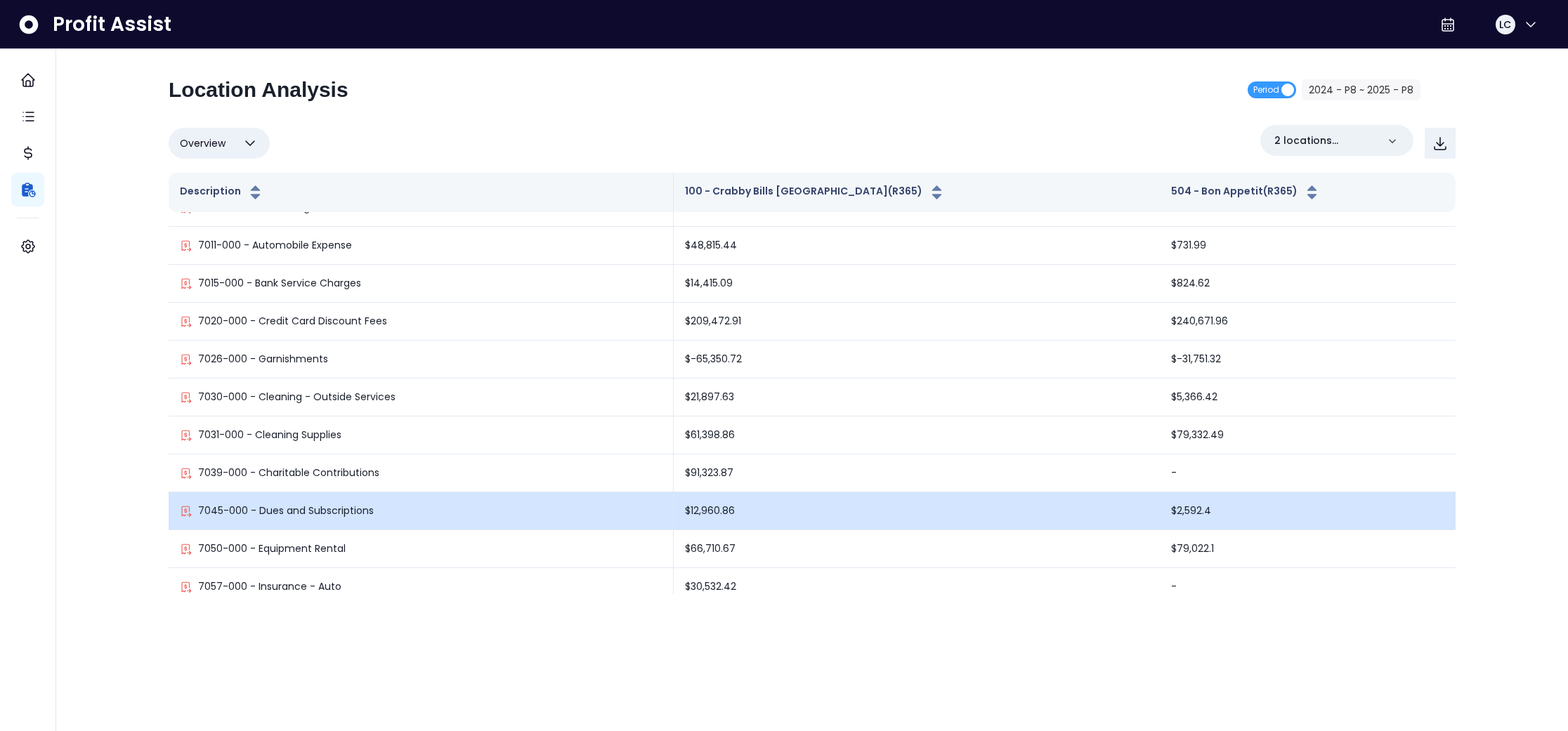
scroll to position [2870, 0]
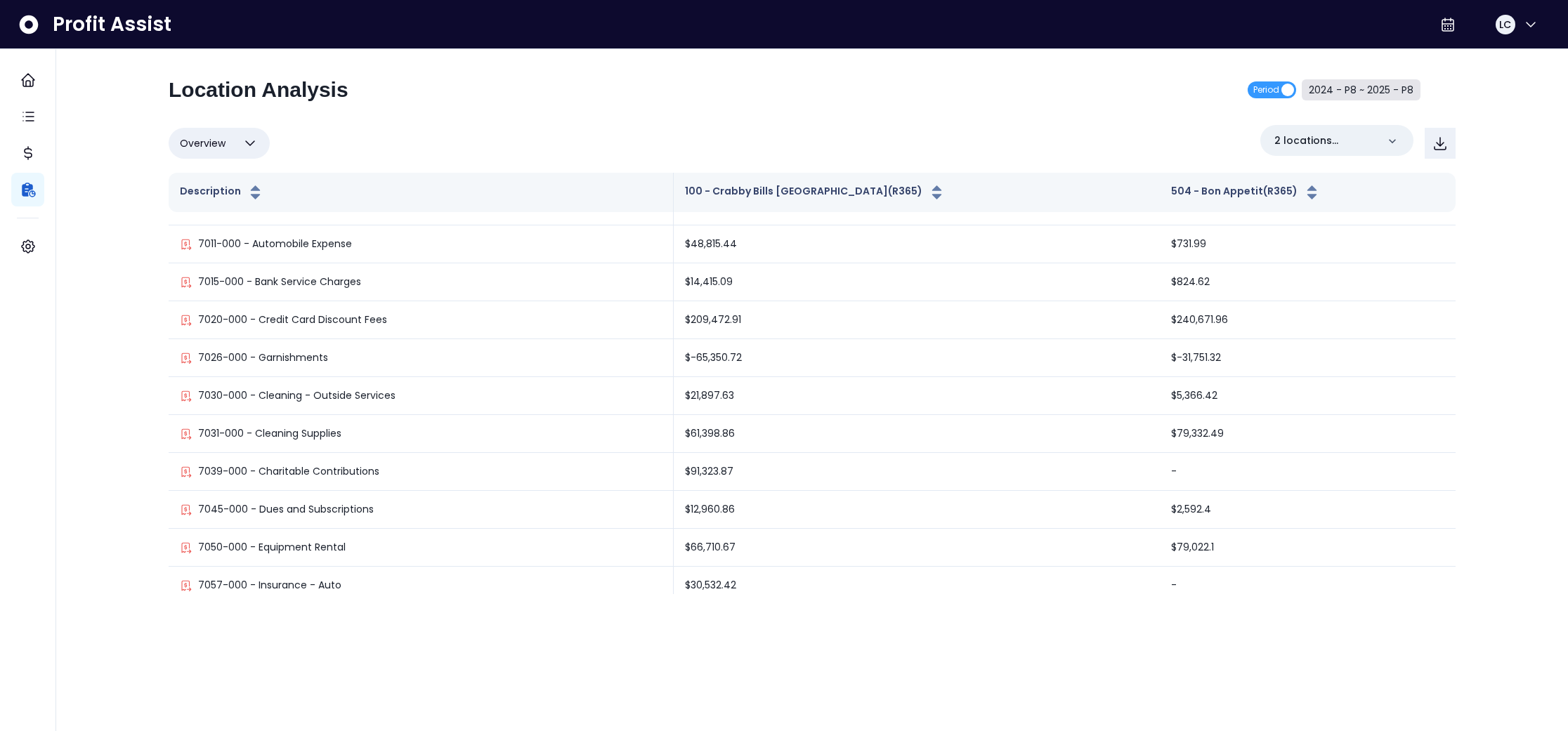
click at [1345, 95] on button "2024 - P8 ~ 2025 - P8" at bounding box center [1360, 89] width 118 height 21
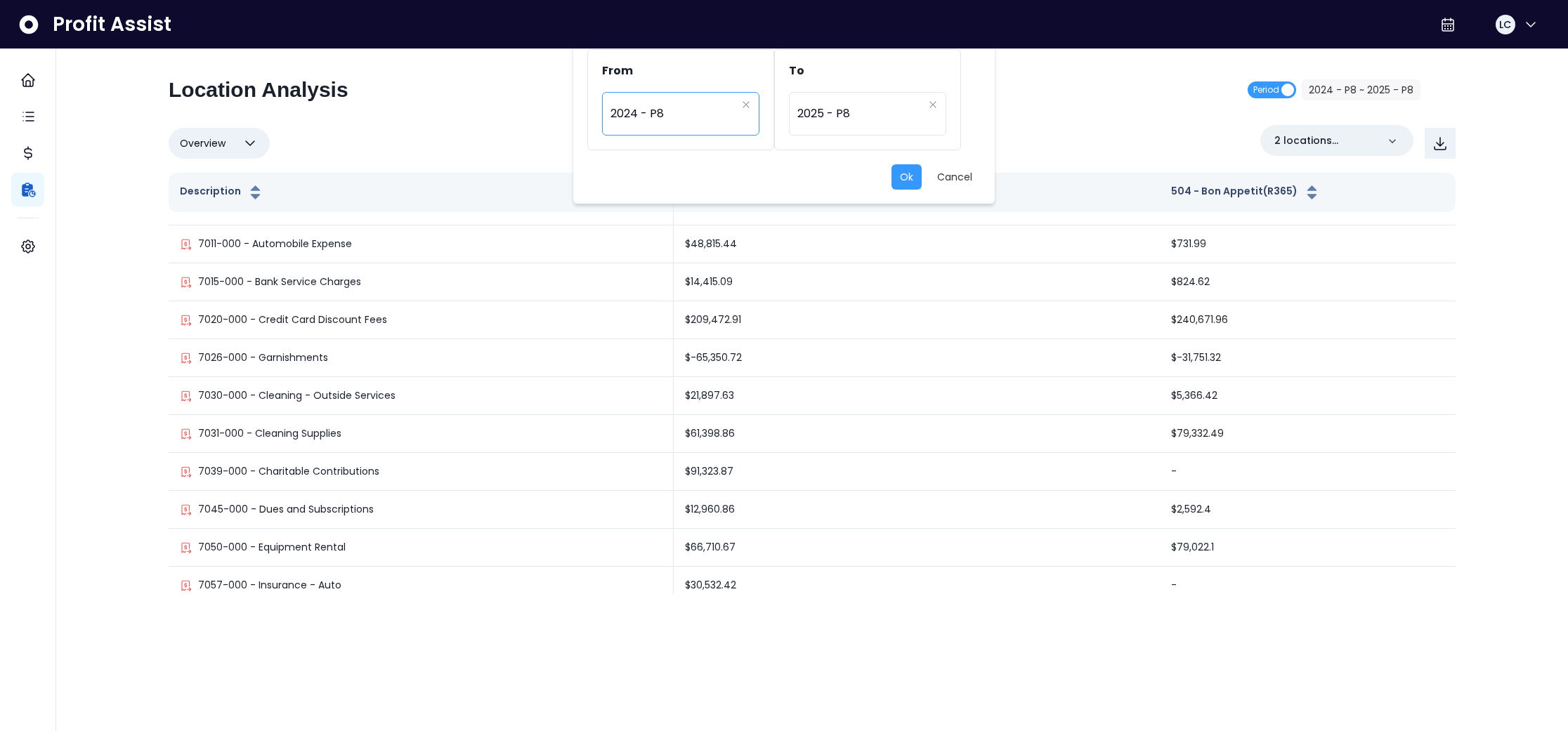
click at [700, 109] on span "2024 - P8" at bounding box center [673, 113] width 126 height 32
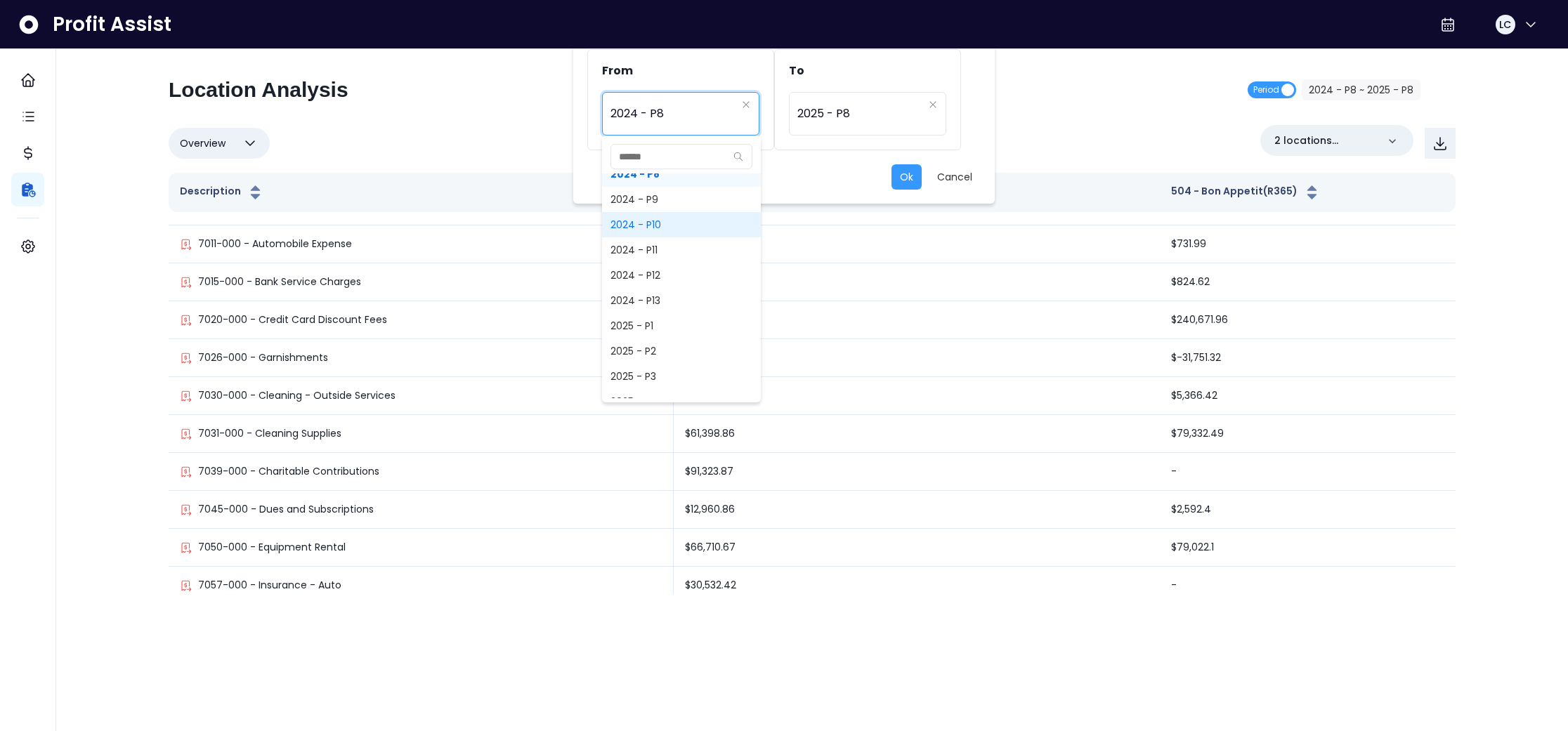
scroll to position [848, 0]
click at [665, 325] on span "2025 - P1" at bounding box center [682, 325] width 159 height 26
type input "*********"
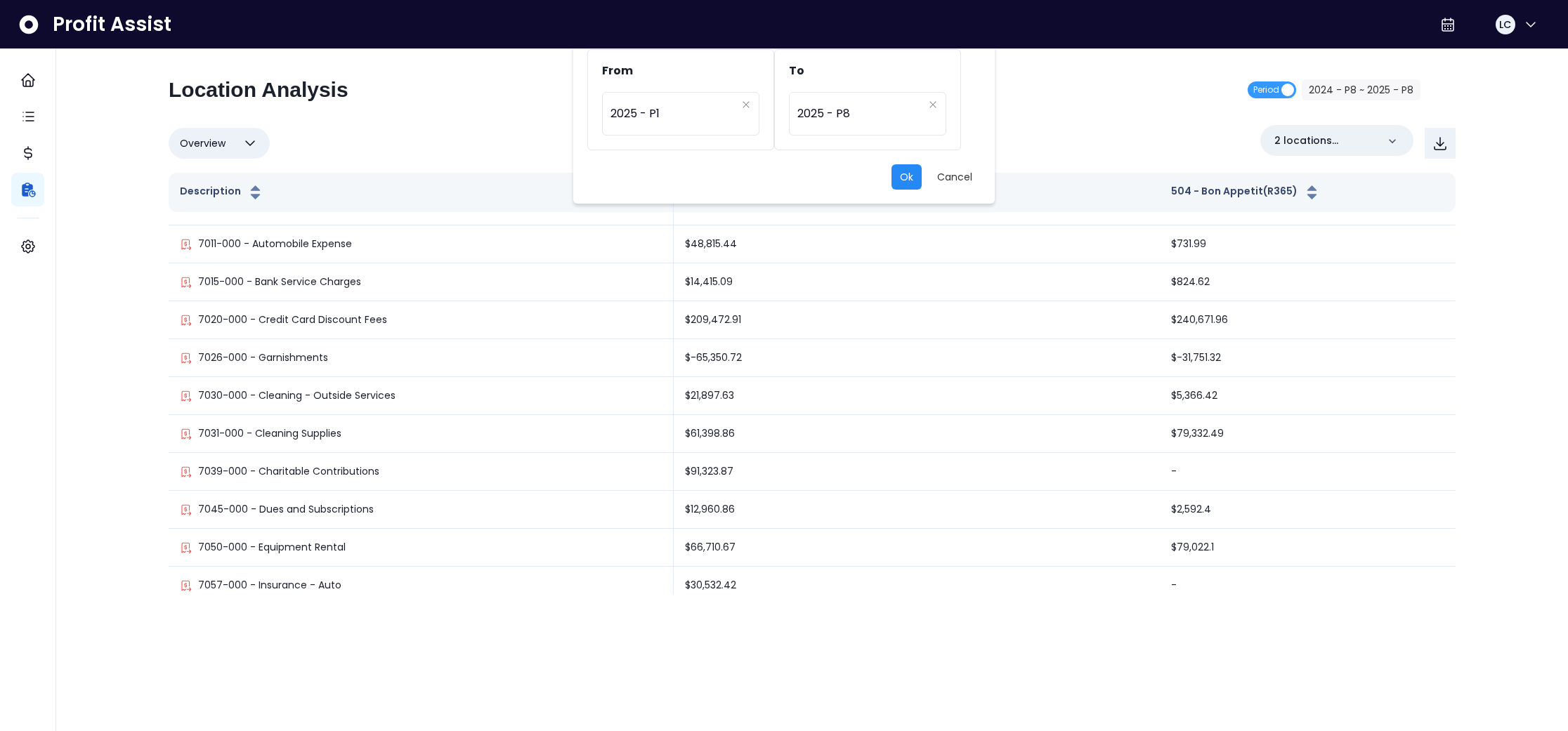
click at [916, 174] on button "Ok" at bounding box center [907, 177] width 30 height 26
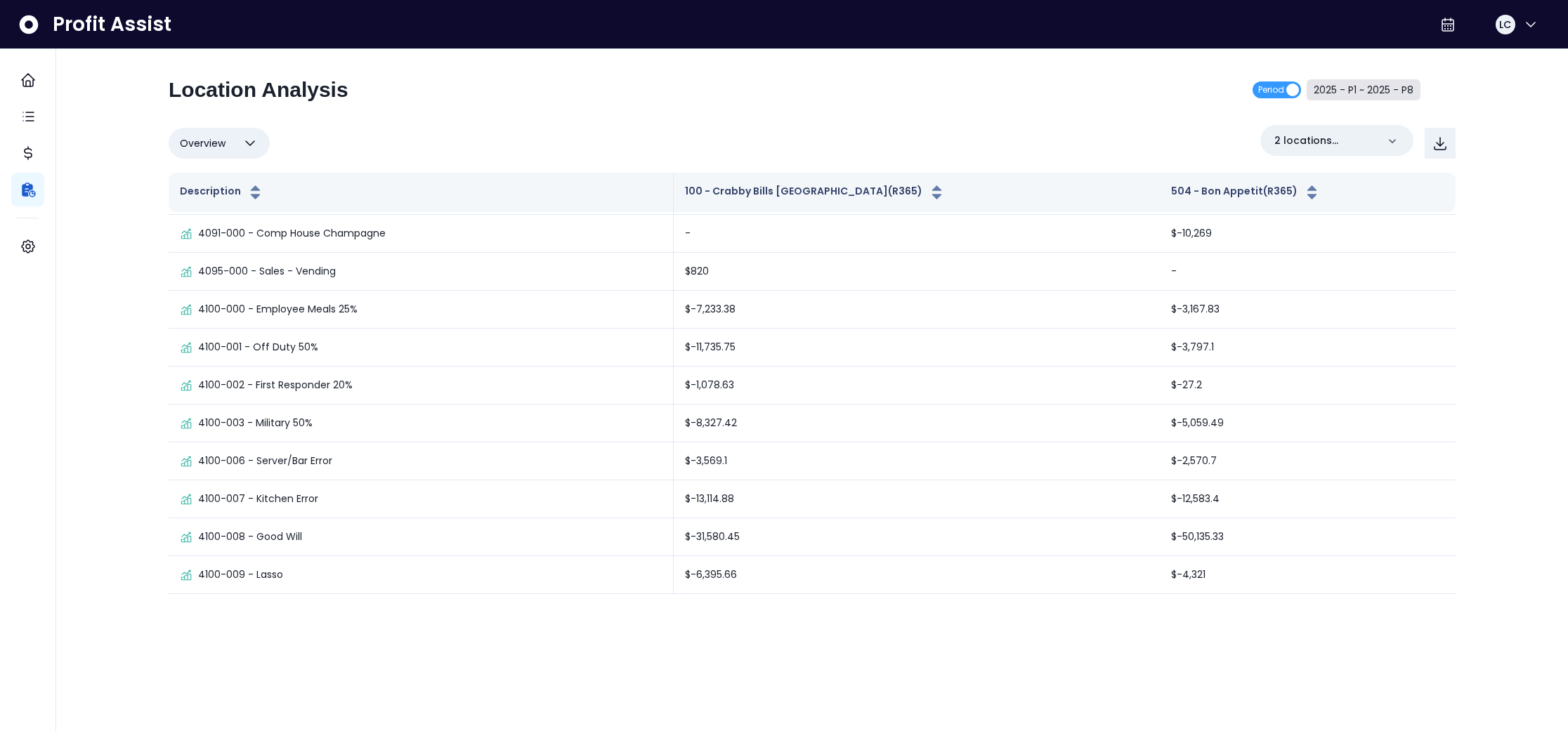
scroll to position [0, 0]
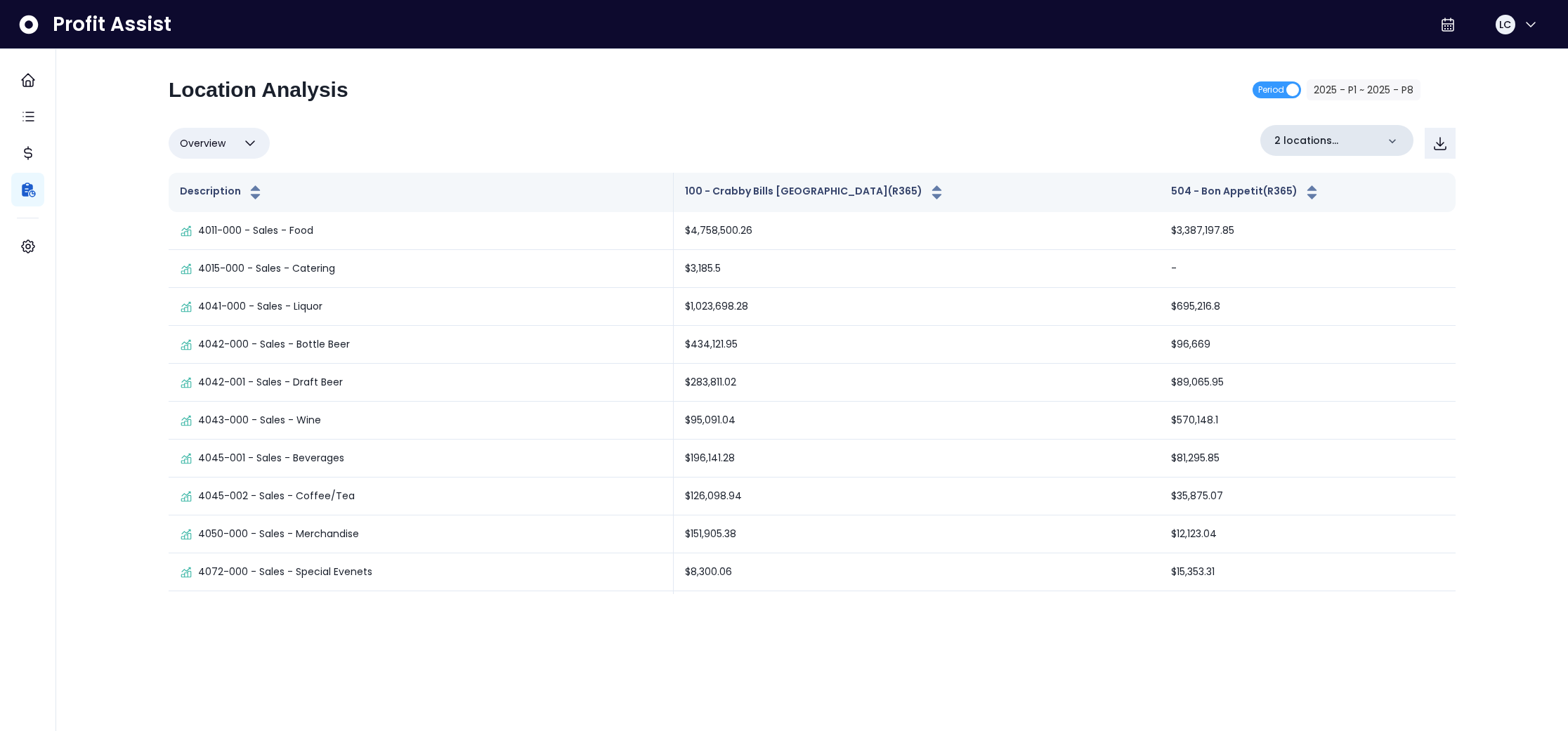
click at [1397, 143] on icon at bounding box center [1392, 141] width 14 height 14
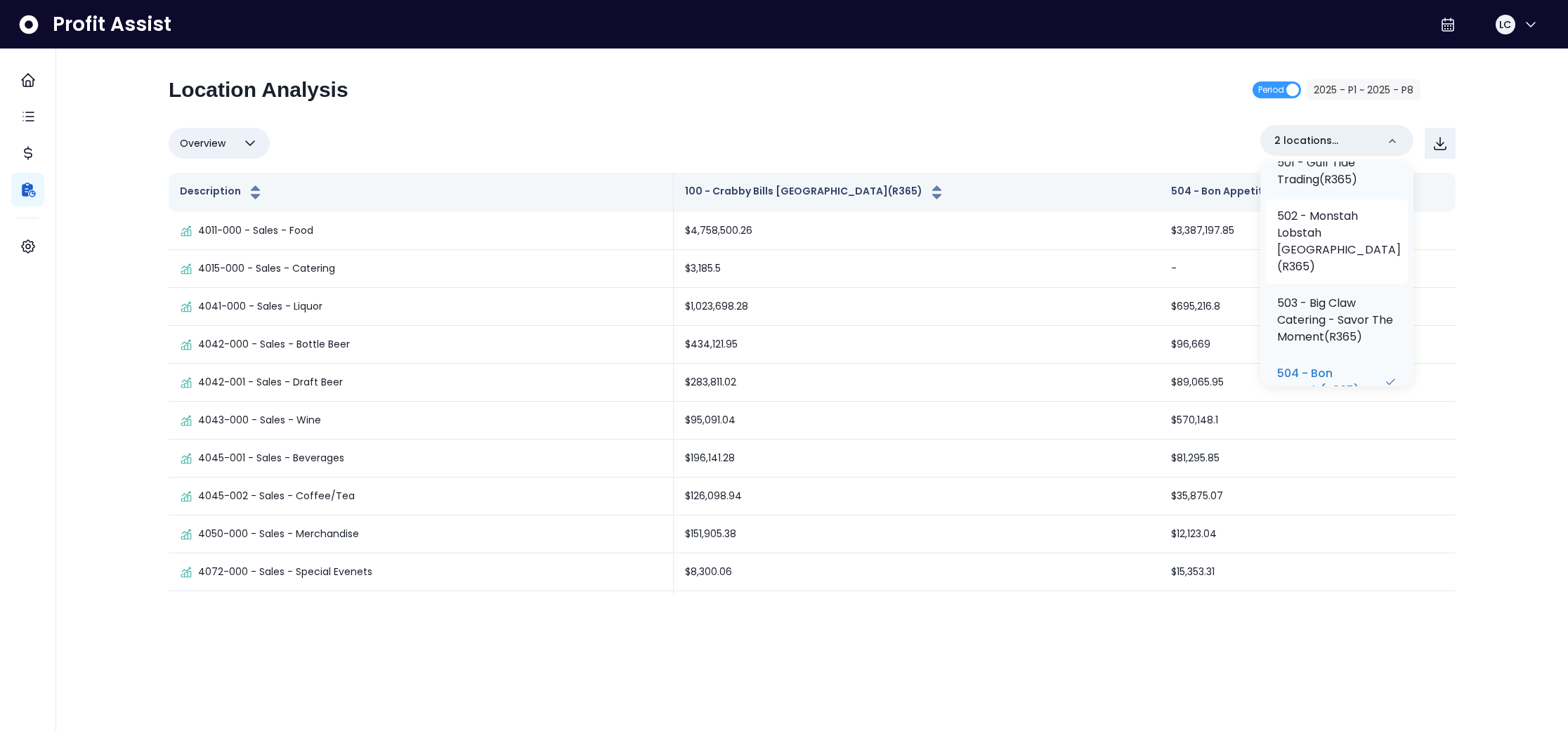
scroll to position [422, 0]
click at [1334, 253] on p "502 - Monstah Lobstah [GEOGRAPHIC_DATA](R365)" at bounding box center [1339, 239] width 124 height 67
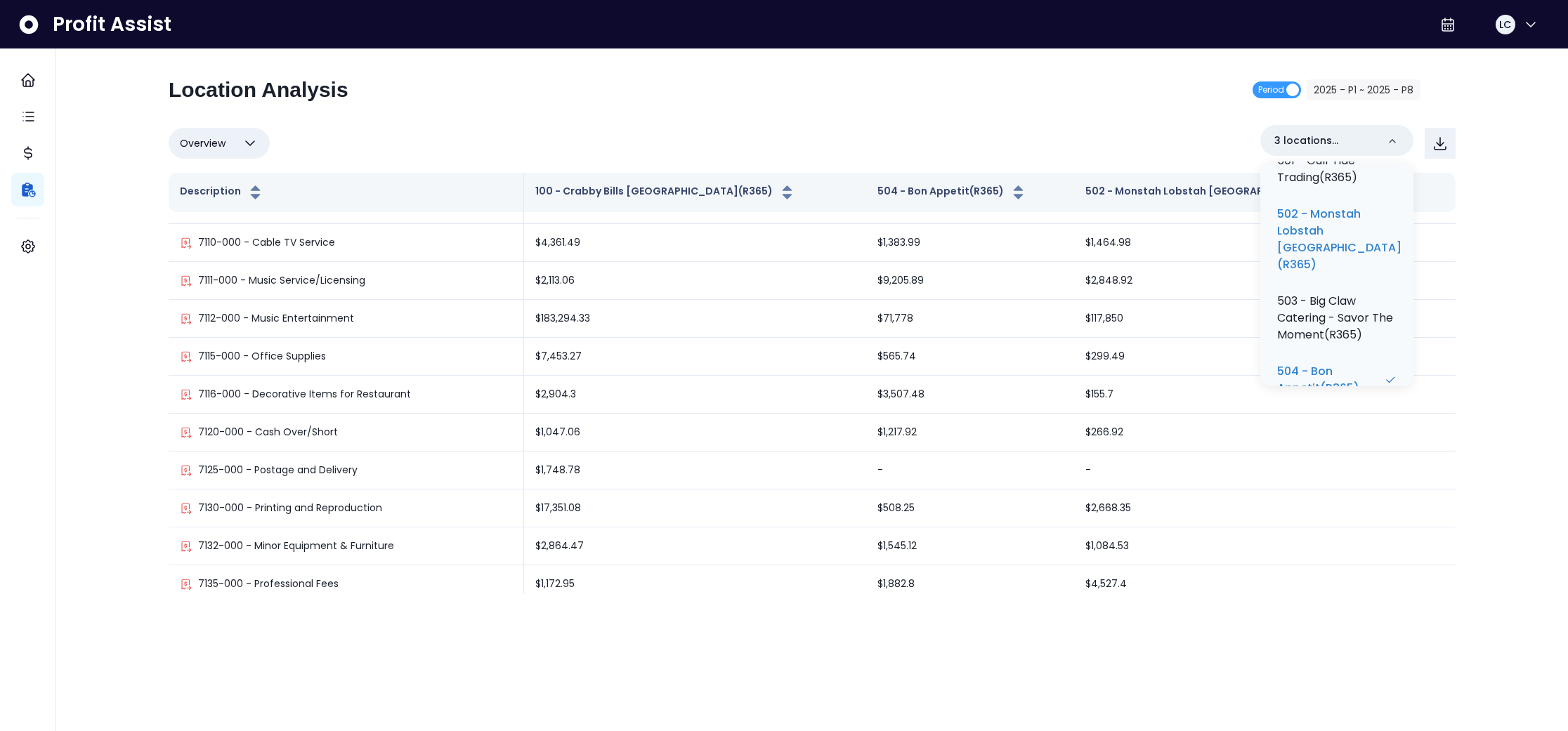
scroll to position [3824, 0]
click at [1121, 109] on div "Location Analysis Period 2025 - P1 ~ 2025 - P8" at bounding box center [795, 96] width 1252 height 37
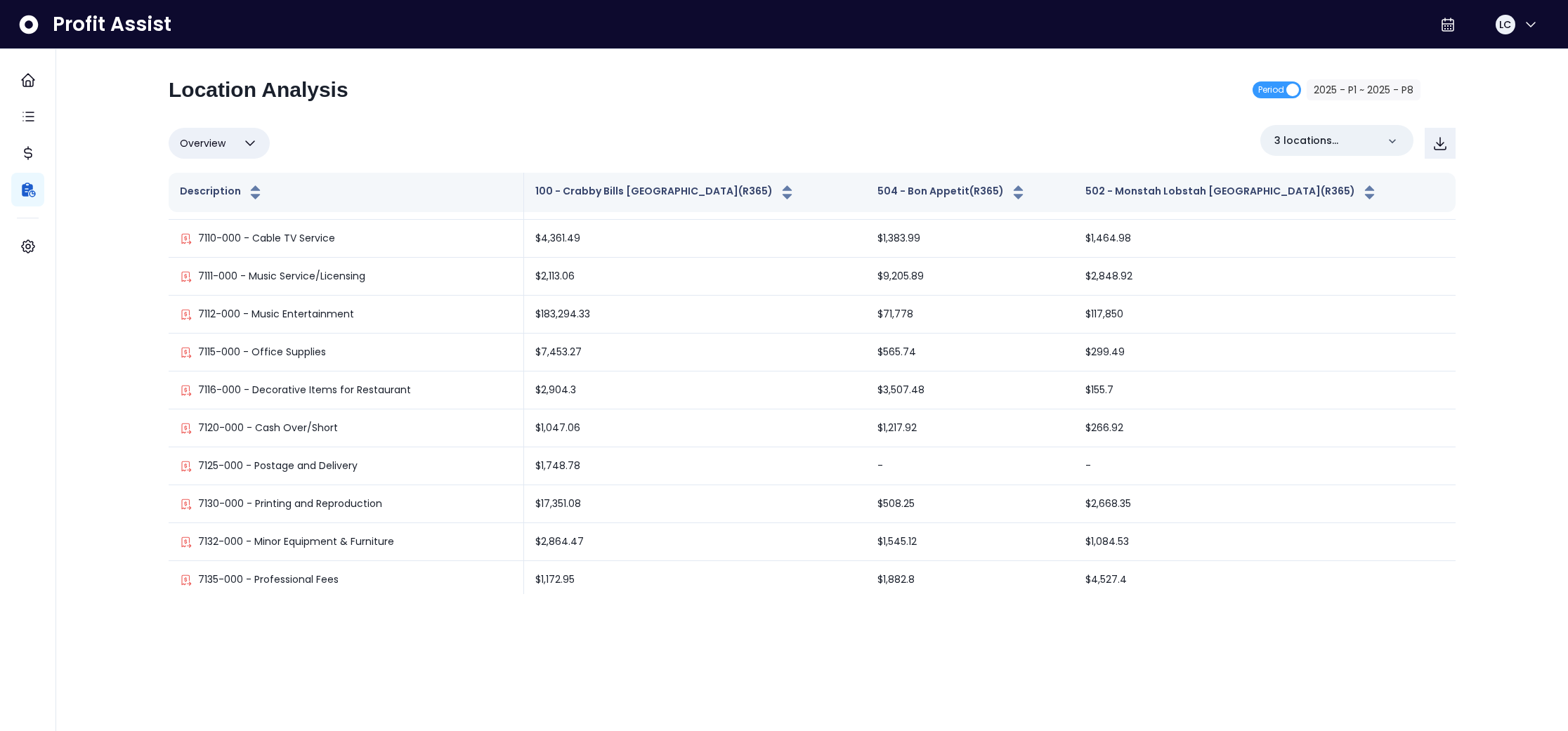
click at [246, 141] on icon "button" at bounding box center [250, 143] width 8 height 5
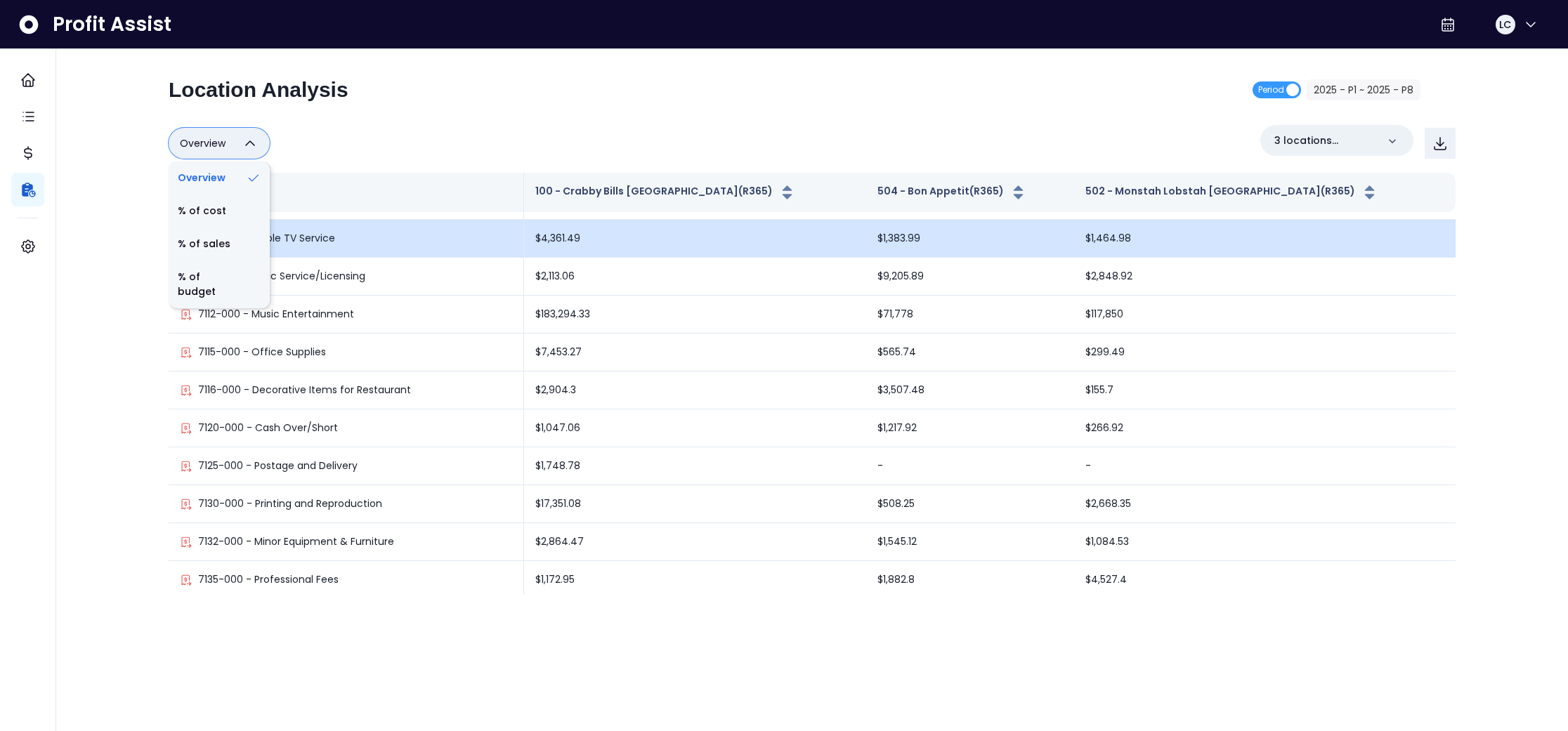
click at [220, 244] on li "% of sales" at bounding box center [220, 244] width 101 height 33
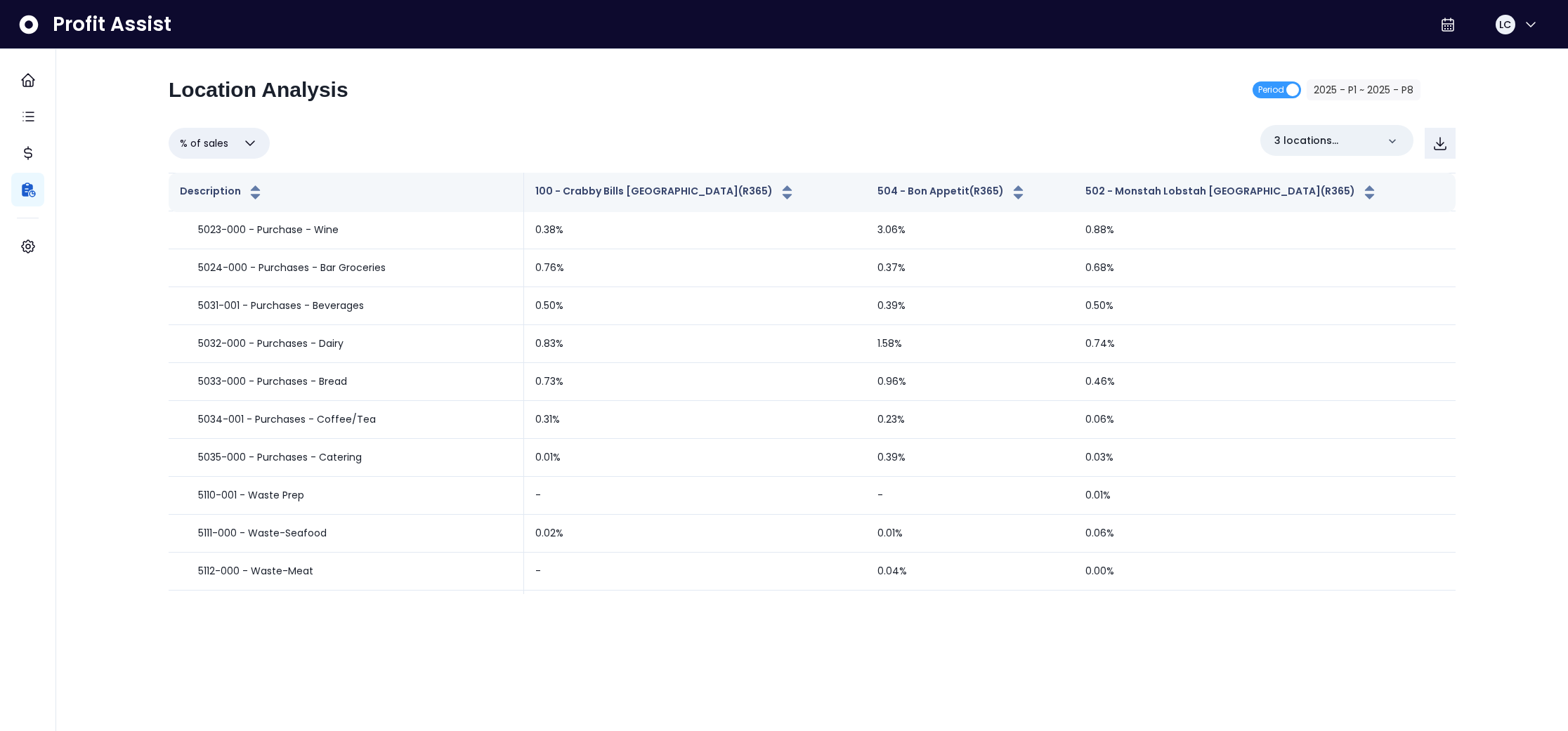
scroll to position [0, 0]
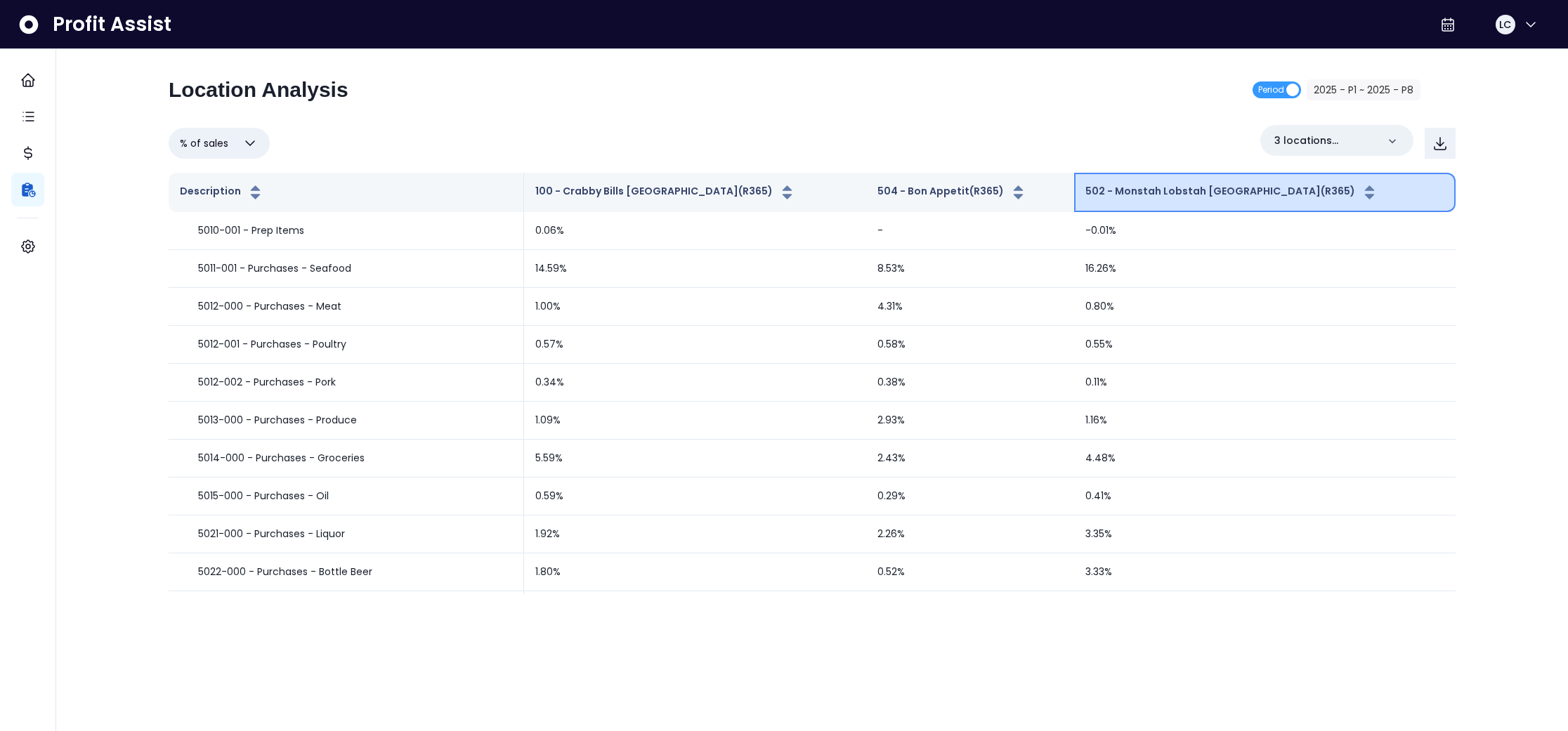
click at [1365, 188] on icon "button" at bounding box center [1370, 188] width 9 height 6
click at [1365, 196] on icon "button" at bounding box center [1370, 196] width 9 height 5
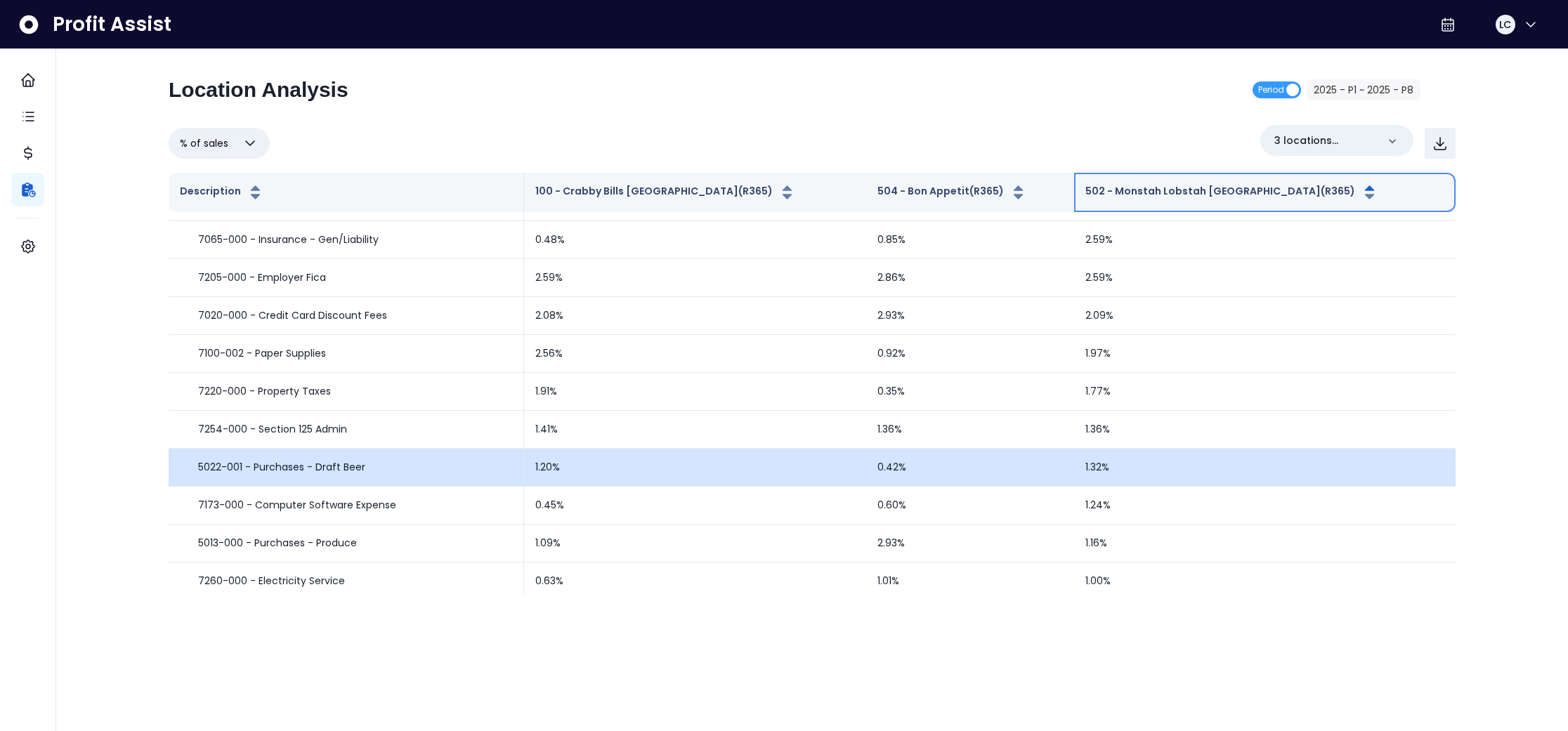
scroll to position [372, 0]
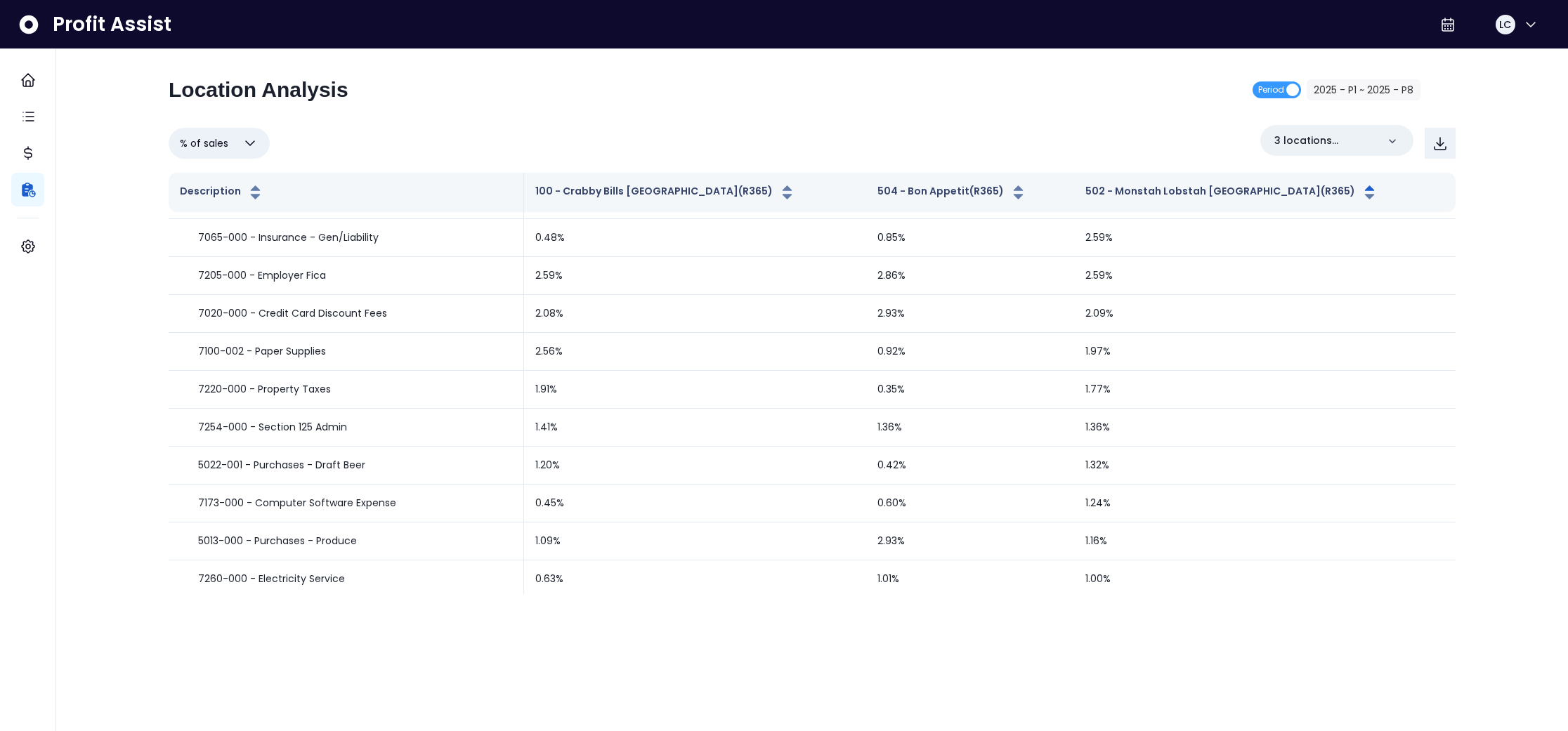
click at [253, 142] on icon "button" at bounding box center [250, 143] width 17 height 17
click at [209, 212] on li "% of cost" at bounding box center [220, 211] width 101 height 33
type input "********"
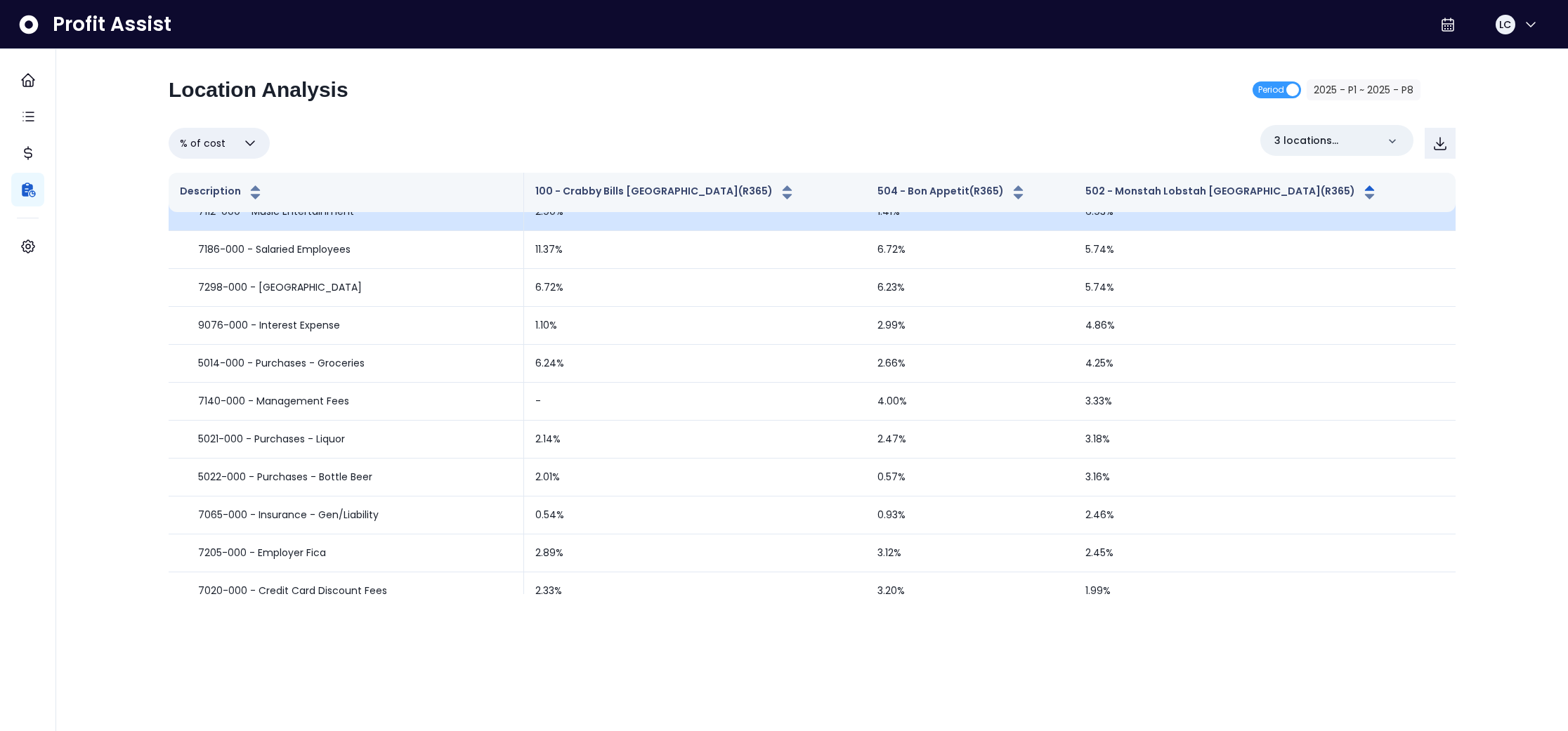
scroll to position [0, 0]
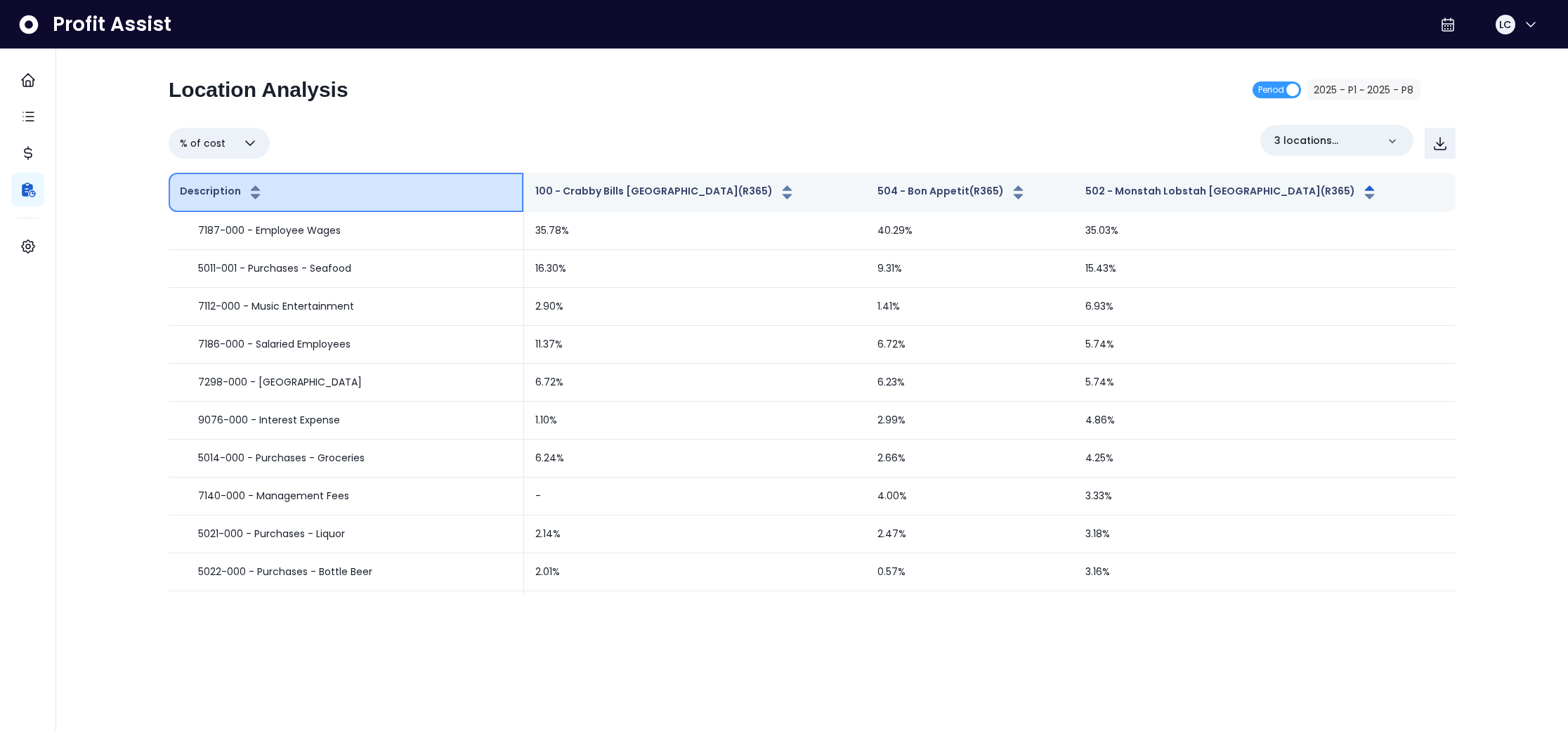
click at [251, 185] on icon "button" at bounding box center [254, 192] width 17 height 17
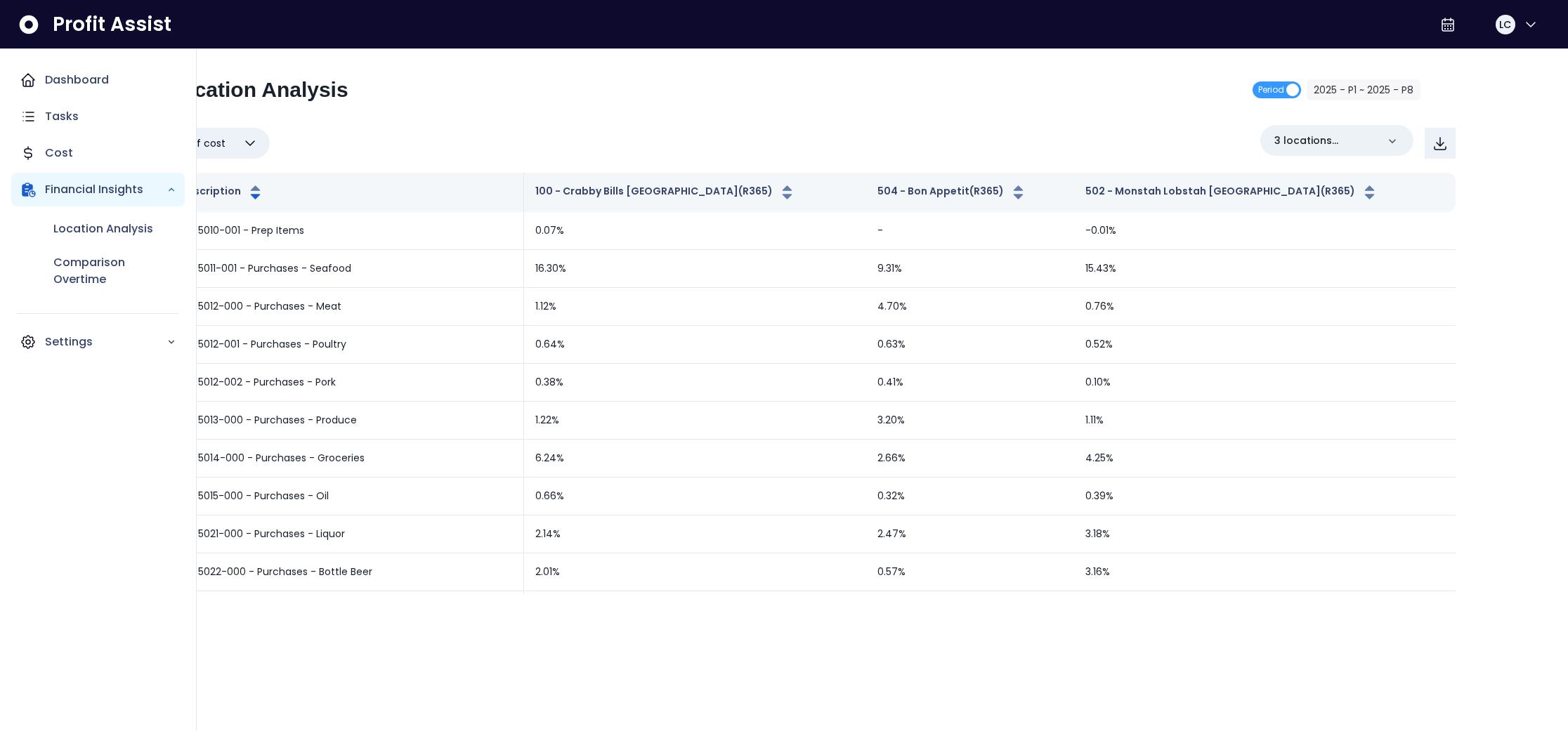
click at [23, 79] on icon "Main navigation" at bounding box center [28, 80] width 17 height 17
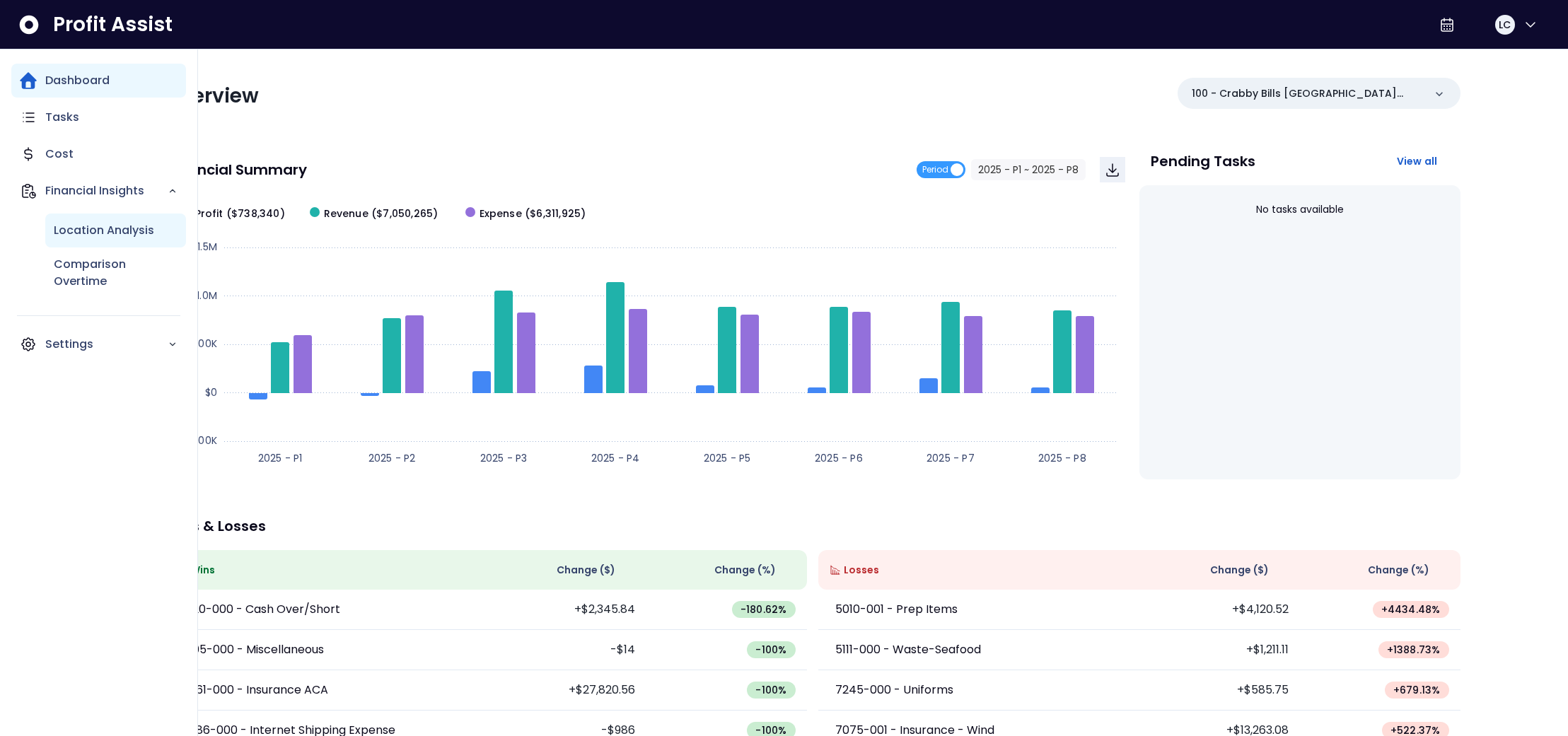
click at [95, 236] on p "Location Analysis" at bounding box center [104, 230] width 101 height 17
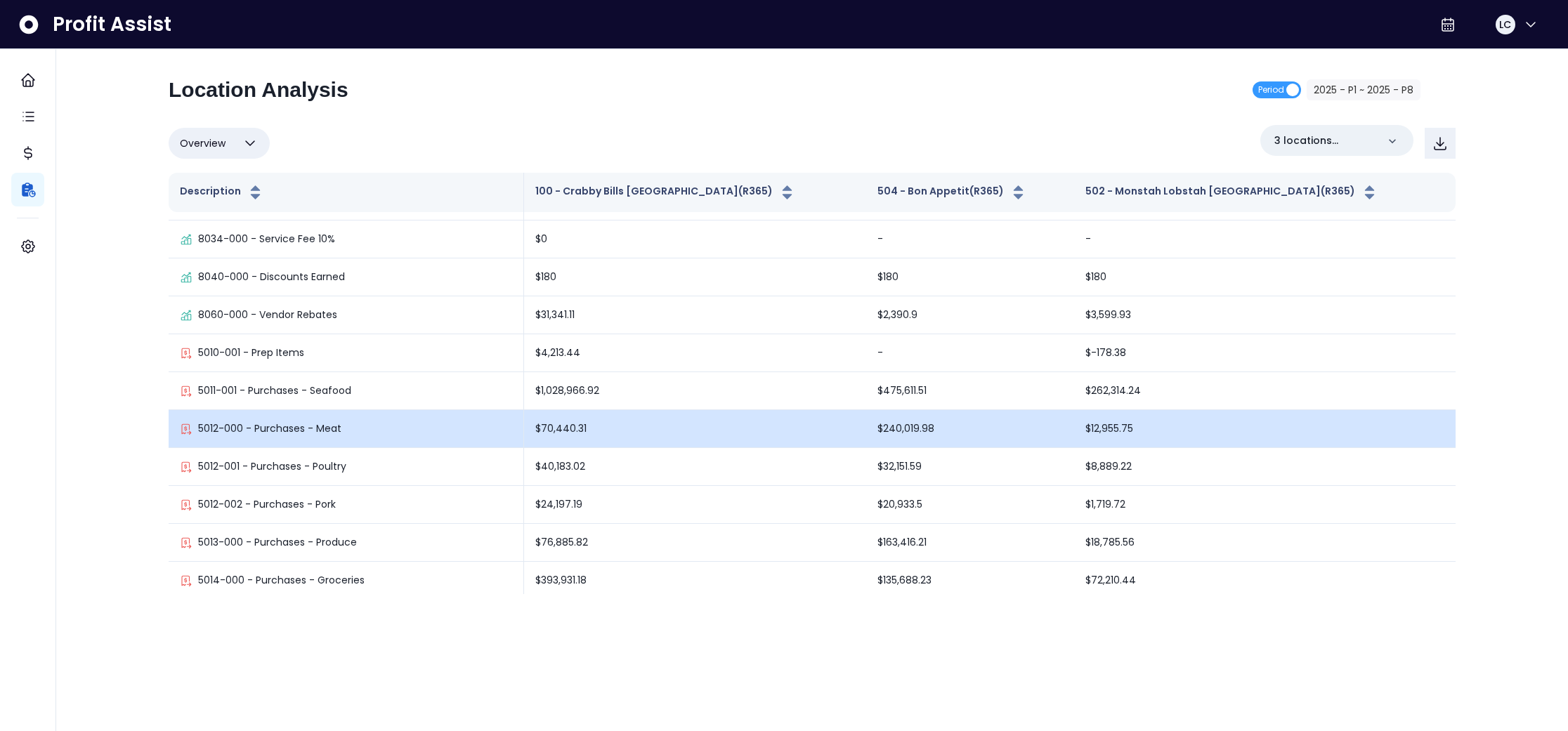
scroll to position [1666, 0]
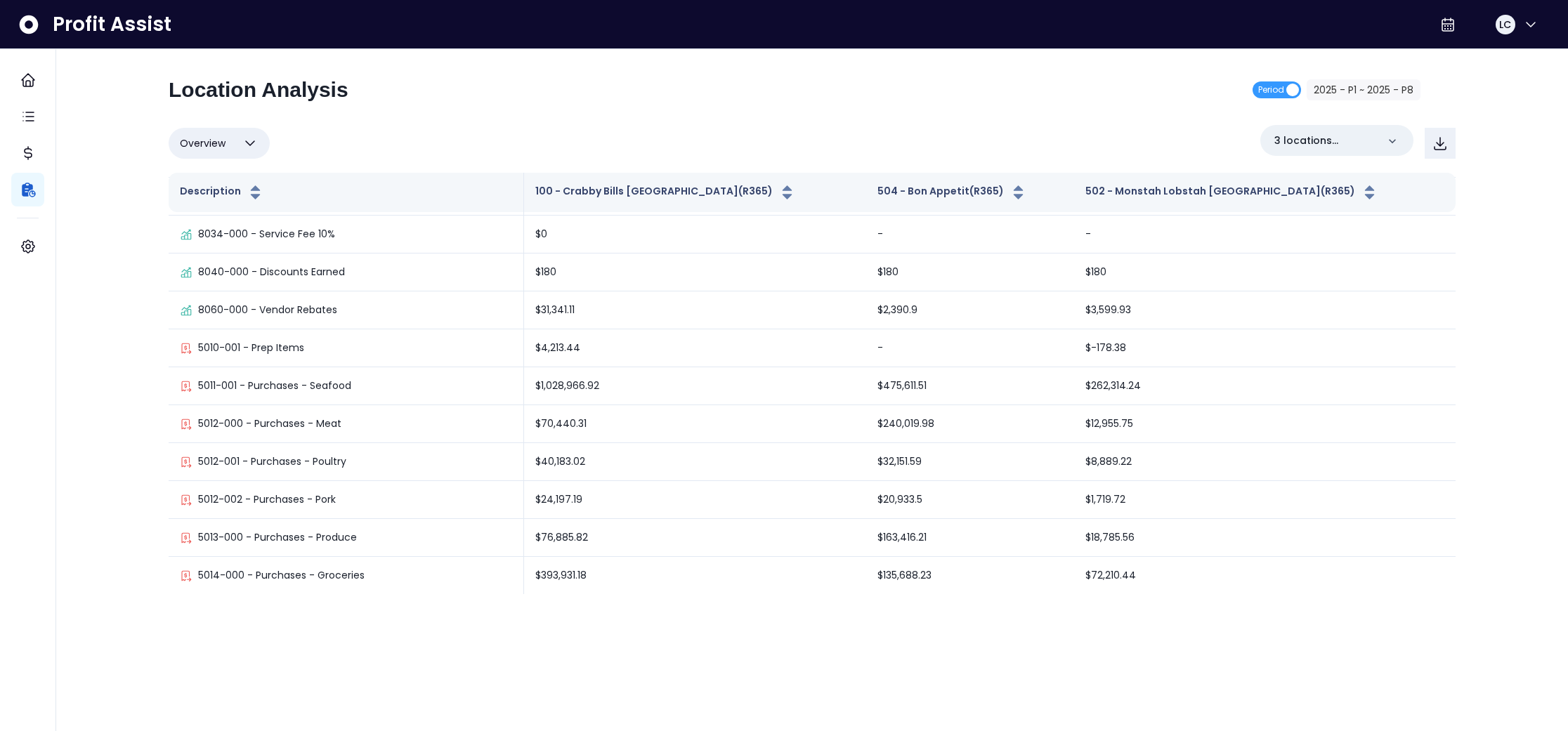
click at [239, 142] on button "Overview" at bounding box center [220, 143] width 101 height 31
click at [379, 157] on div "Overview Overview % of cost % of sales % of budget ******** 3 locations selected" at bounding box center [812, 143] width 1287 height 37
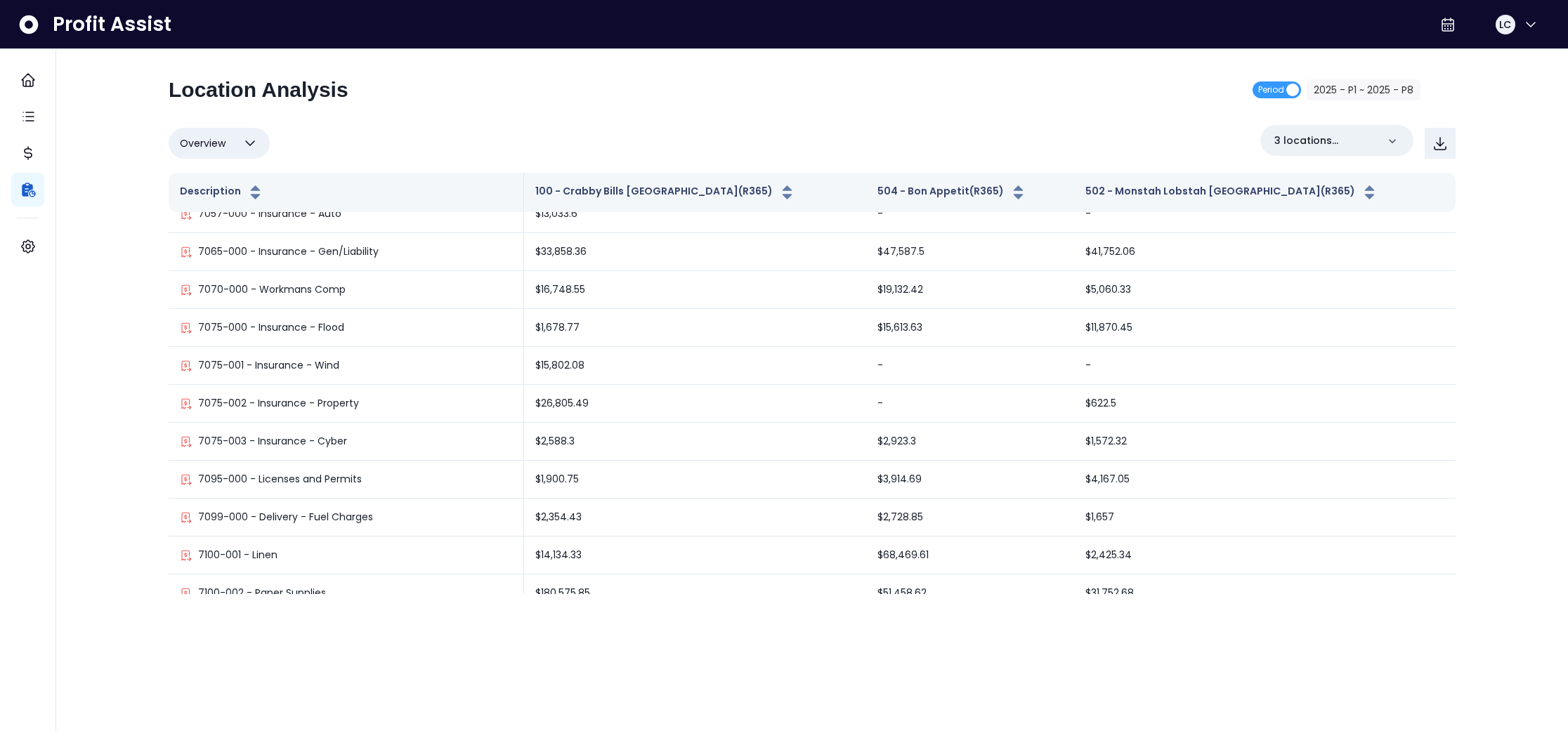
scroll to position [3357, 0]
click at [1327, 85] on button "2025 - P1 ~ 2025 - P8" at bounding box center [1364, 89] width 114 height 21
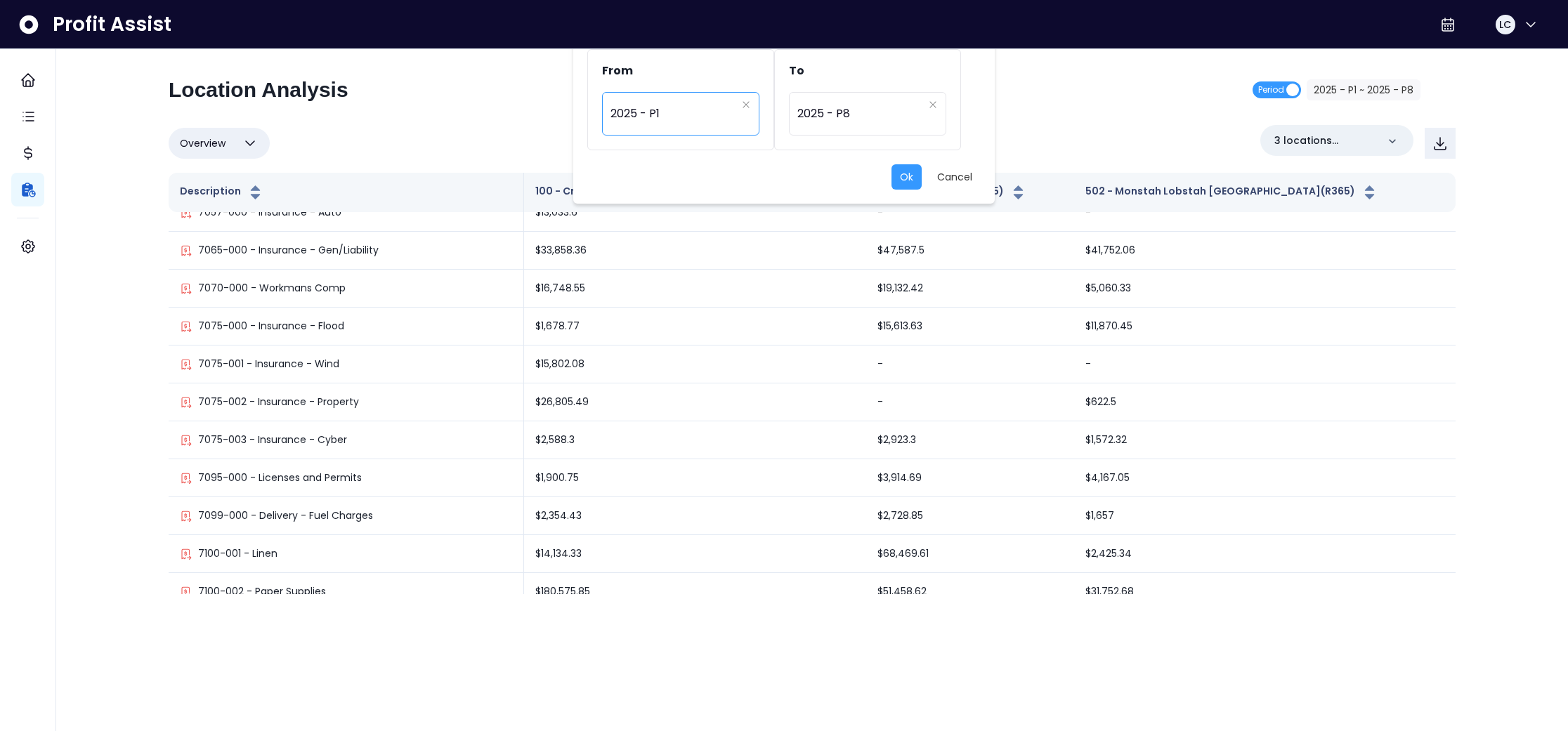
click at [701, 106] on span "2025 - P1" at bounding box center [673, 113] width 126 height 32
click at [674, 288] on span "2024 - P8" at bounding box center [682, 288] width 159 height 26
type input "*********"
click at [913, 181] on button "Ok" at bounding box center [907, 177] width 30 height 26
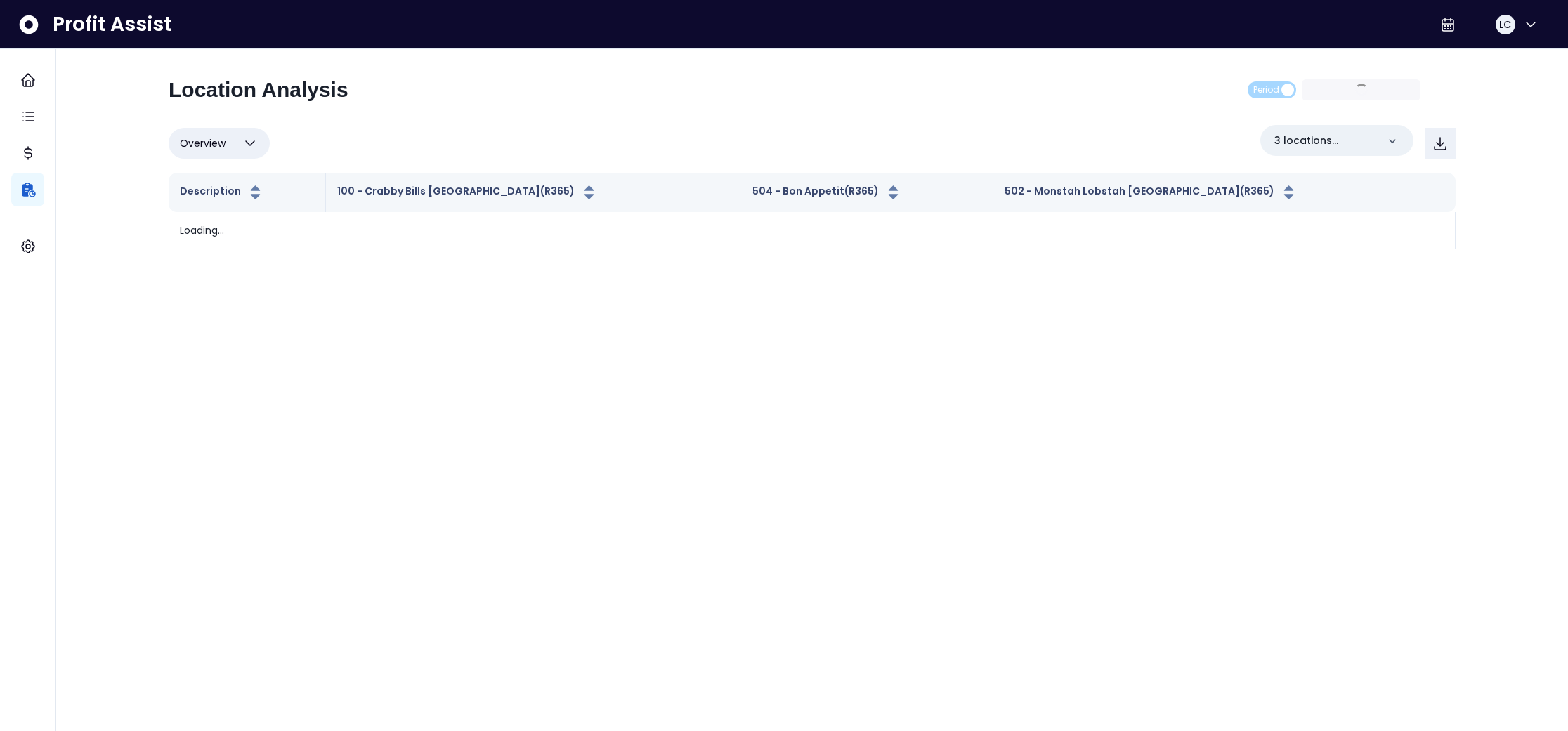
scroll to position [0, 0]
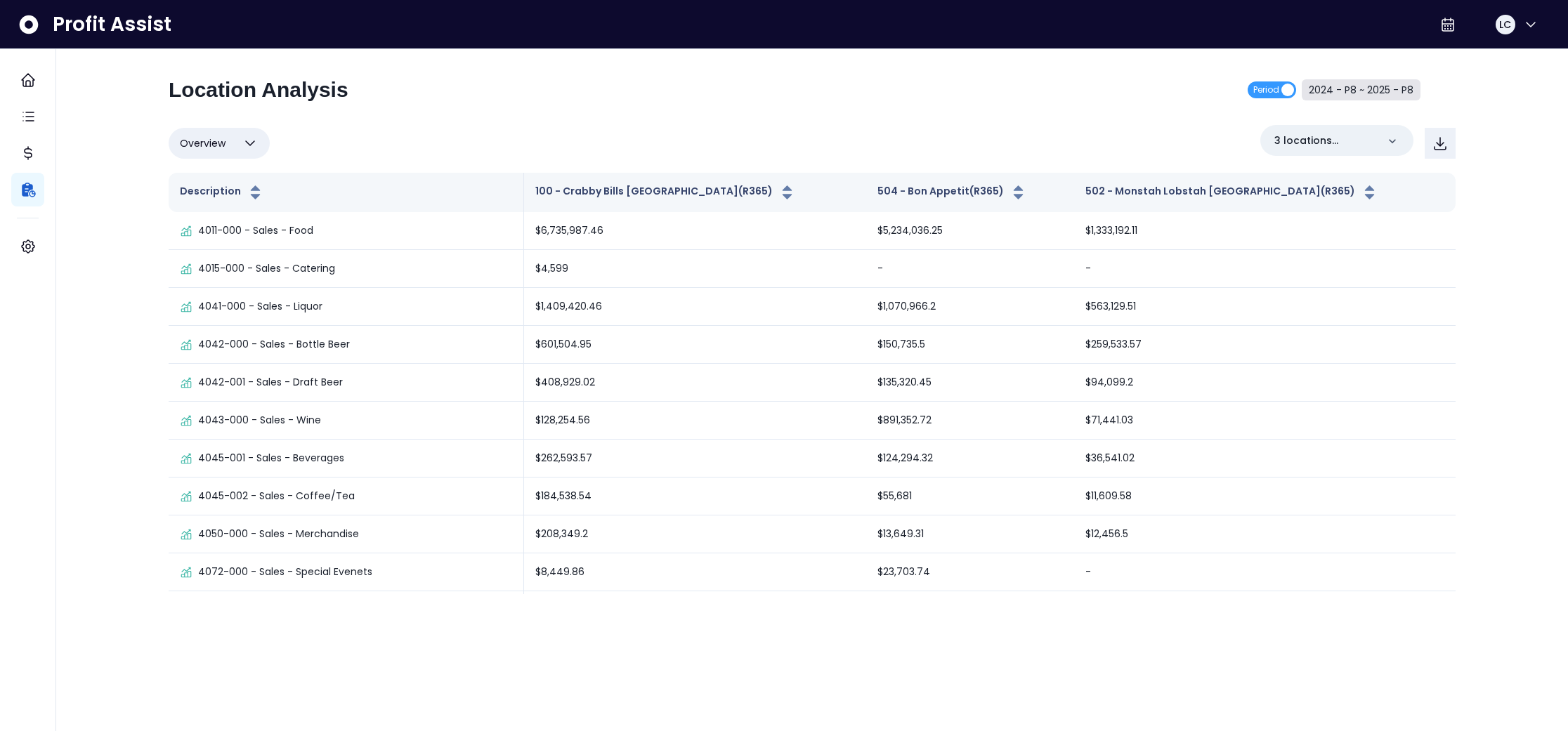
click at [1331, 87] on button "2024 - P8 ~ 2025 - P8" at bounding box center [1360, 89] width 118 height 21
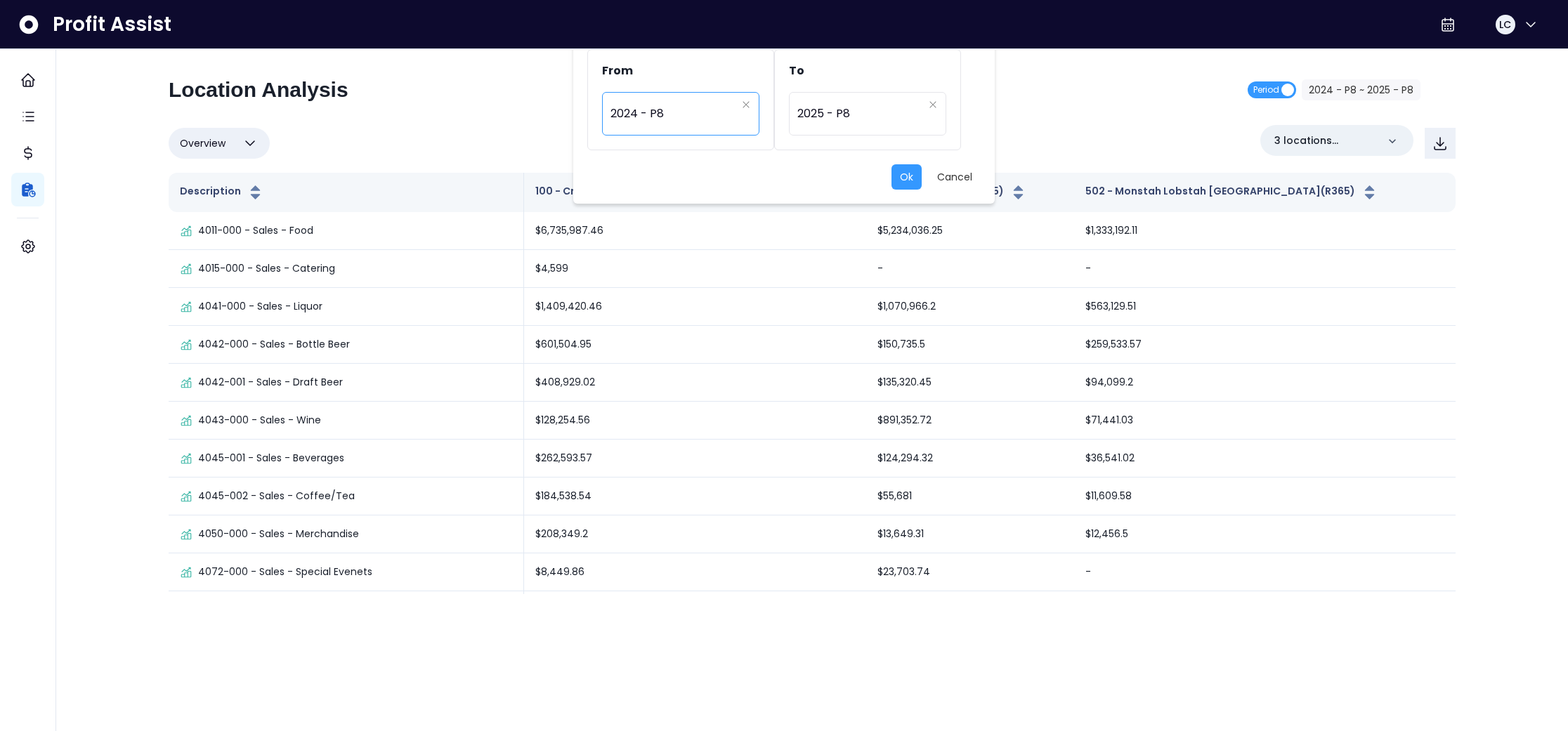
click at [685, 112] on span "2024 - P8" at bounding box center [673, 113] width 126 height 32
click at [653, 344] on span "2025 - P8" at bounding box center [682, 349] width 159 height 26
type input "*********"
click at [904, 179] on button "Ok" at bounding box center [907, 177] width 30 height 26
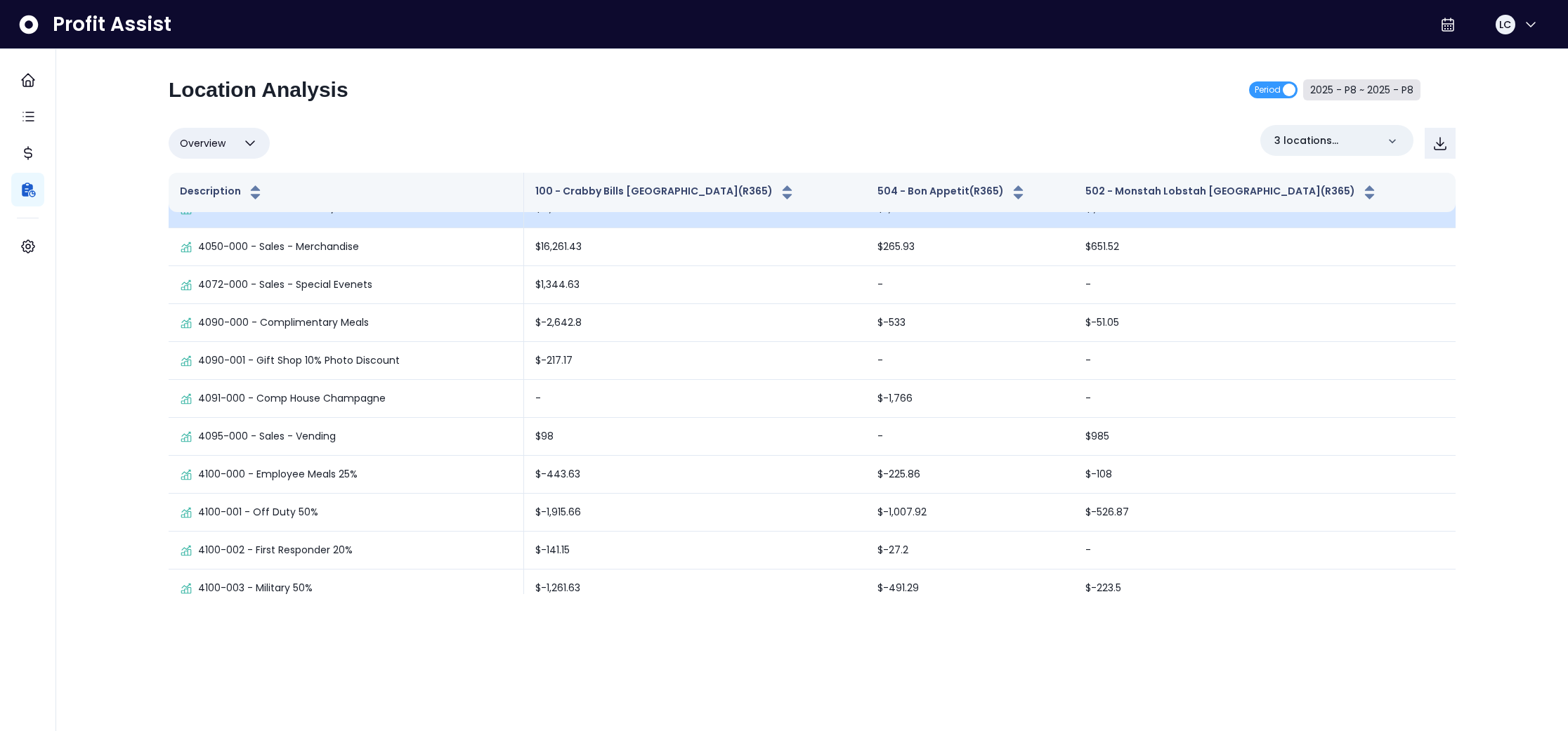
scroll to position [243, 0]
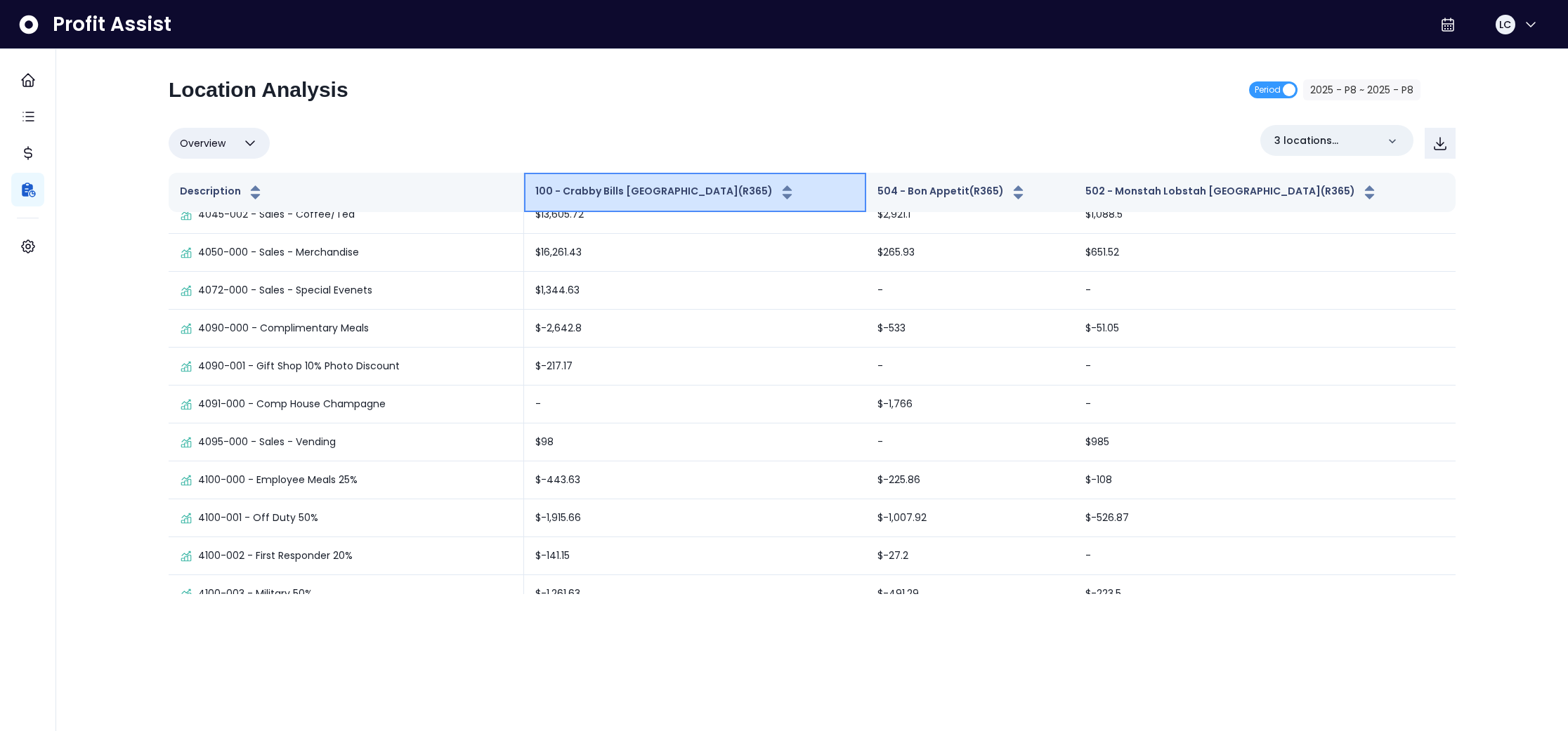
click at [779, 190] on icon "button" at bounding box center [787, 192] width 17 height 17
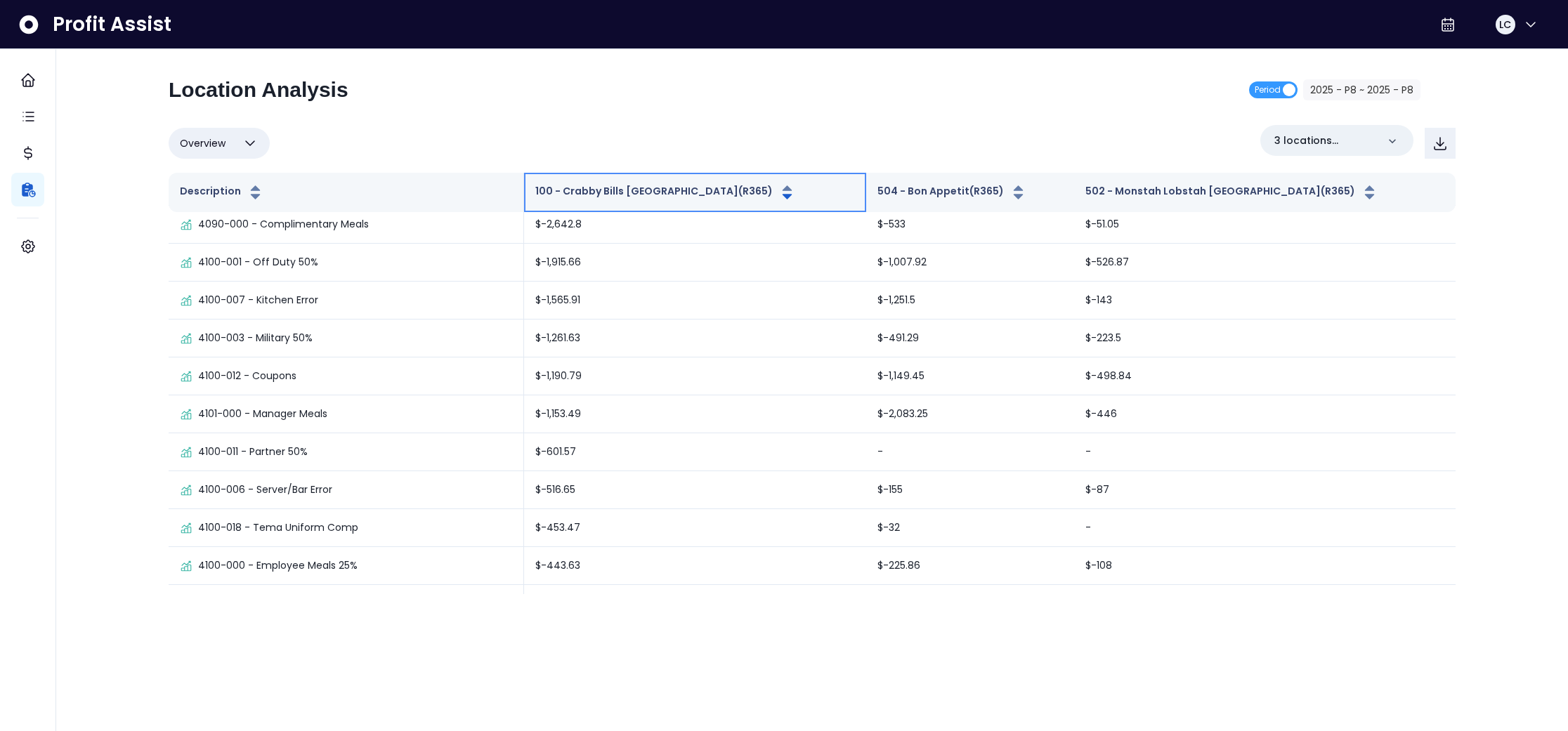
scroll to position [0, 0]
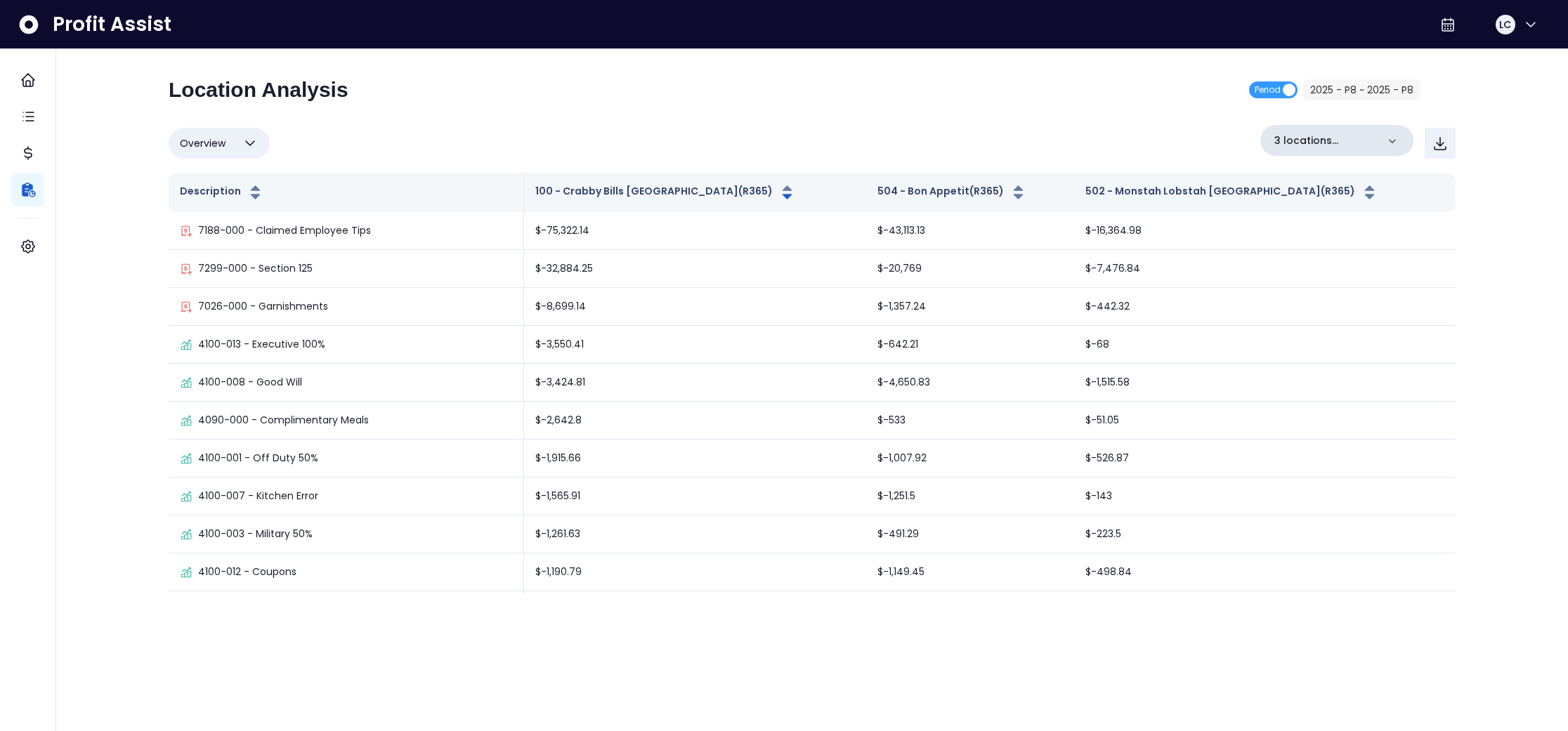
click at [1389, 139] on icon at bounding box center [1393, 141] width 7 height 5
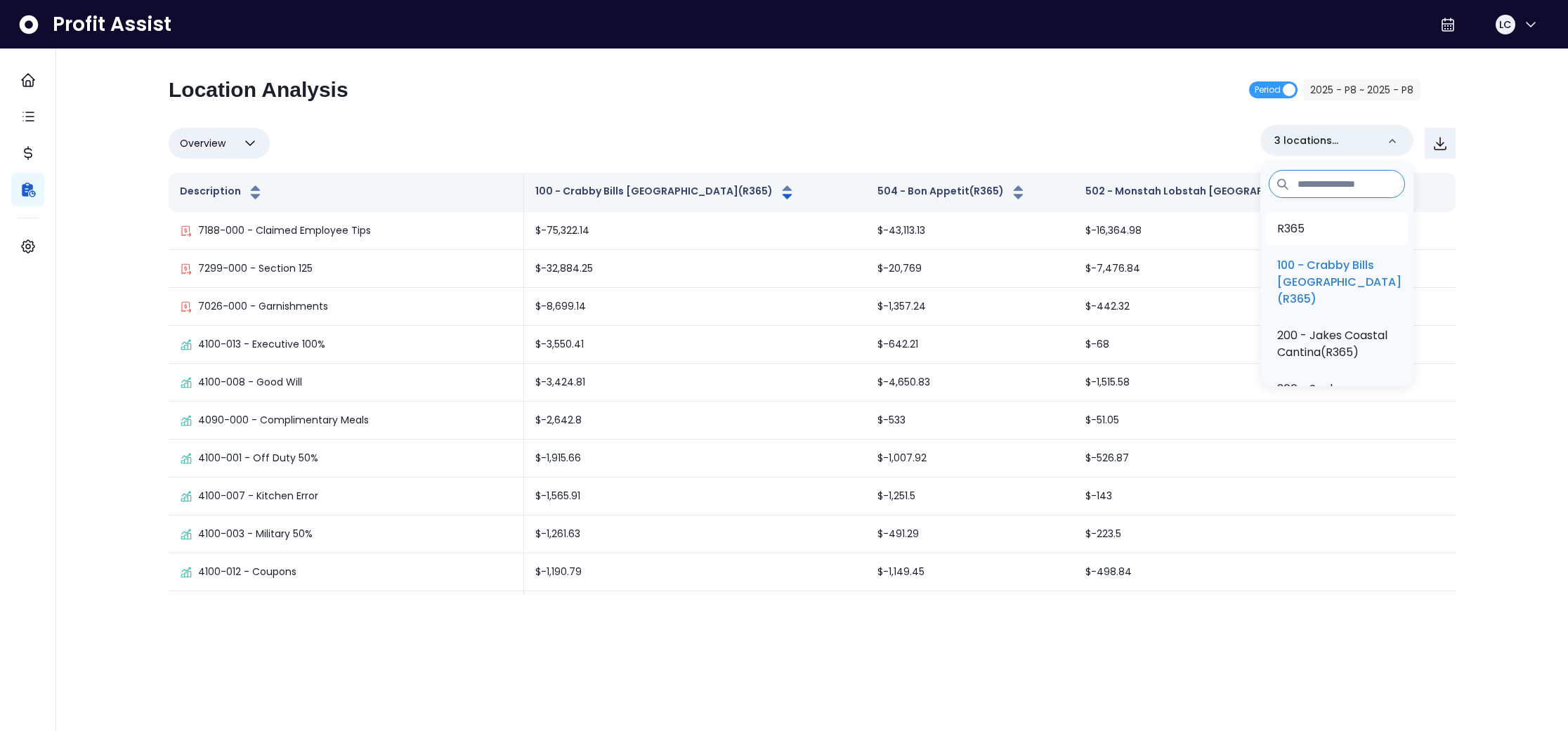
click at [1305, 224] on p "R365" at bounding box center [1292, 229] width 28 height 17
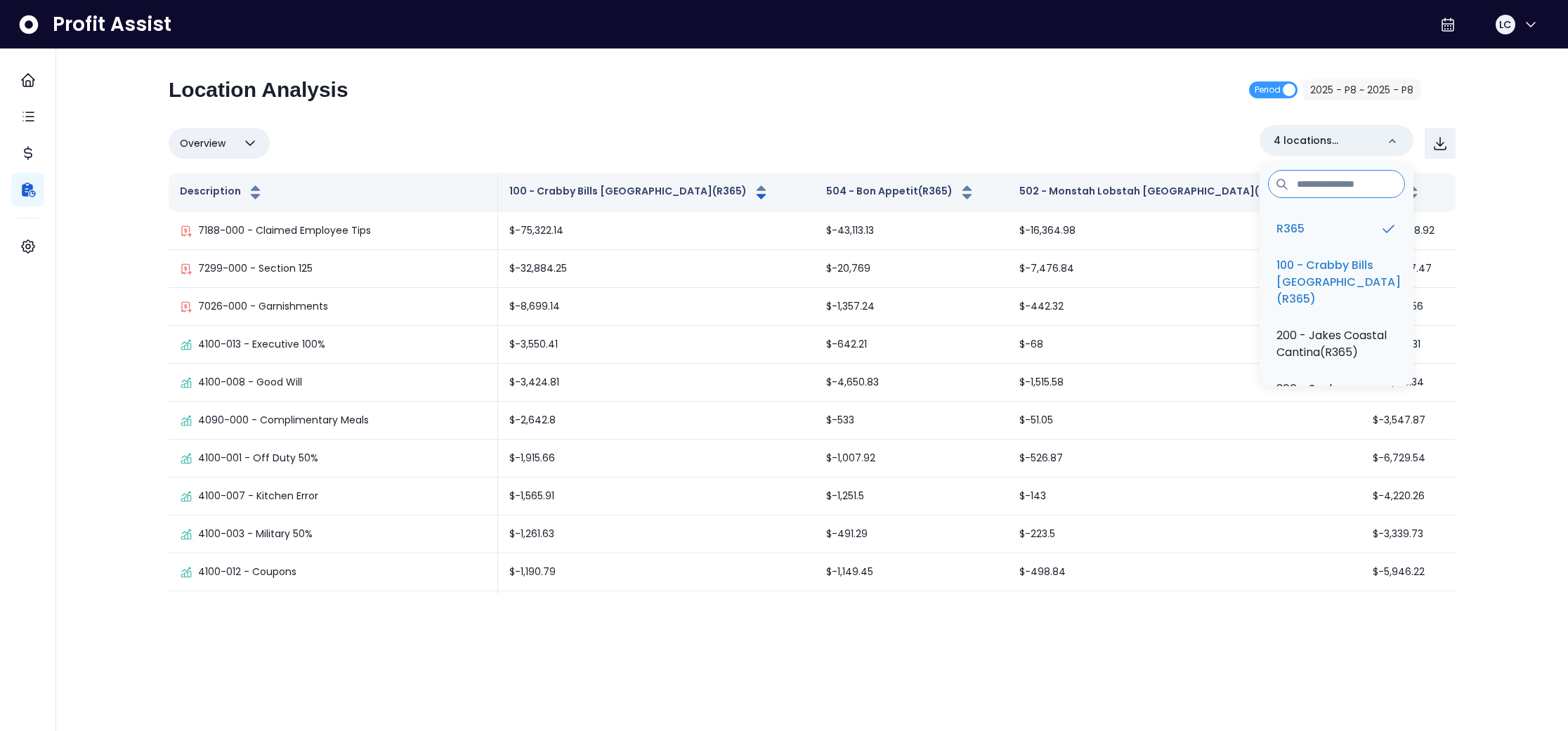
click at [738, 109] on div "Location Analysis Period 2025 - P8 ~ 2025 - P8" at bounding box center [795, 96] width 1252 height 37
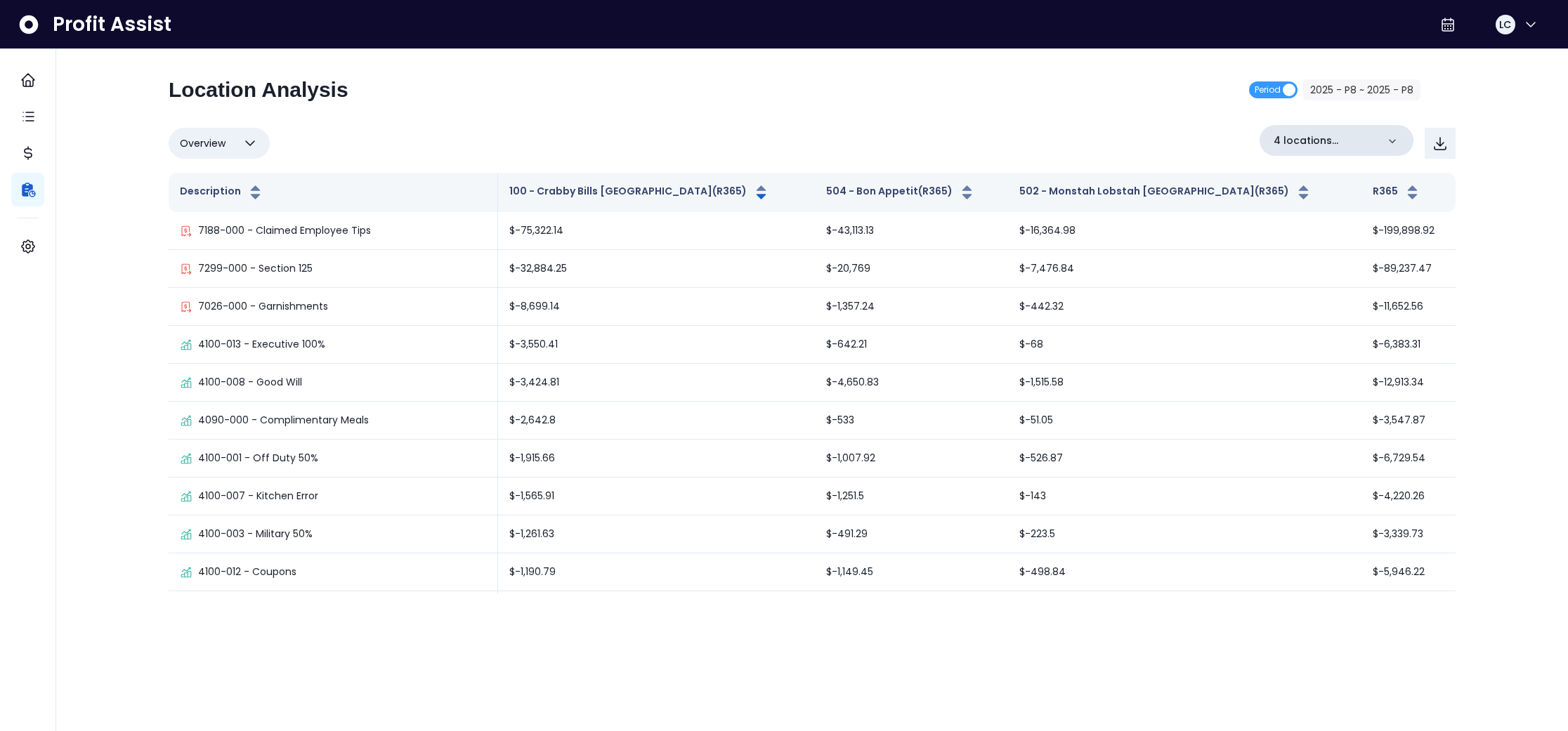
click at [1400, 142] on div "4 locations selected" at bounding box center [1337, 141] width 154 height 31
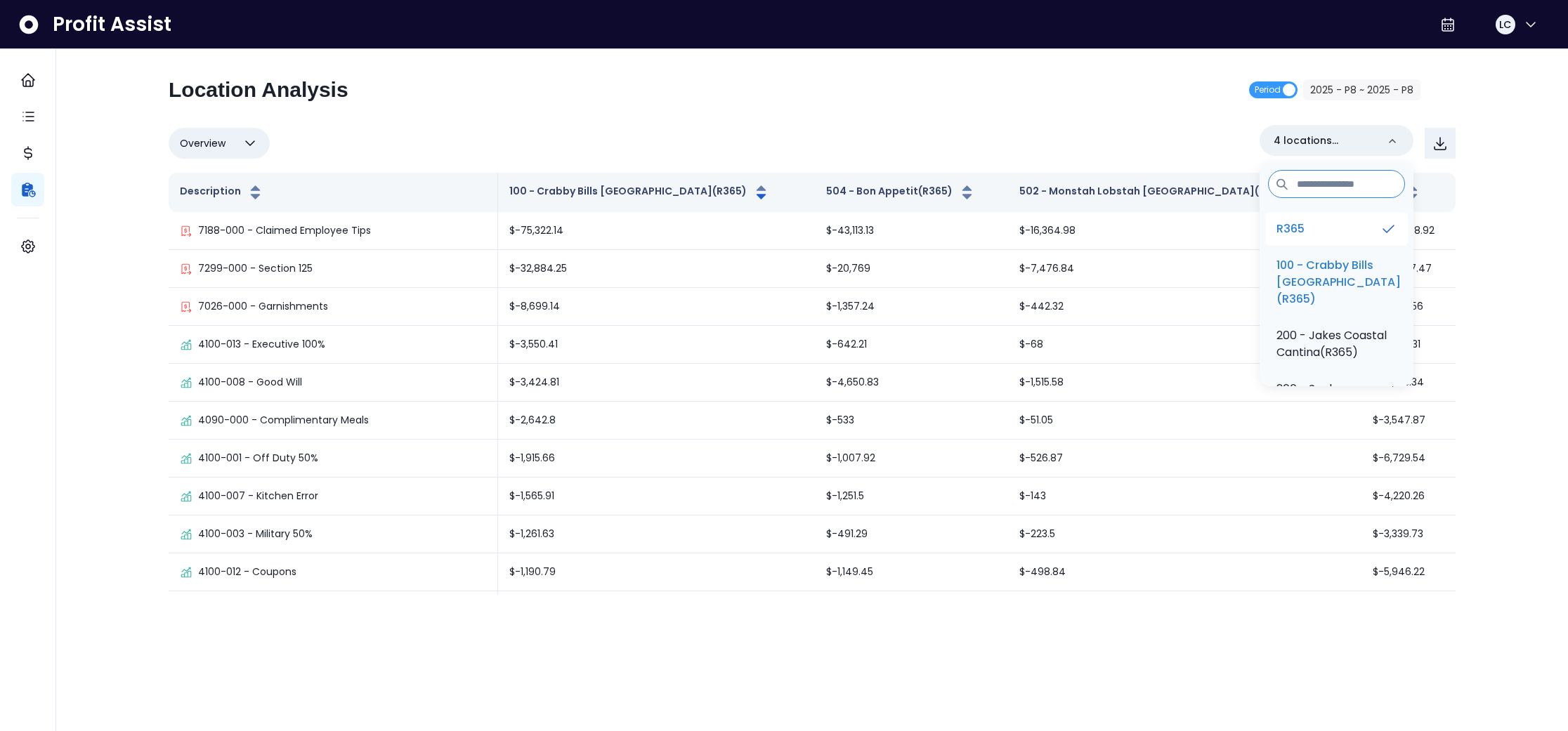
click at [1335, 231] on li "R365" at bounding box center [1337, 229] width 142 height 34
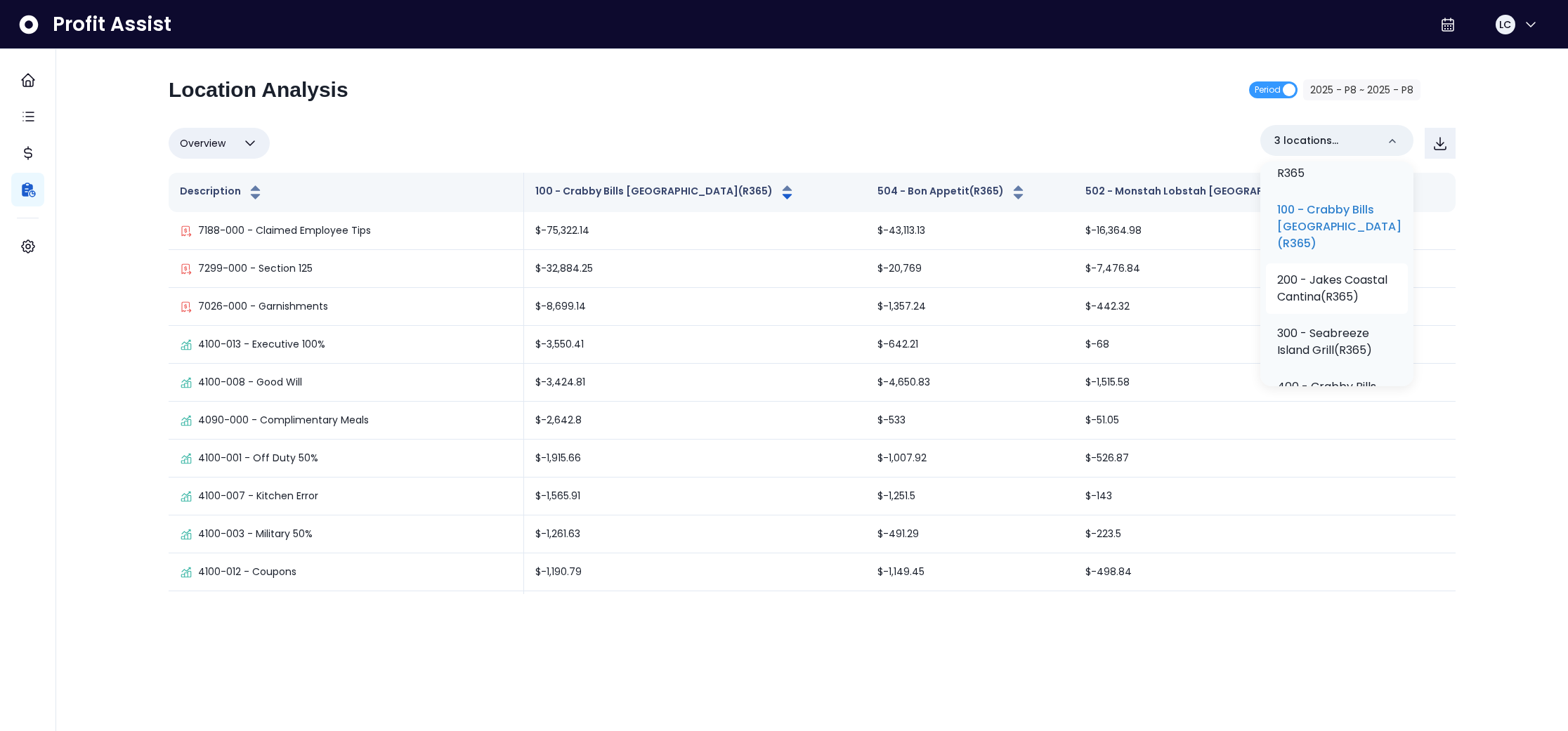
scroll to position [60, 0]
click at [1331, 285] on p "200 - Jakes Coastal Cantina(R365)" at bounding box center [1337, 284] width 119 height 34
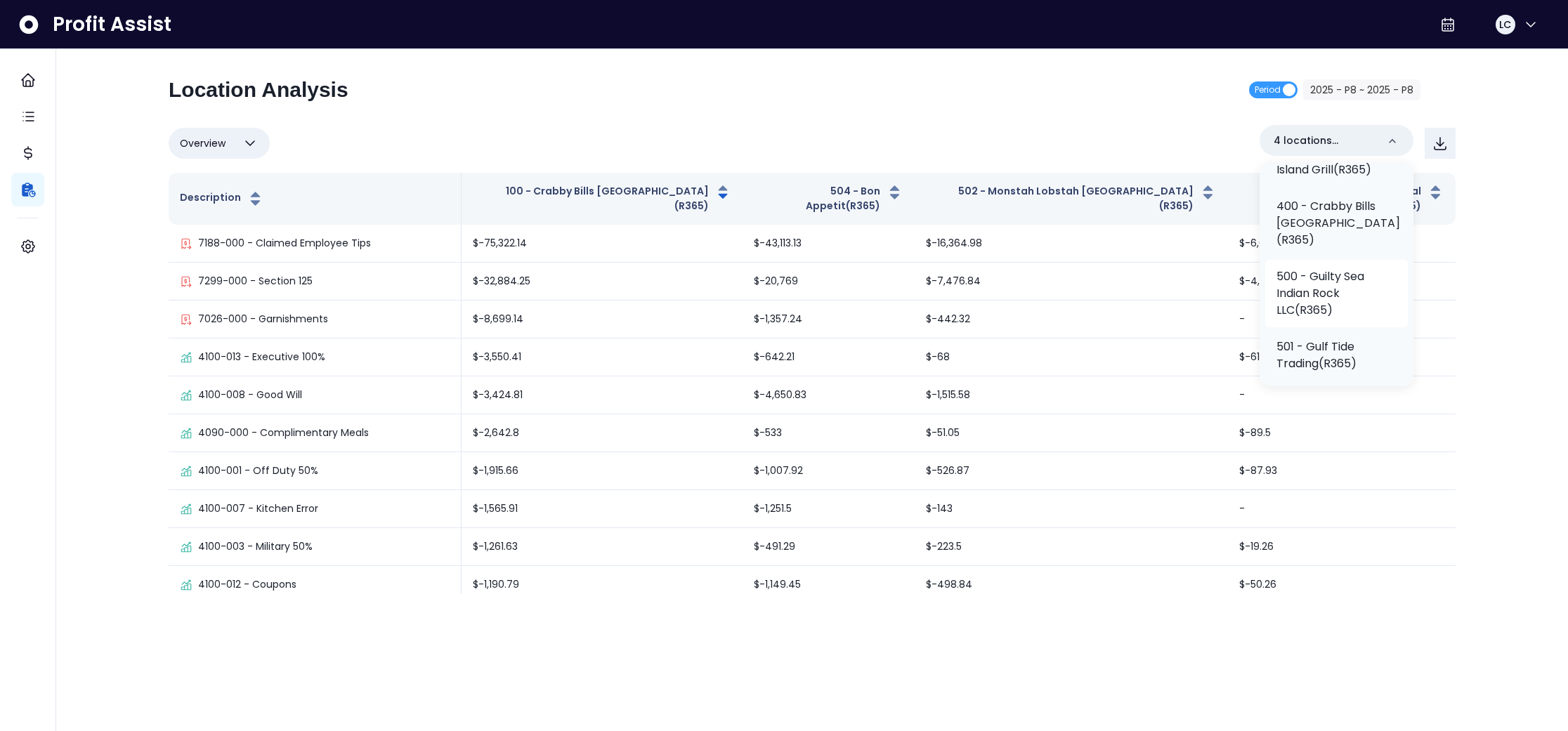
scroll to position [267, 0]
click at [1332, 300] on p "500 - Guilty Sea Indian Rock LLC(R365)" at bounding box center [1337, 278] width 120 height 51
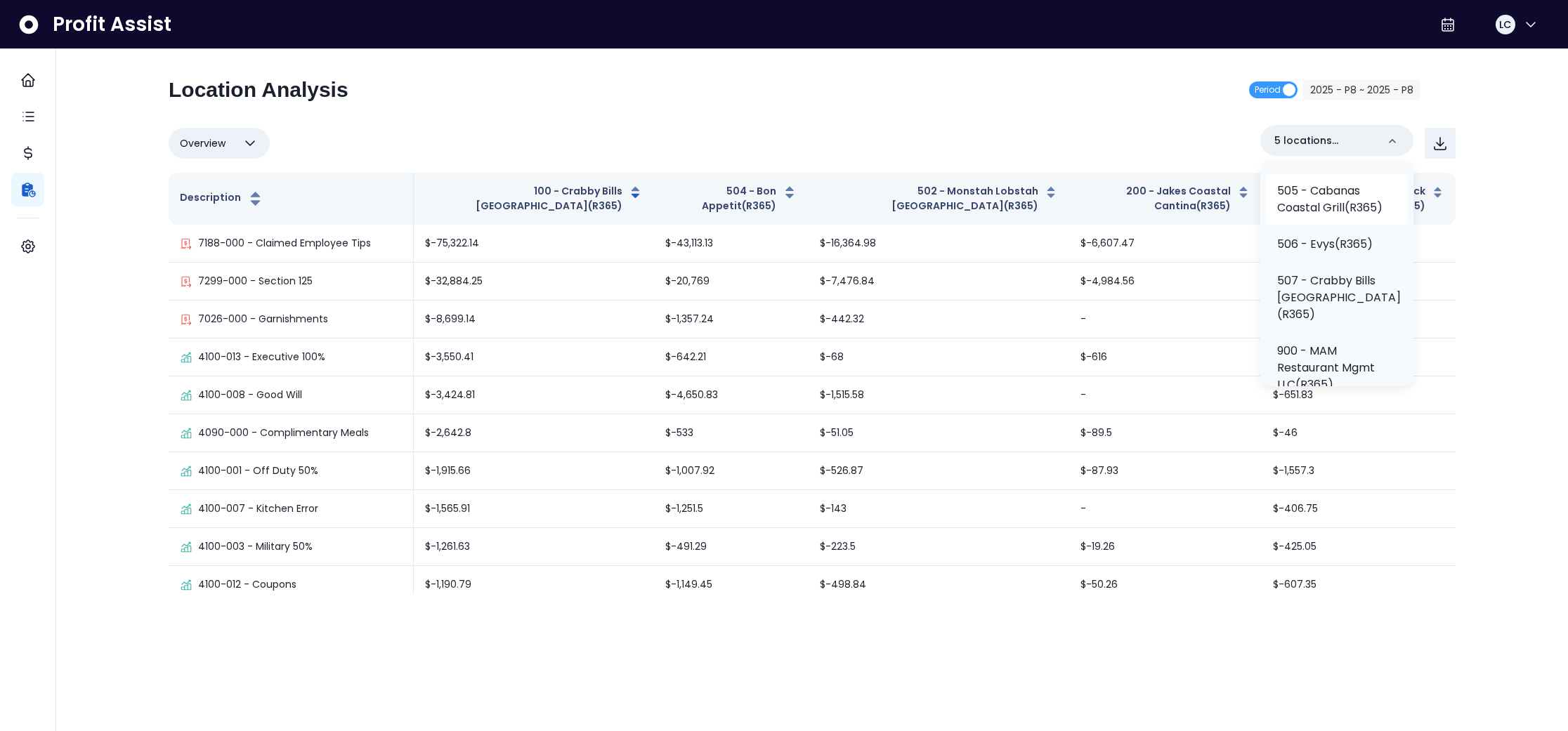
scroll to position [672, 0]
click at [1325, 217] on p "505 - Cabanas Coastal Grill(R365)" at bounding box center [1337, 200] width 119 height 34
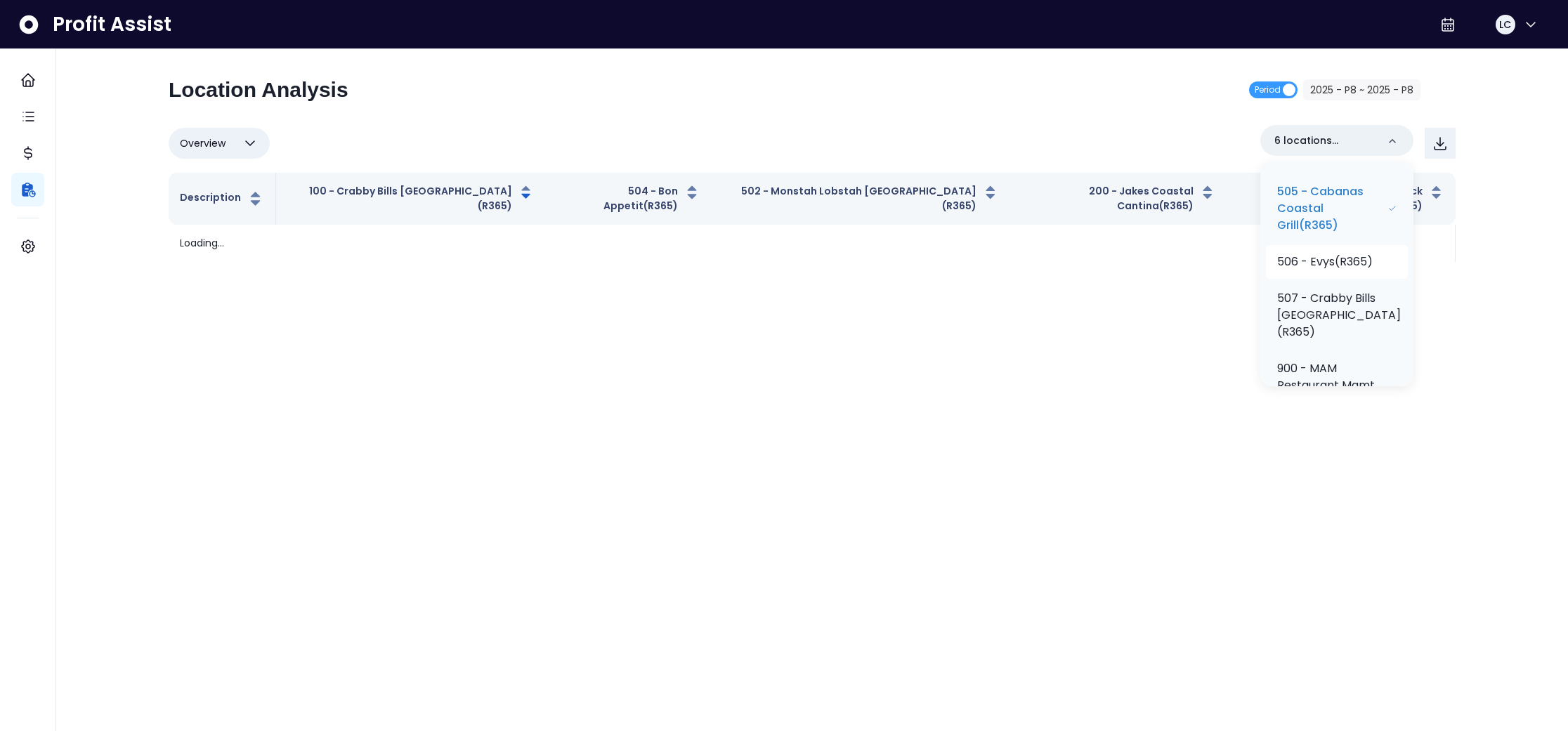
click at [1328, 271] on p "506 - Evys(R365)" at bounding box center [1325, 262] width 96 height 17
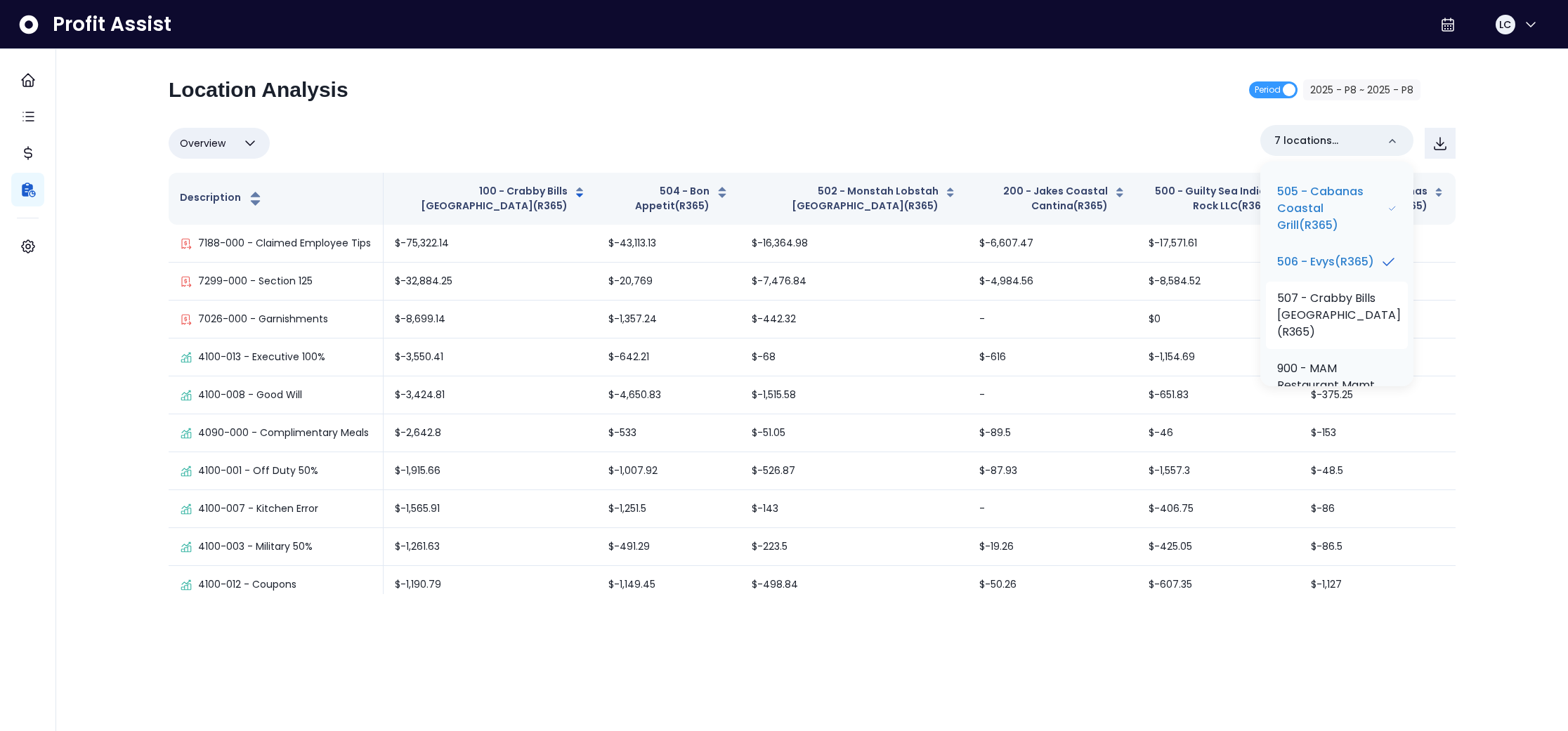
click at [1325, 341] on p "507 - Crabby Bills [GEOGRAPHIC_DATA](R365)" at bounding box center [1339, 315] width 124 height 51
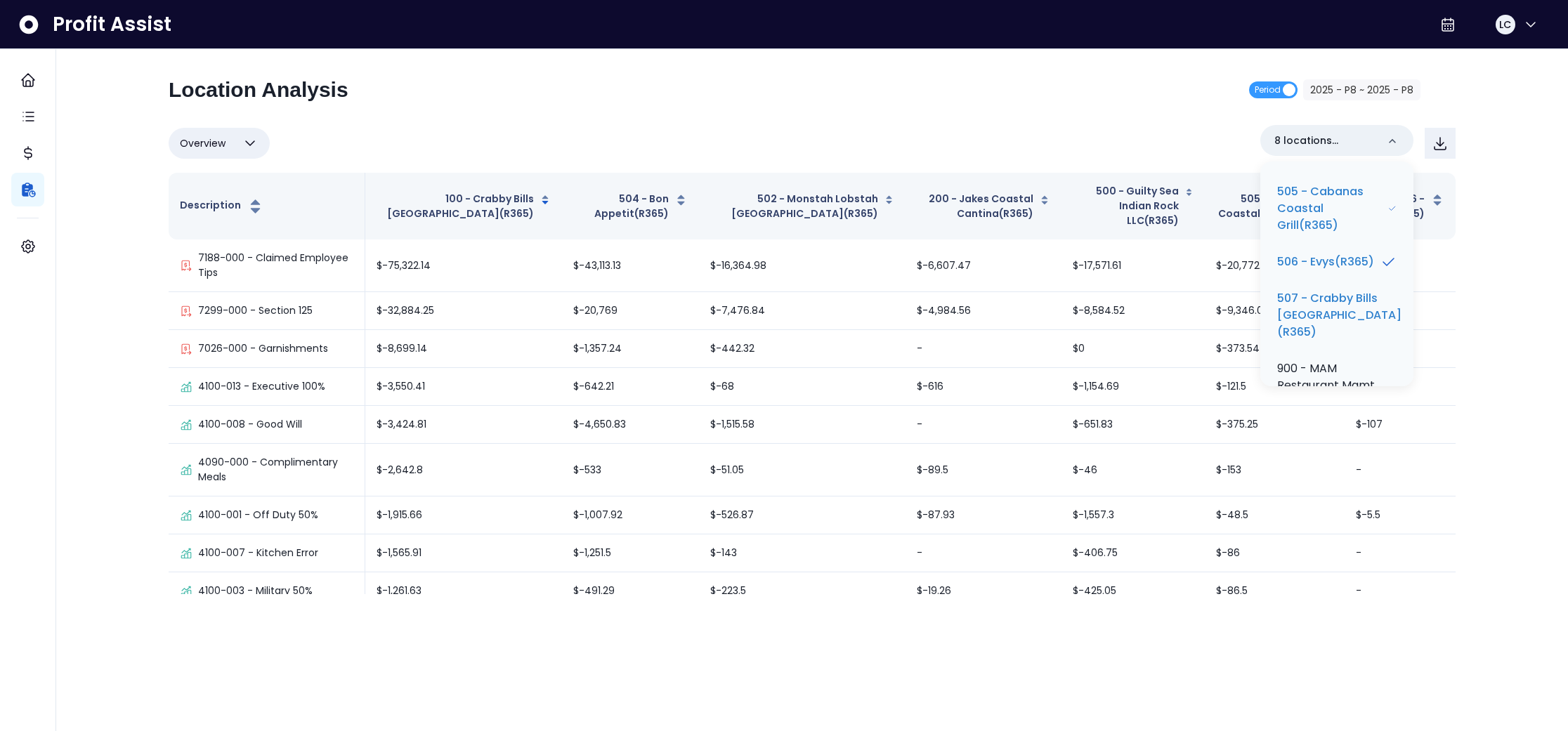
click at [1179, 133] on div "Overview Overview % of cost % of sales % of budget ******** 8 locations selecte…" at bounding box center [812, 143] width 1287 height 37
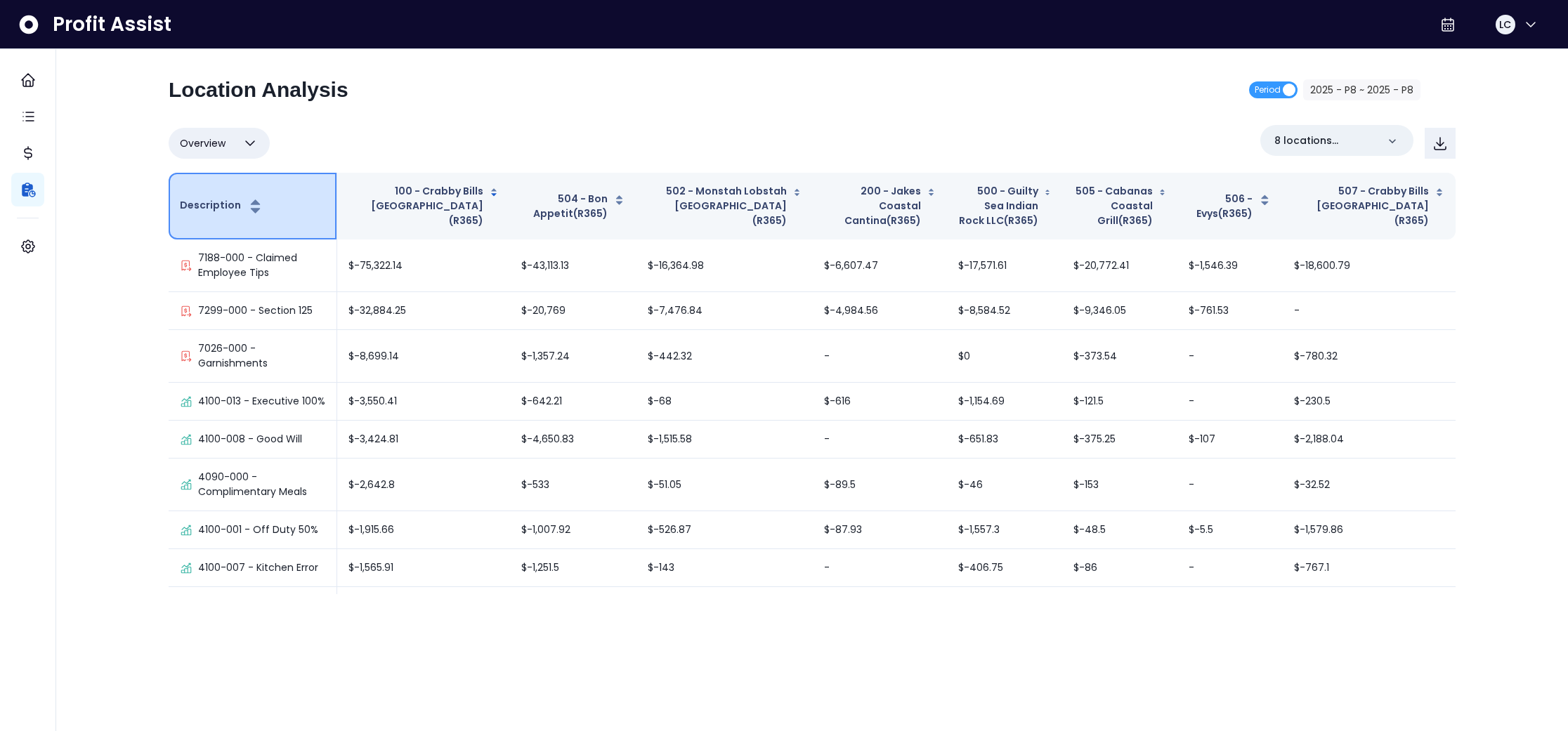
click at [253, 203] on icon "button" at bounding box center [255, 202] width 9 height 6
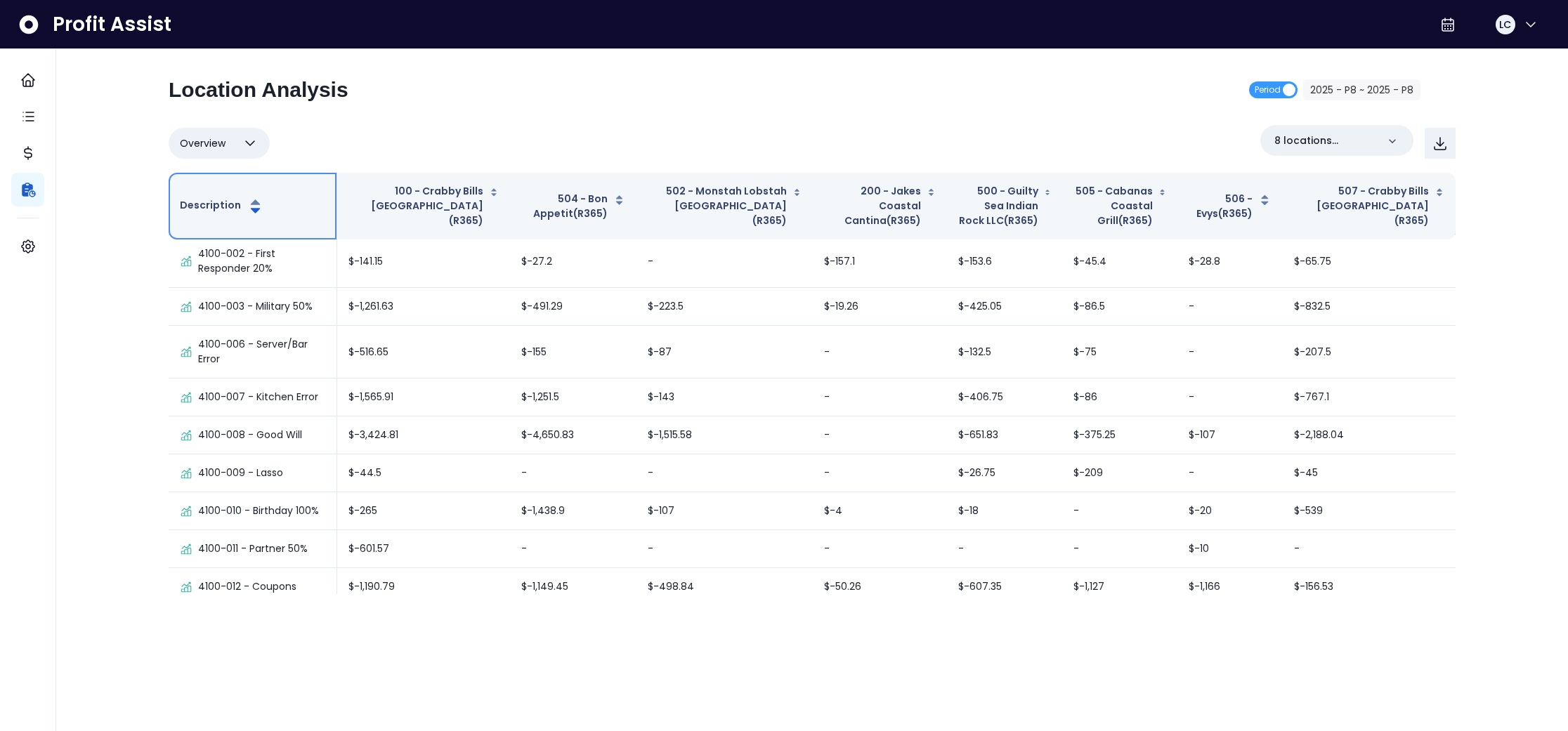
scroll to position [737, 0]
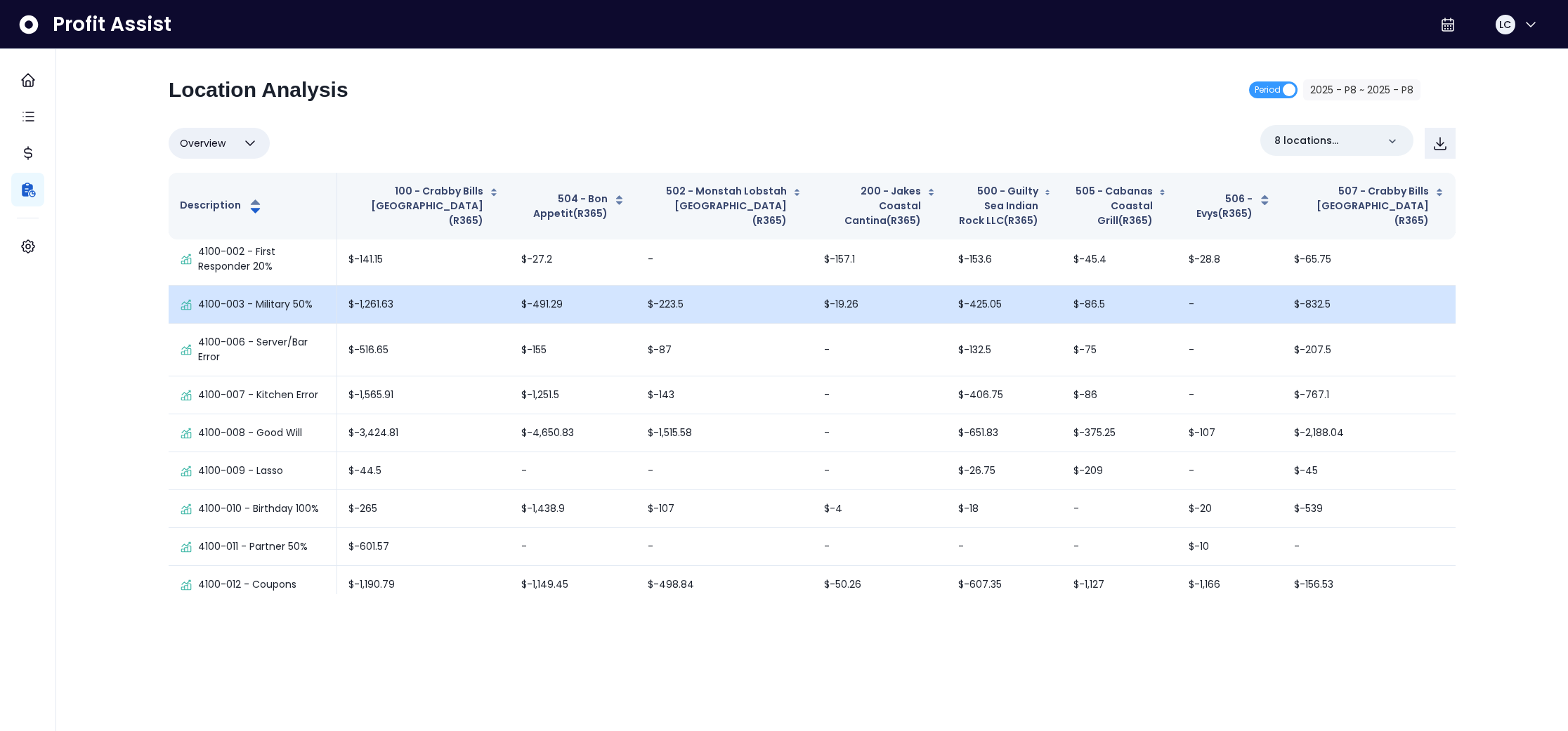
click at [262, 311] on p "4100-003 - Military 50%" at bounding box center [255, 305] width 115 height 15
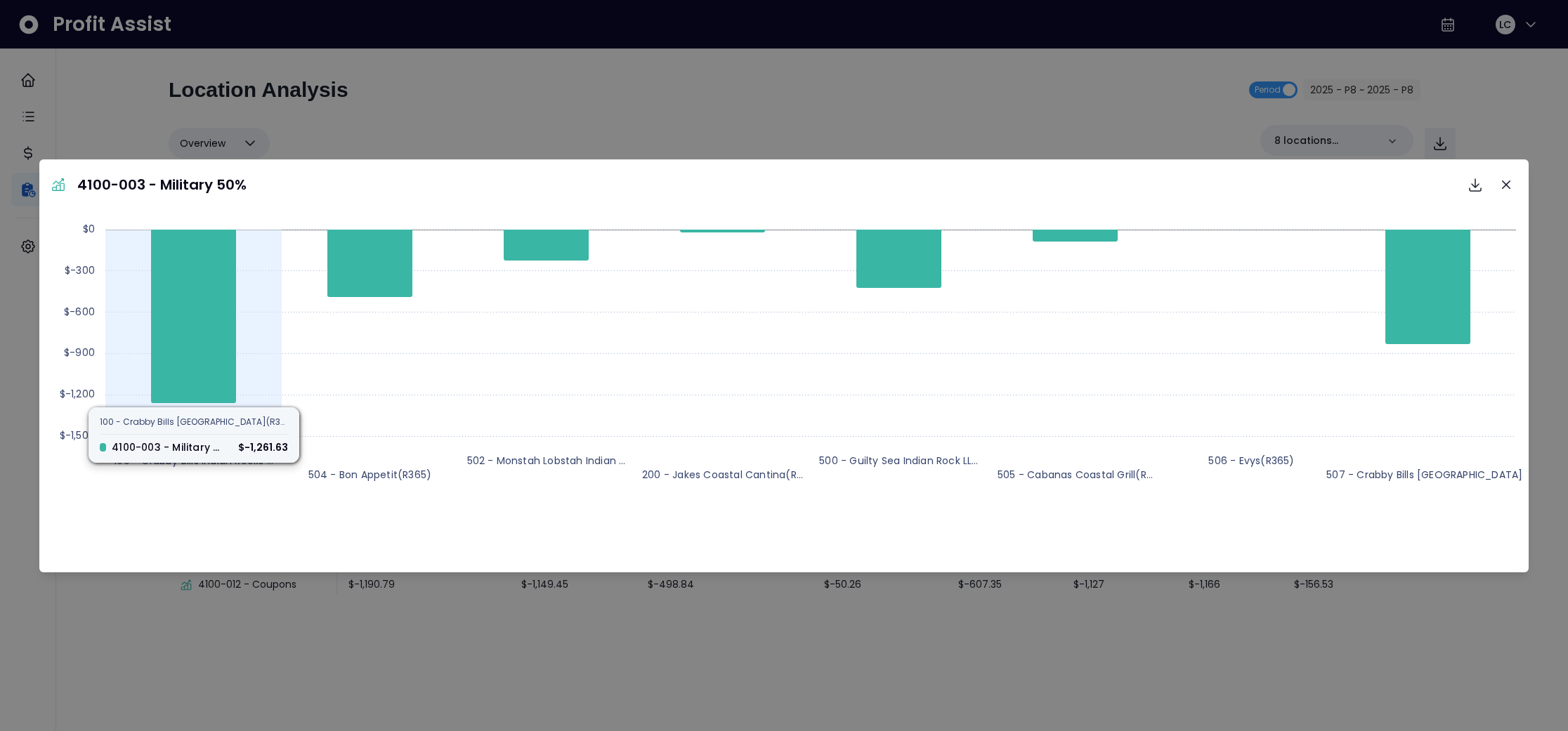
click at [198, 326] on icon at bounding box center [193, 316] width 85 height 174
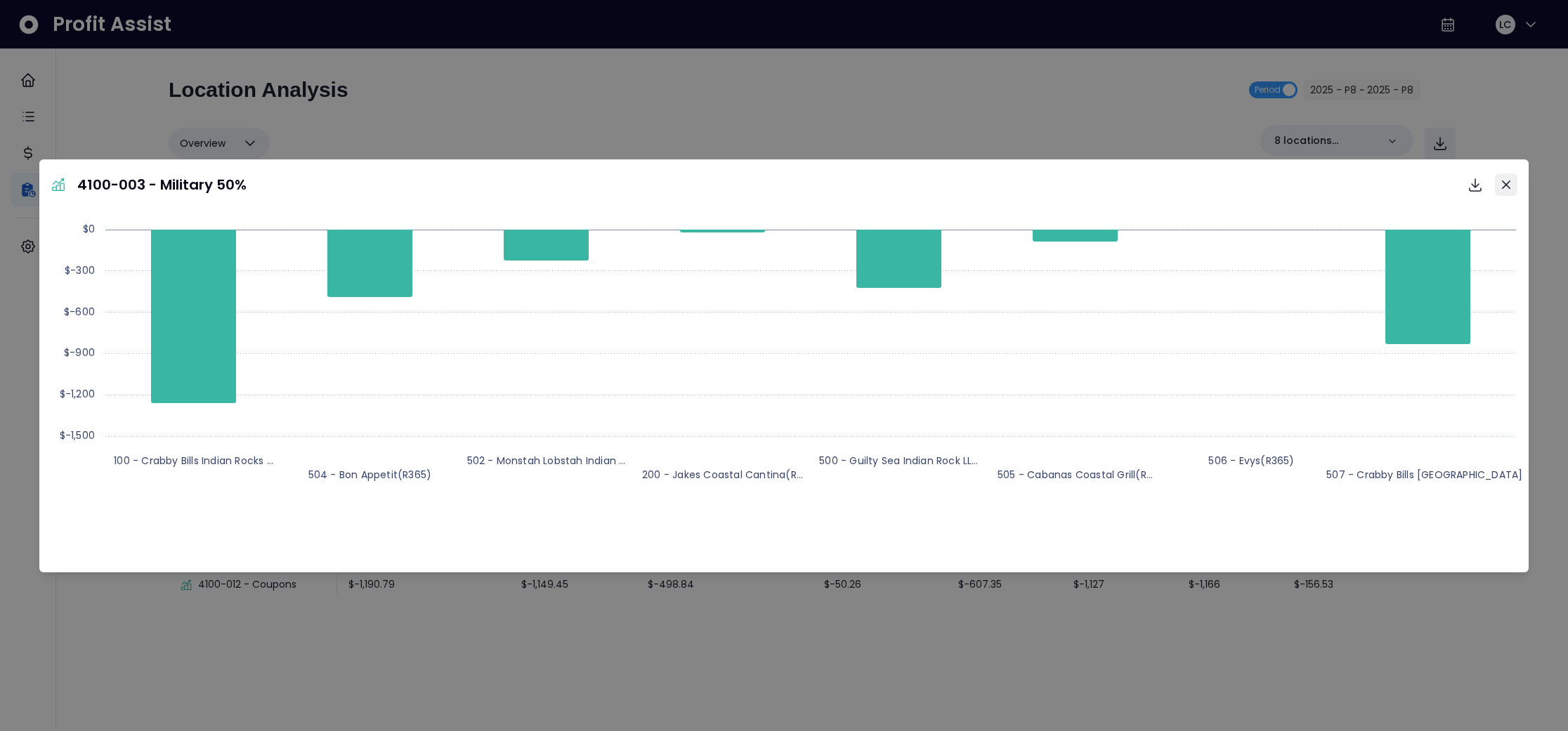
click at [1508, 181] on icon "Close" at bounding box center [1506, 185] width 8 height 8
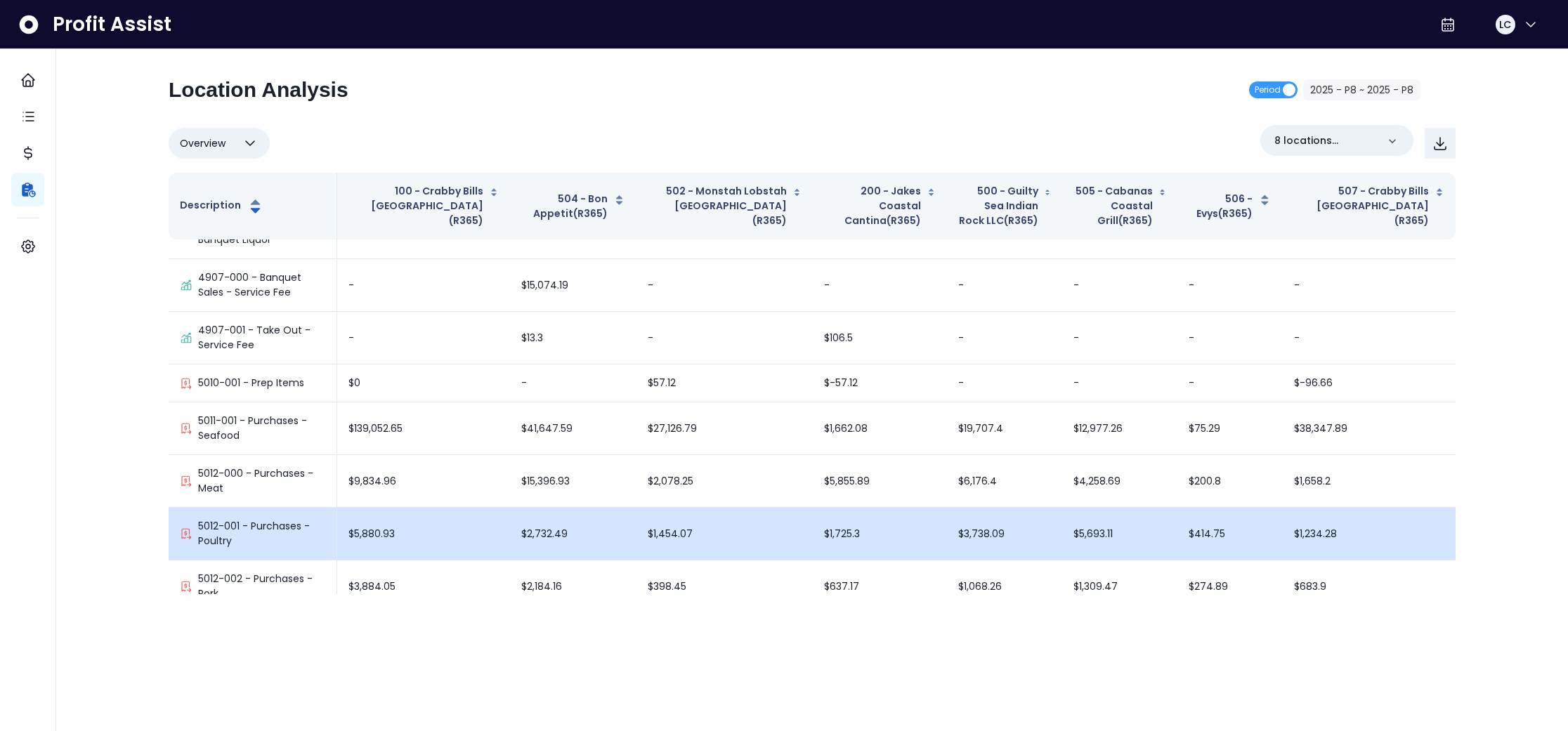
scroll to position [1709, 0]
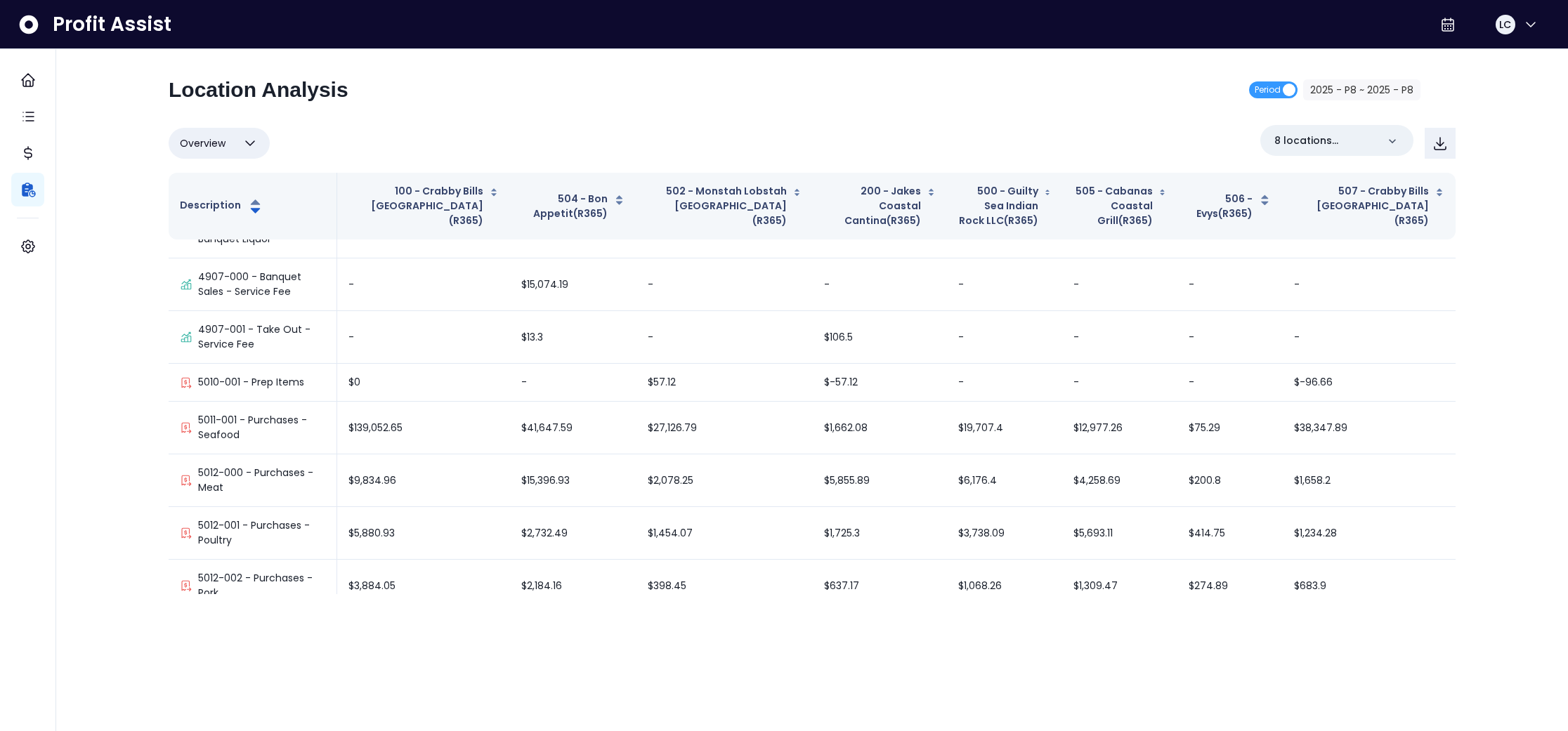
click at [252, 142] on icon "button" at bounding box center [250, 143] width 17 height 17
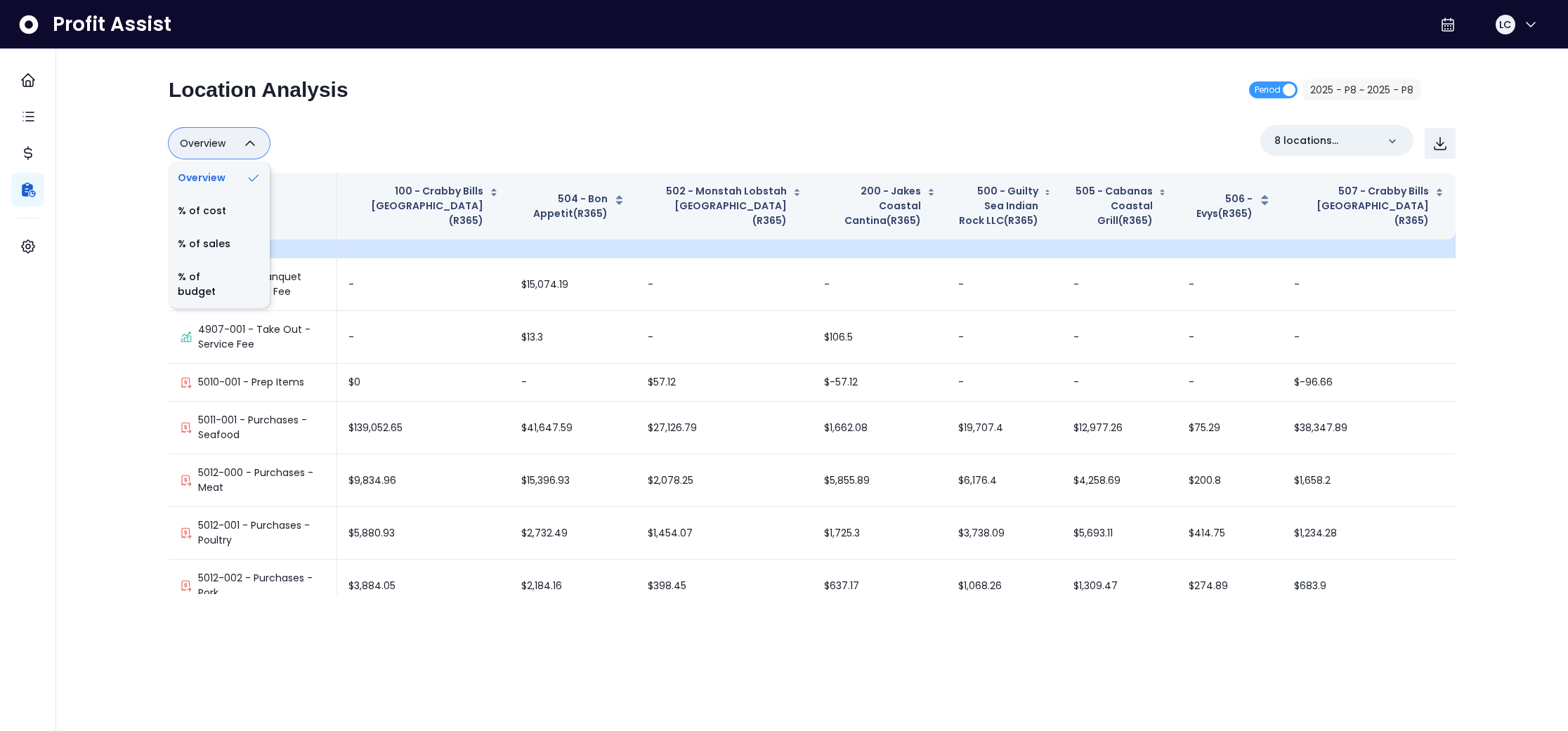
click at [206, 247] on li "% of sales" at bounding box center [220, 244] width 101 height 33
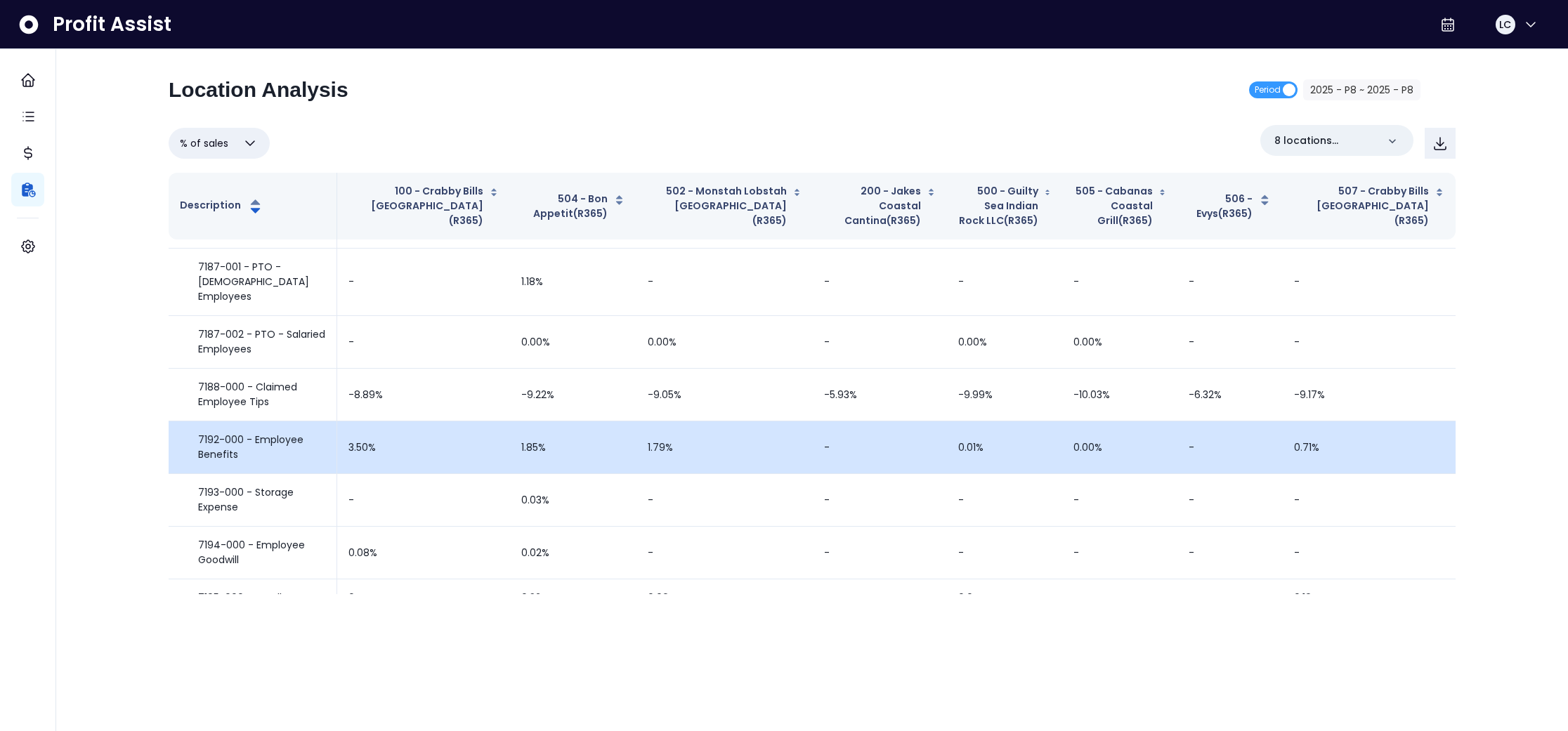
scroll to position [4091, 0]
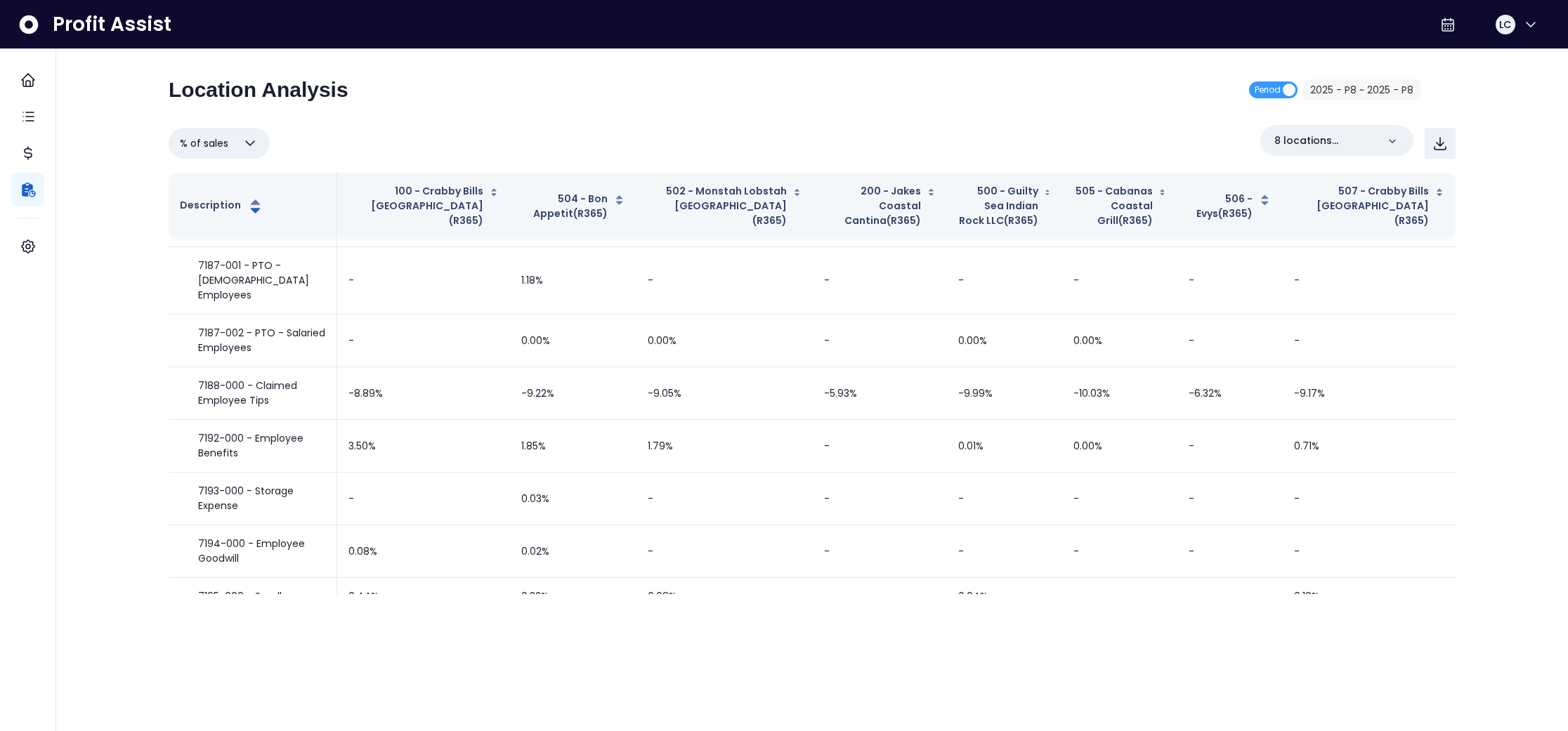
click at [265, 152] on button "% of sales" at bounding box center [220, 143] width 101 height 31
click at [229, 219] on li "% of cost" at bounding box center [220, 211] width 101 height 33
type input "********"
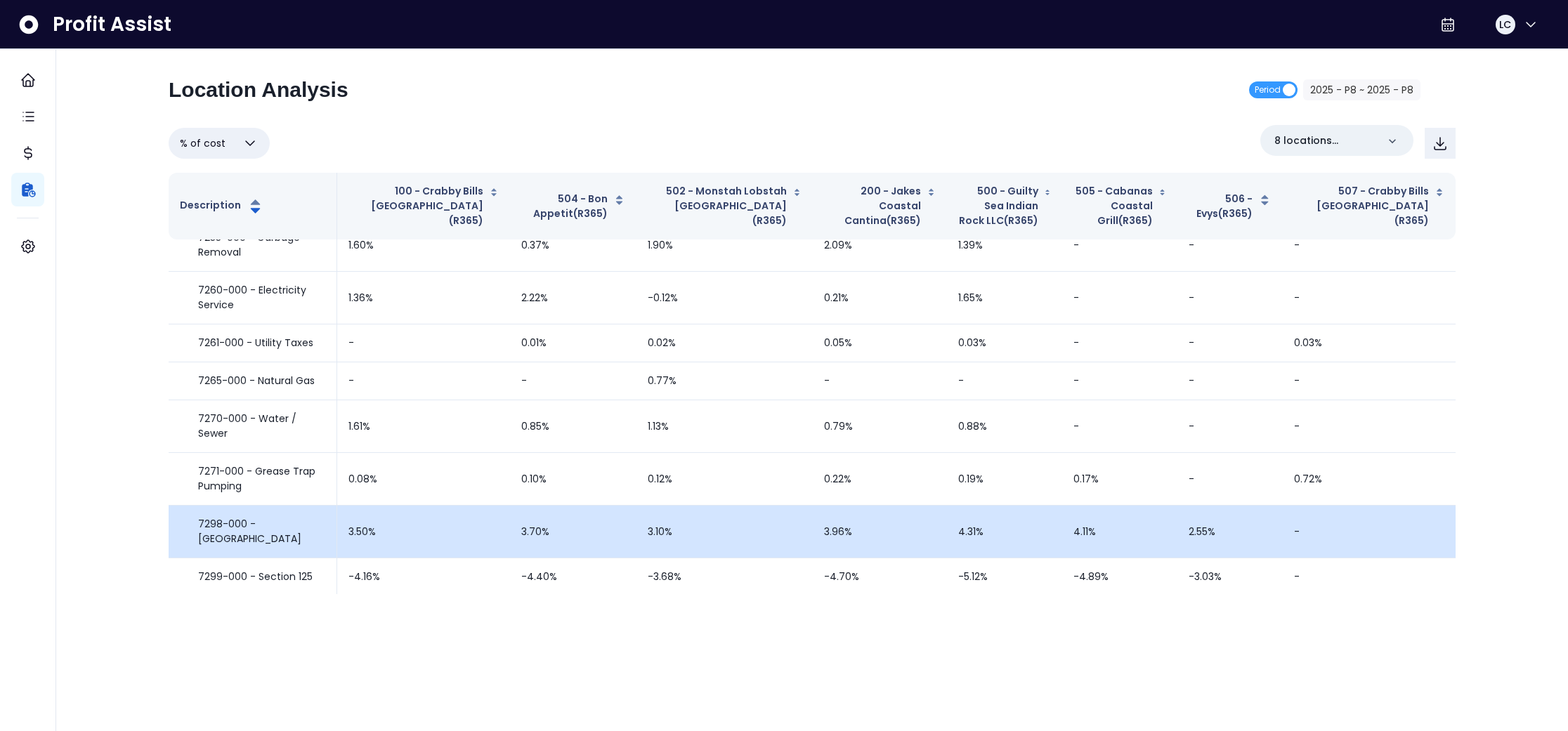
scroll to position [5349, 0]
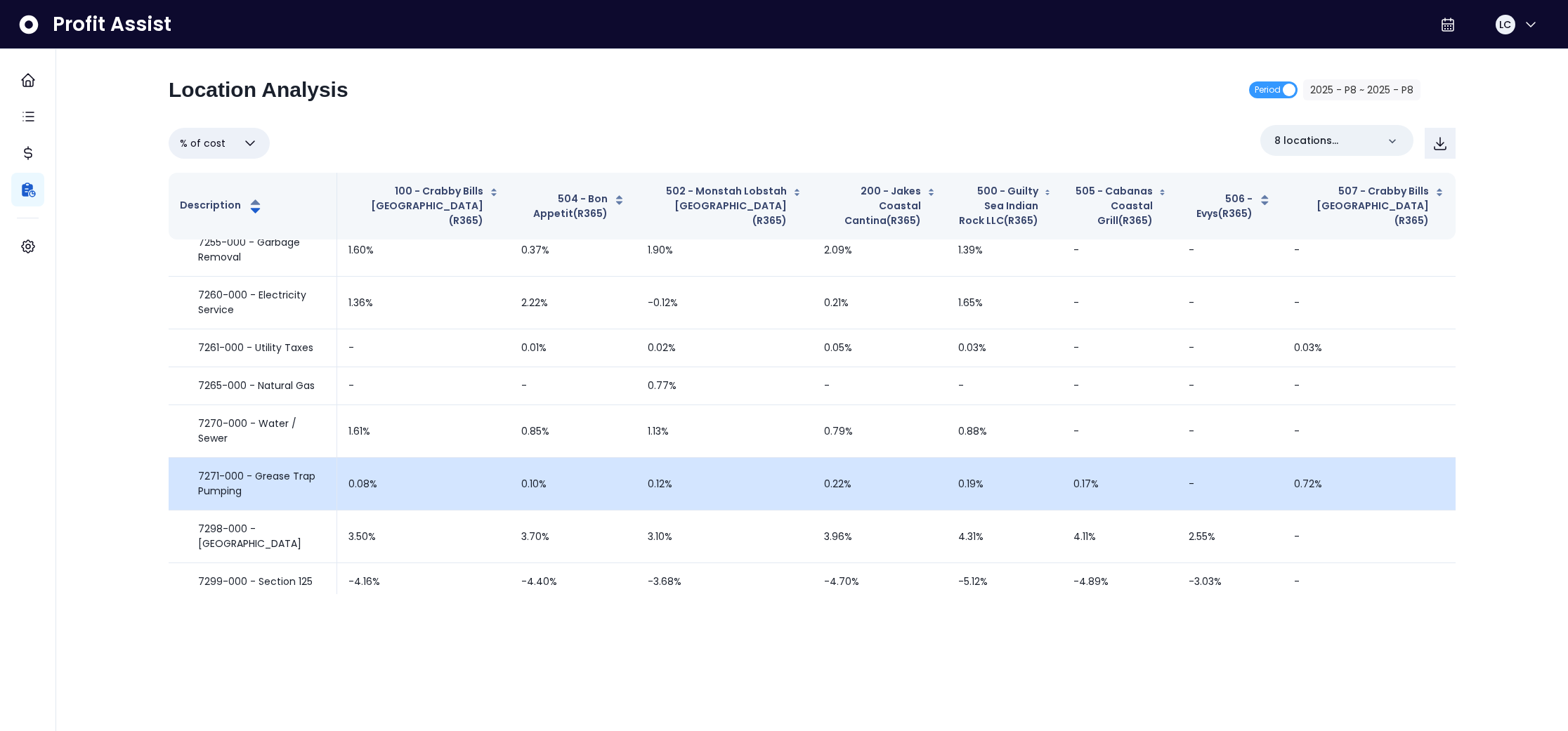
click at [360, 458] on td "0.08%" at bounding box center [423, 484] width 173 height 52
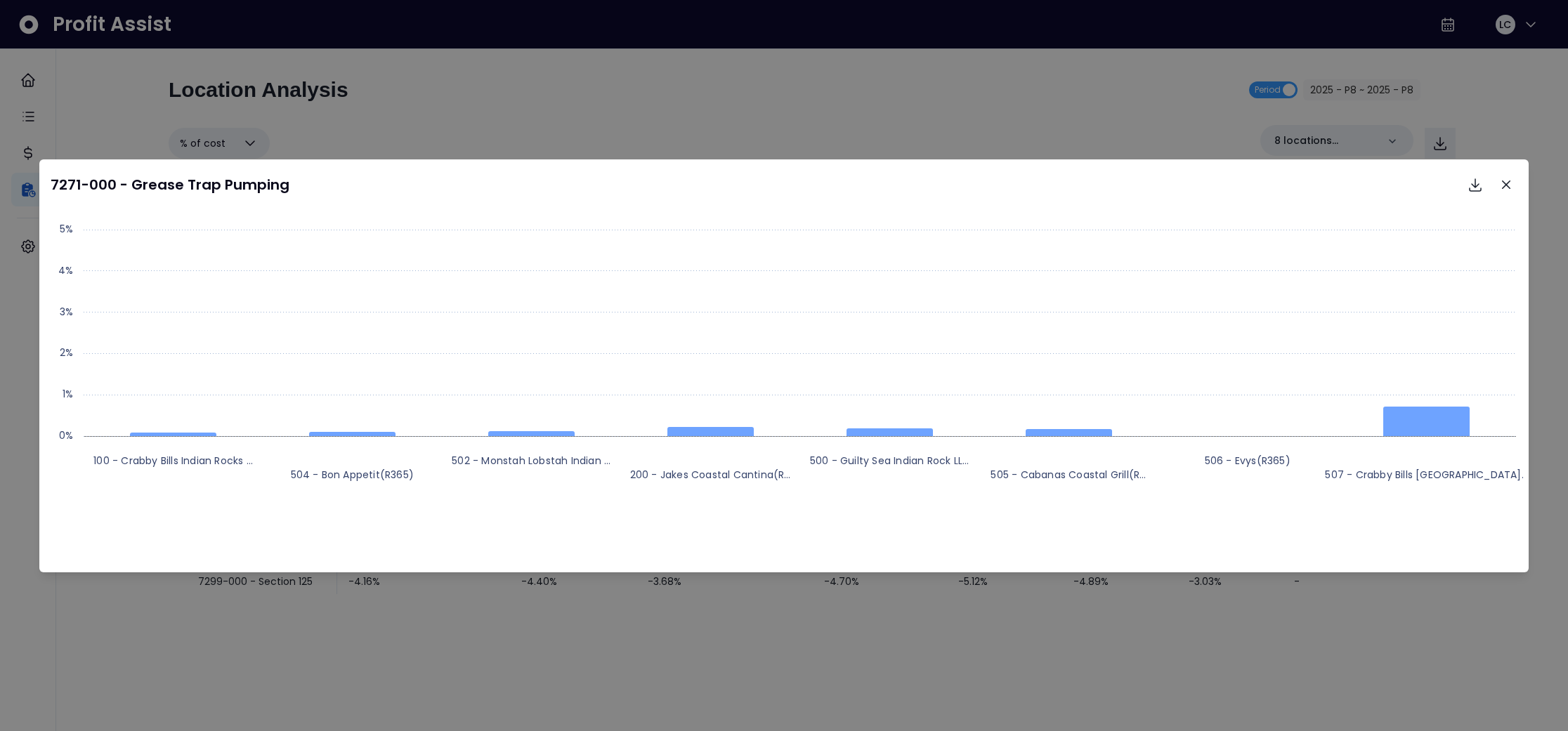
click at [1506, 175] on button "Close" at bounding box center [1506, 185] width 22 height 22
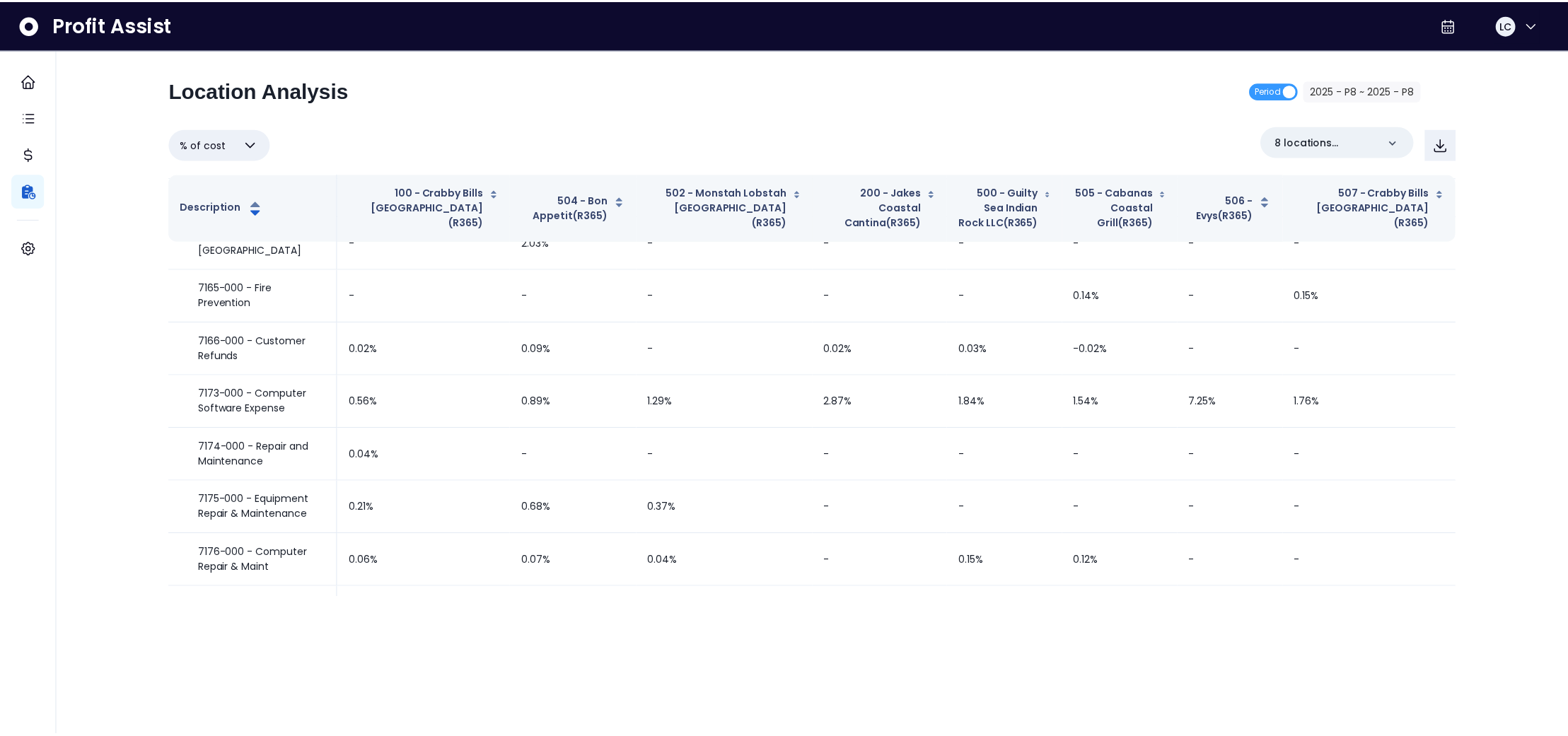
scroll to position [3208, 0]
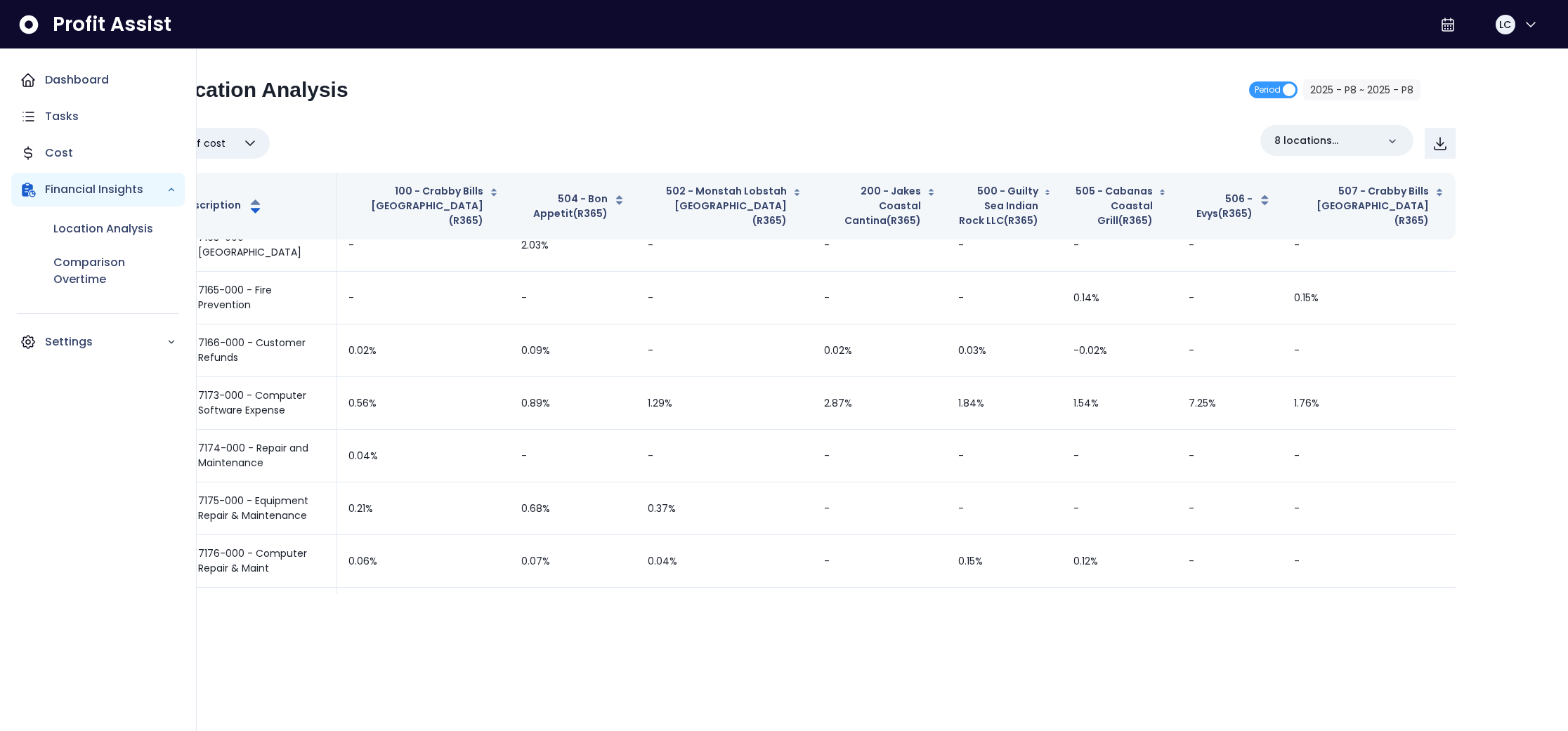
click at [27, 82] on icon "Main navigation" at bounding box center [28, 80] width 17 height 17
